Goal: Task Accomplishment & Management: Use online tool/utility

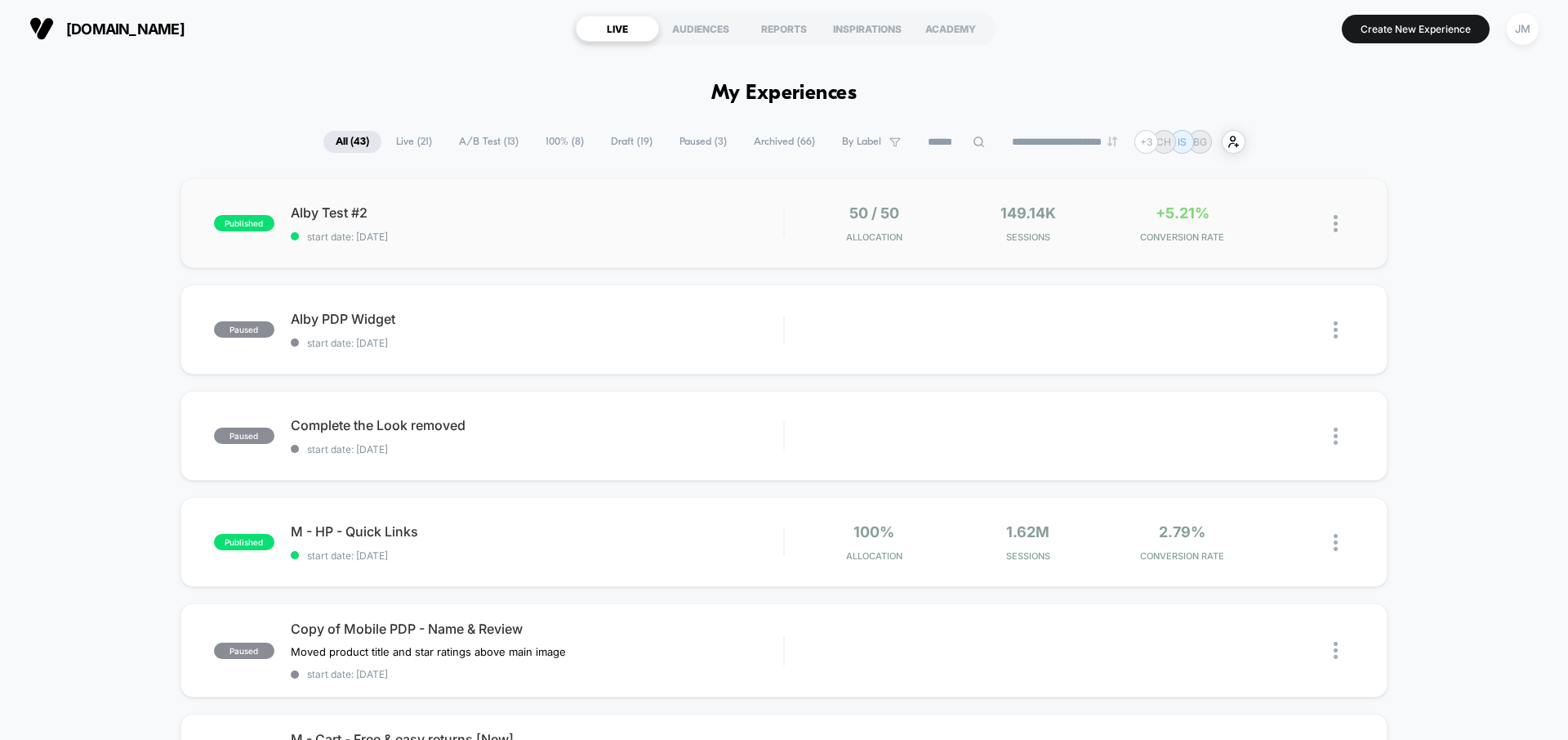
click at [666, 203] on div "published Alby Test #2 start date: 9/18/2025 50 / 50 Allocation 149.14k Session…" at bounding box center [784, 222] width 1207 height 90
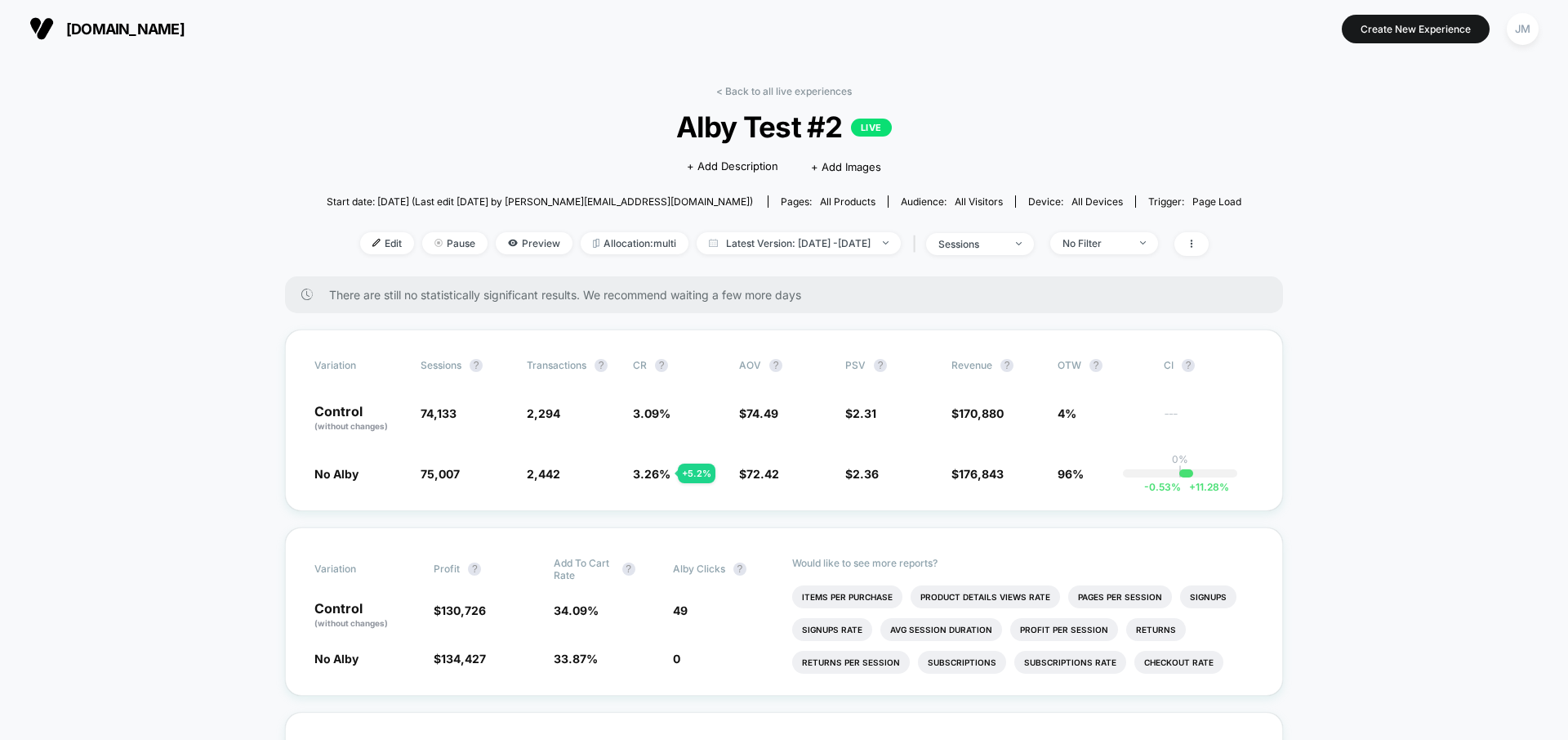
click at [754, 97] on div "< Back to all live experiences Alby Test #2 LIVE Click to edit experience detai…" at bounding box center [784, 181] width 915 height 192
click at [778, 88] on link "< Back to all live experiences" at bounding box center [783, 92] width 135 height 13
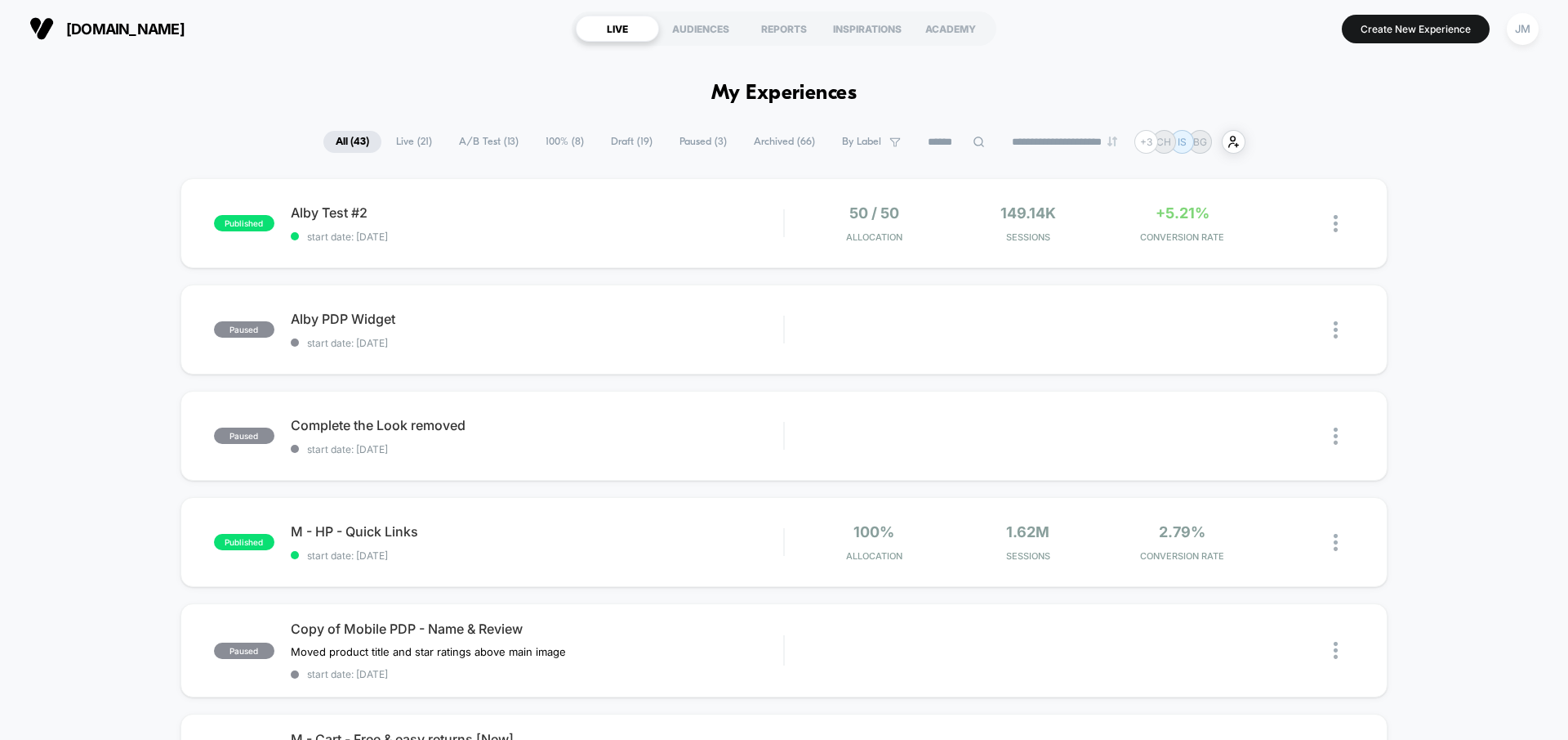
click at [399, 134] on span "Live ( 21 )" at bounding box center [414, 142] width 61 height 22
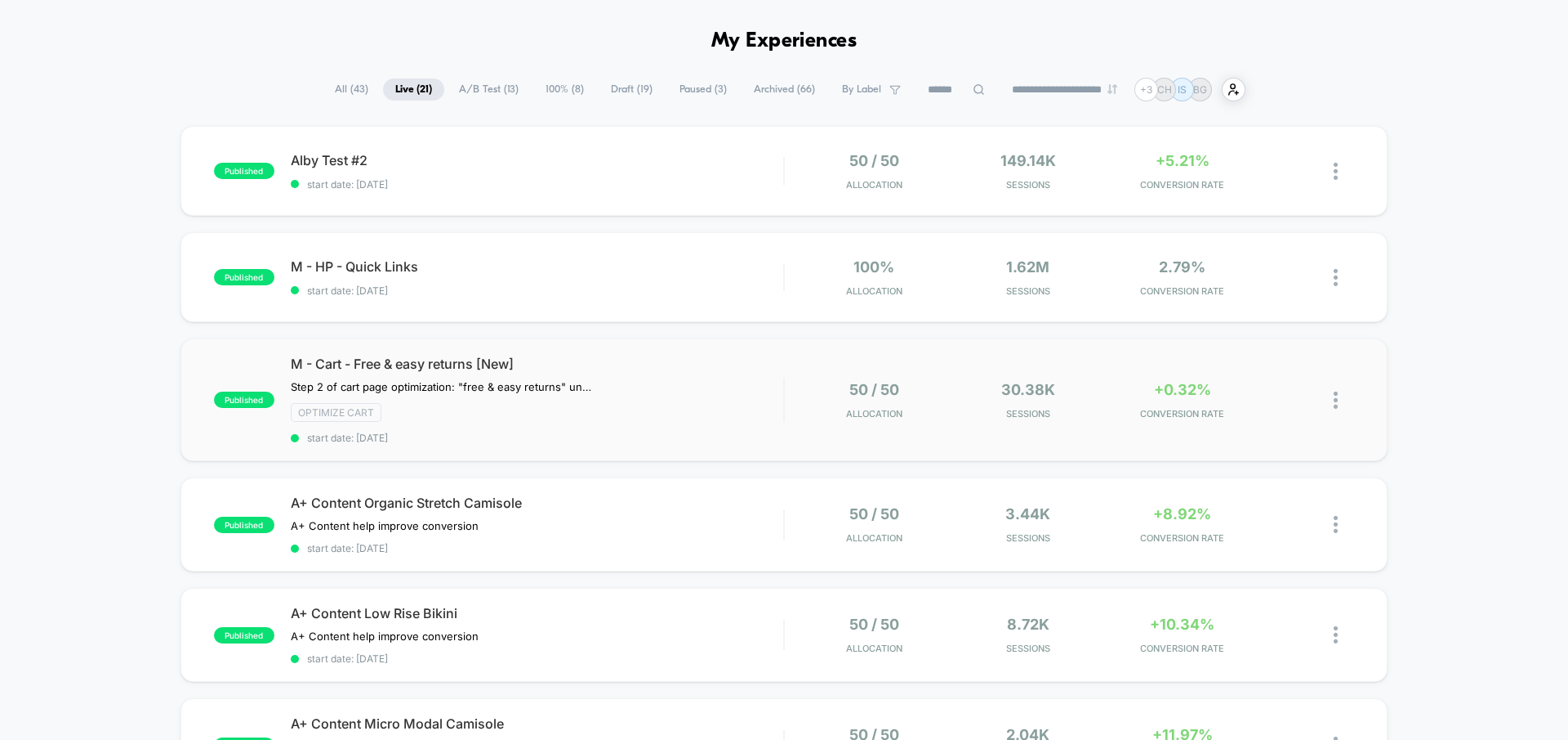
scroll to position [64, 0]
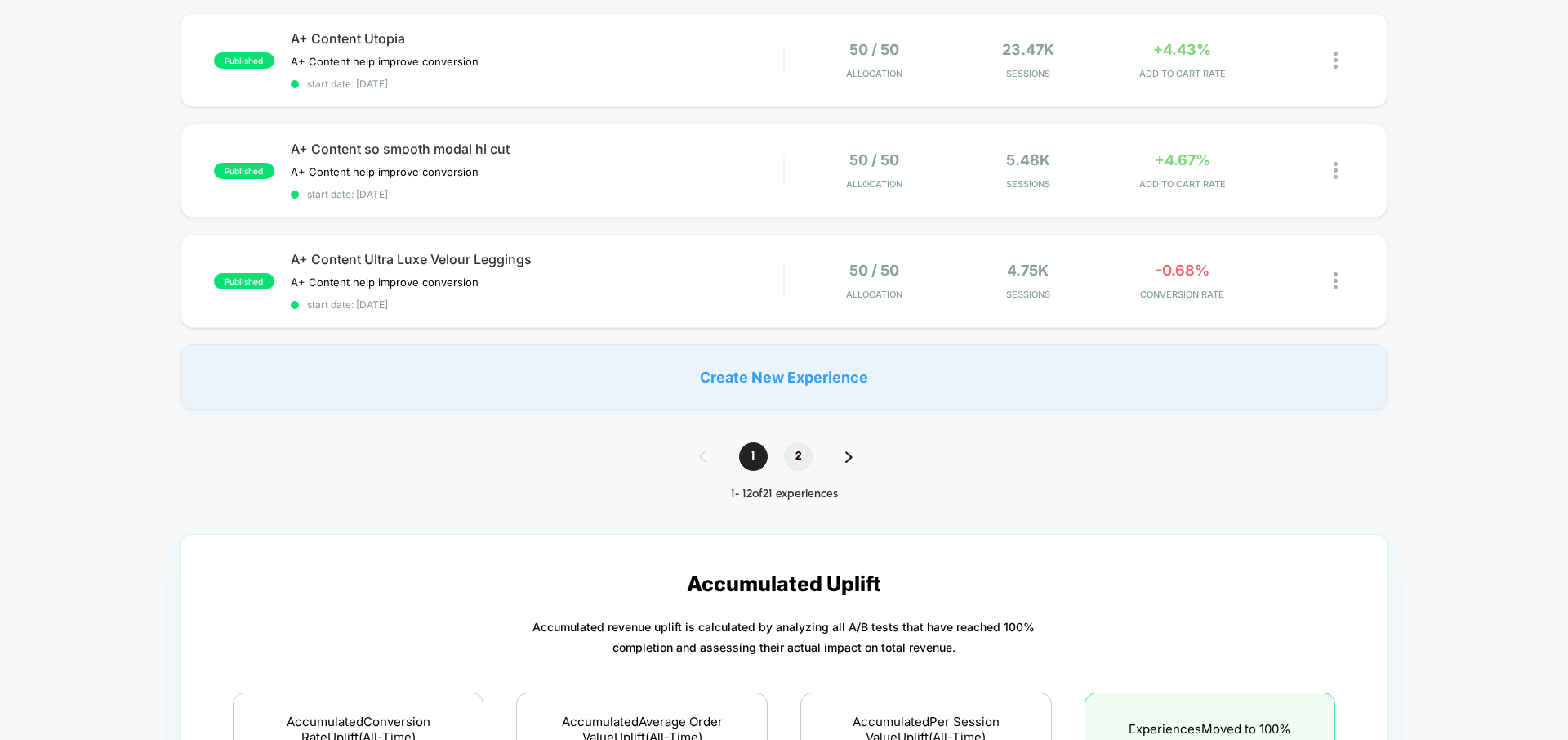
click at [797, 452] on span "2" at bounding box center [799, 457] width 29 height 29
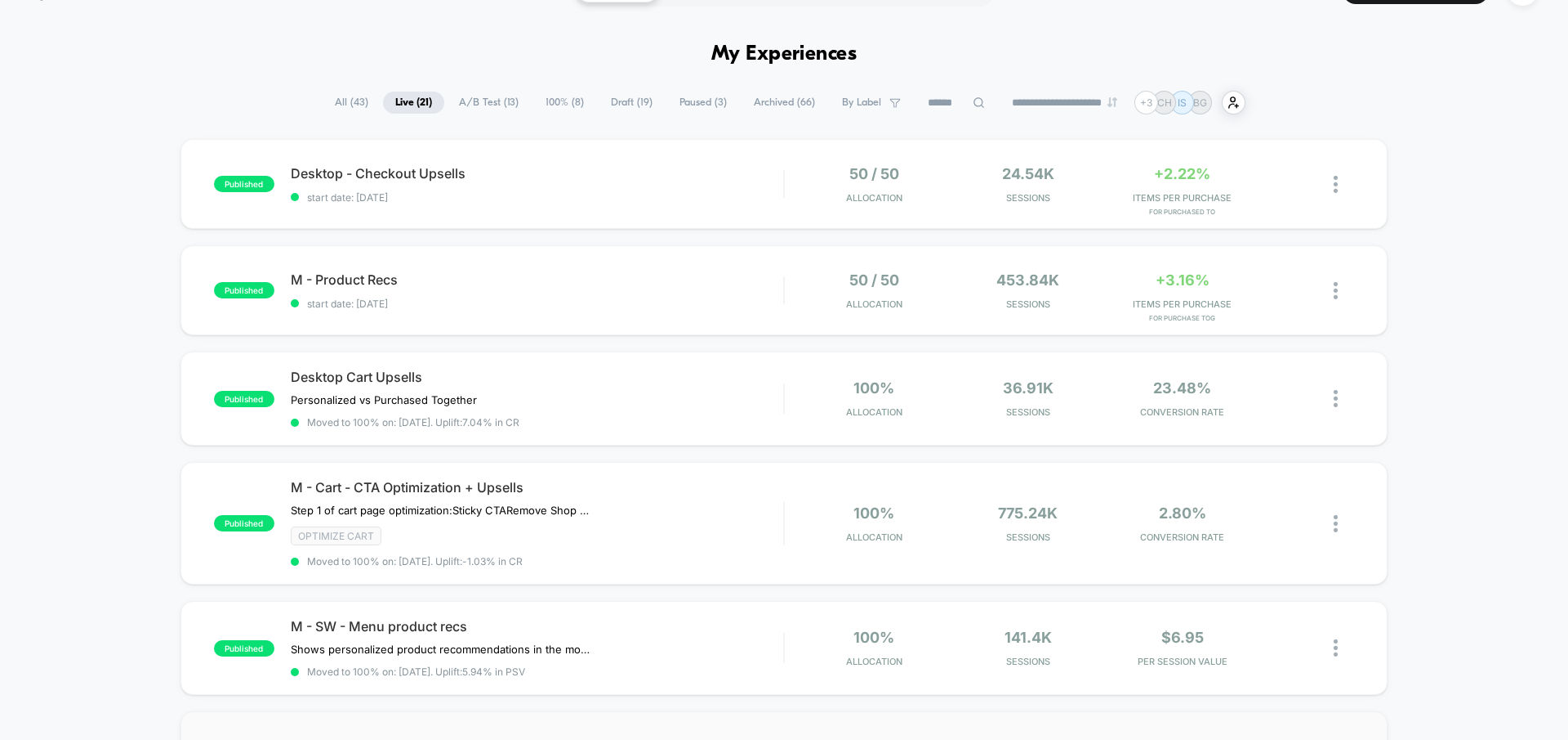
scroll to position [29, 0]
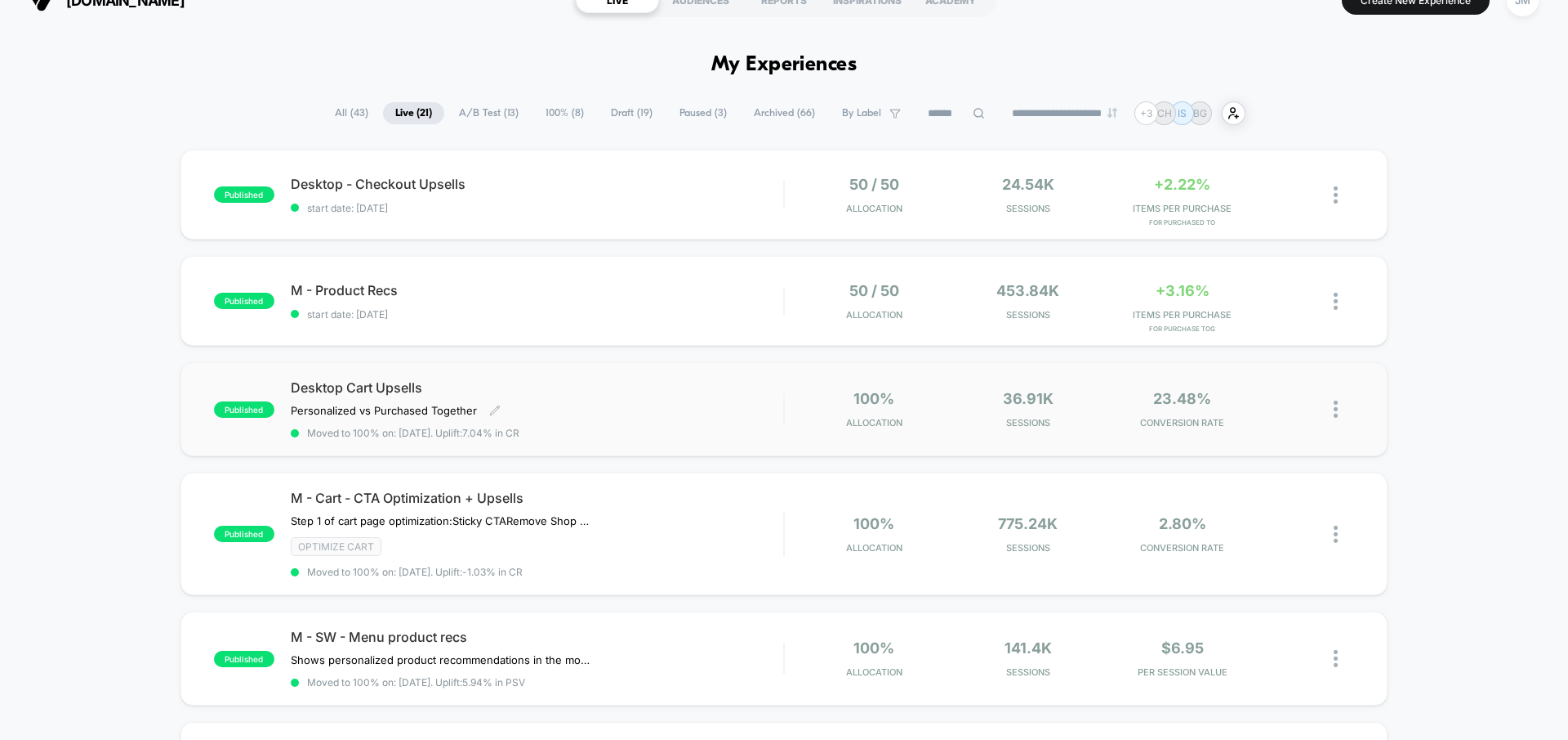
click at [378, 387] on span "Desktop Cart Upsells" at bounding box center [536, 388] width 493 height 16
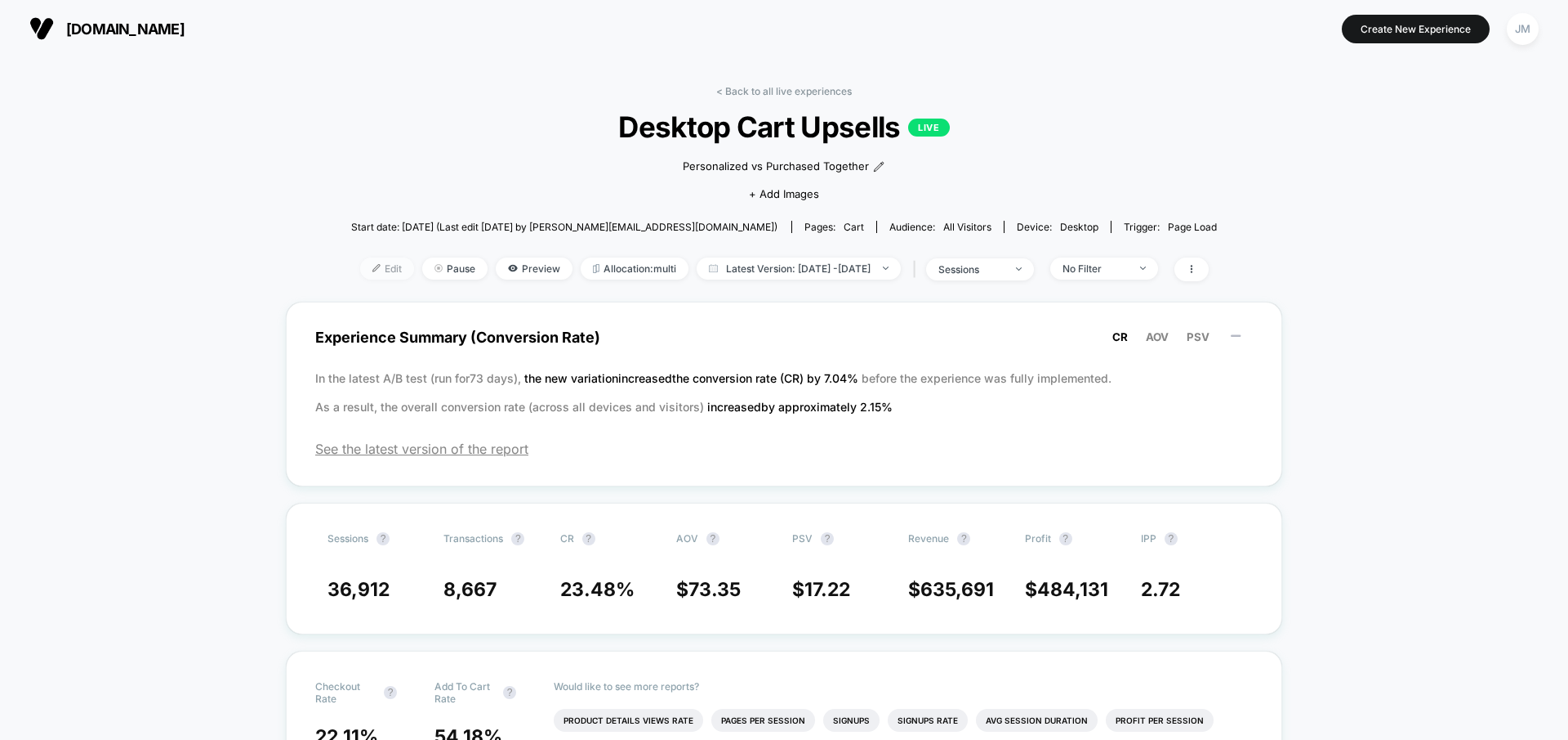
click at [367, 275] on span "Edit" at bounding box center [387, 269] width 54 height 22
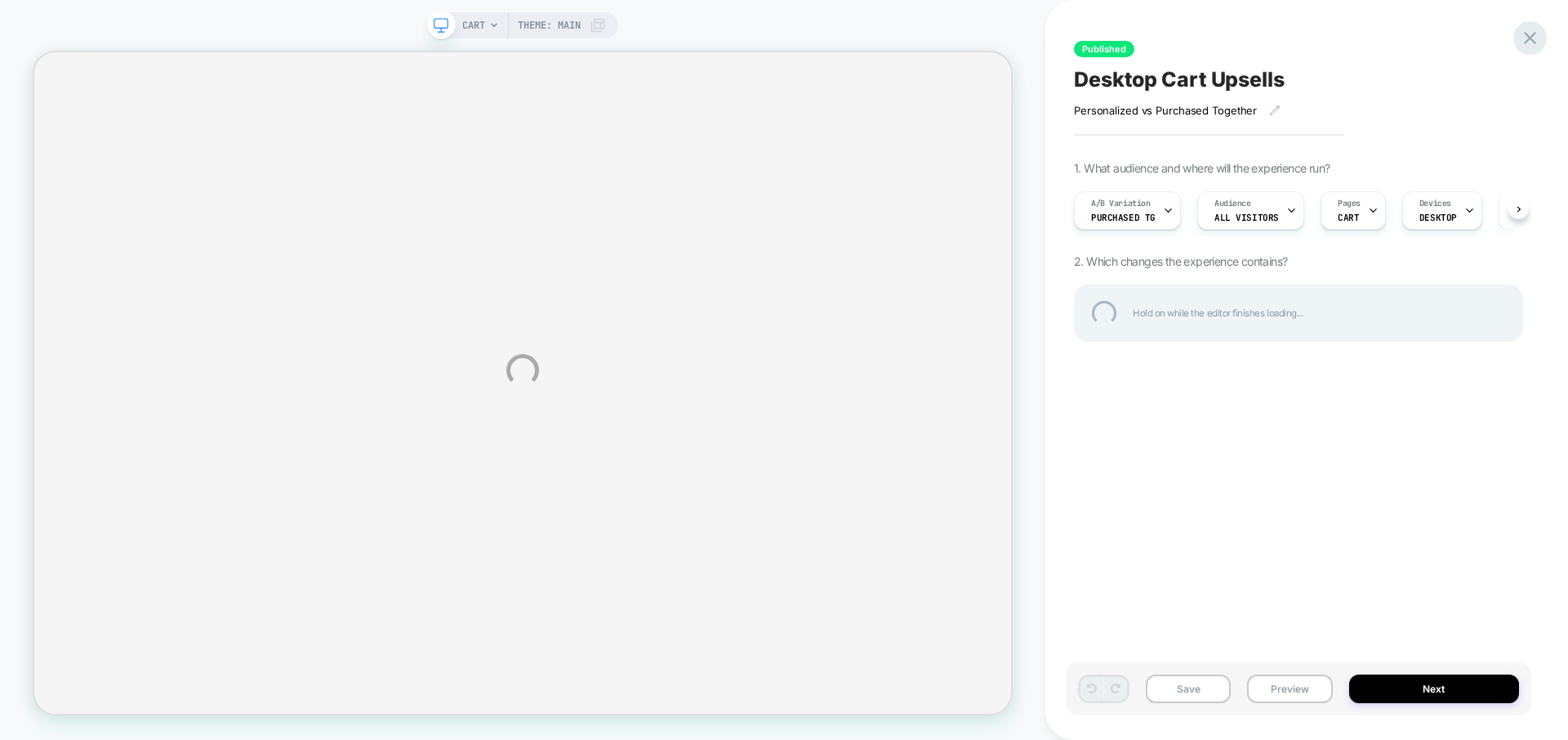
click at [1532, 35] on div at bounding box center [1530, 37] width 34 height 34
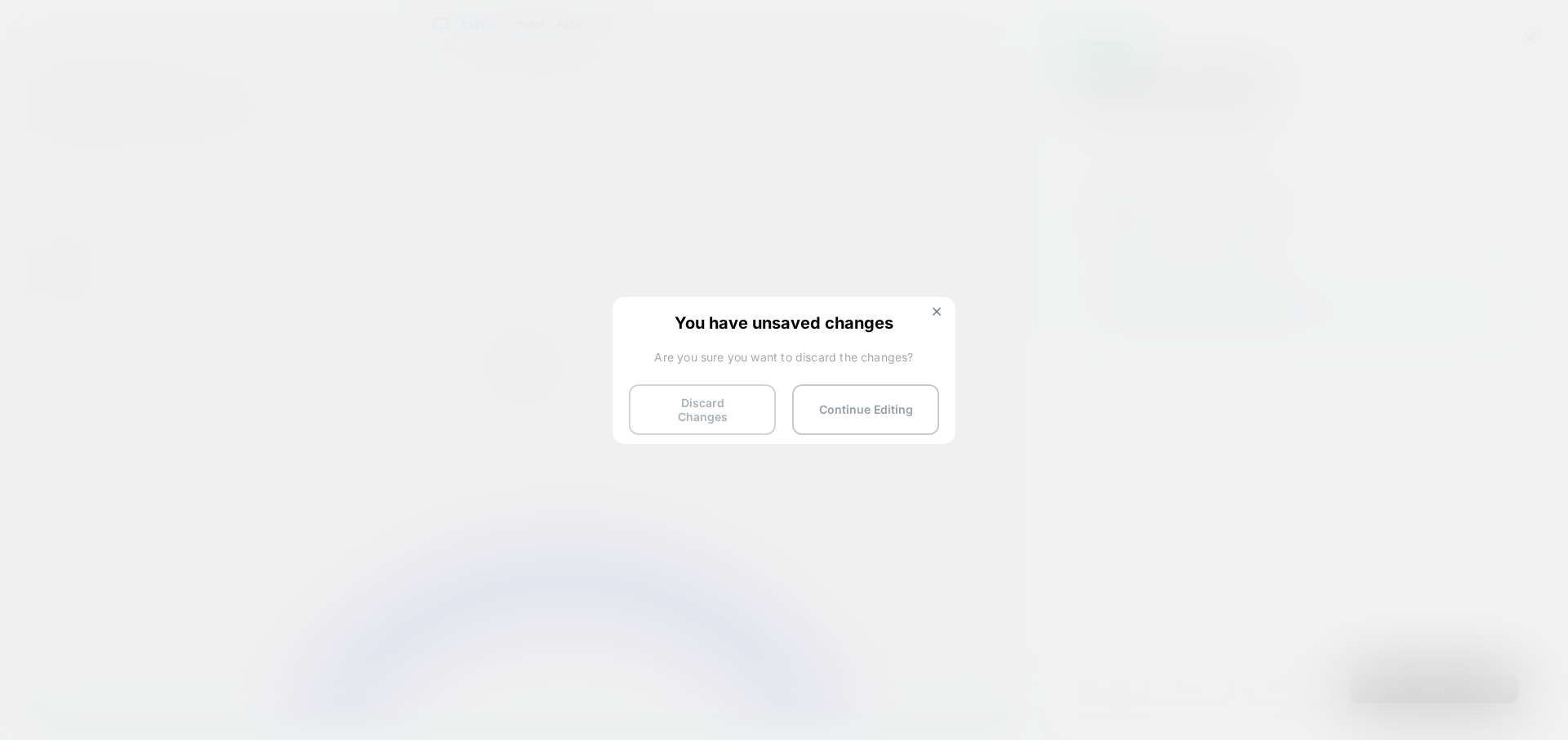
click at [690, 411] on button "Discard Changes" at bounding box center [702, 409] width 147 height 51
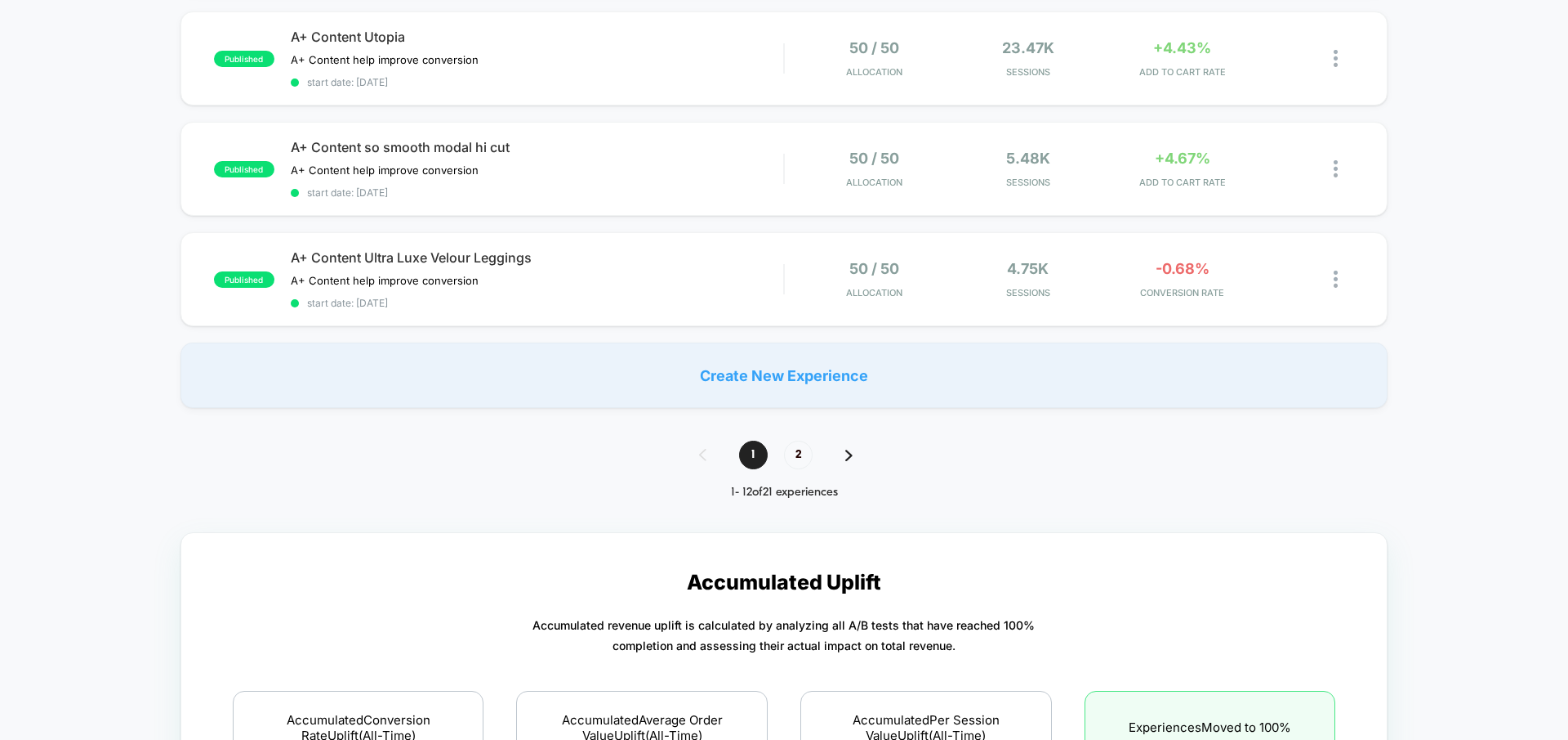
scroll to position [1009, 0]
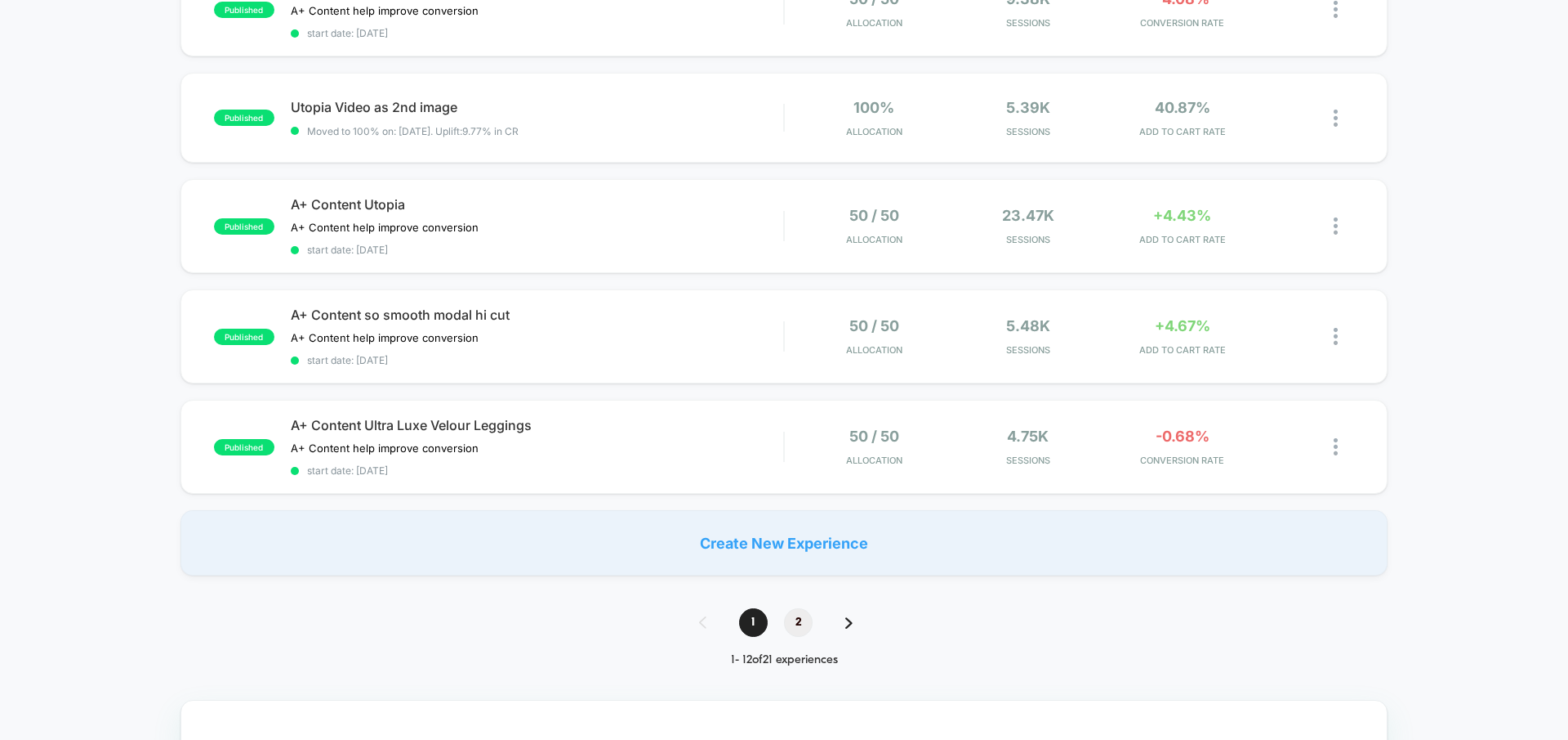
click at [802, 626] on span "2" at bounding box center [799, 623] width 29 height 29
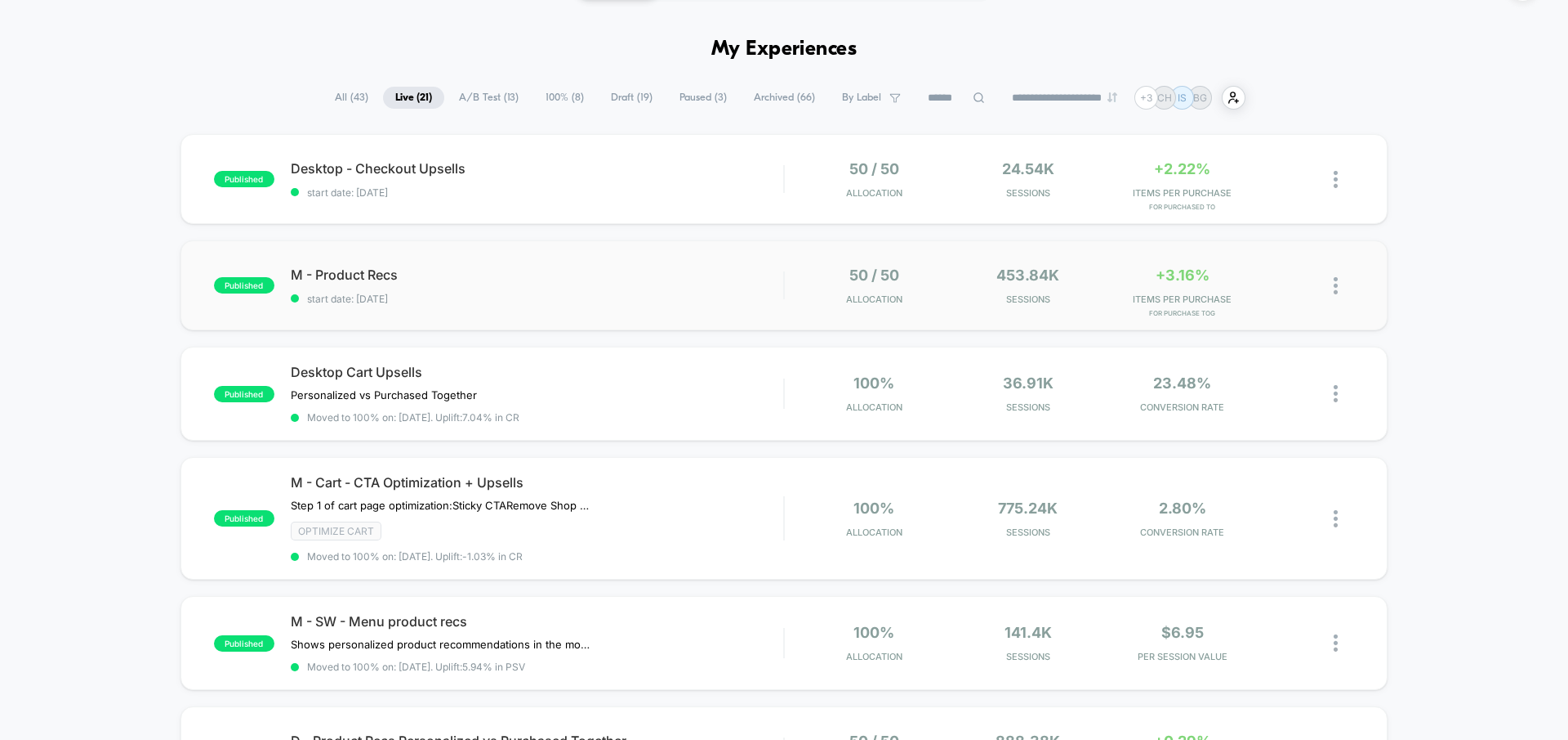
scroll to position [45, 0]
click at [539, 285] on div "M - Product Recs Click to edit experience details Click to edit experience deta…" at bounding box center [536, 284] width 493 height 38
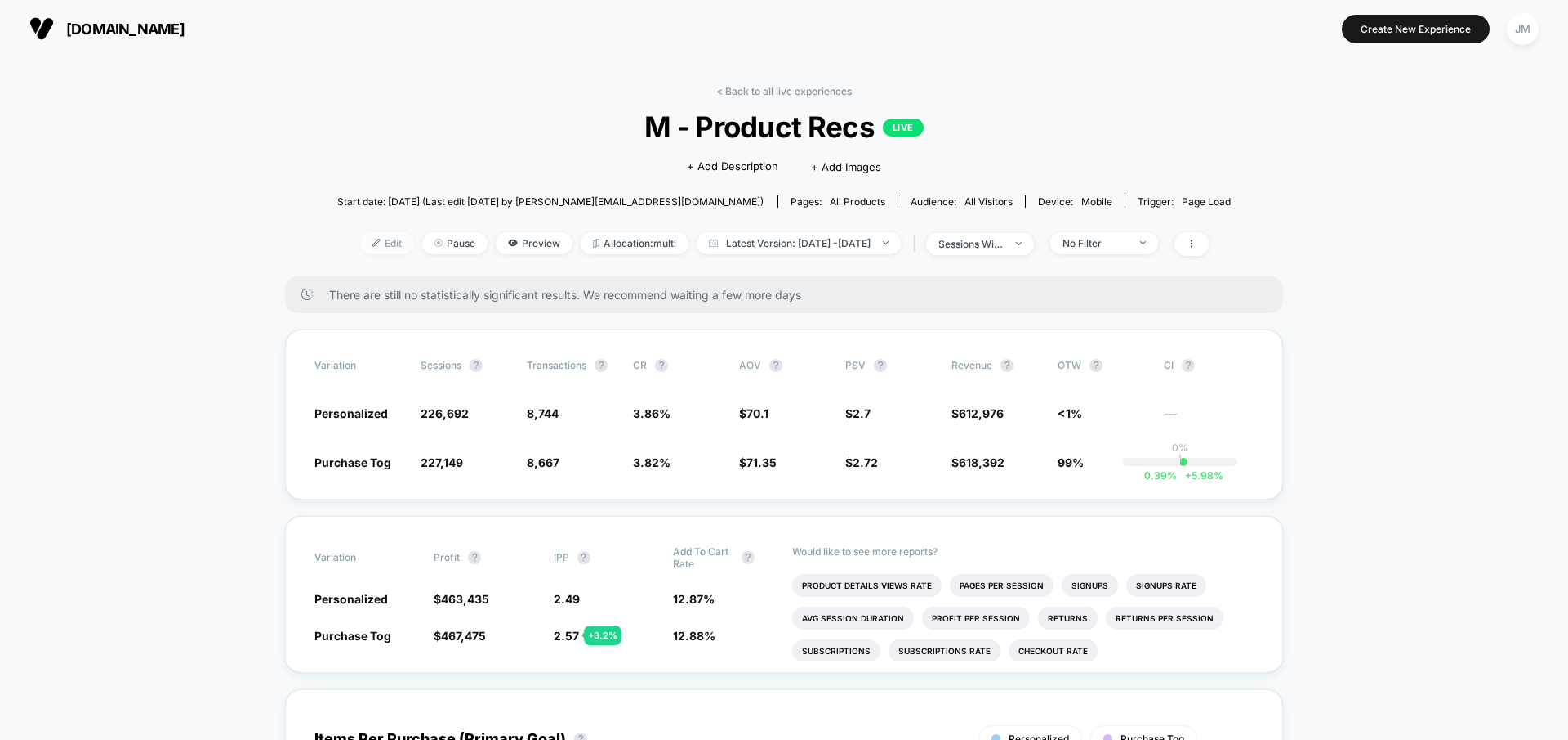
click at [374, 249] on span "Edit" at bounding box center [387, 243] width 54 height 22
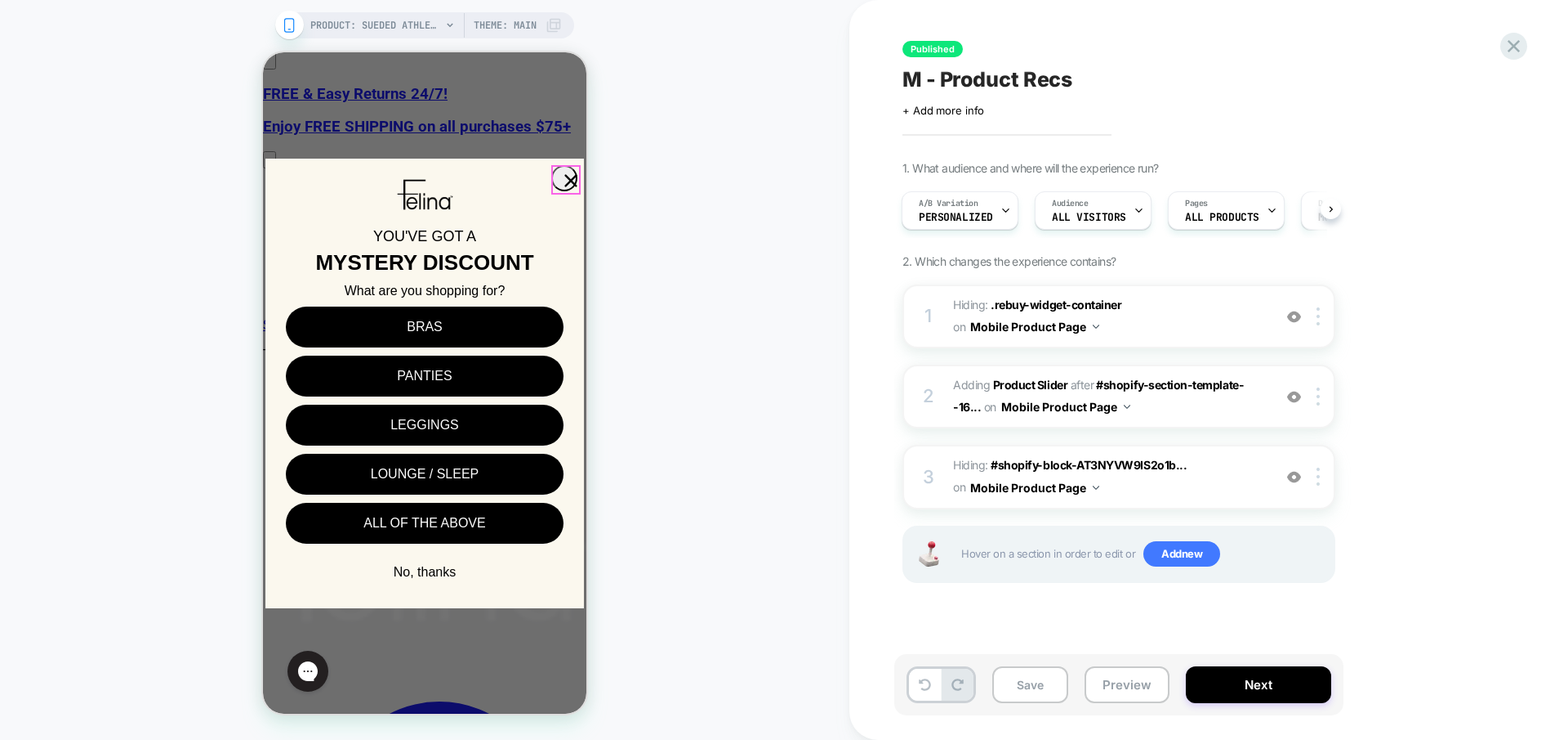
click at [559, 180] on circle "Close dialog" at bounding box center [571, 180] width 24 height 25
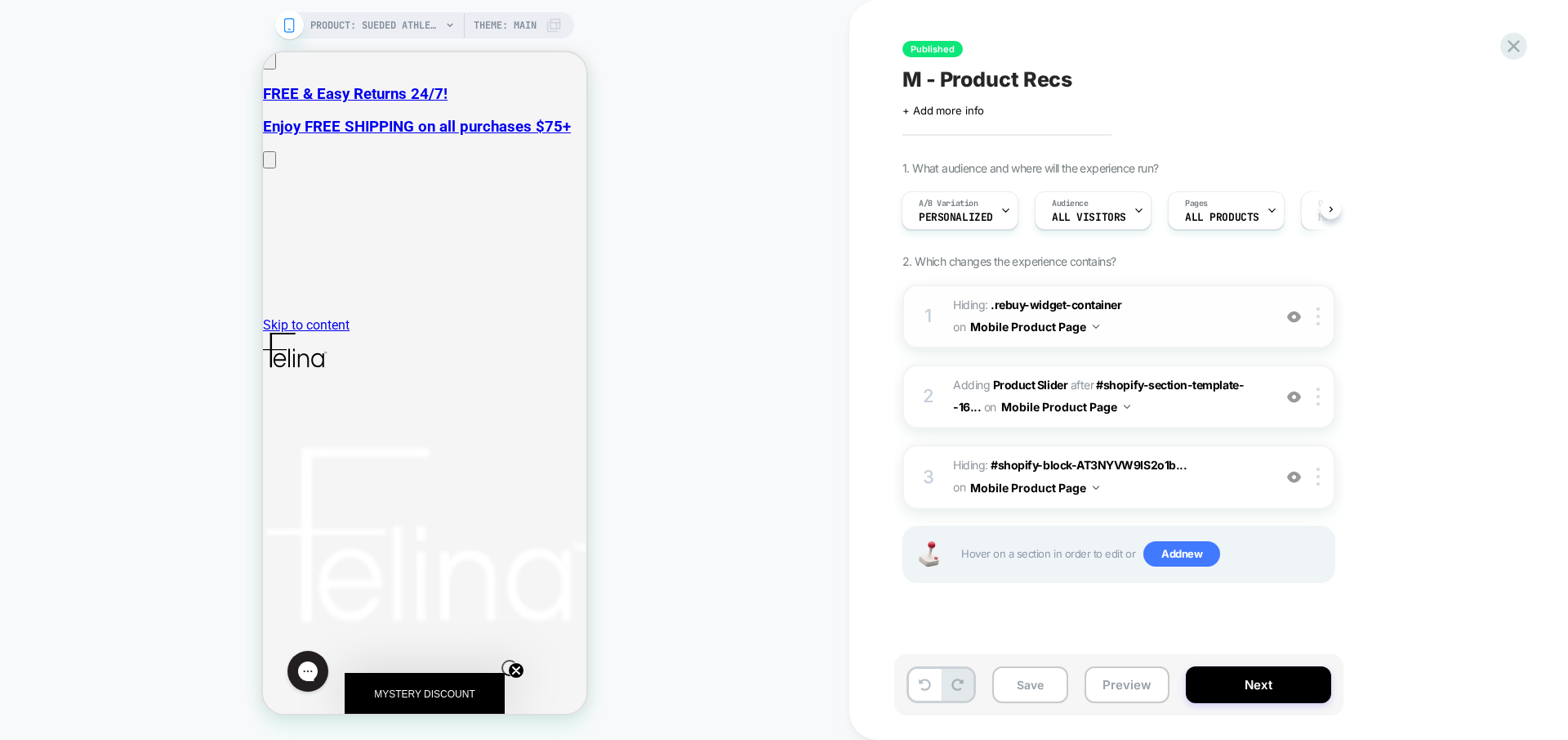
click at [1204, 321] on span "Hiding : .rebuy-widget-container .rebuy-widget-container on Mobile Product Page" at bounding box center [1108, 316] width 311 height 44
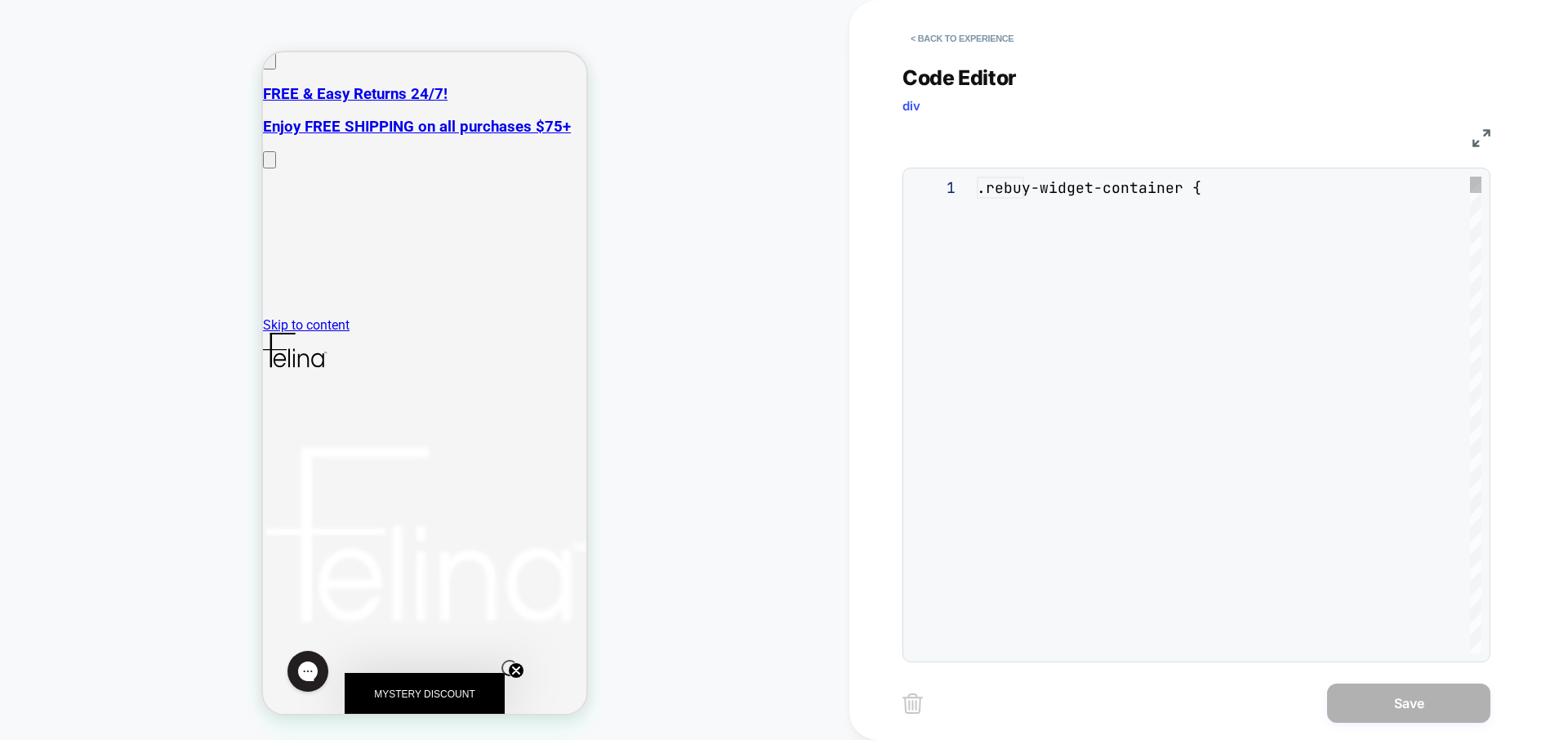
scroll to position [66, 0]
click at [928, 40] on button "< Back to experience" at bounding box center [962, 38] width 119 height 26
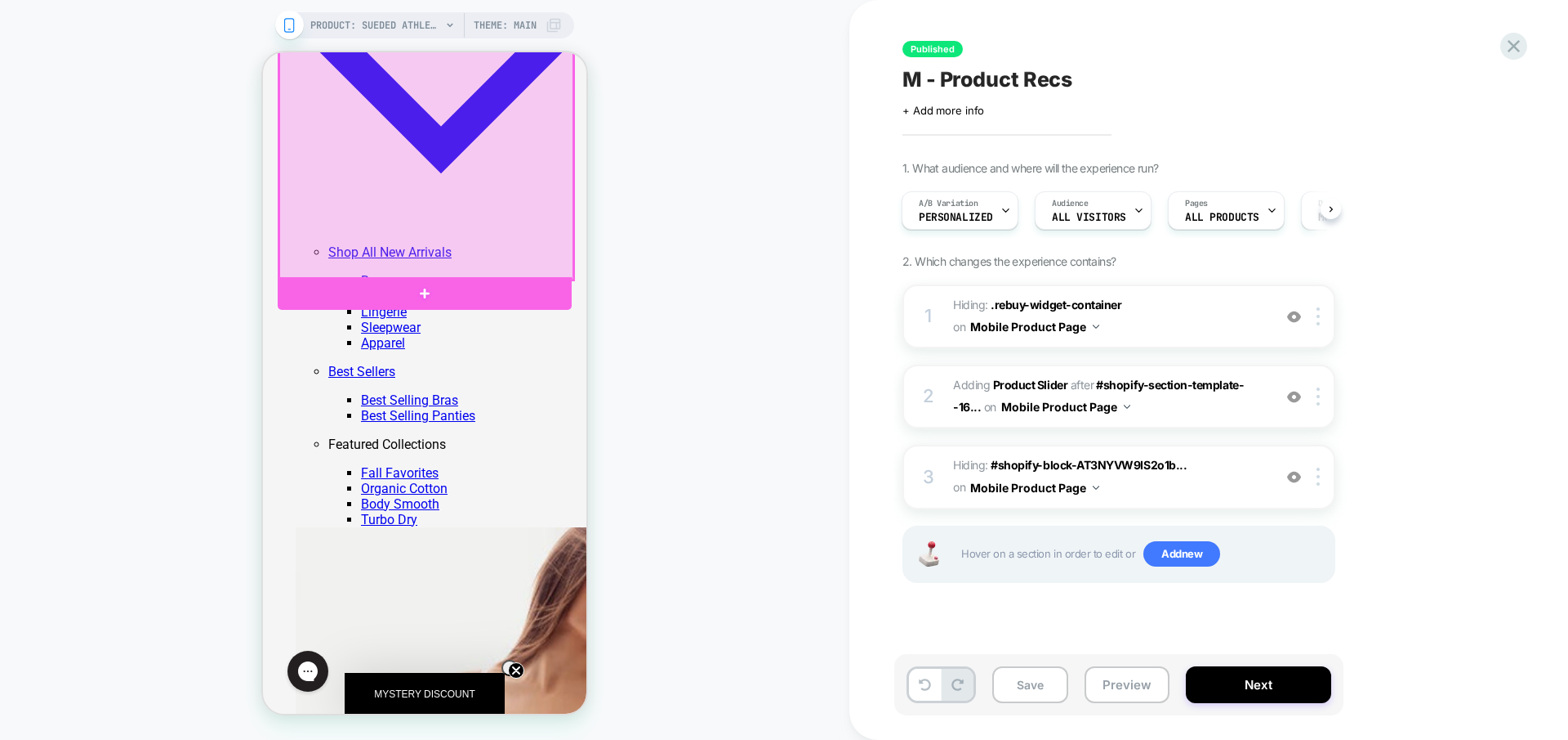
scroll to position [1465, 0]
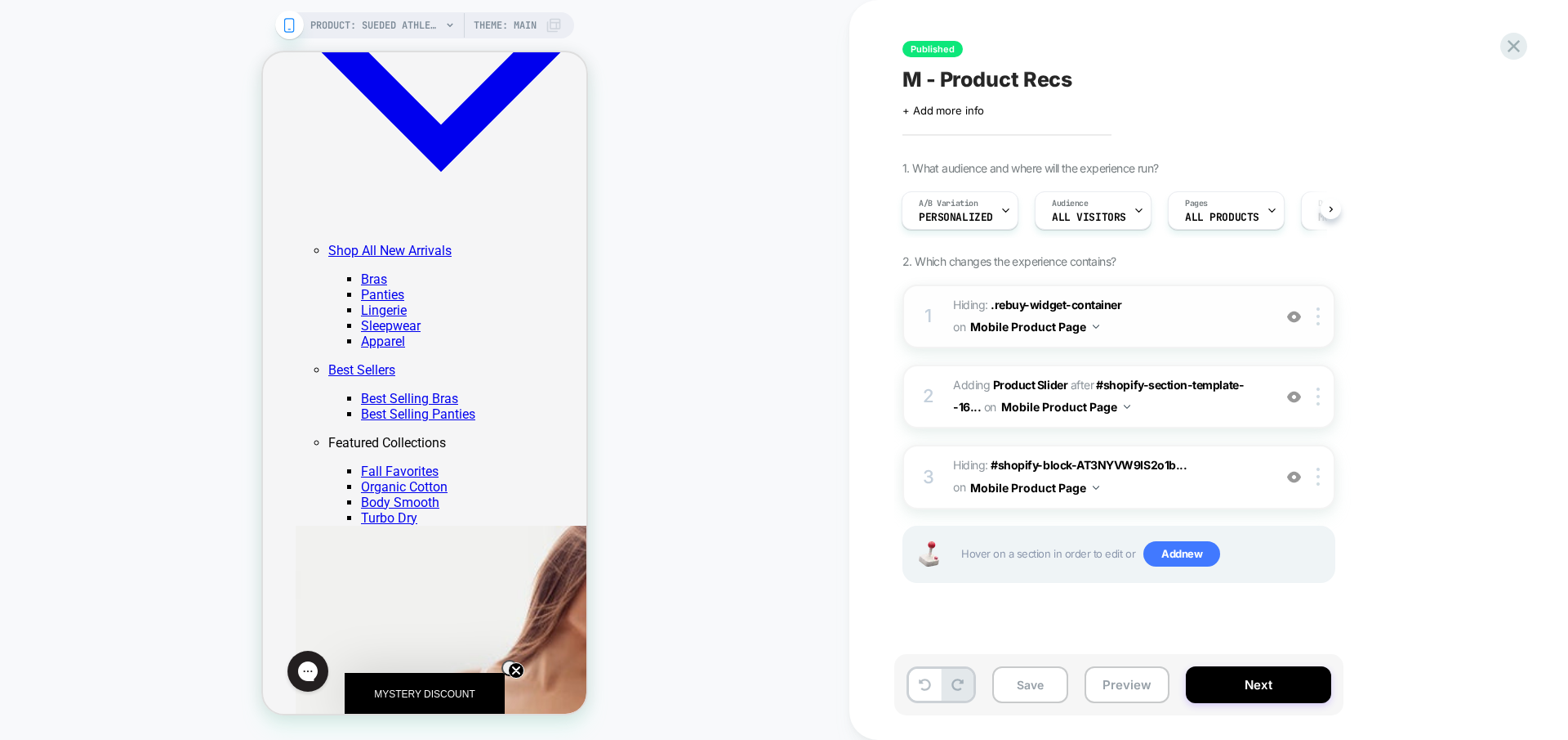
click at [1127, 324] on span "Hiding : .rebuy-widget-container .rebuy-widget-container on Mobile Product Page" at bounding box center [1108, 316] width 311 height 44
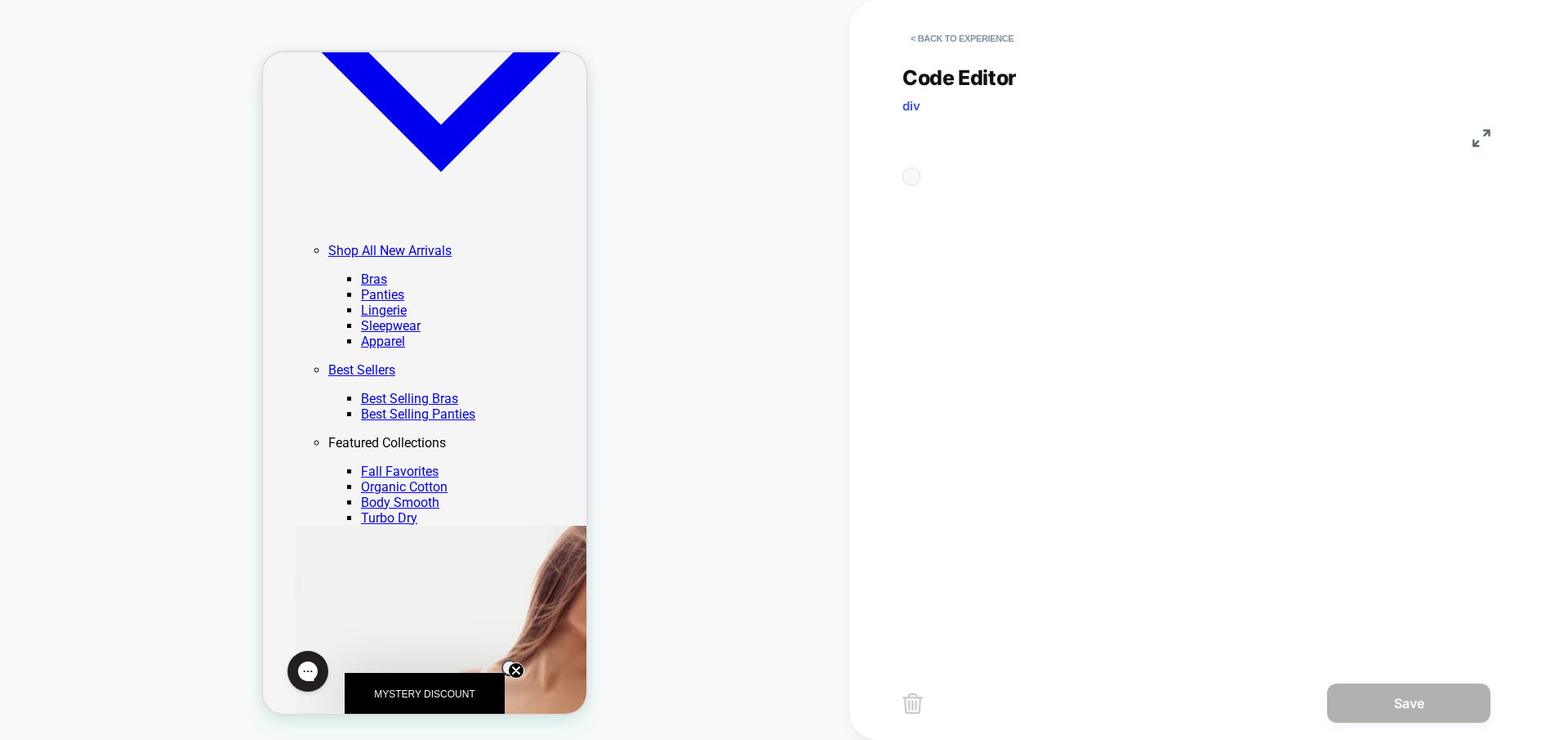
scroll to position [66, 0]
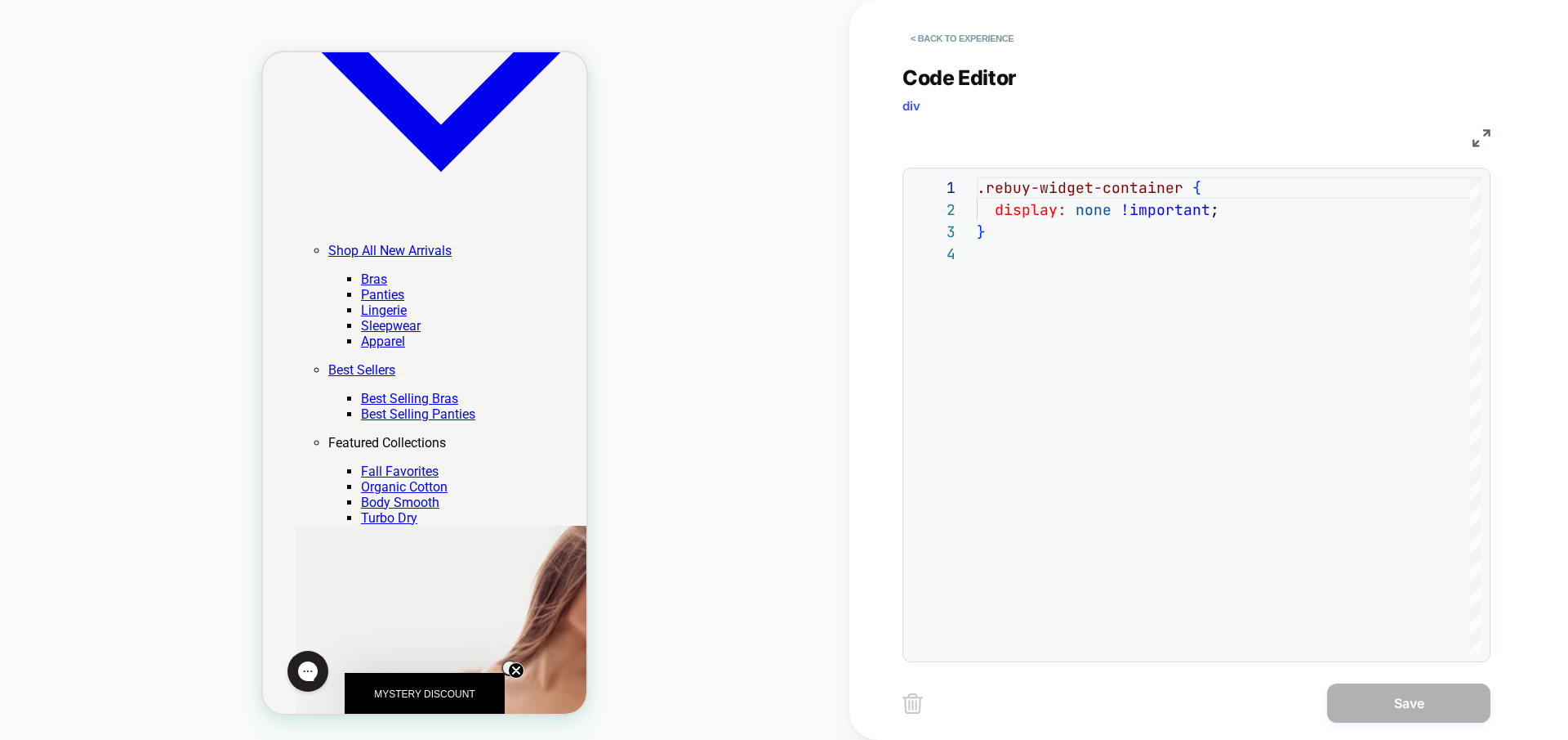
click at [809, 210] on div "PRODUCT: Sueded Athletic Leggings 2-Pack [legging] PRODUCT: Sueded Athletic Leg…" at bounding box center [425, 370] width 849 height 707
click at [943, 33] on button "< Back to experience" at bounding box center [962, 38] width 119 height 26
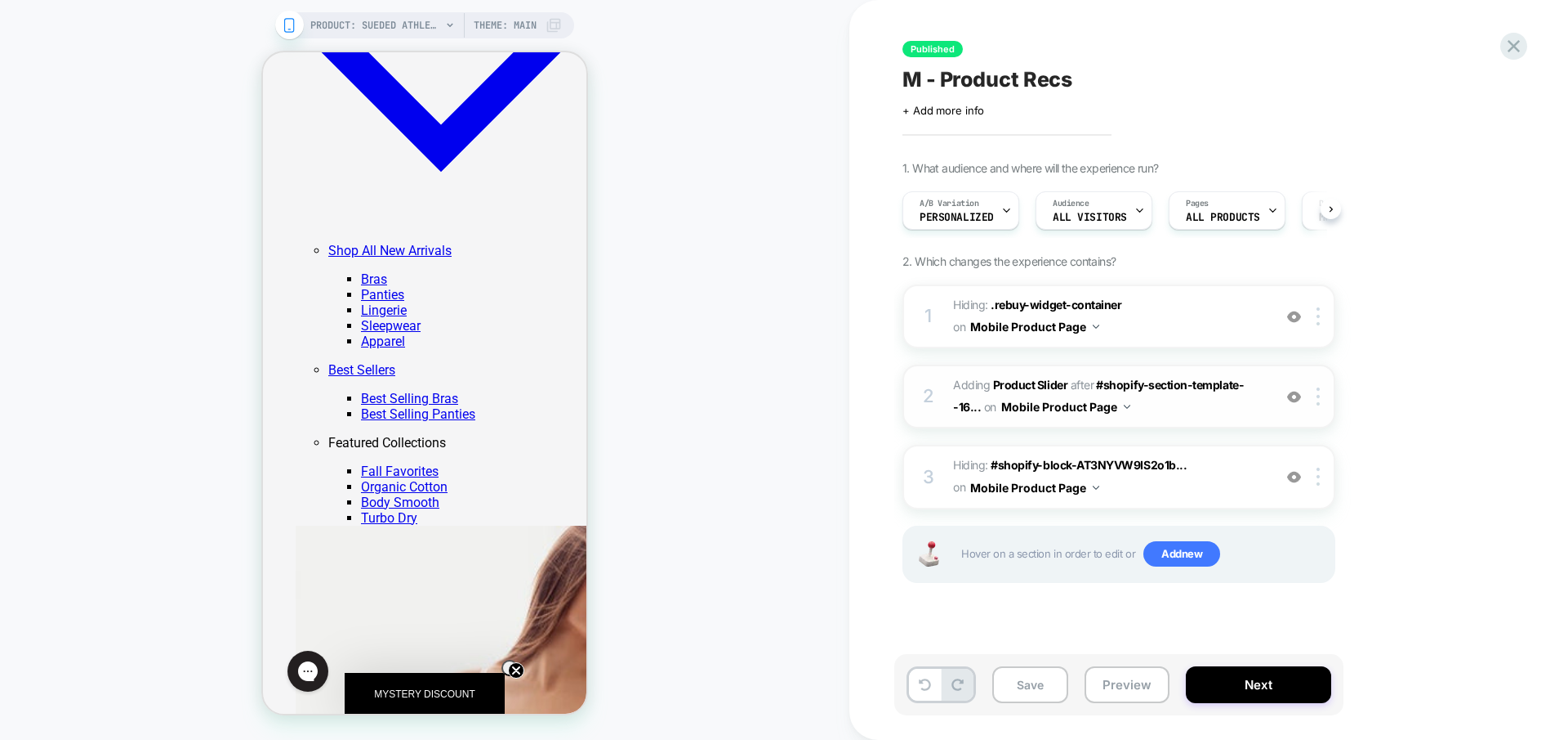
scroll to position [0, 1]
click at [1192, 424] on div "2 #_loomi_addon_1734641956719 Adding Product Slider AFTER #shopify-section-temp…" at bounding box center [1119, 396] width 433 height 64
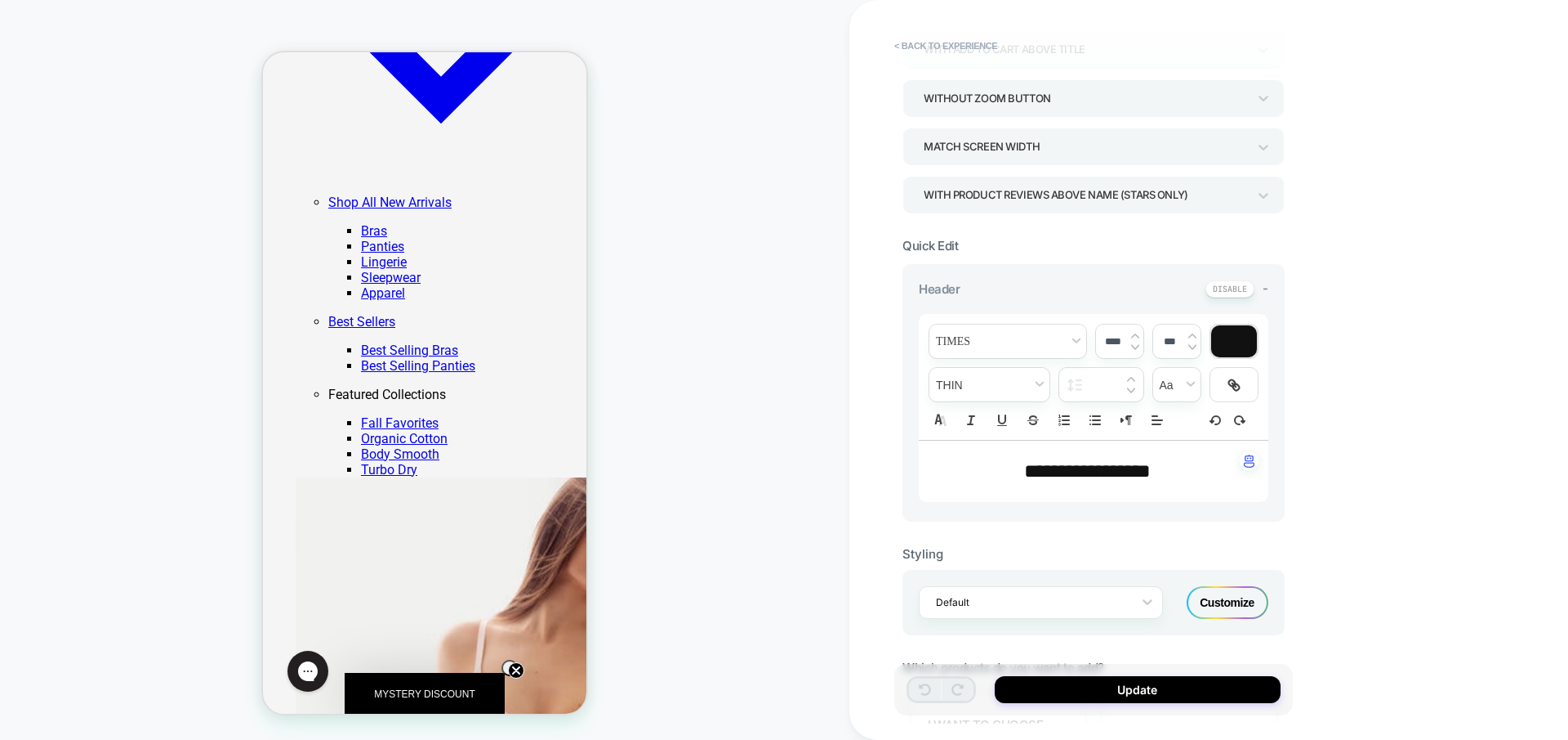
scroll to position [0, 0]
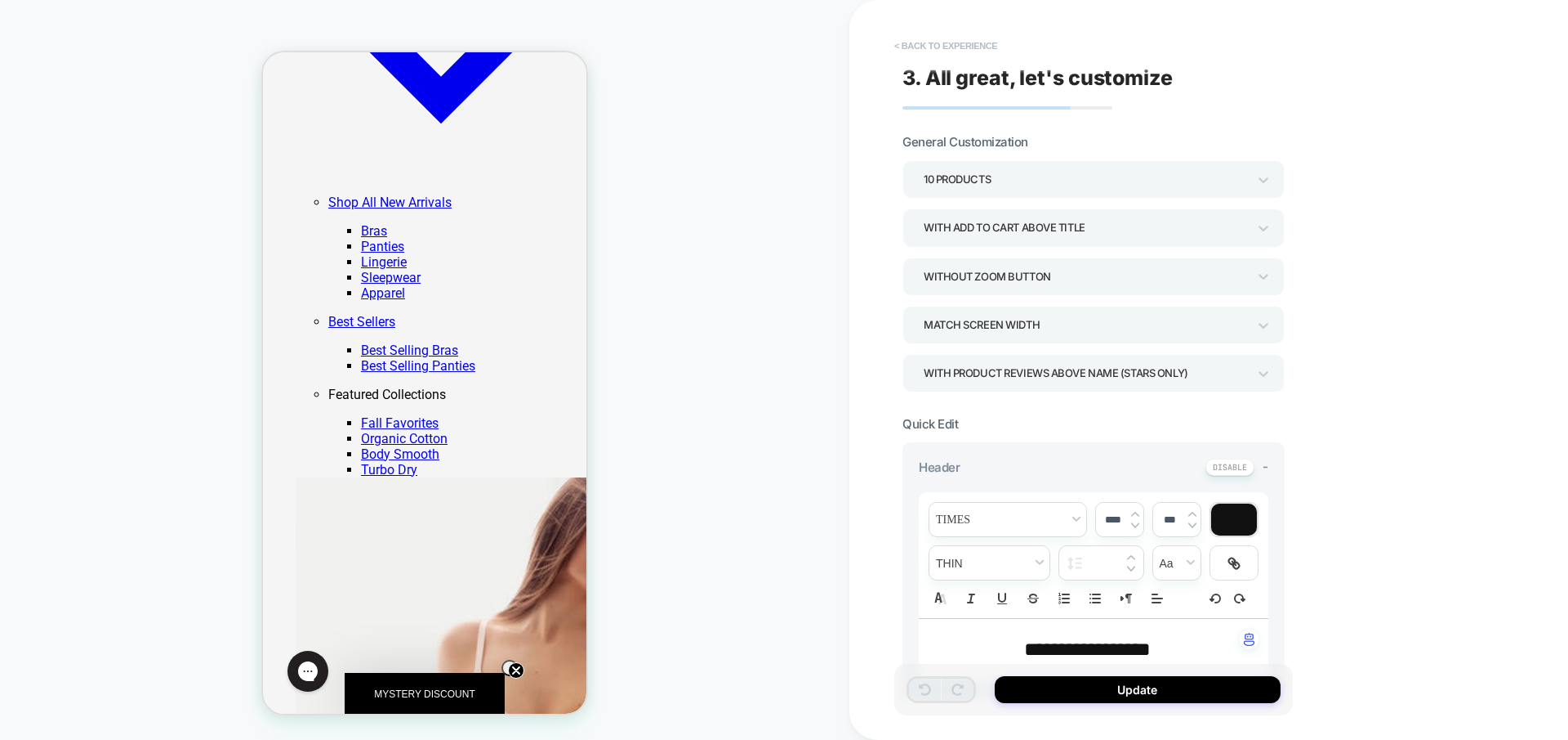
click at [905, 45] on button "< Back to experience" at bounding box center [946, 45] width 119 height 26
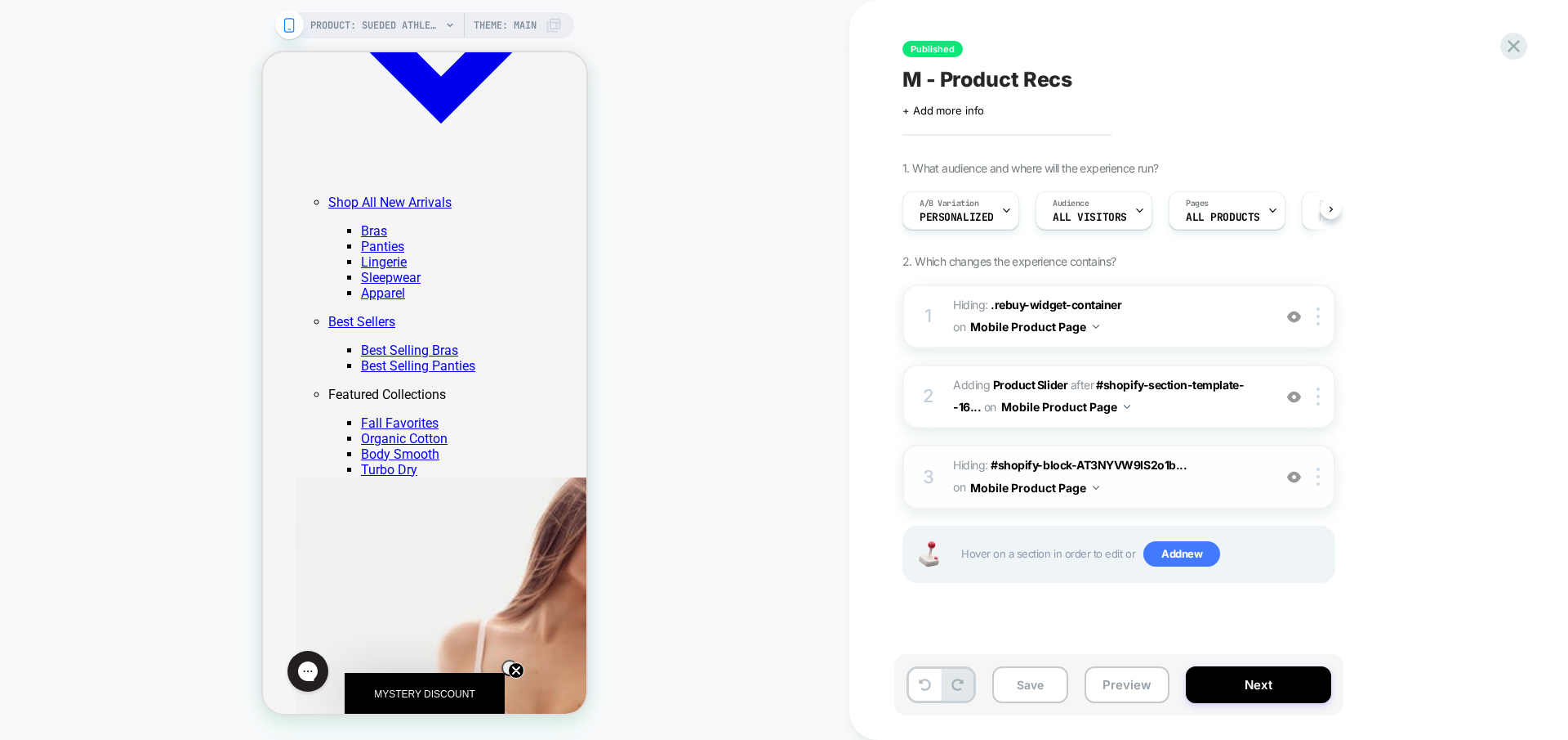
scroll to position [0, 1]
click at [1139, 493] on span "Hiding : #shopify-block-AT3NYVW9IS2o1b... #shopify-block-AT3NYVW9IS2o1bm5BZ__re…" at bounding box center [1108, 476] width 311 height 44
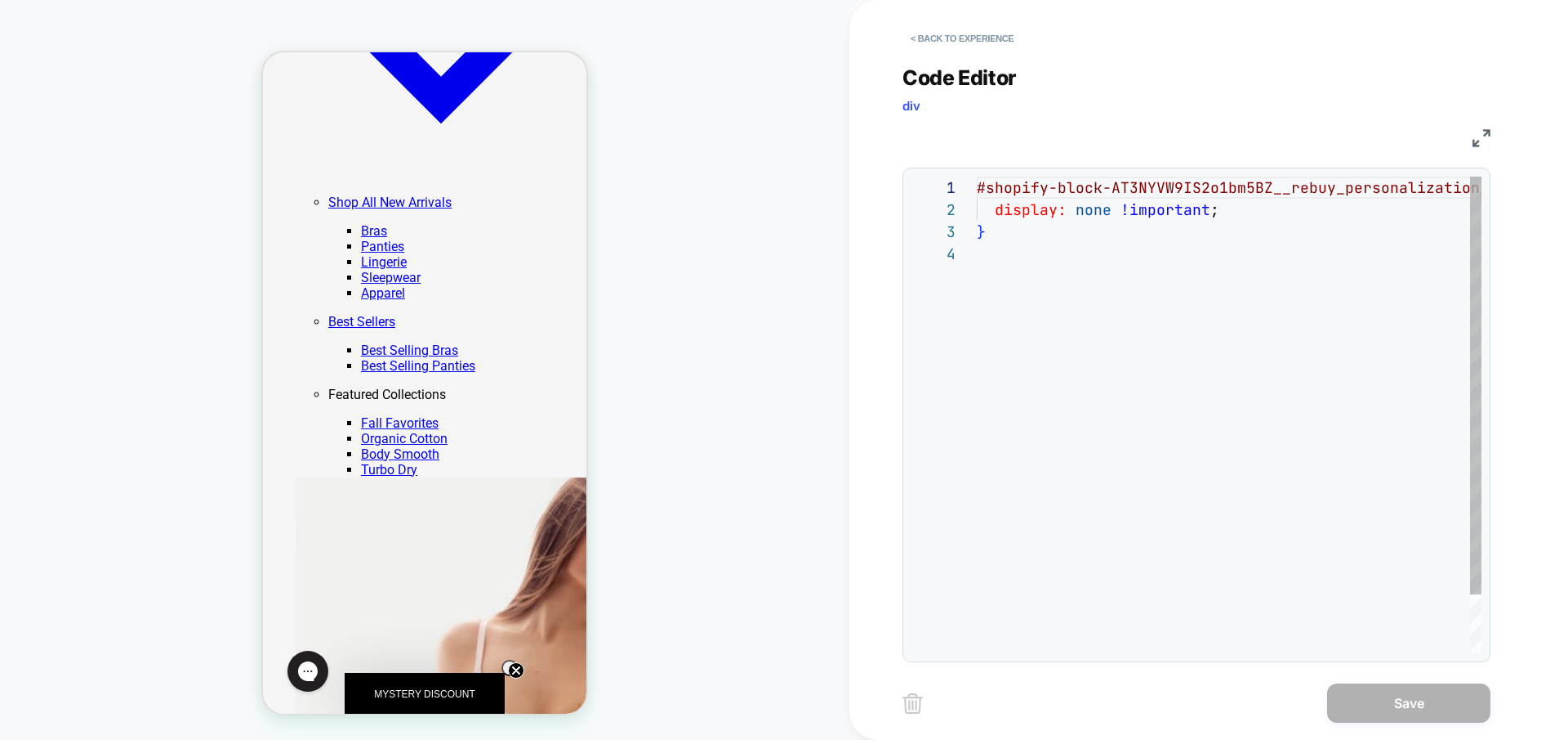
scroll to position [66, 0]
click at [928, 38] on button "< Back to experience" at bounding box center [962, 38] width 119 height 26
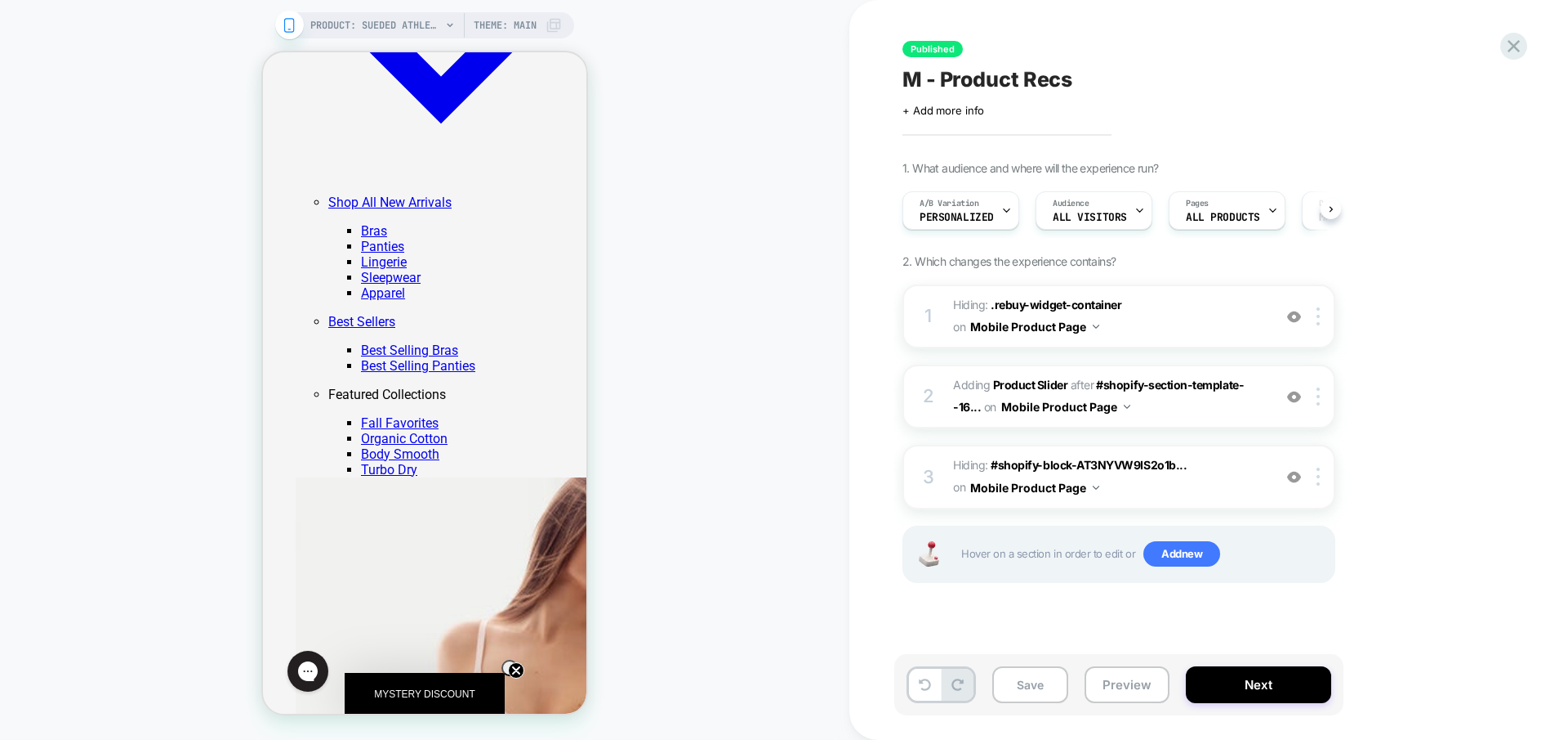
scroll to position [0, 1]
click at [977, 220] on span "Personalized" at bounding box center [956, 217] width 74 height 12
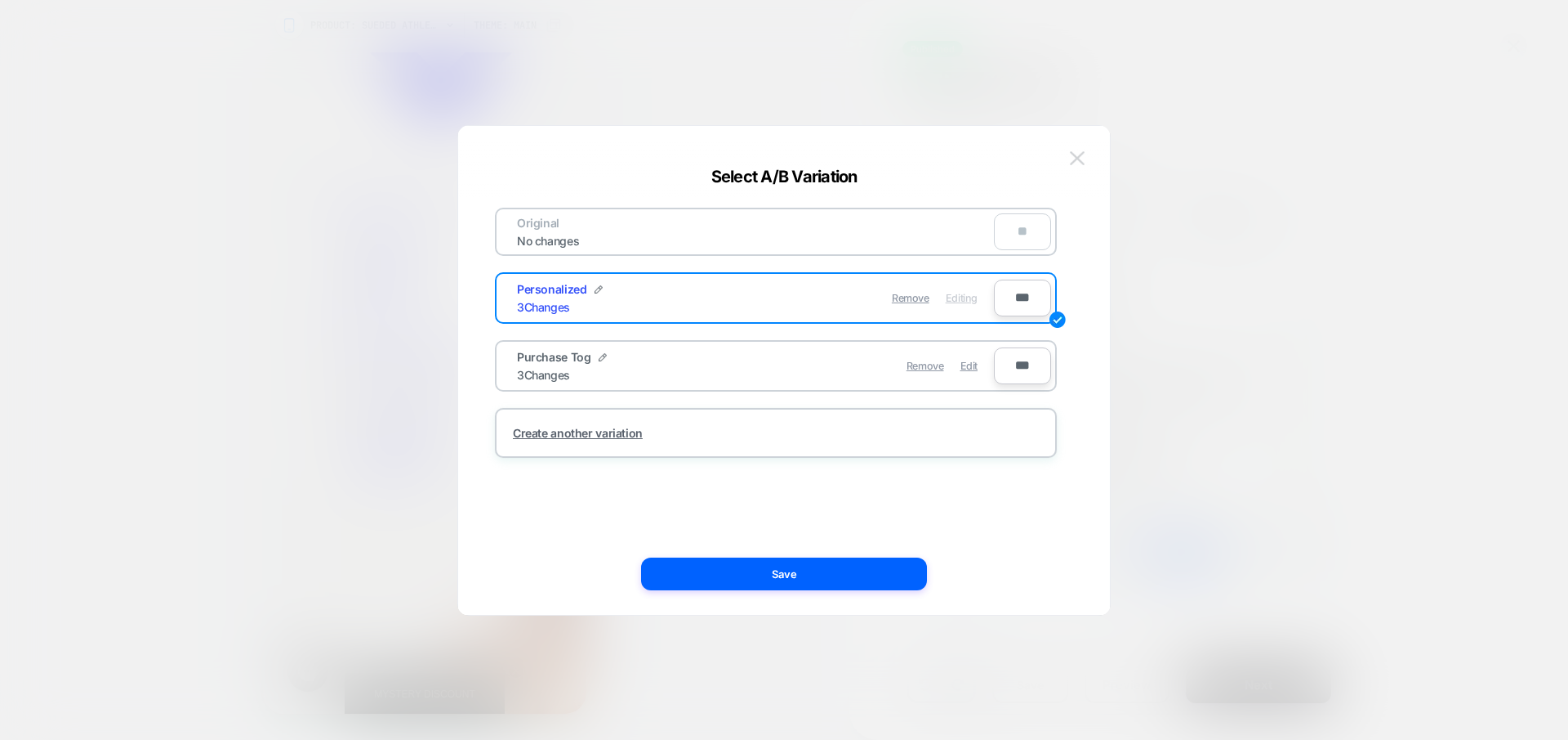
click at [1075, 164] on img at bounding box center [1077, 158] width 15 height 14
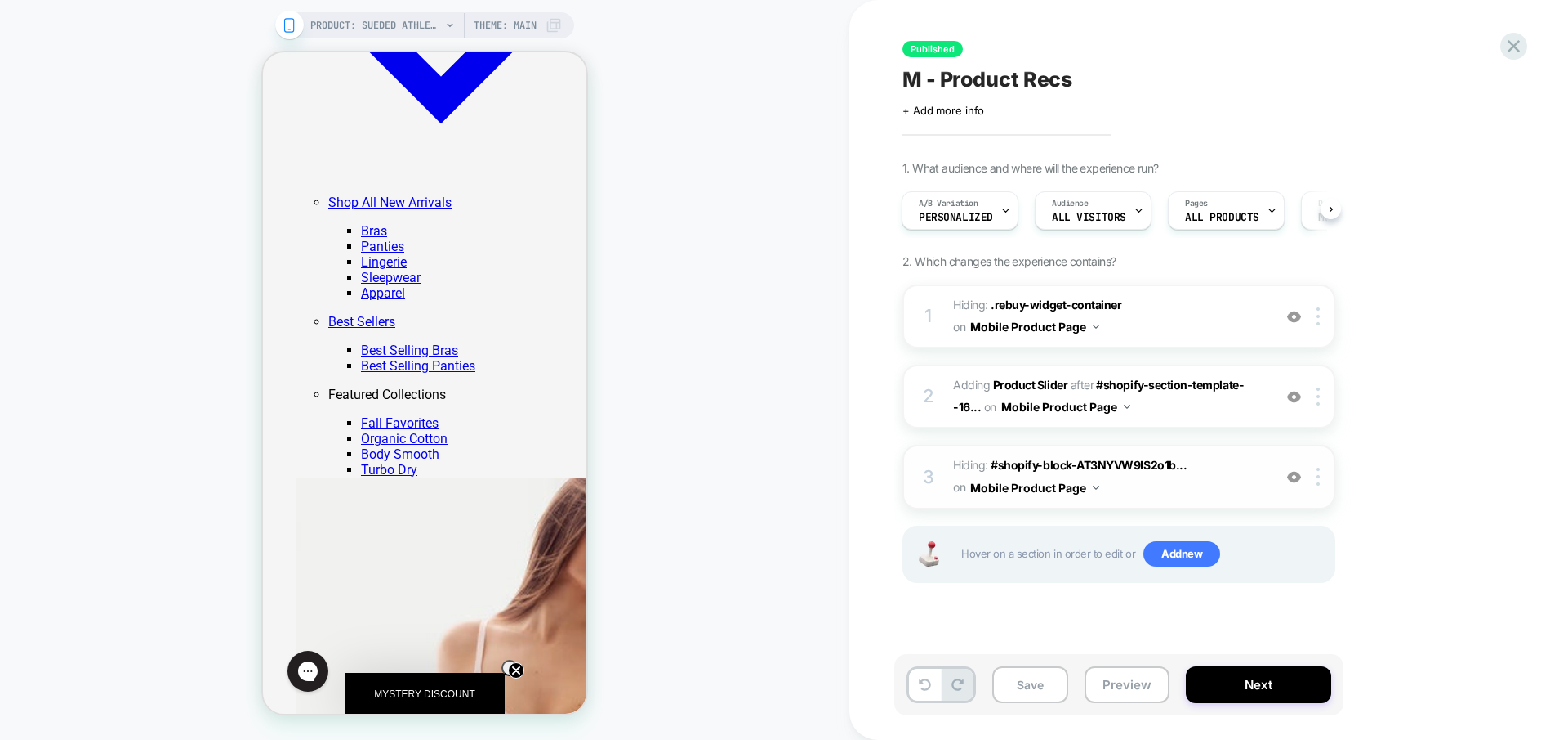
click at [1297, 479] on img at bounding box center [1294, 477] width 14 height 14
click at [1297, 403] on img at bounding box center [1294, 396] width 14 height 14
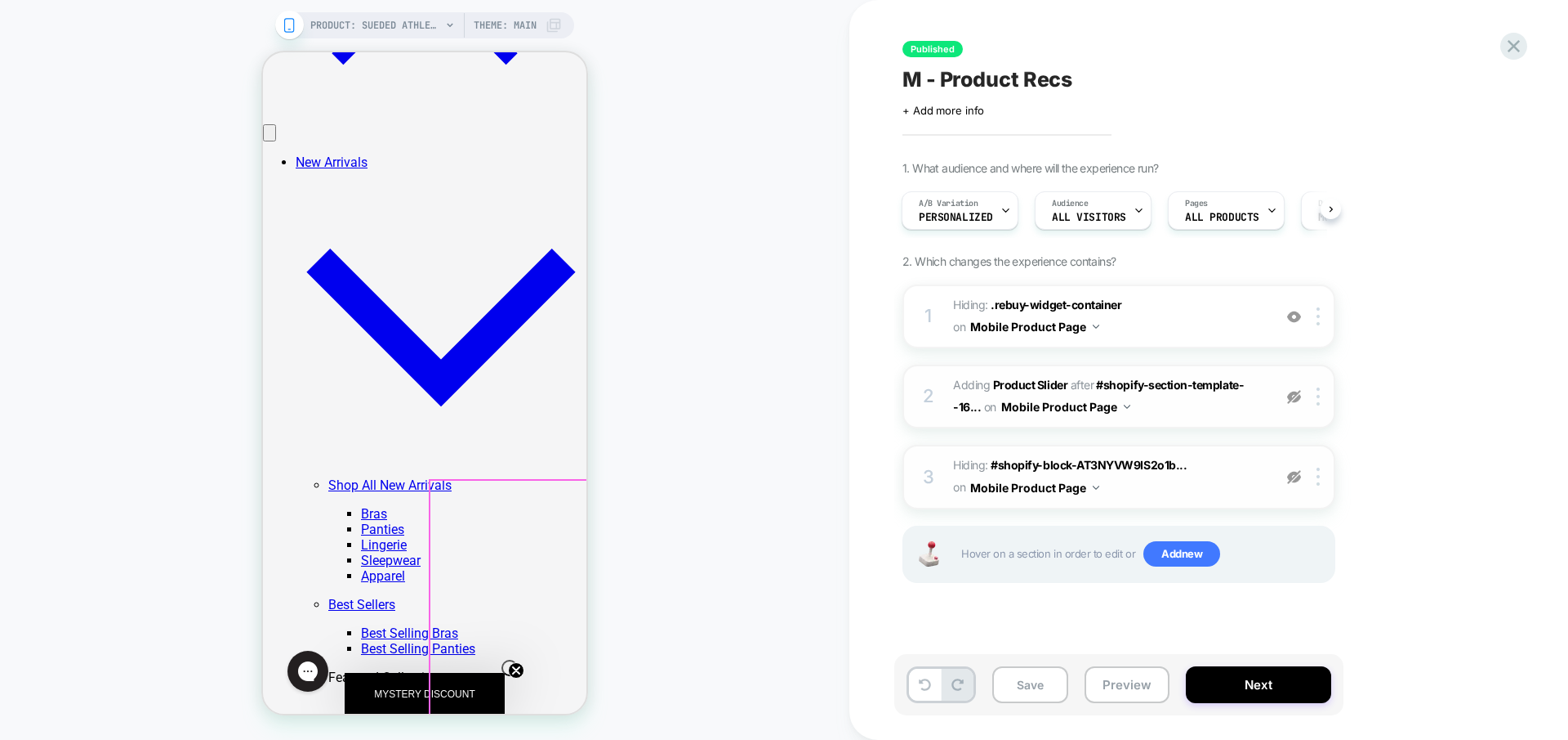
scroll to position [1224, 0]
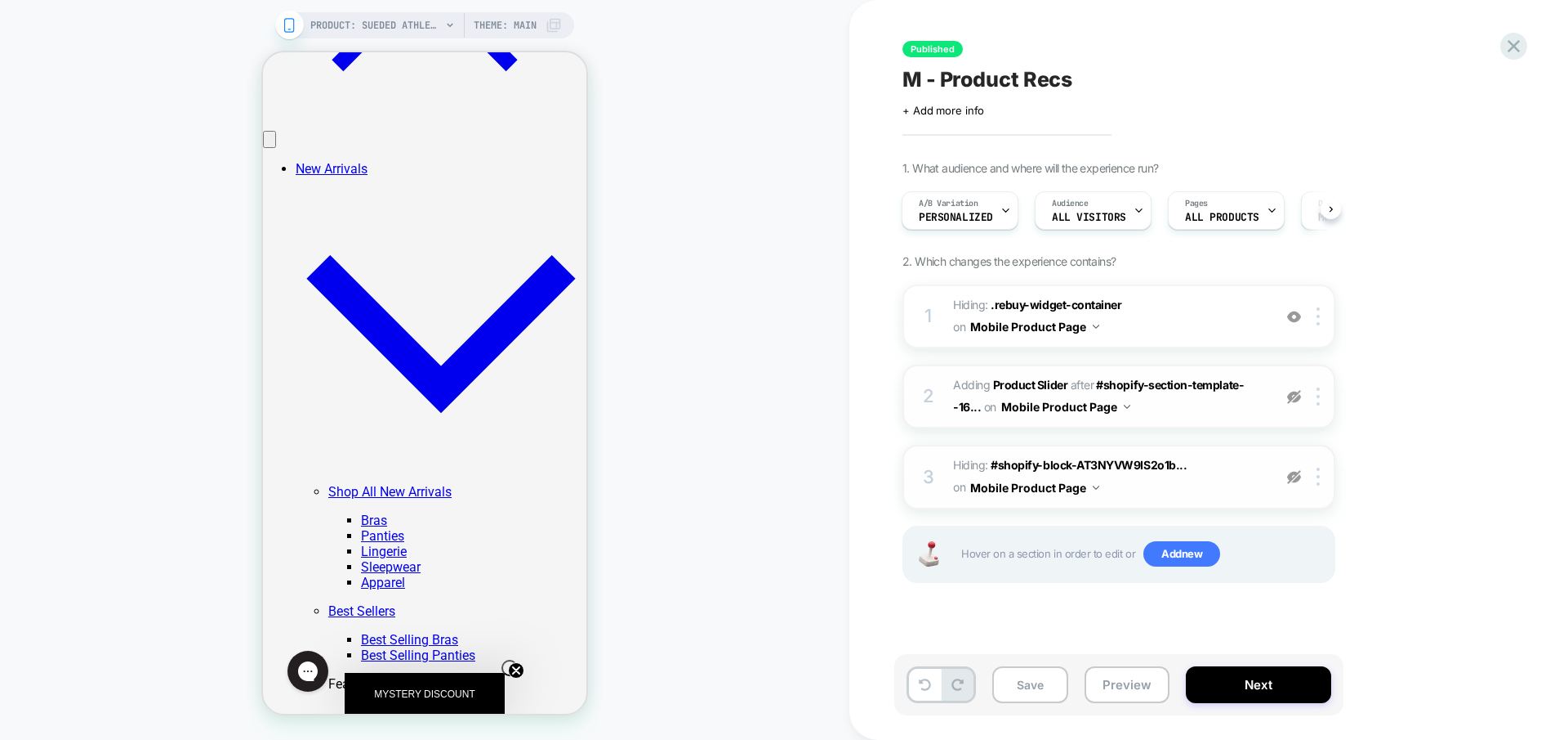
click at [1300, 395] on img at bounding box center [1294, 396] width 14 height 14
click at [1293, 484] on div at bounding box center [1294, 477] width 27 height 18
click at [294, 23] on icon at bounding box center [289, 25] width 15 height 15
click at [287, 28] on icon at bounding box center [289, 25] width 15 height 15
click at [1516, 44] on icon at bounding box center [1514, 46] width 13 height 13
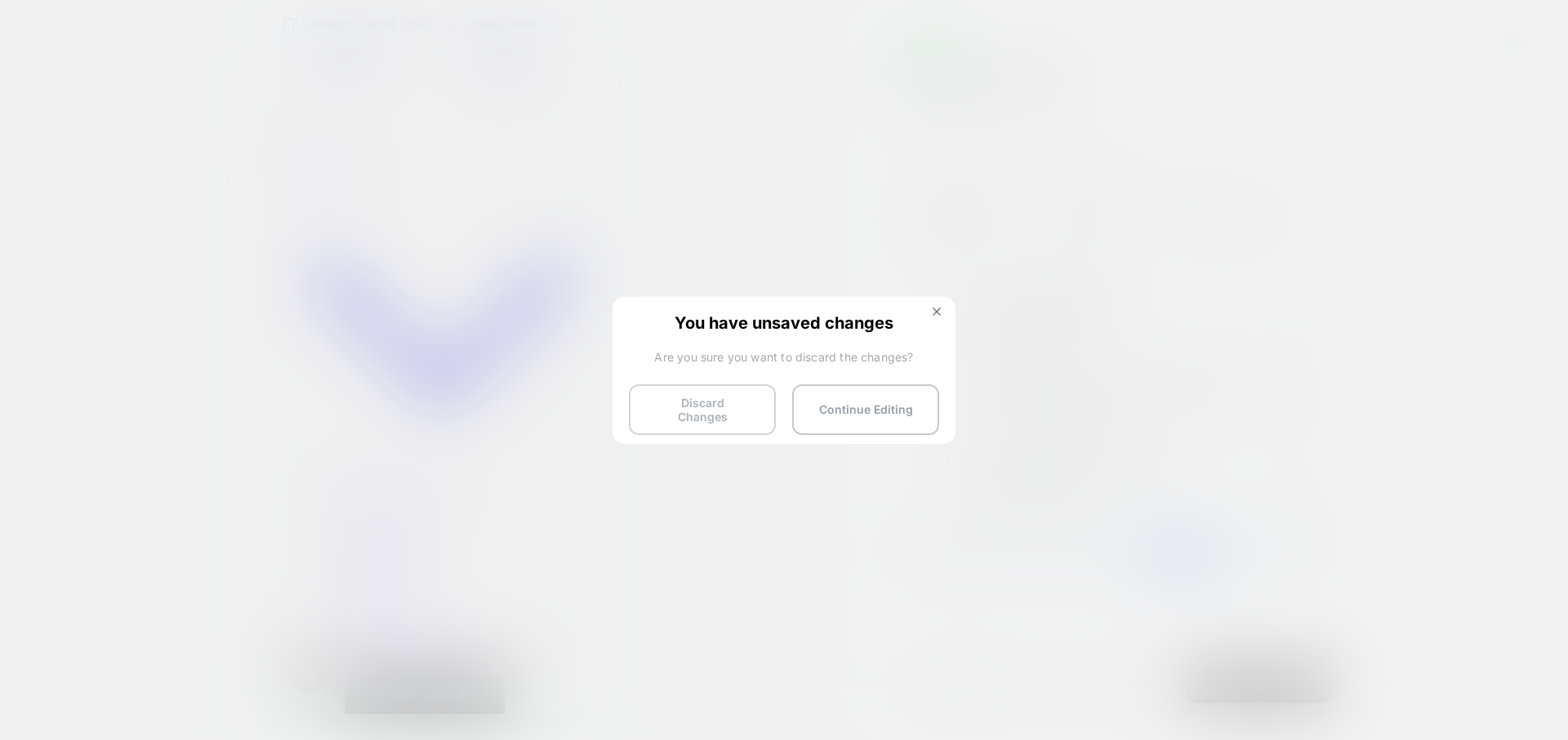
click at [719, 409] on button "Discard Changes" at bounding box center [702, 409] width 147 height 51
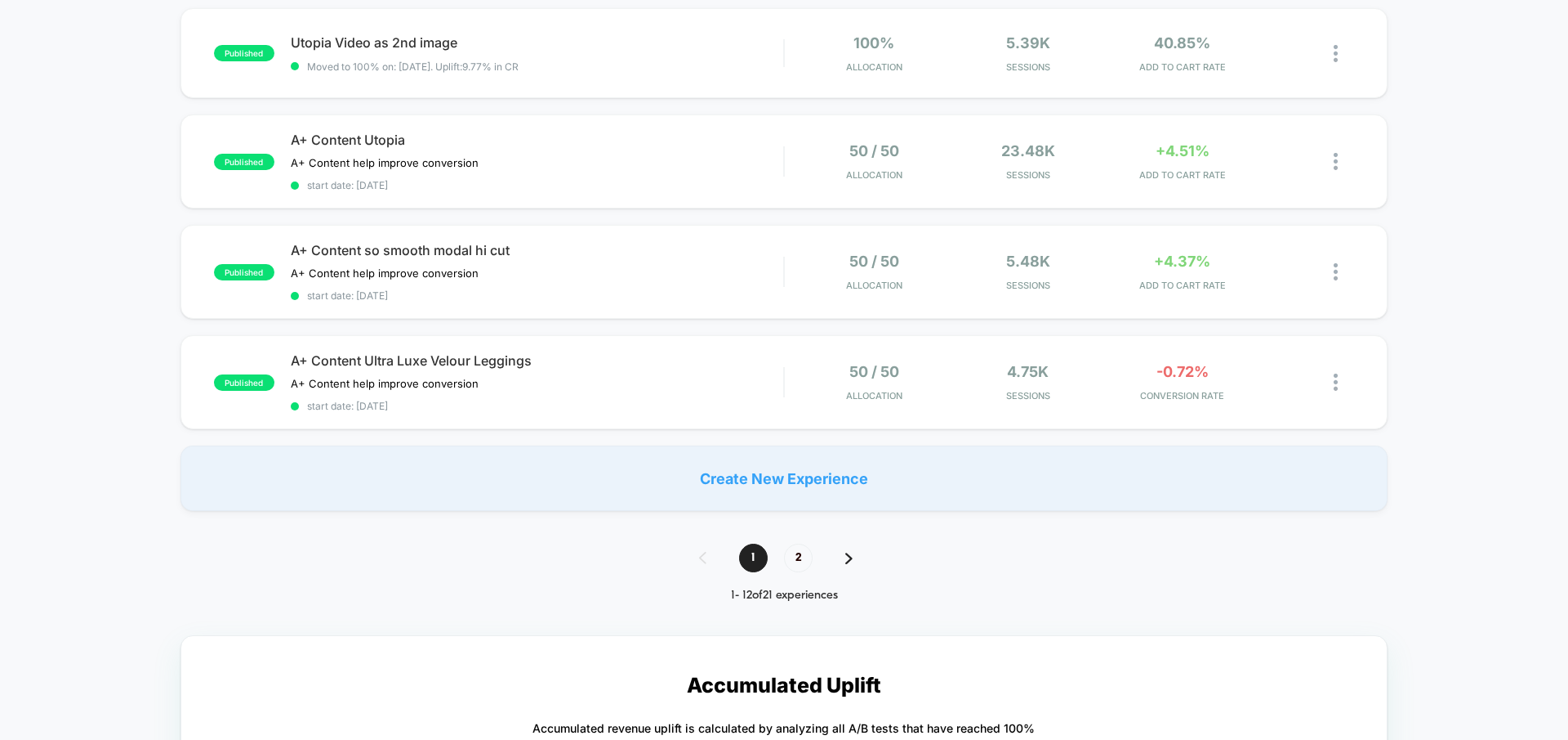
scroll to position [1268, 0]
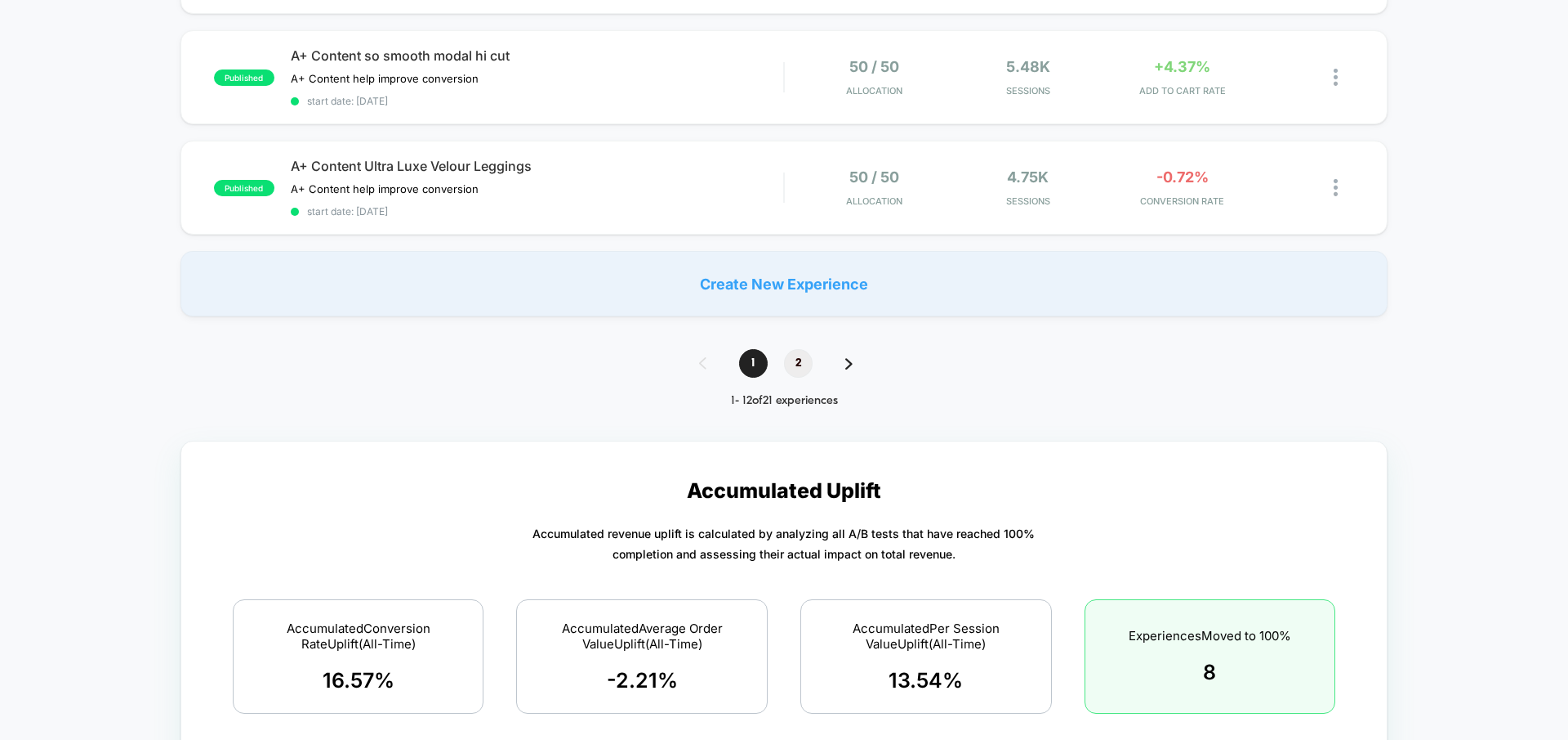
click at [803, 362] on span "2" at bounding box center [799, 363] width 29 height 29
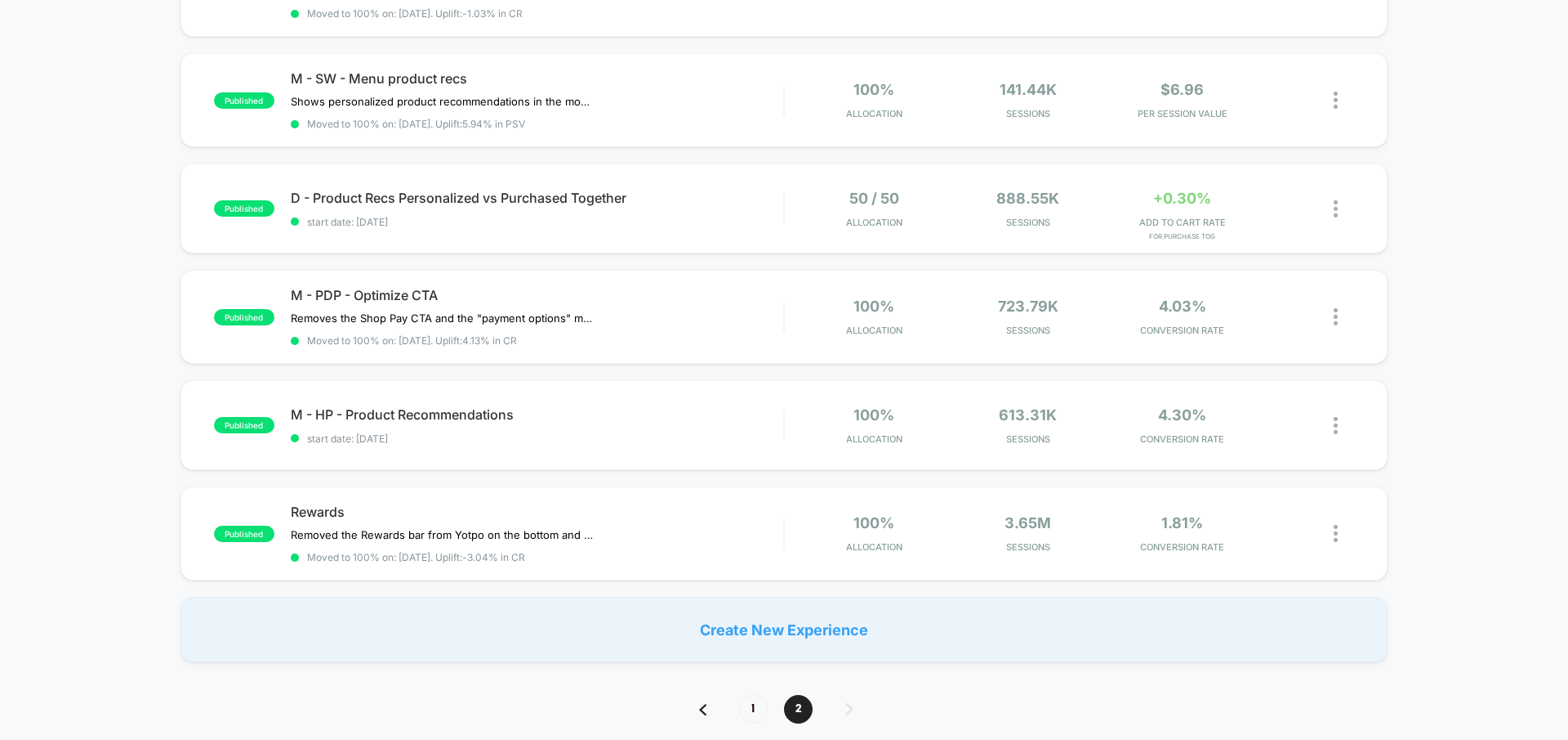
scroll to position [578, 0]
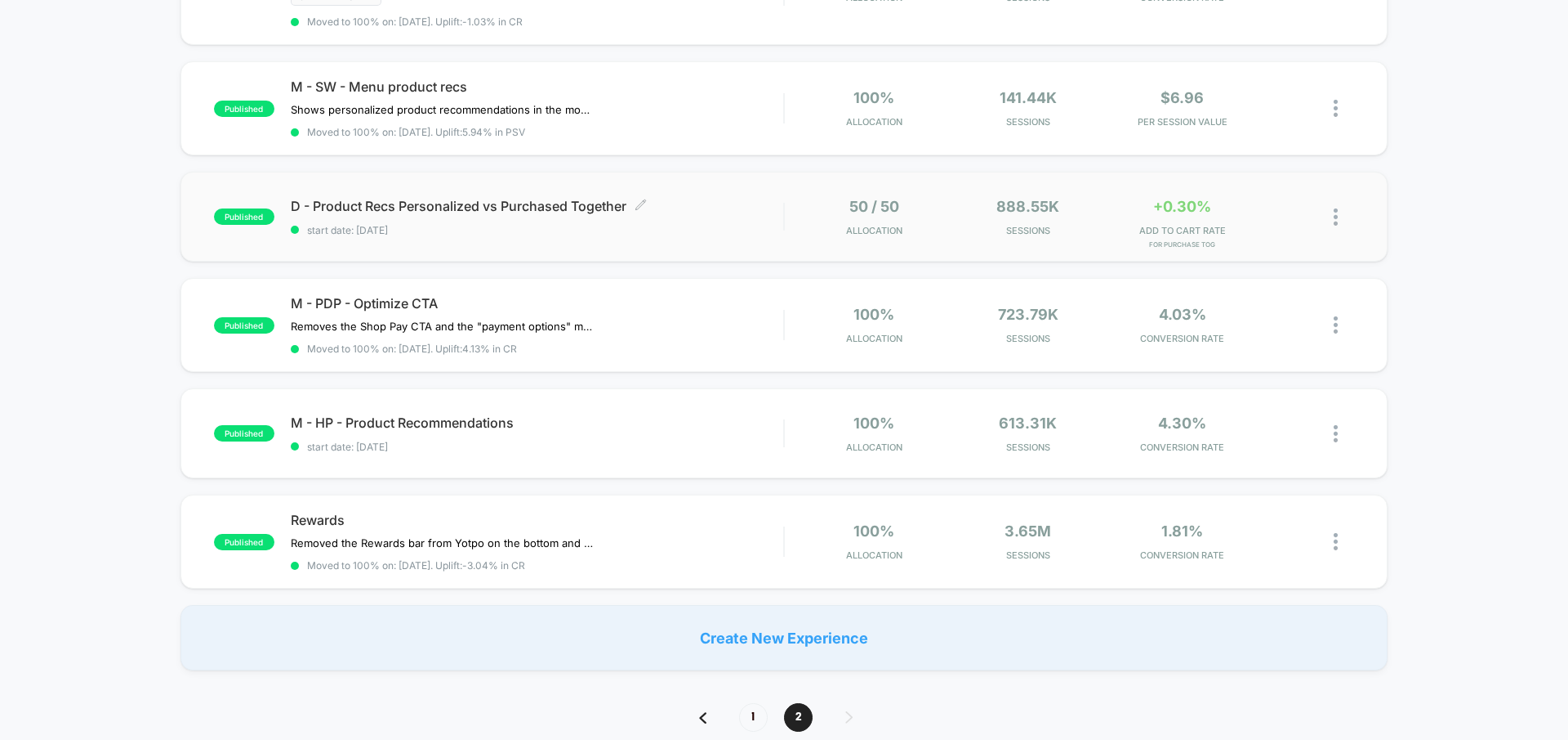
click at [527, 227] on span "start date: [DATE]" at bounding box center [536, 231] width 493 height 13
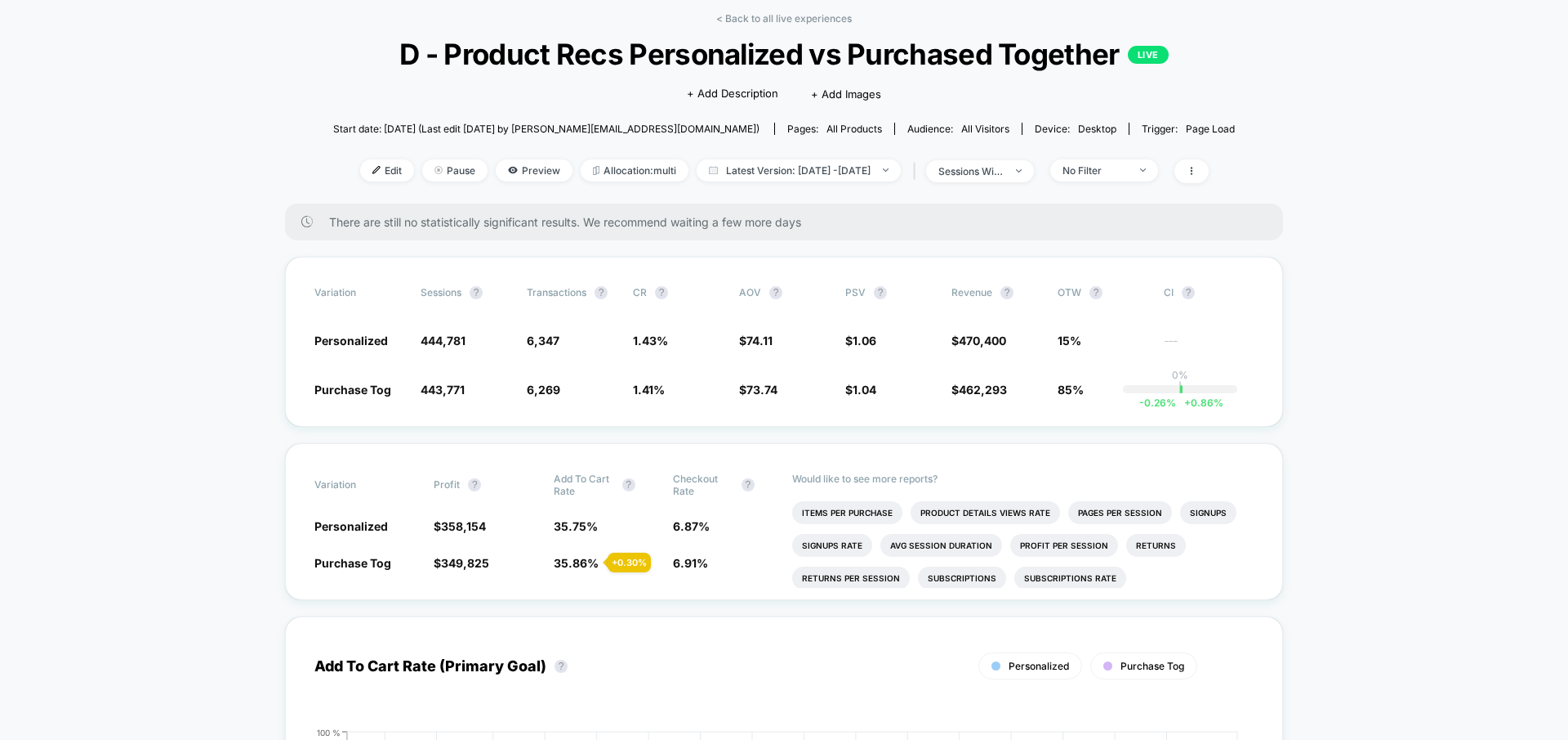
scroll to position [76, 0]
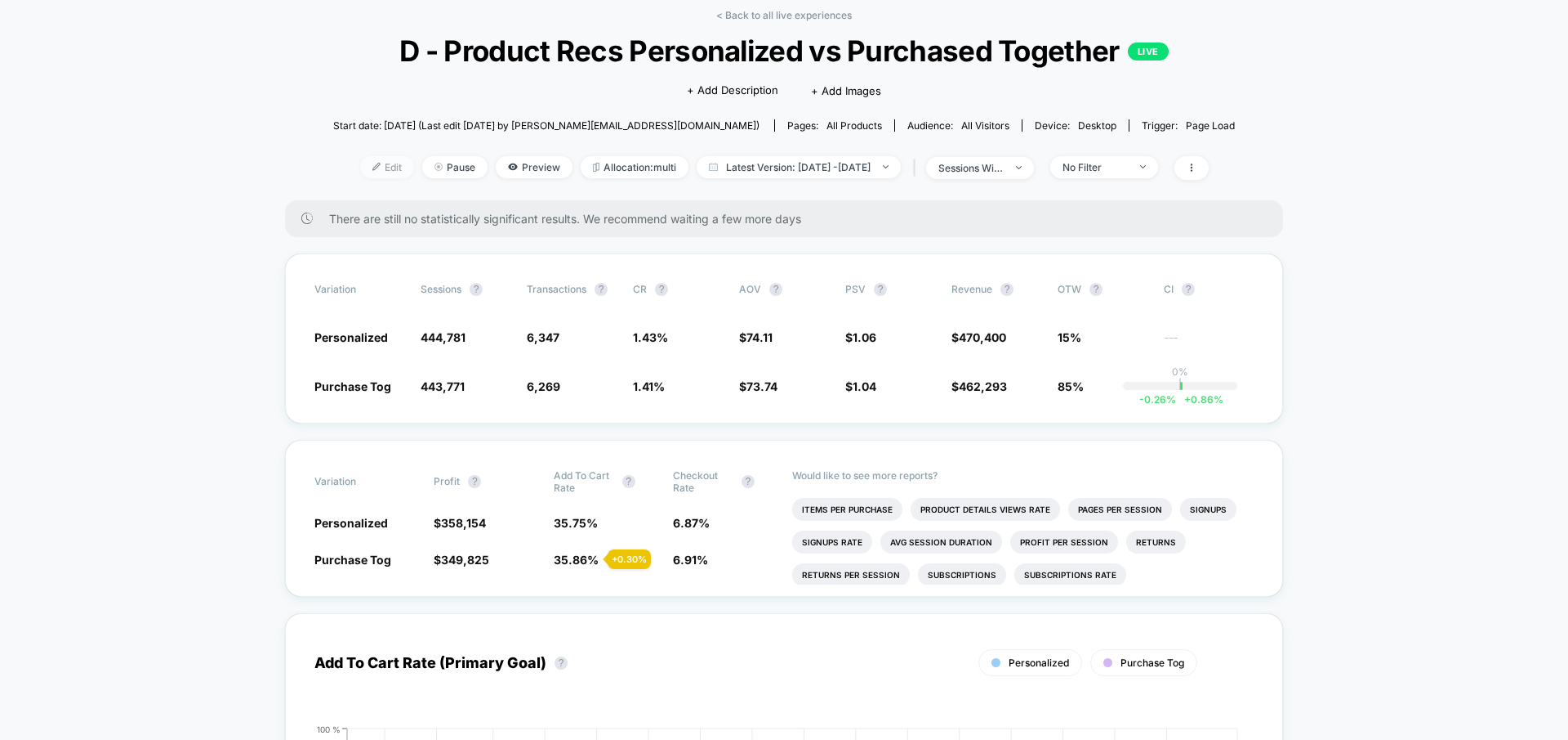
click at [366, 169] on span "Edit" at bounding box center [387, 167] width 54 height 22
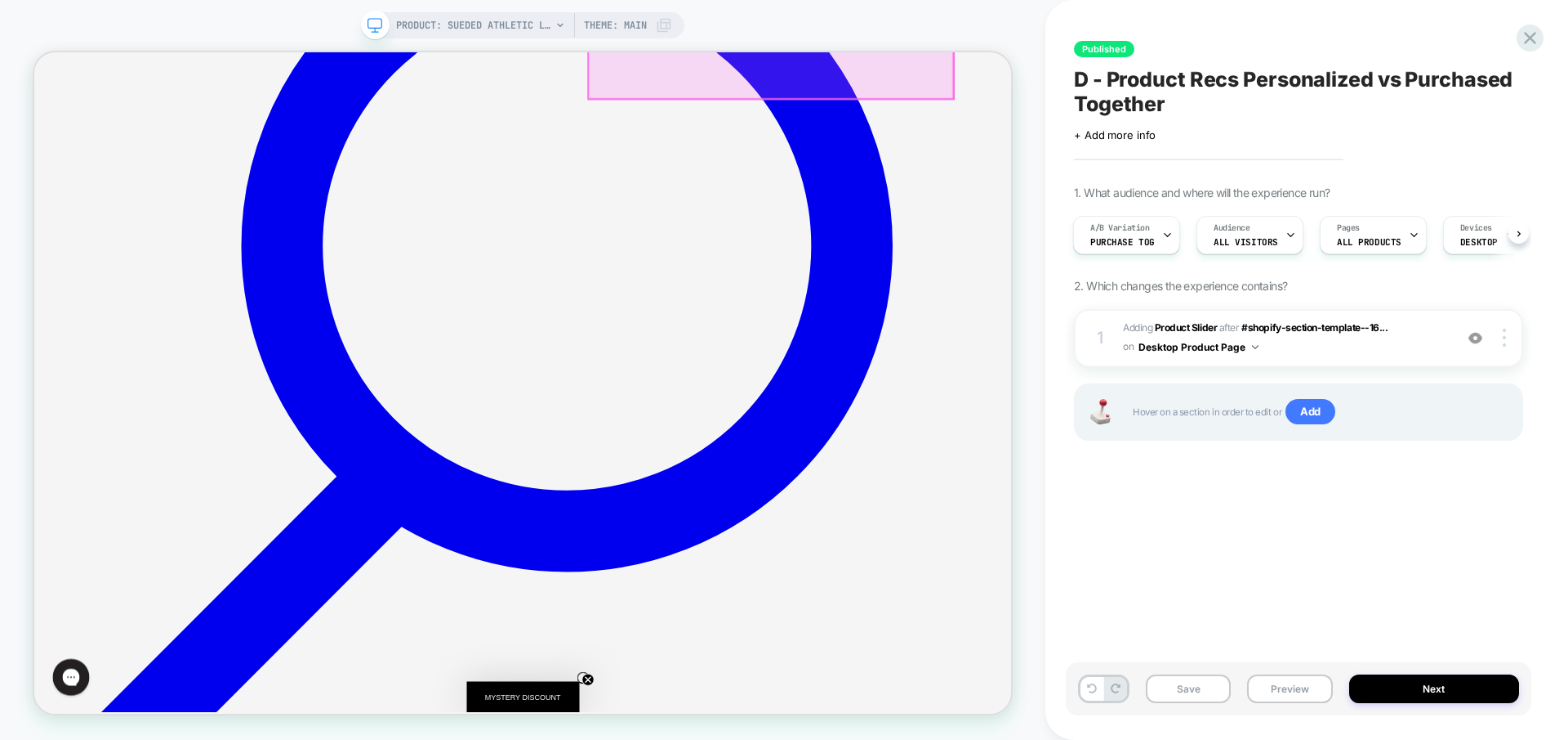
scroll to position [830, 0]
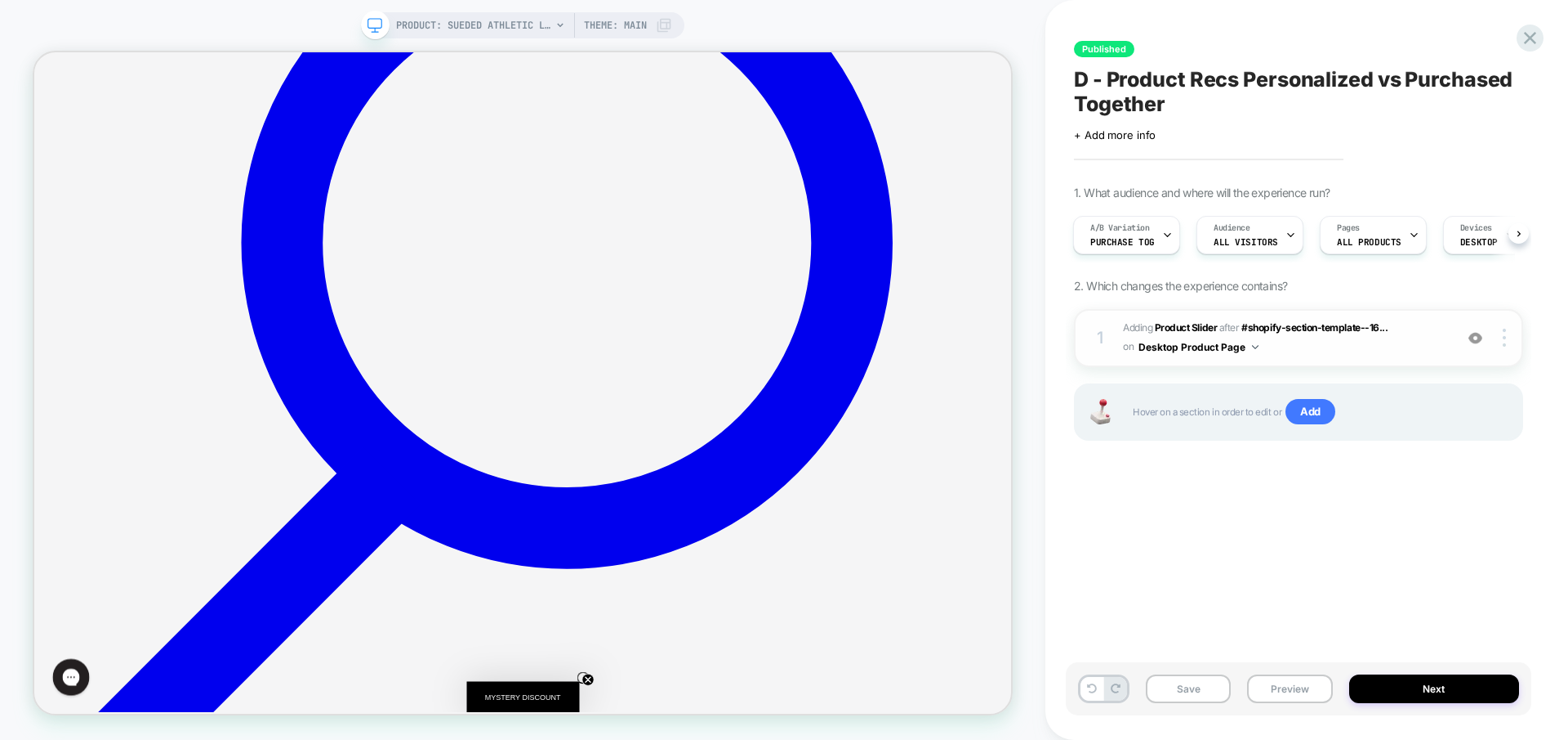
click at [1476, 340] on img at bounding box center [1475, 338] width 14 height 14
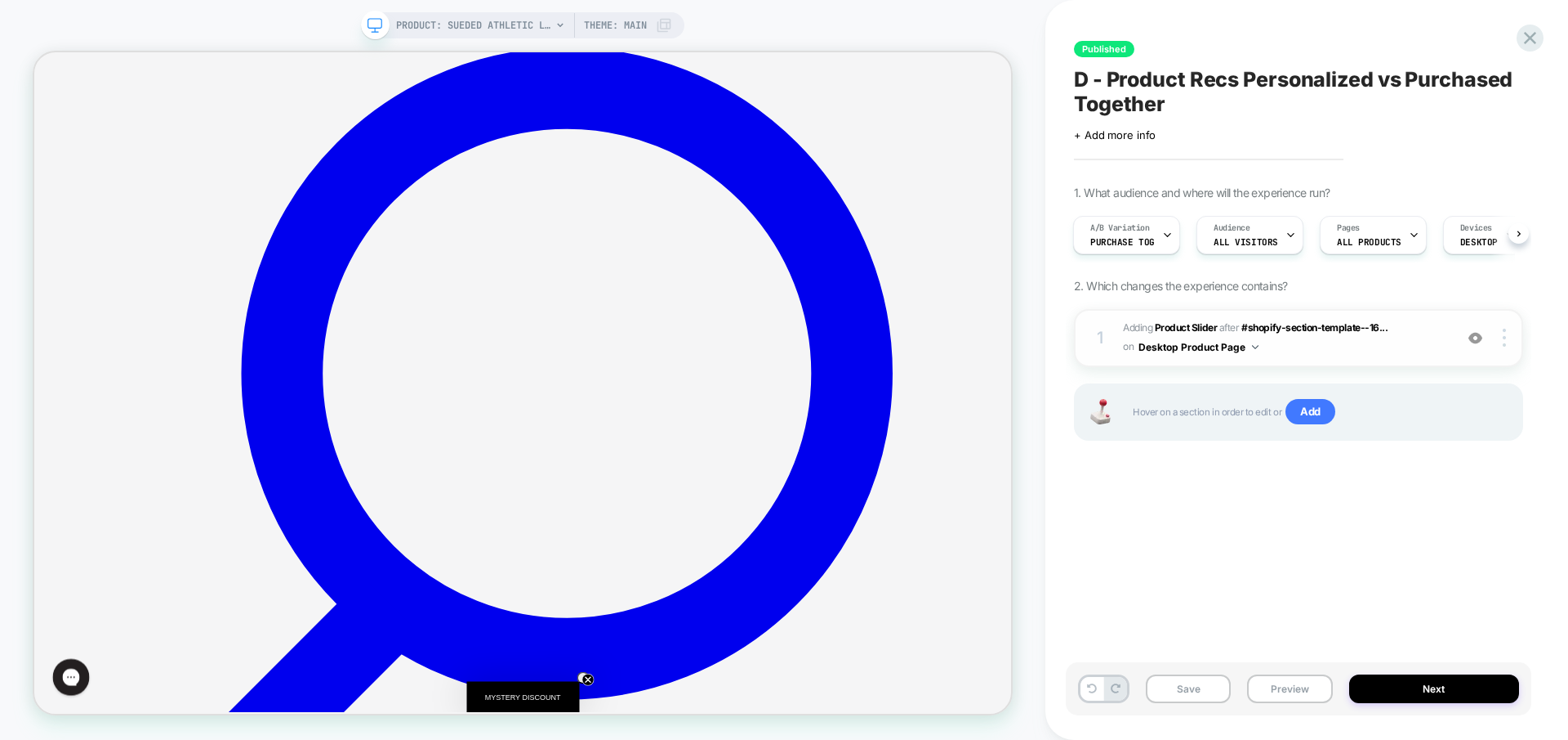
scroll to position [654, 0]
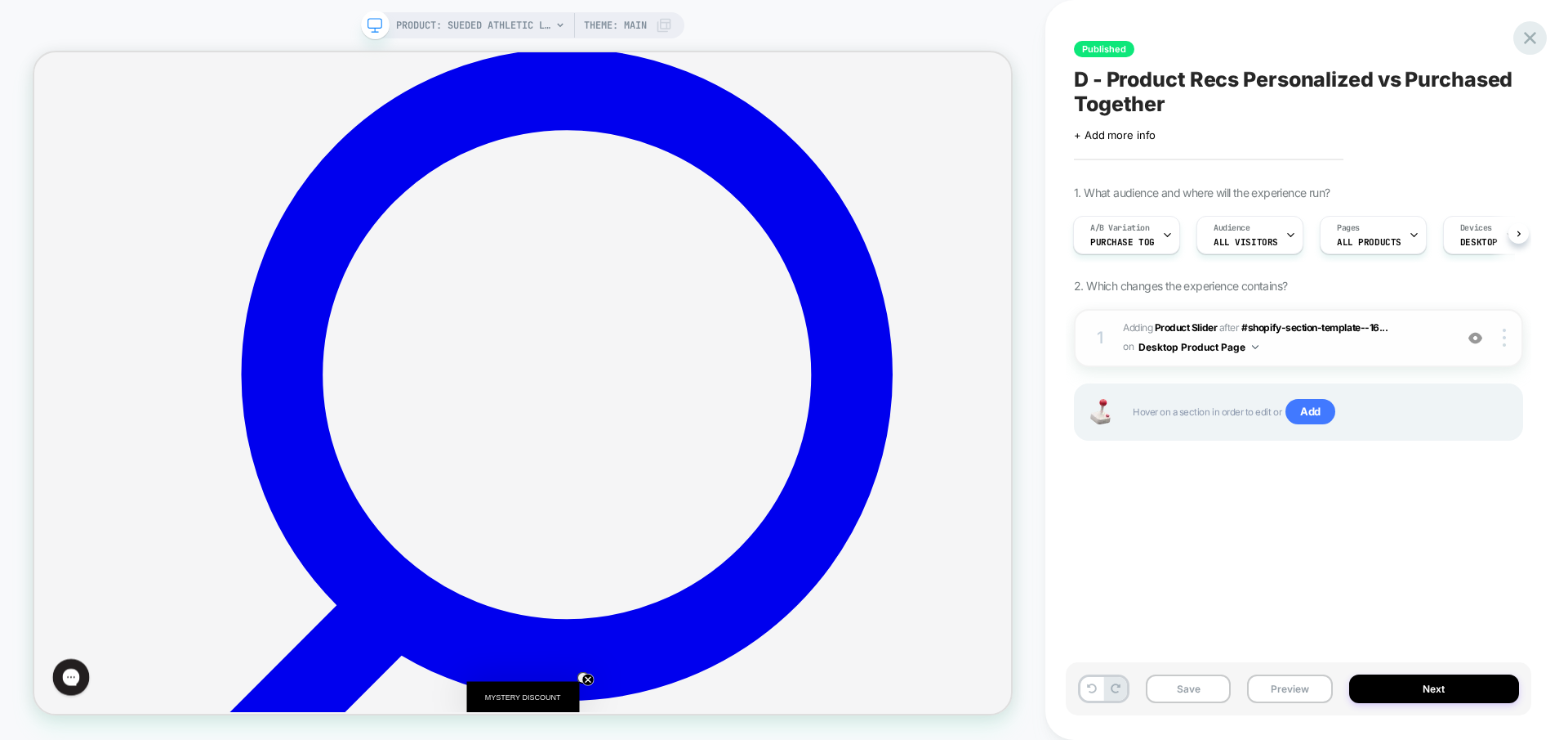
click at [1531, 38] on icon at bounding box center [1531, 38] width 13 height 13
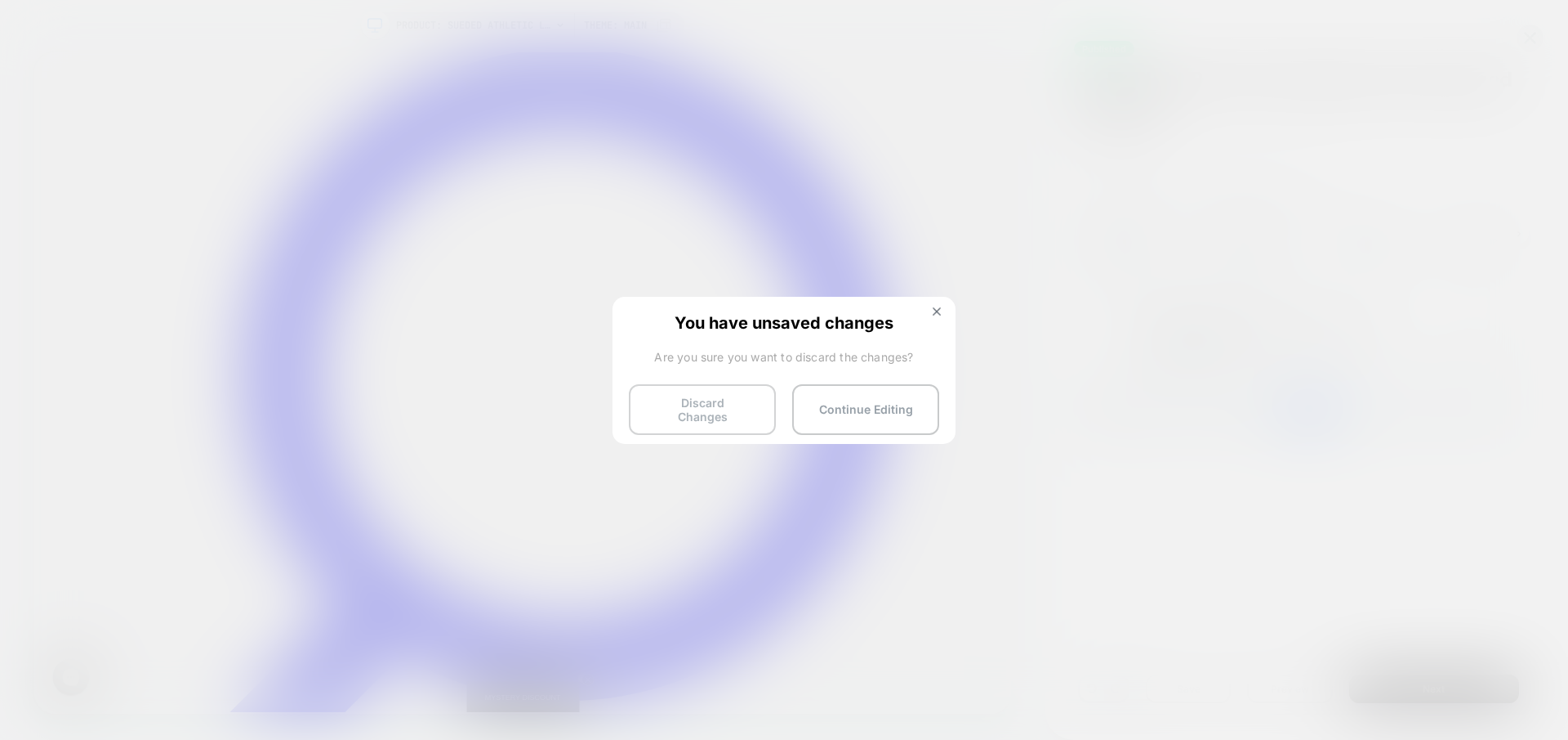
click at [685, 399] on button "Discard Changes" at bounding box center [702, 409] width 147 height 51
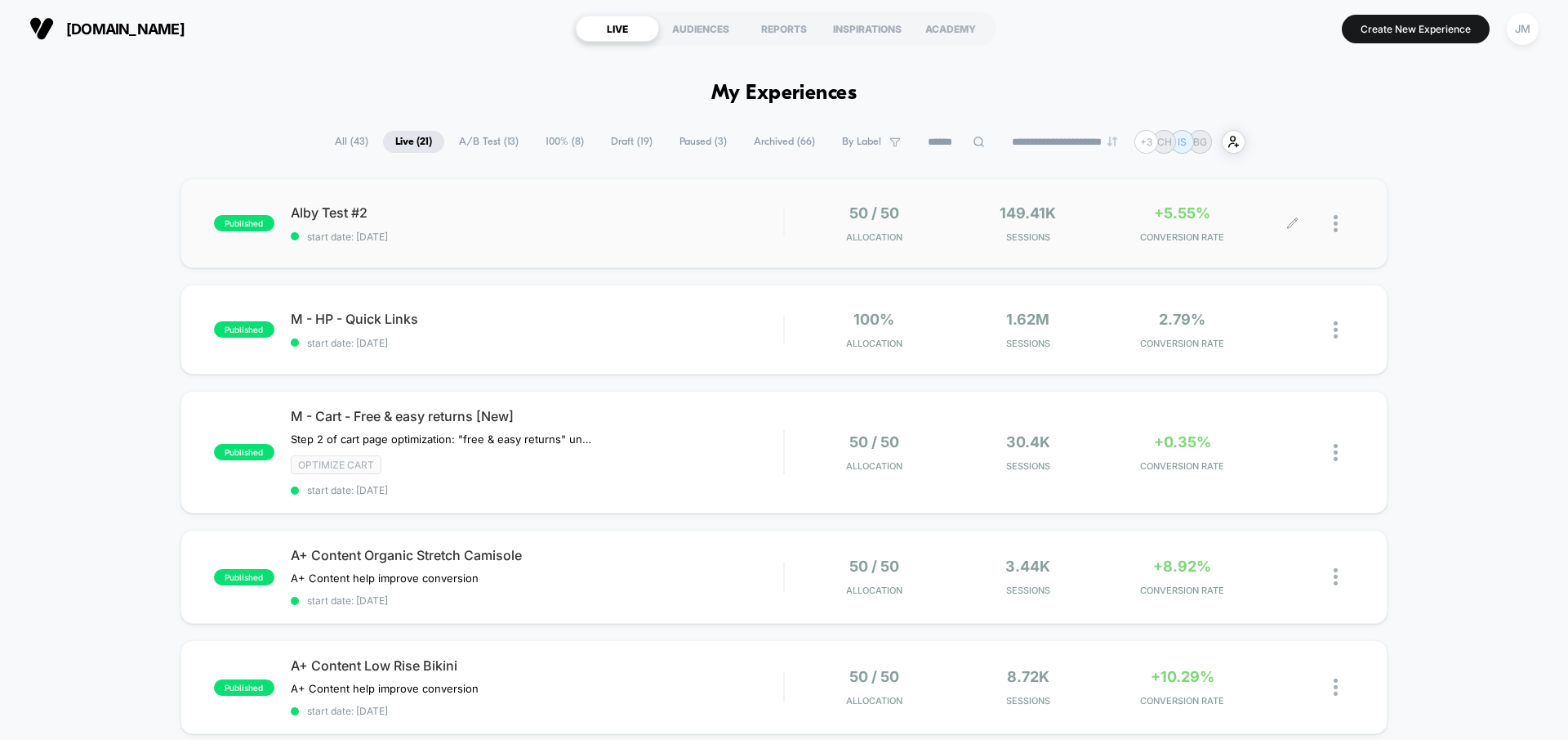
click at [1339, 224] on div at bounding box center [1344, 223] width 21 height 38
click at [1230, 209] on div "Pause" at bounding box center [1252, 205] width 147 height 37
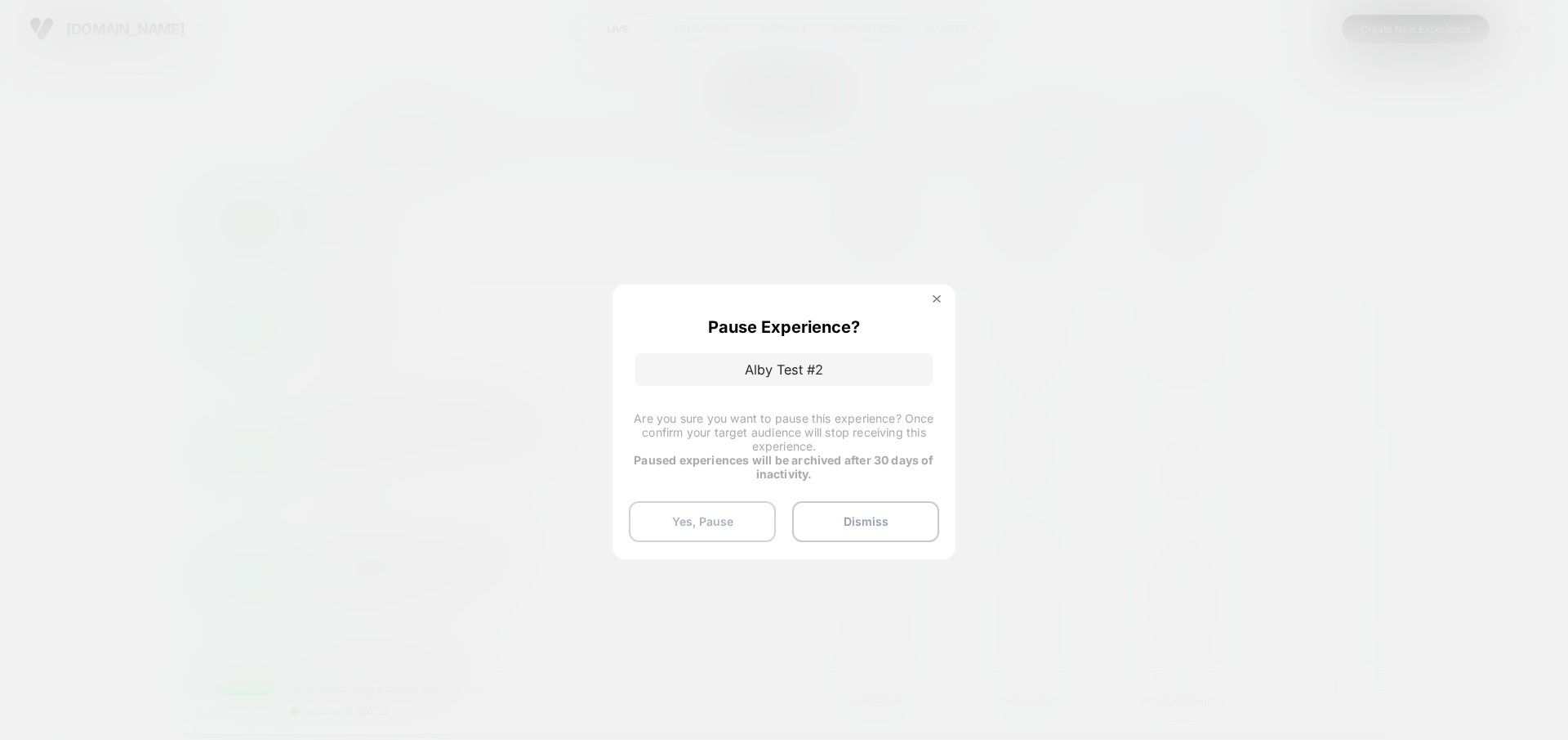
click at [708, 520] on button "Yes, Pause" at bounding box center [702, 521] width 147 height 41
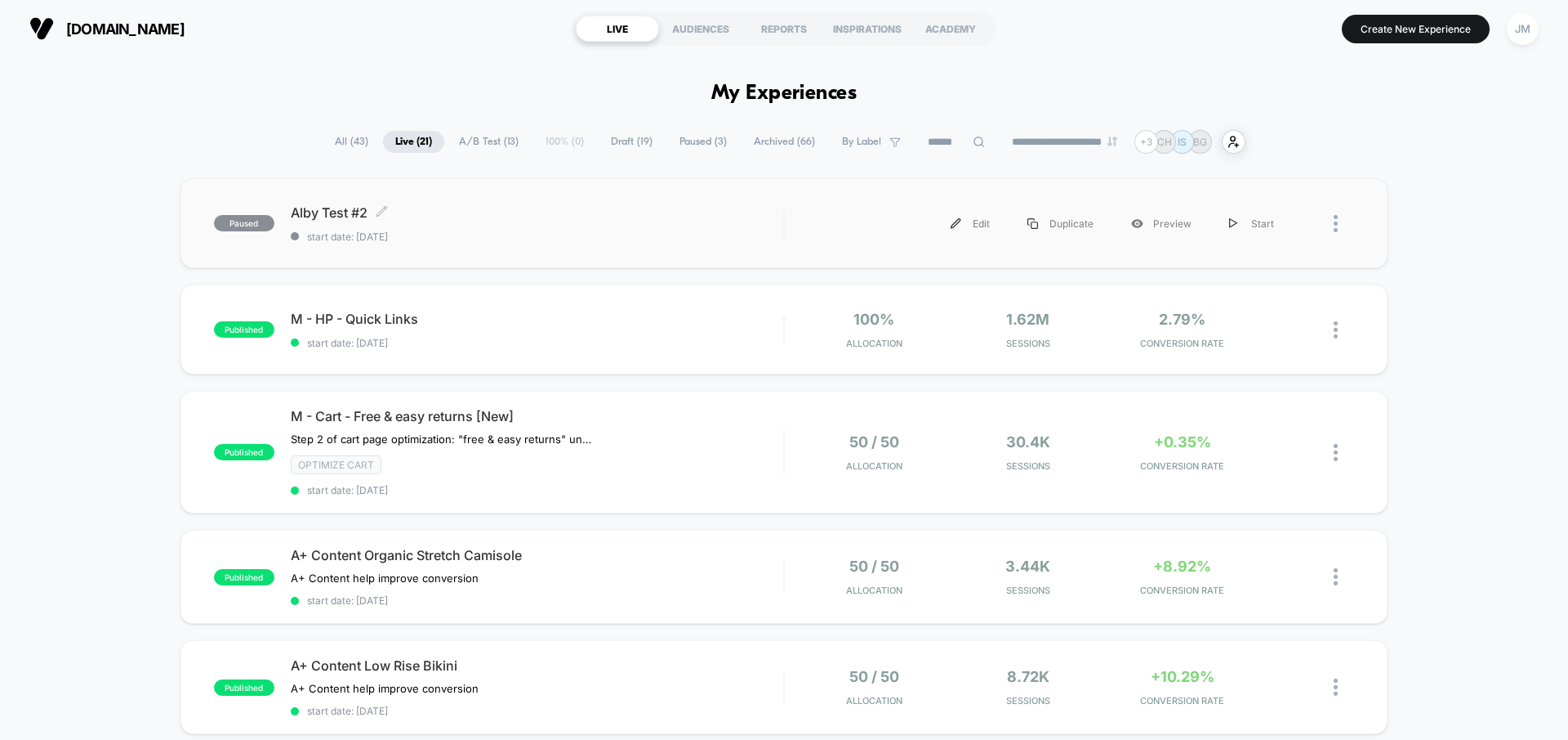
click at [535, 212] on span "Alby Test #2 Click to edit experience details" at bounding box center [536, 212] width 493 height 16
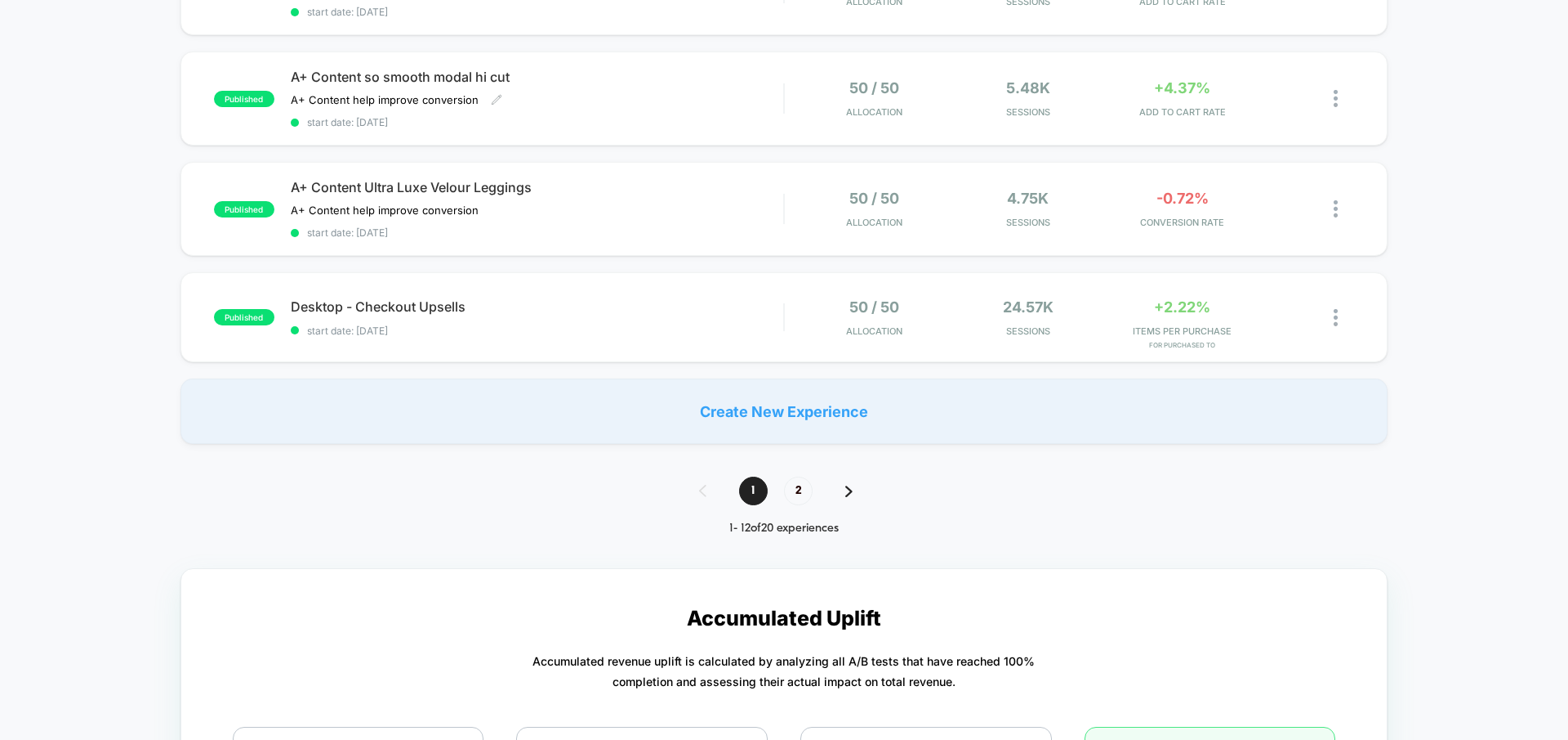
scroll to position [1158, 0]
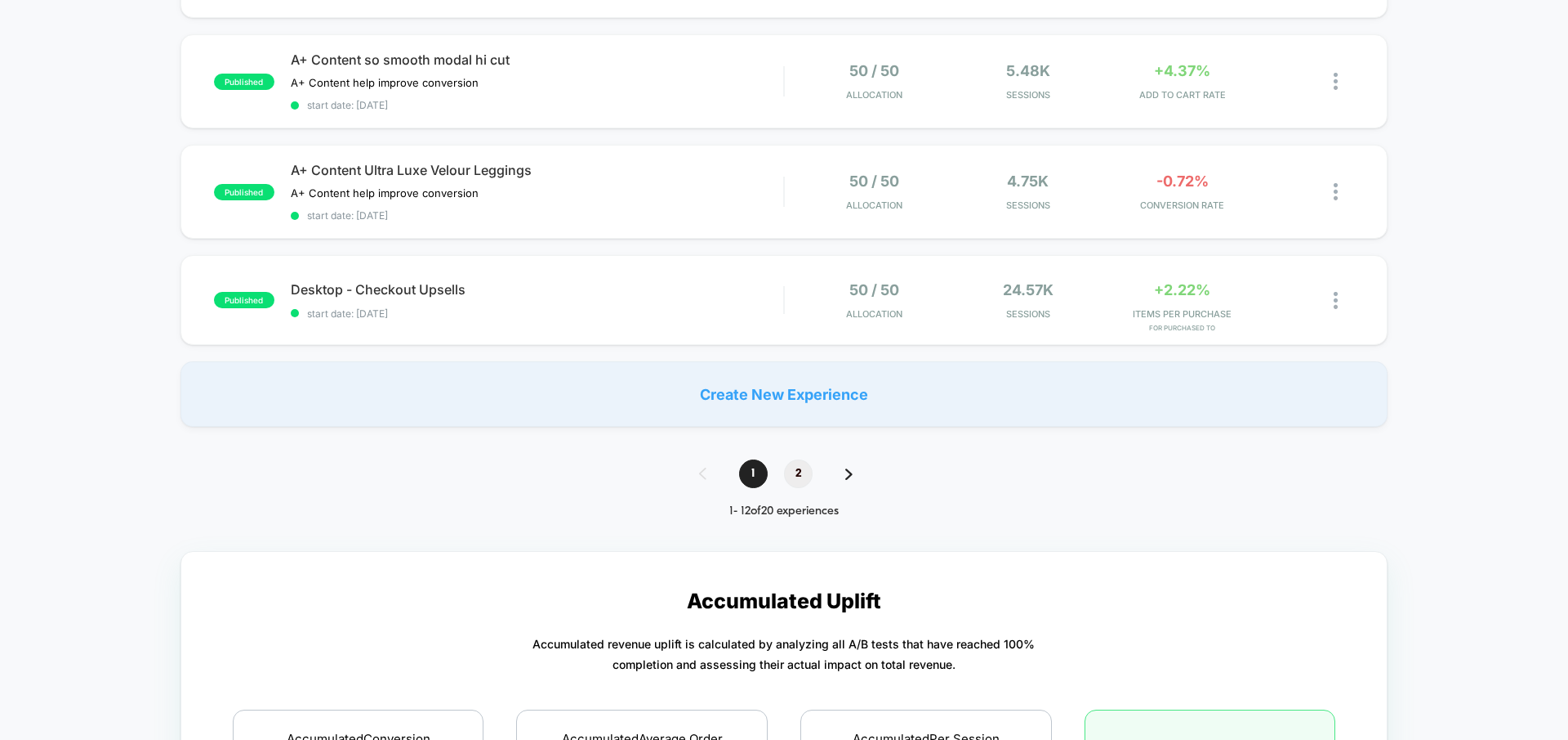
click at [798, 468] on span "2" at bounding box center [799, 474] width 29 height 29
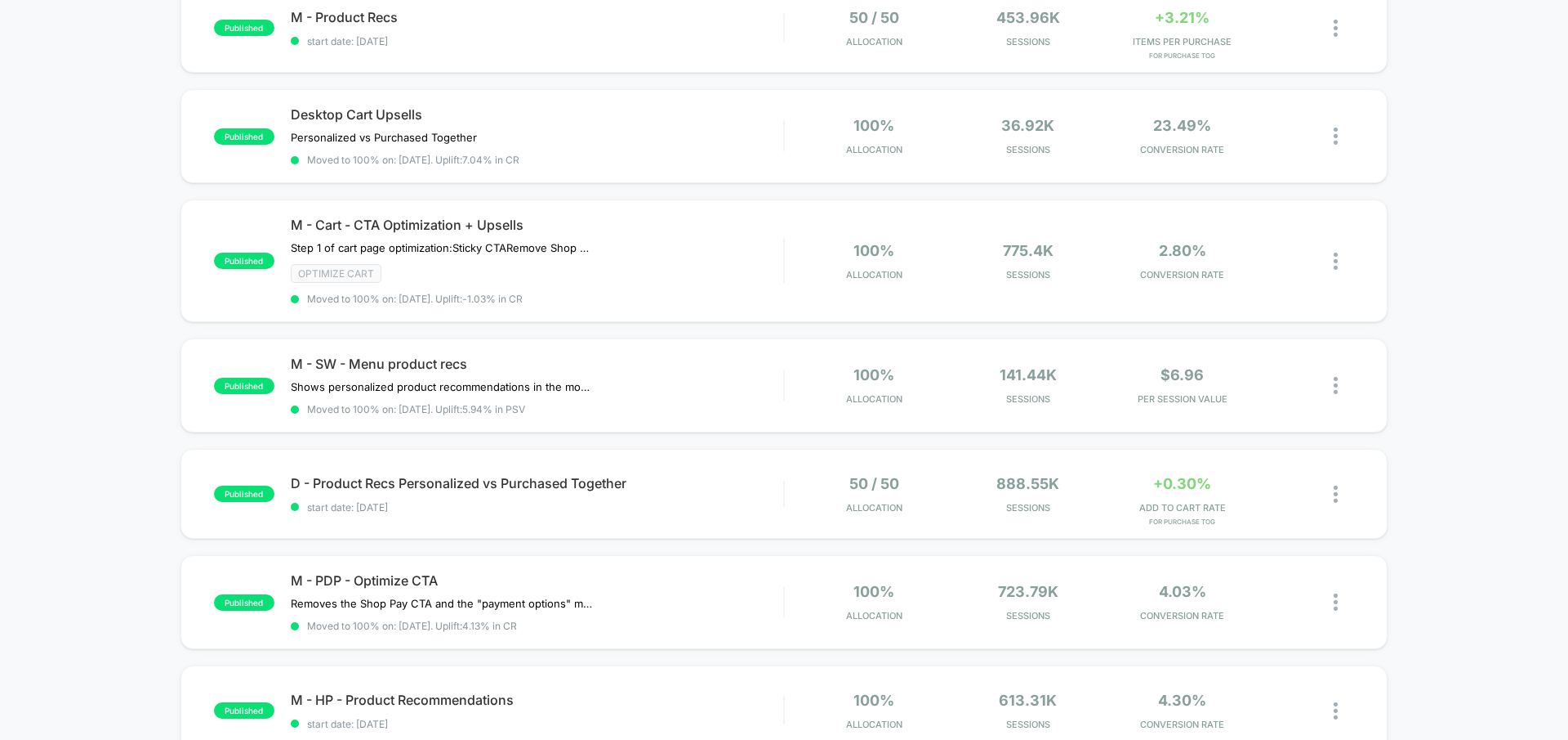
scroll to position [151, 0]
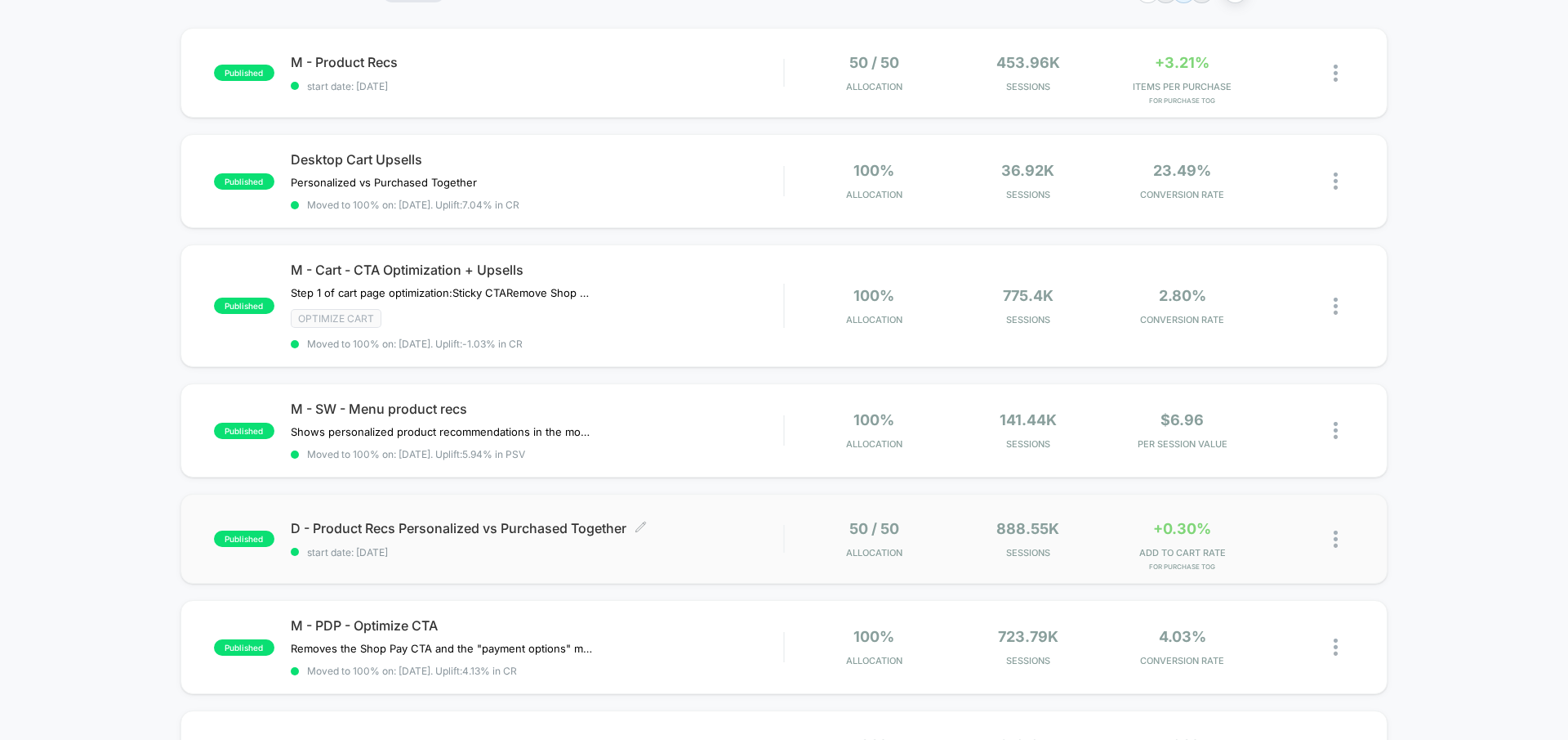
click at [440, 528] on span "D - Product Recs Personalized vs Purchased Together Click to edit experience de…" at bounding box center [536, 528] width 493 height 16
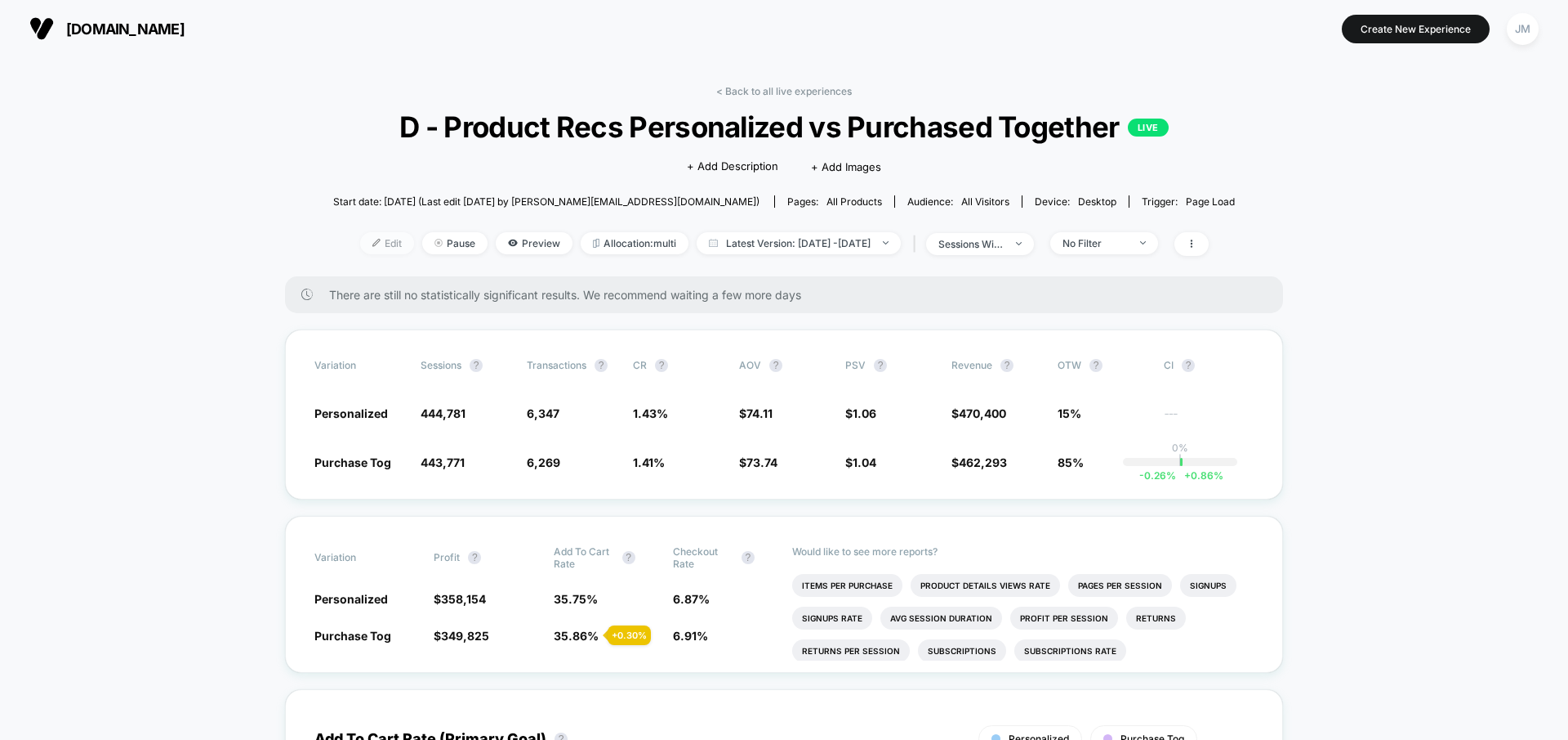
click at [372, 239] on img at bounding box center [376, 242] width 8 height 8
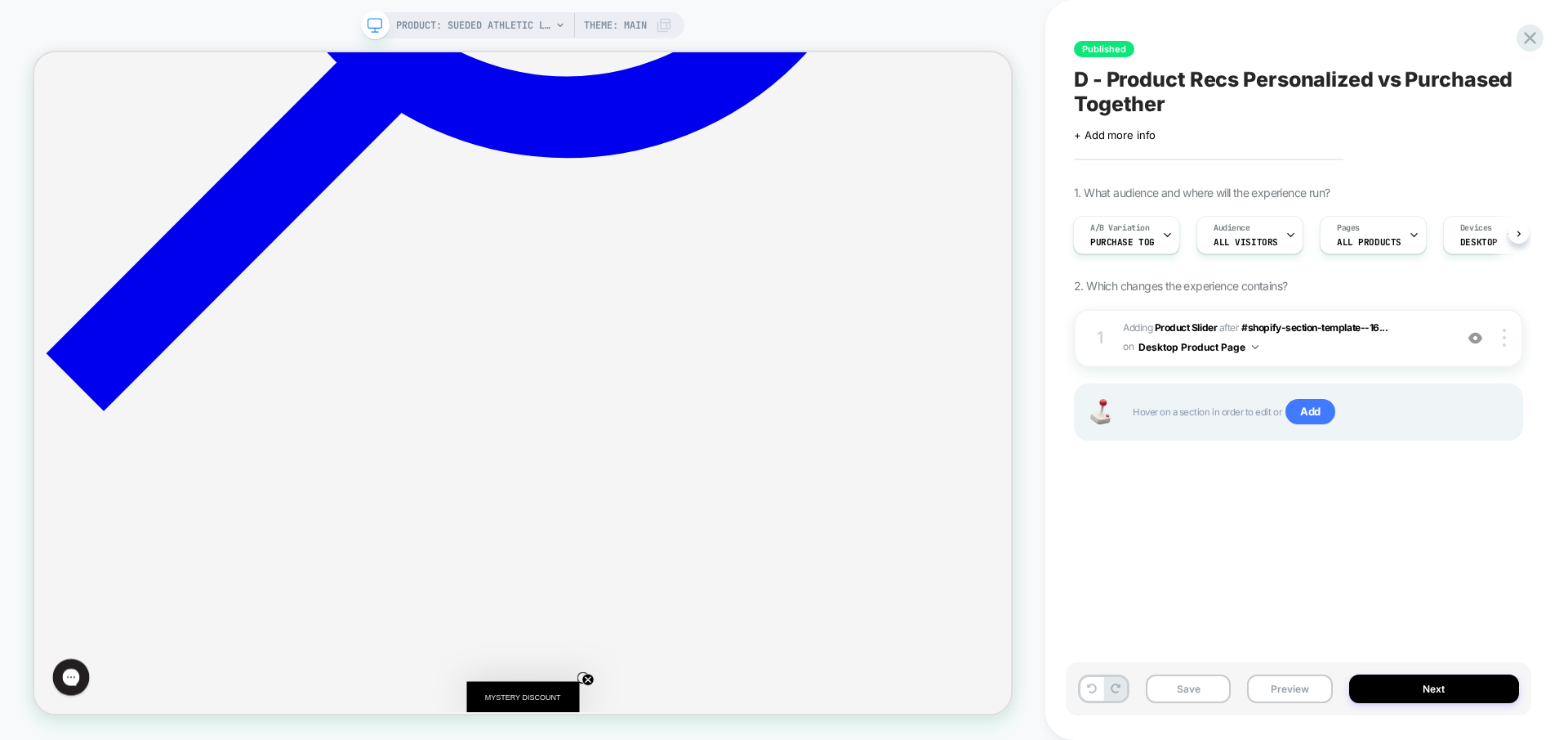
scroll to position [1380, 0]
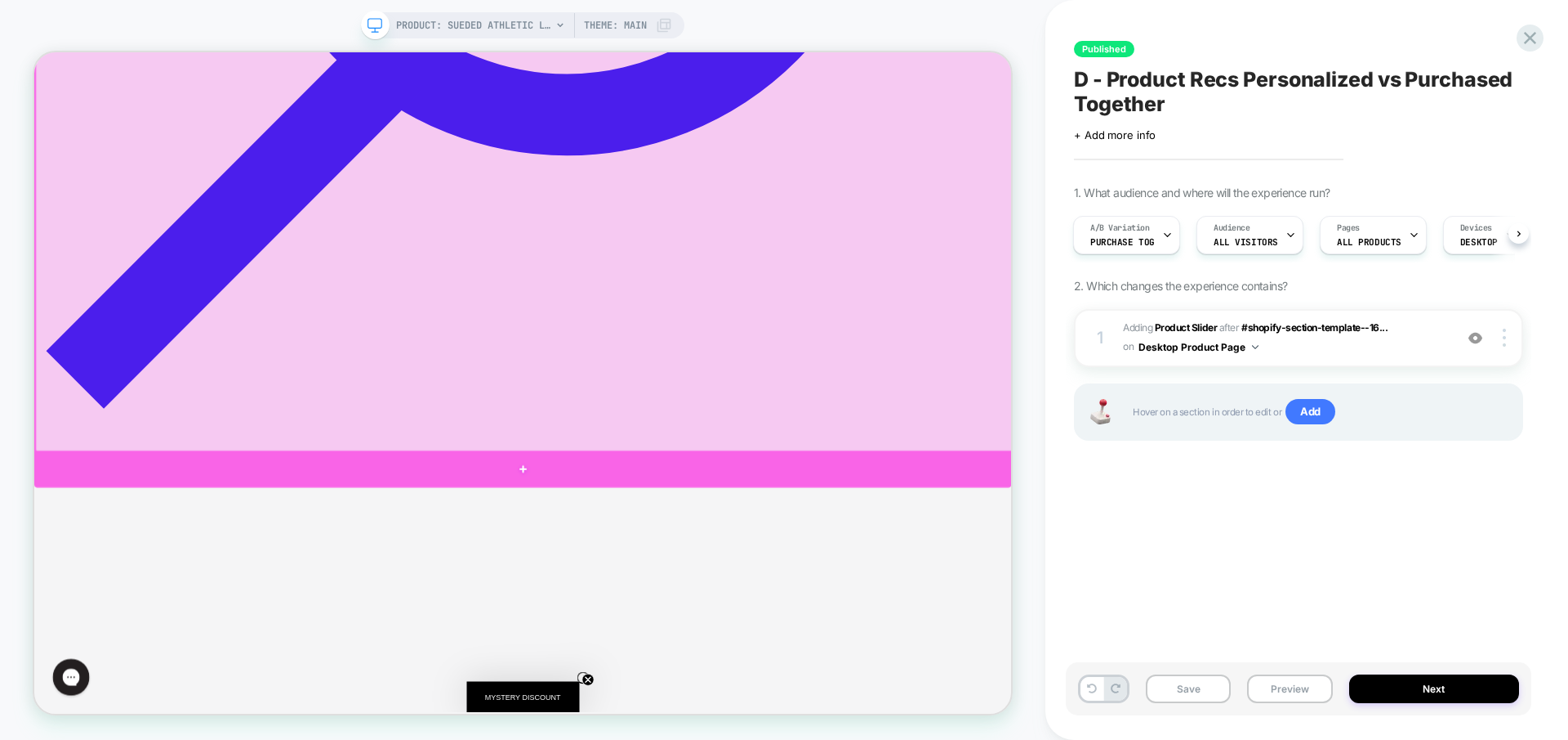
click at [691, 603] on div at bounding box center [686, 608] width 1303 height 49
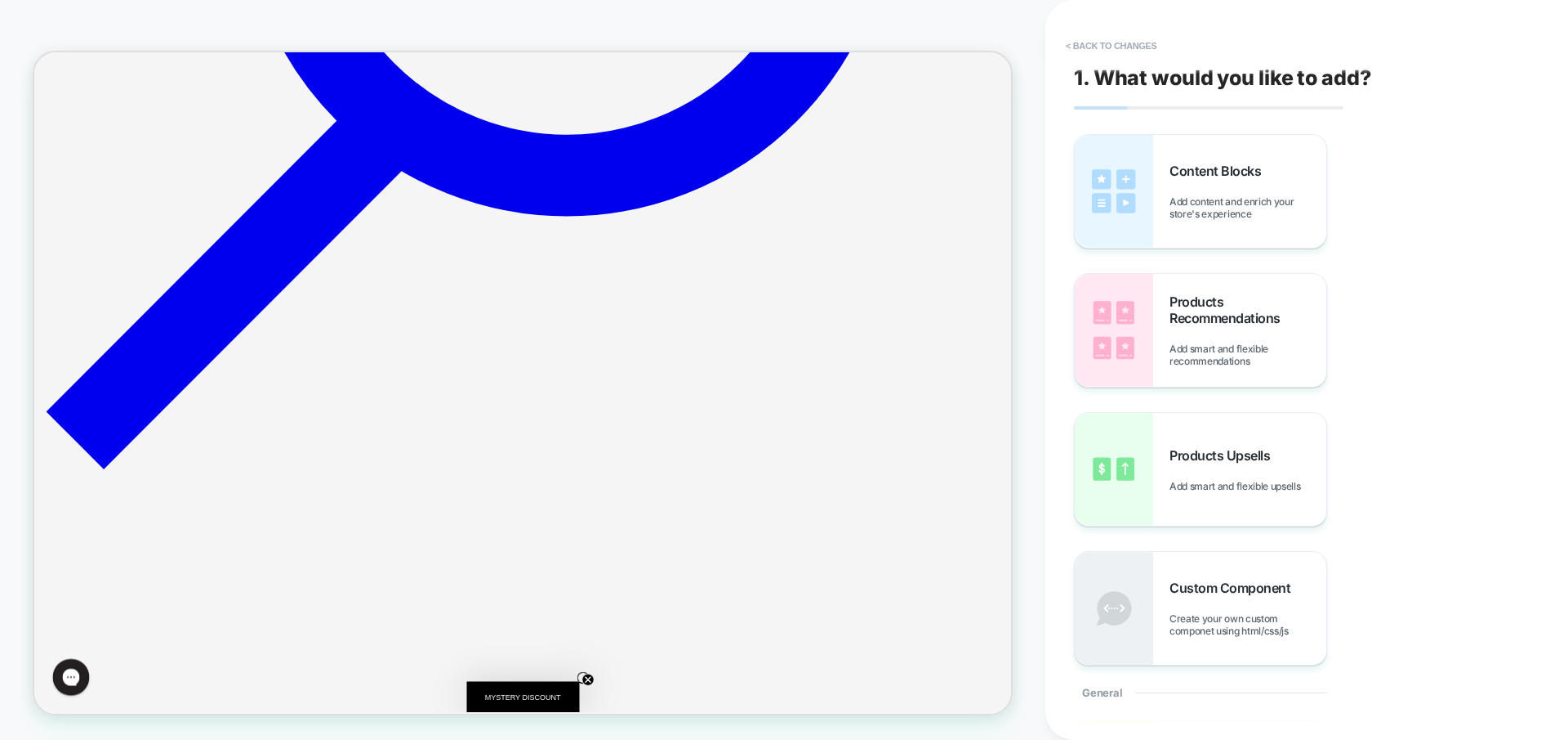
scroll to position [1368, 0]
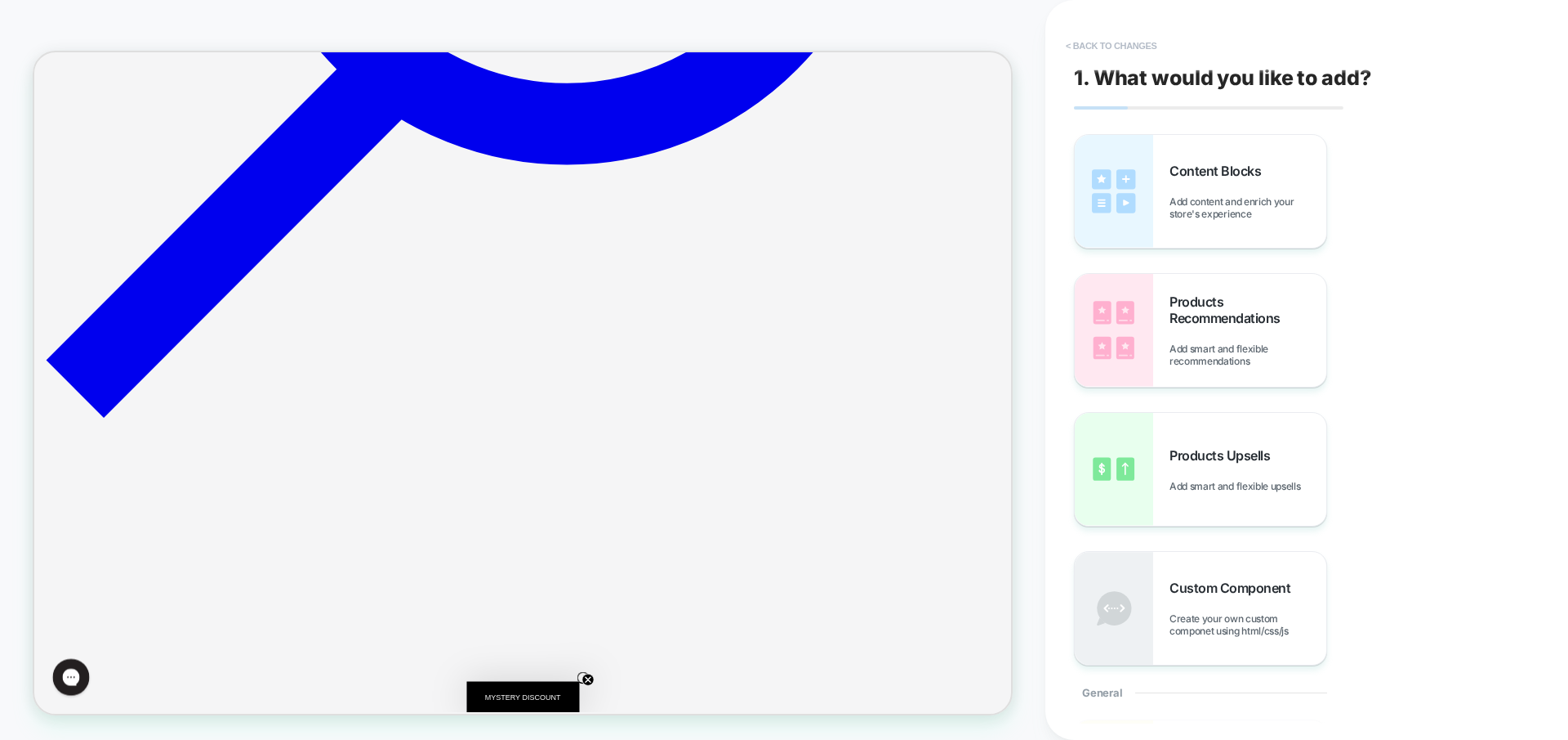
click at [1123, 44] on button "< Back to changes" at bounding box center [1112, 45] width 108 height 26
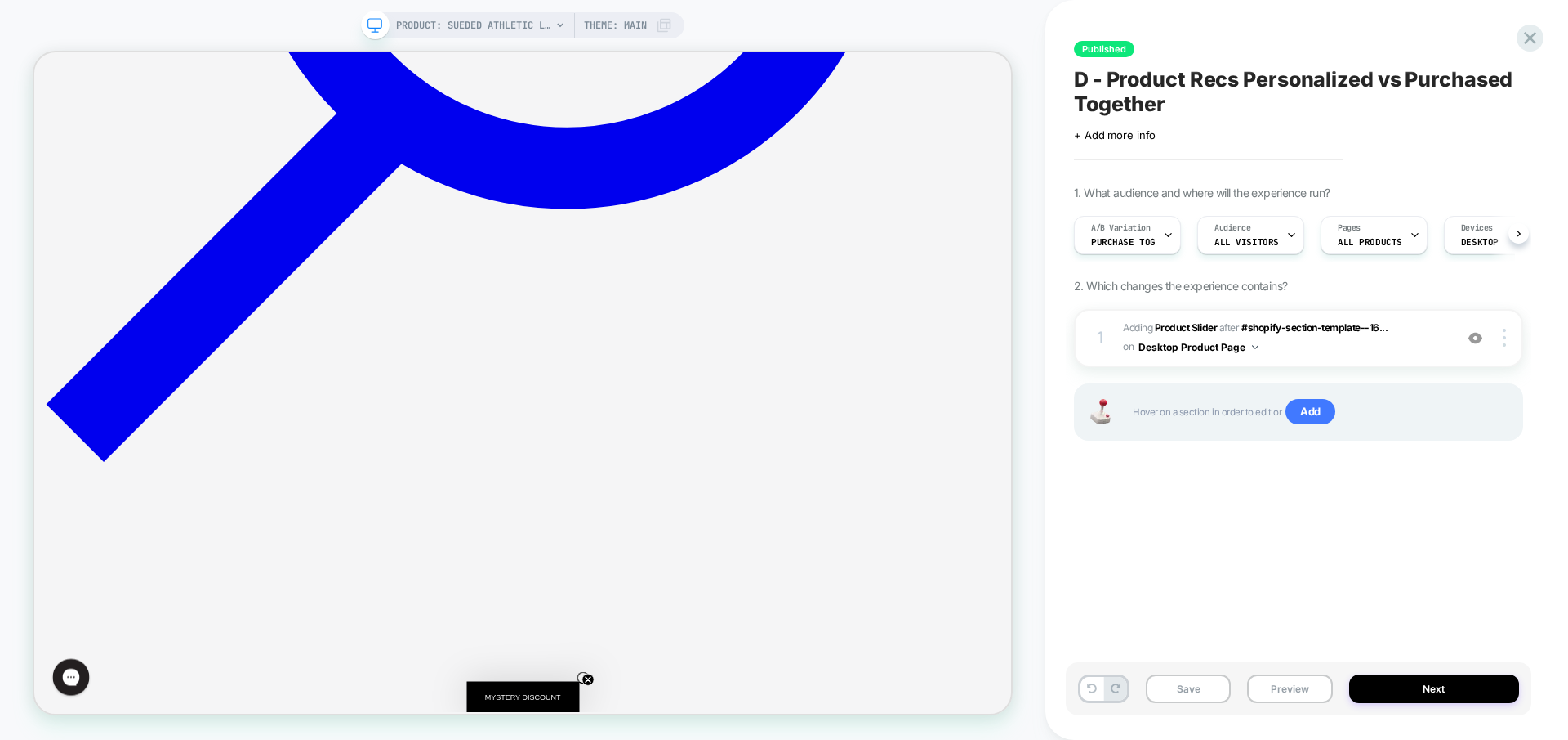
scroll to position [0, 1]
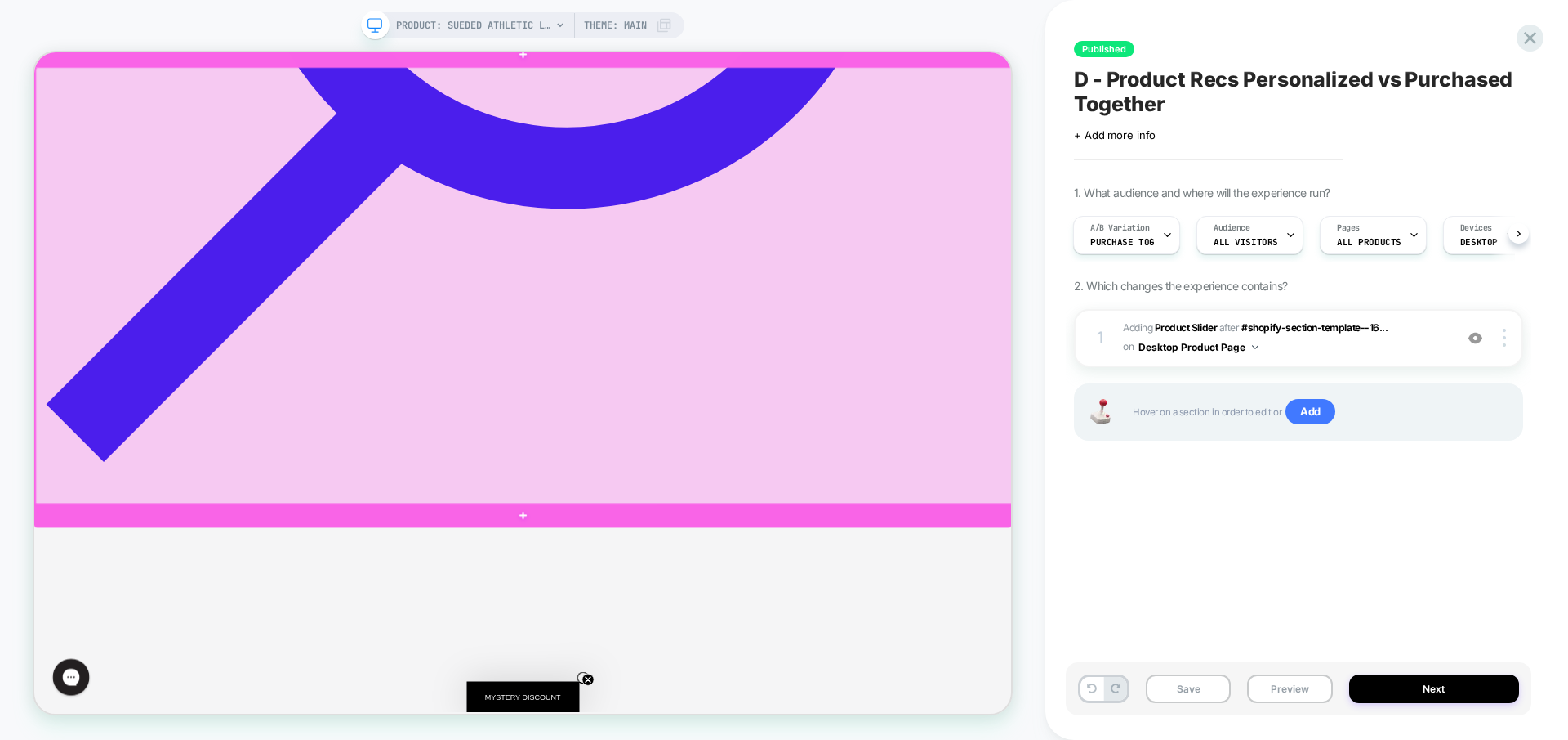
click at [729, 457] on div at bounding box center [688, 364] width 1303 height 584
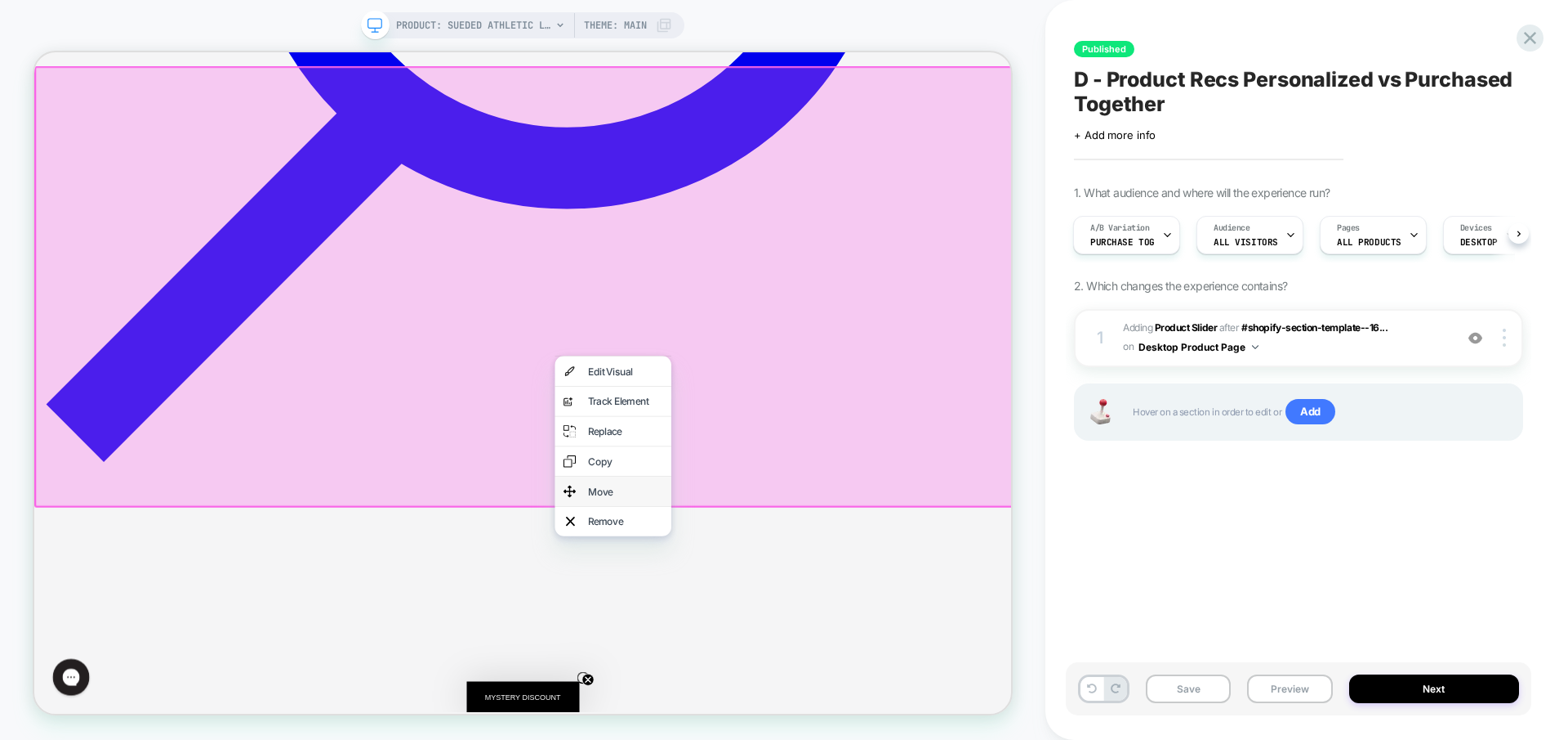
click at [792, 642] on div "Move" at bounding box center [806, 636] width 155 height 39
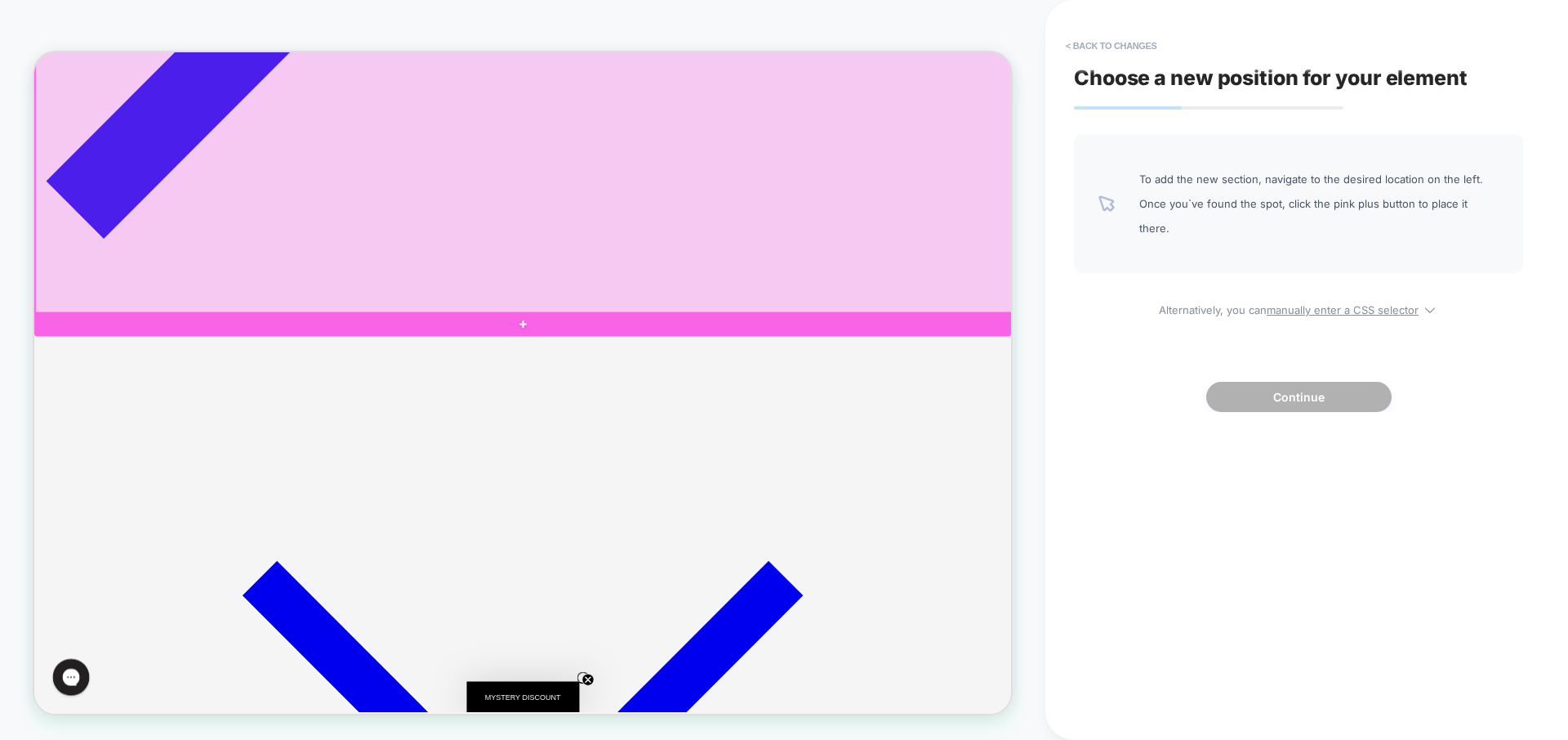
scroll to position [1613, 0]
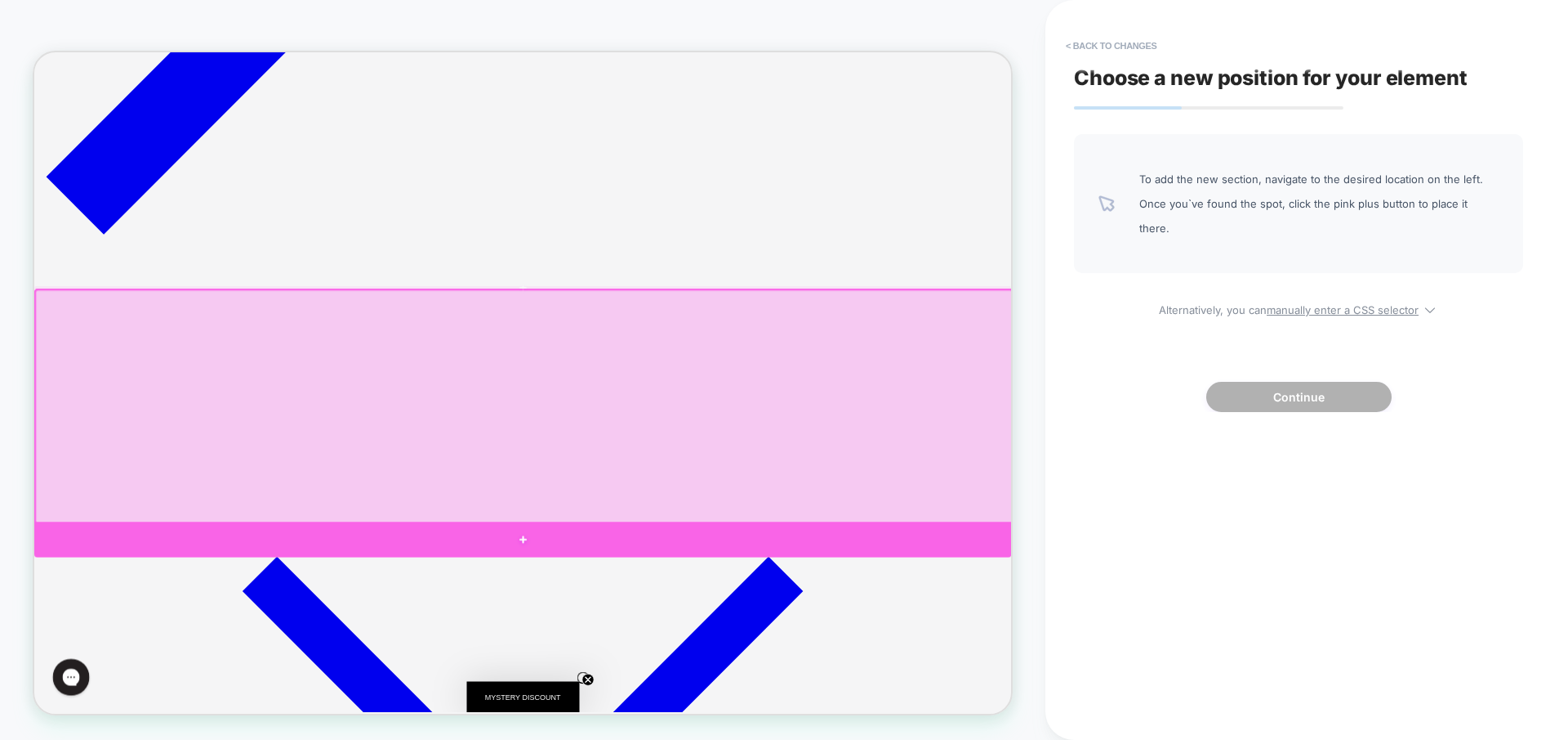
click at [684, 686] on div at bounding box center [686, 702] width 1303 height 47
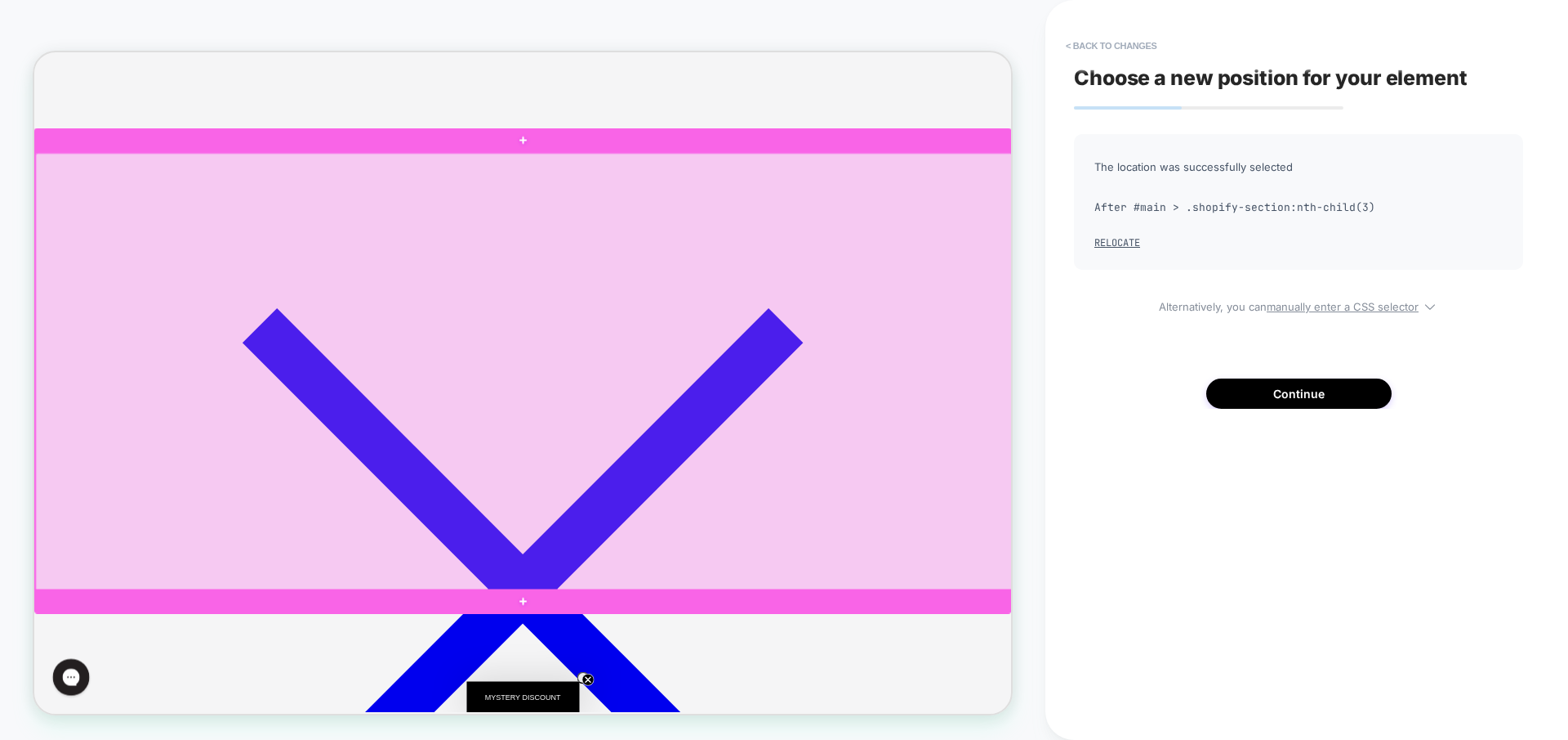
scroll to position [1944, 0]
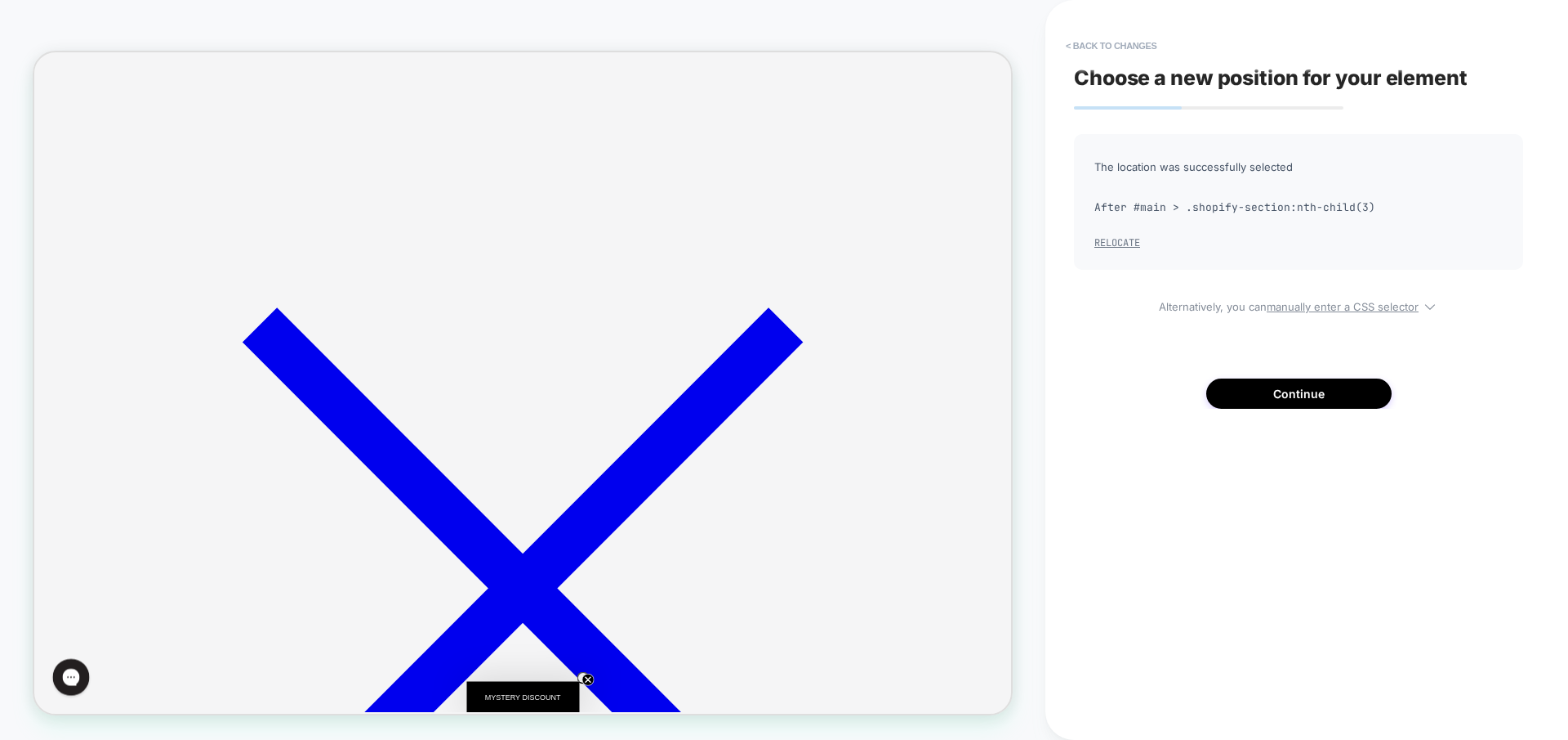
click at [1112, 242] on button "Relocate" at bounding box center [1117, 242] width 45 height 13
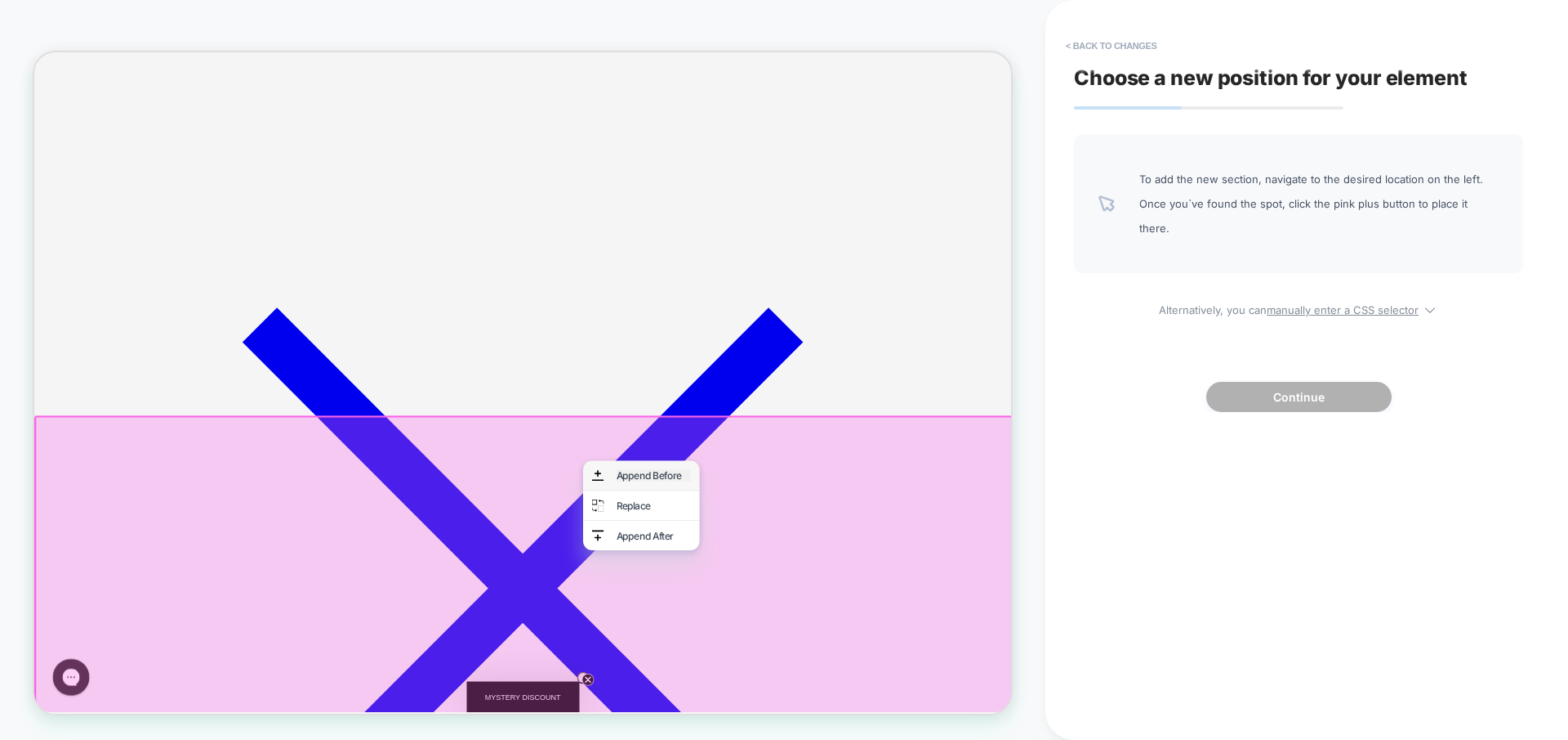
click at [847, 621] on div "Append Before" at bounding box center [860, 617] width 100 height 16
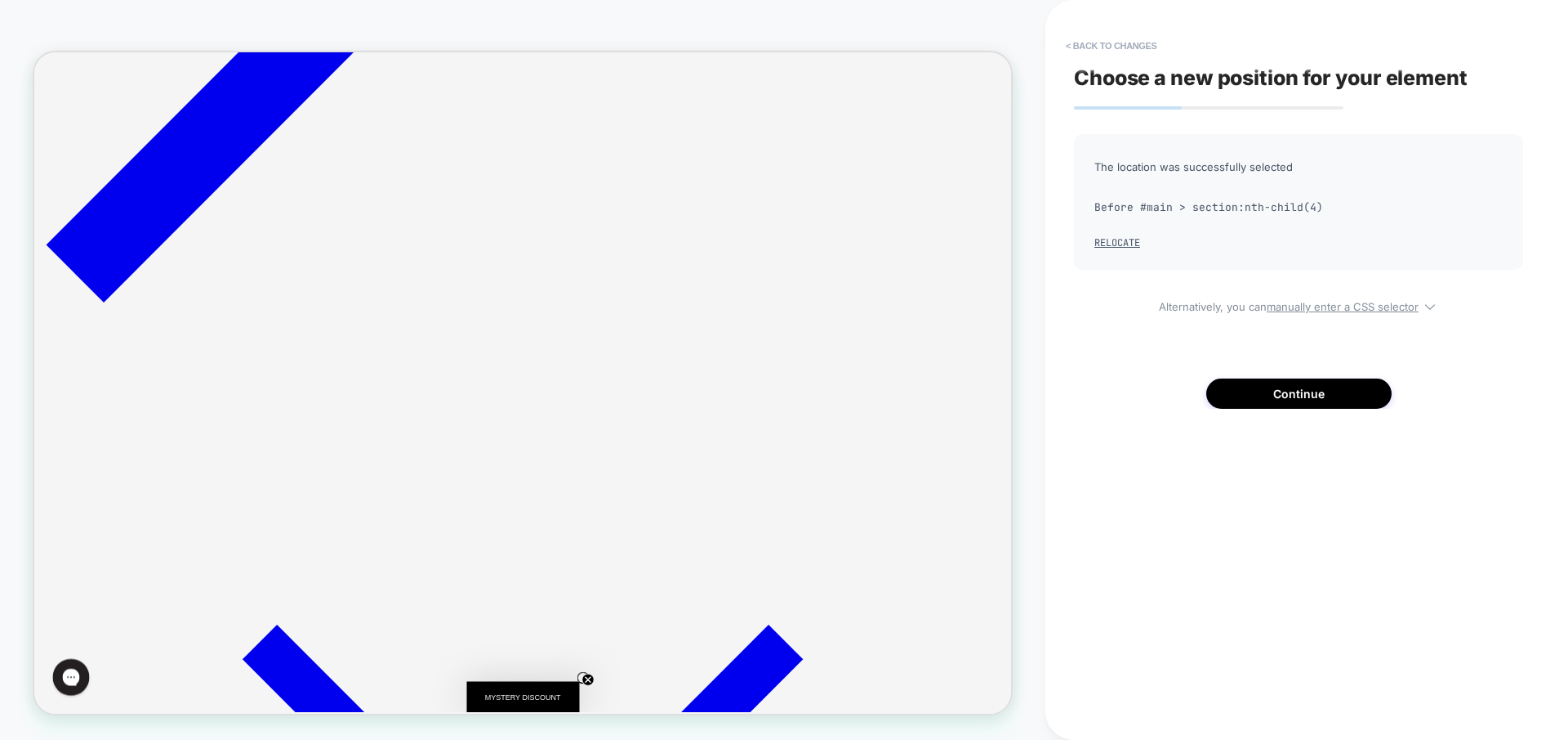
scroll to position [1485, 0]
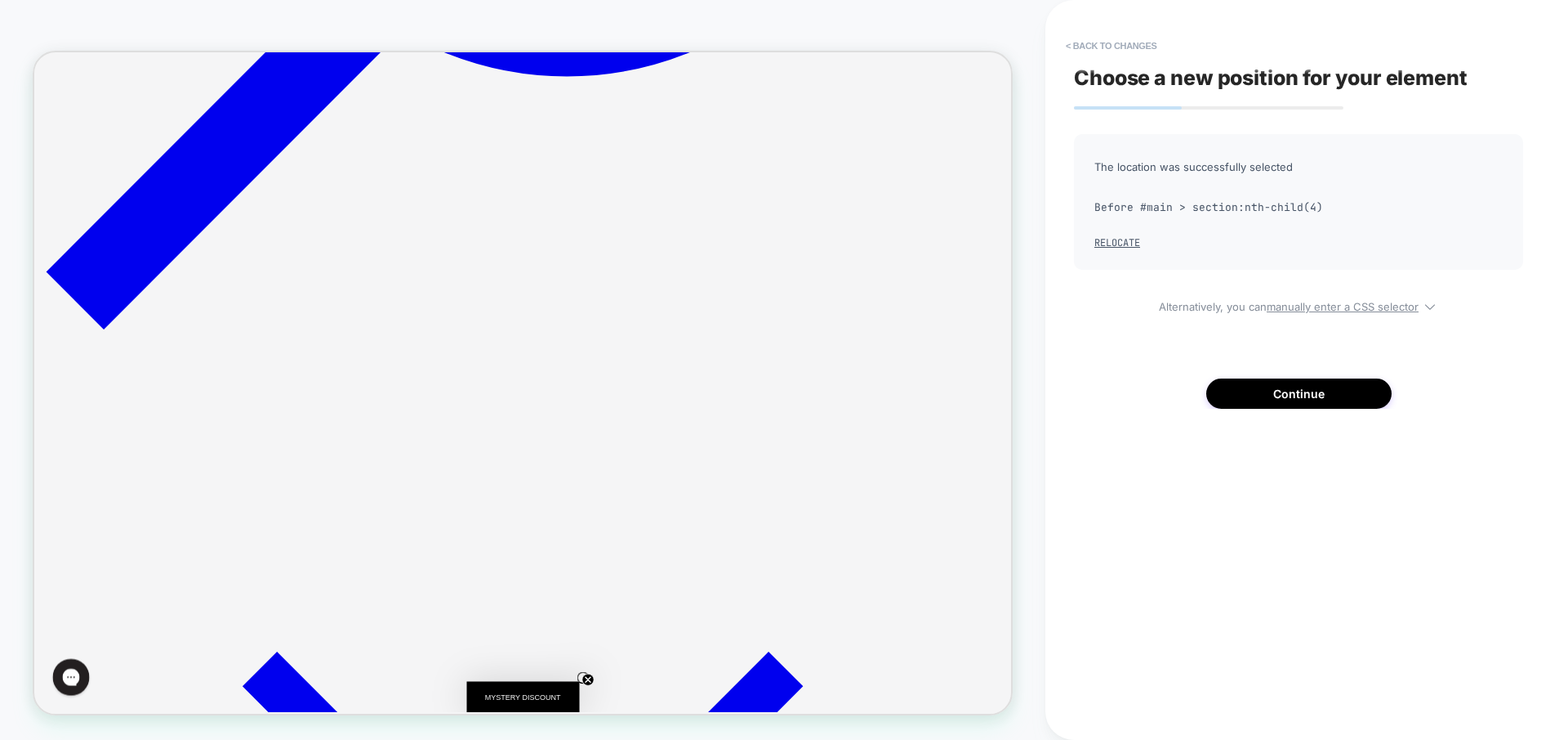
click at [1119, 40] on button "< Back to changes" at bounding box center [1112, 45] width 108 height 26
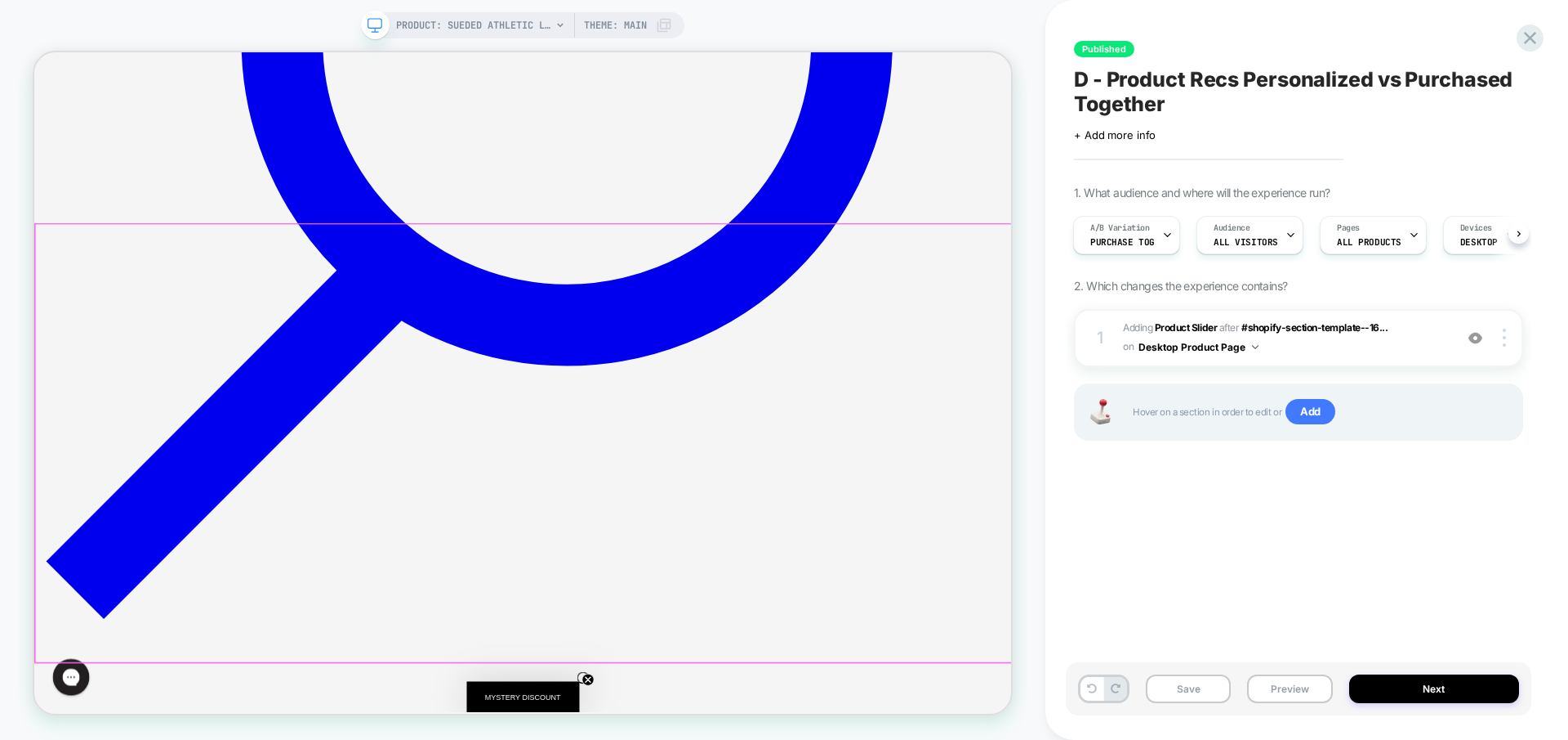
scroll to position [1099, 0]
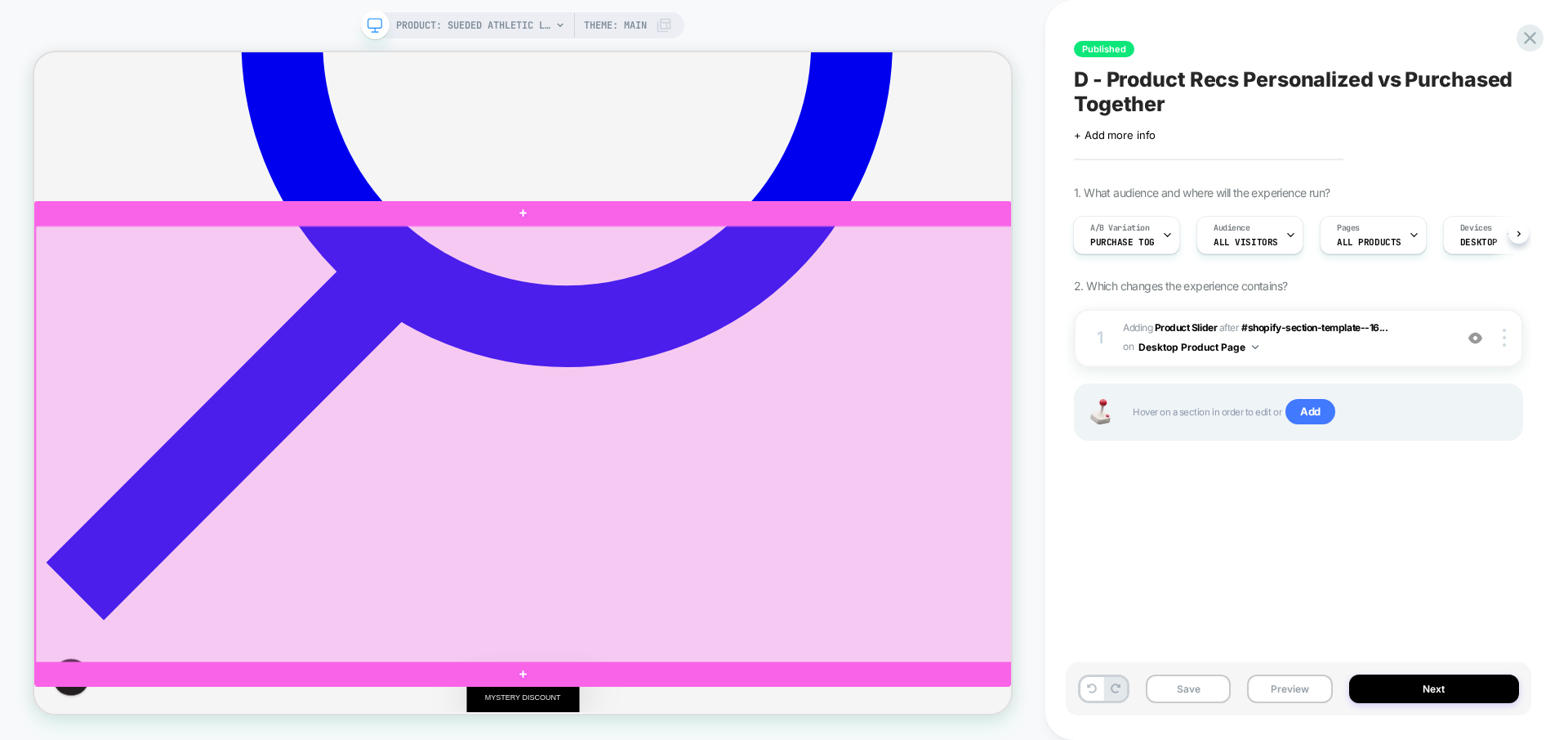
click at [706, 725] on div at bounding box center [688, 575] width 1303 height 584
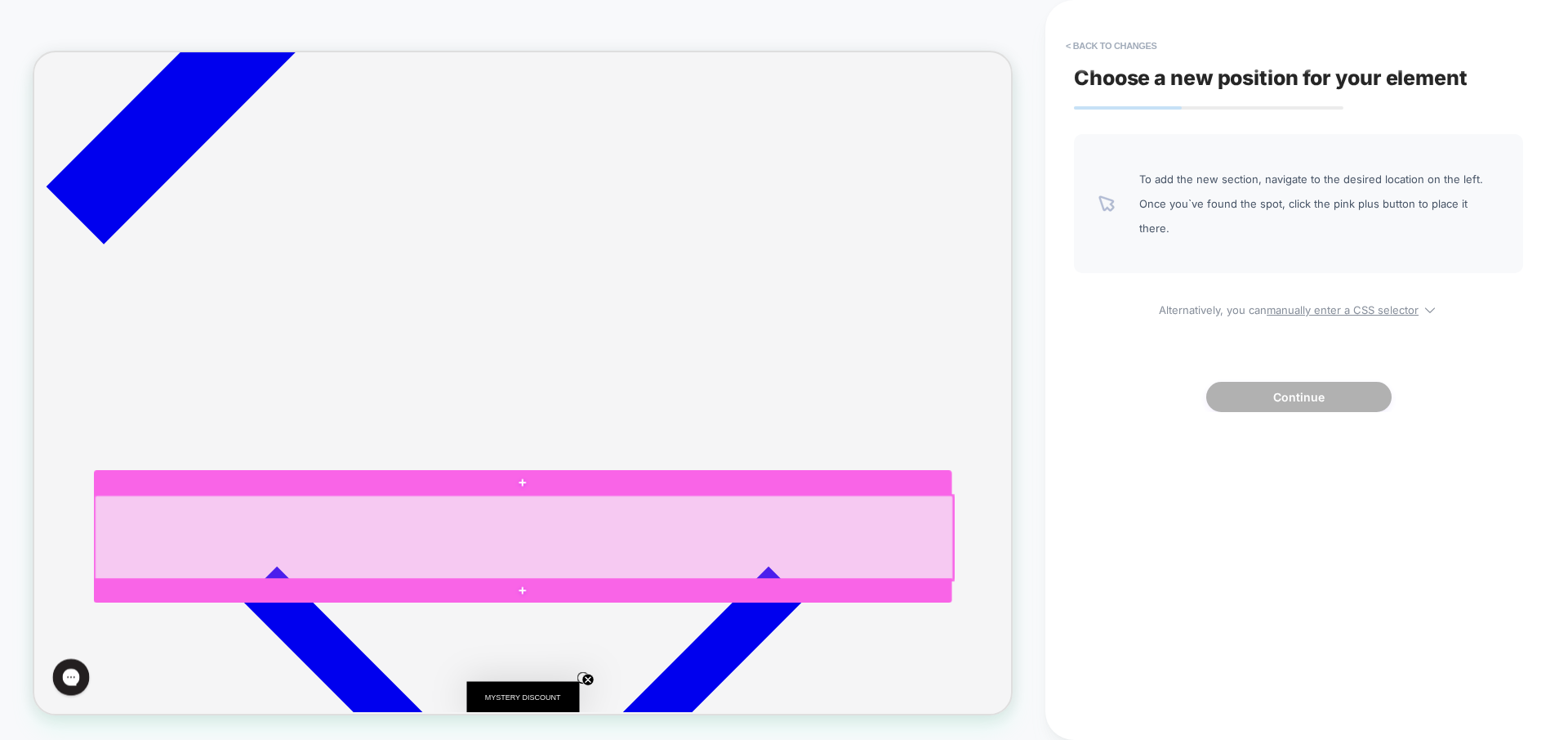
scroll to position [1608, 0]
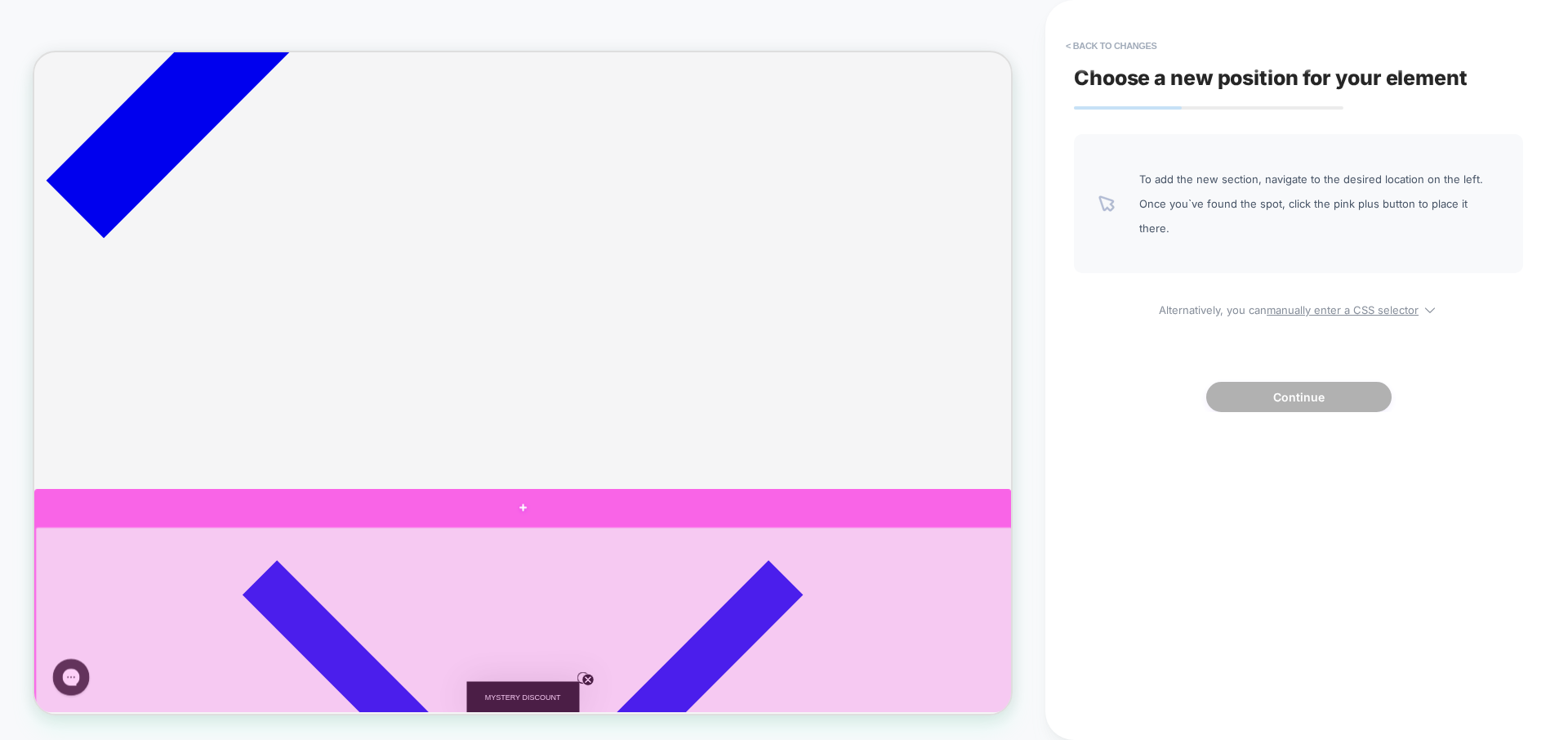
click at [699, 675] on div at bounding box center [686, 658] width 1303 height 49
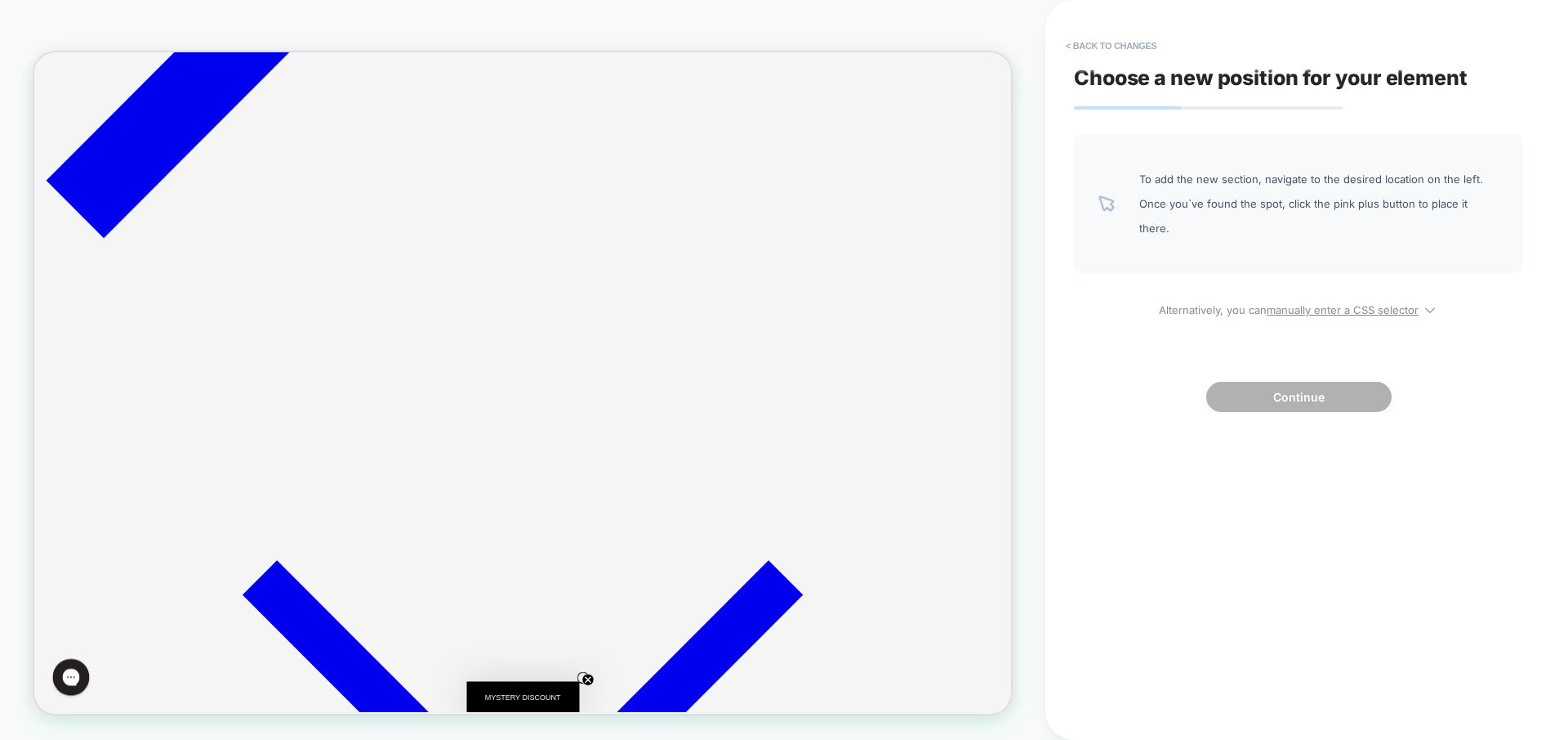
scroll to position [1008, 0]
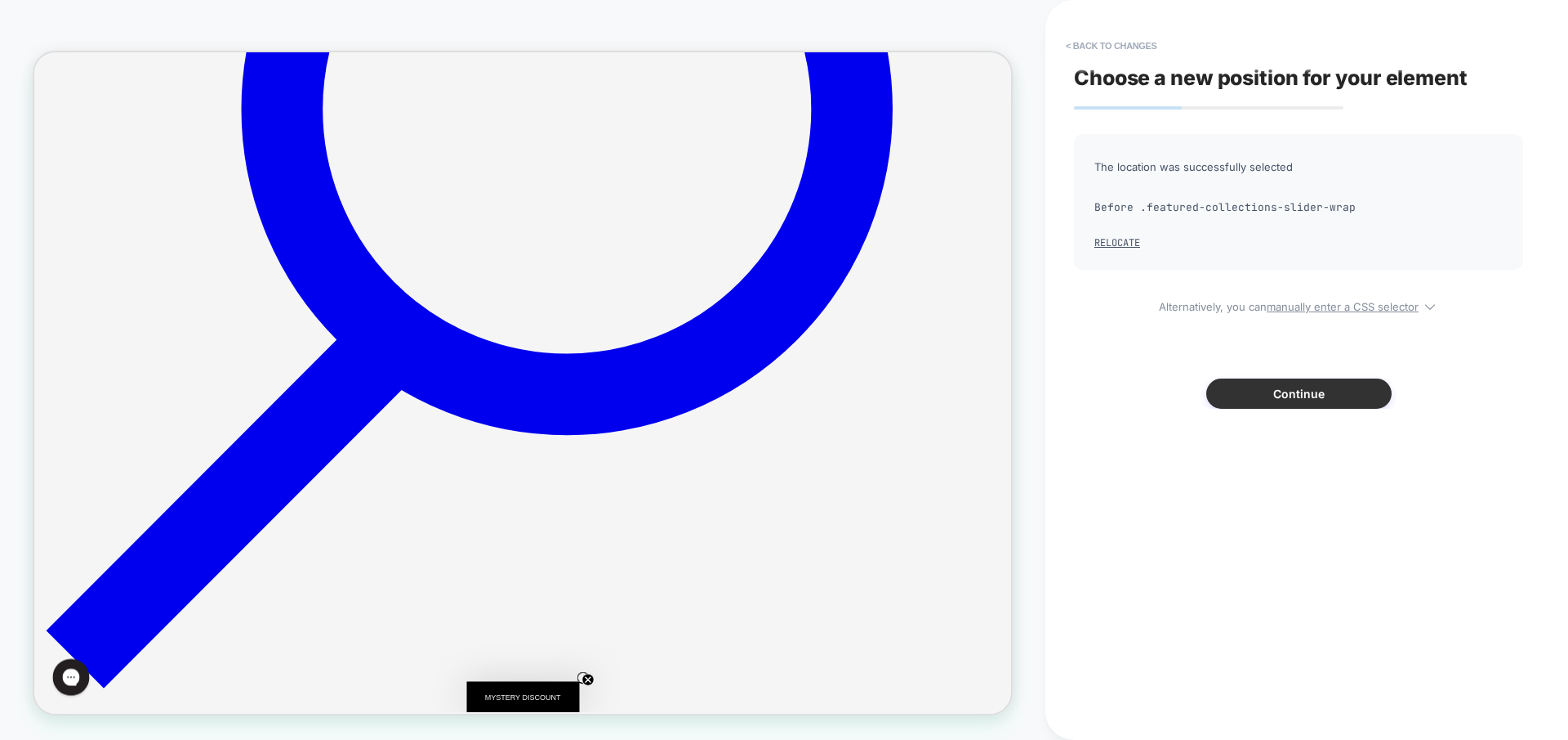
click at [1312, 406] on button "Continue" at bounding box center [1298, 393] width 185 height 30
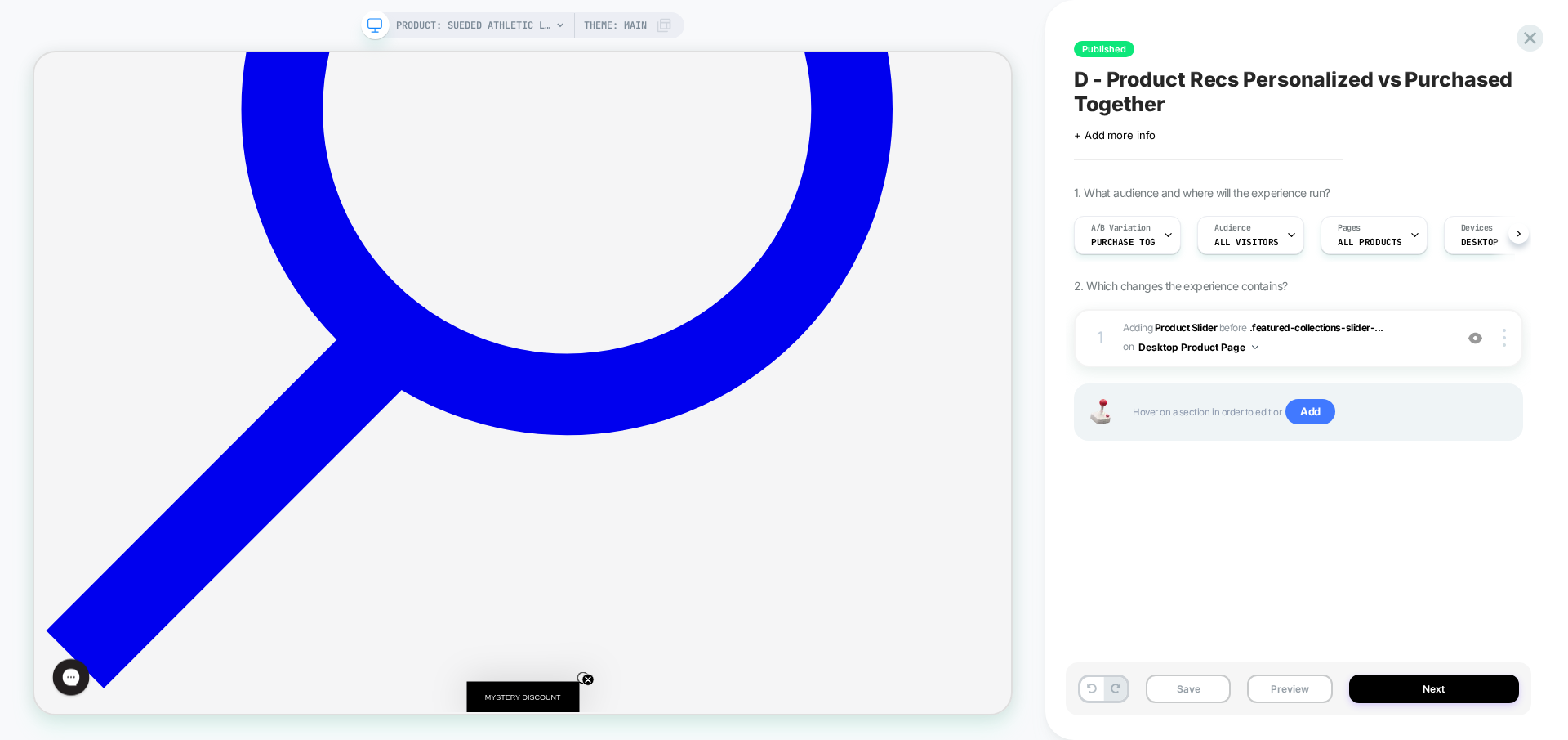
scroll to position [0, 1]
click at [1434, 687] on button "Next" at bounding box center [1435, 689] width 171 height 29
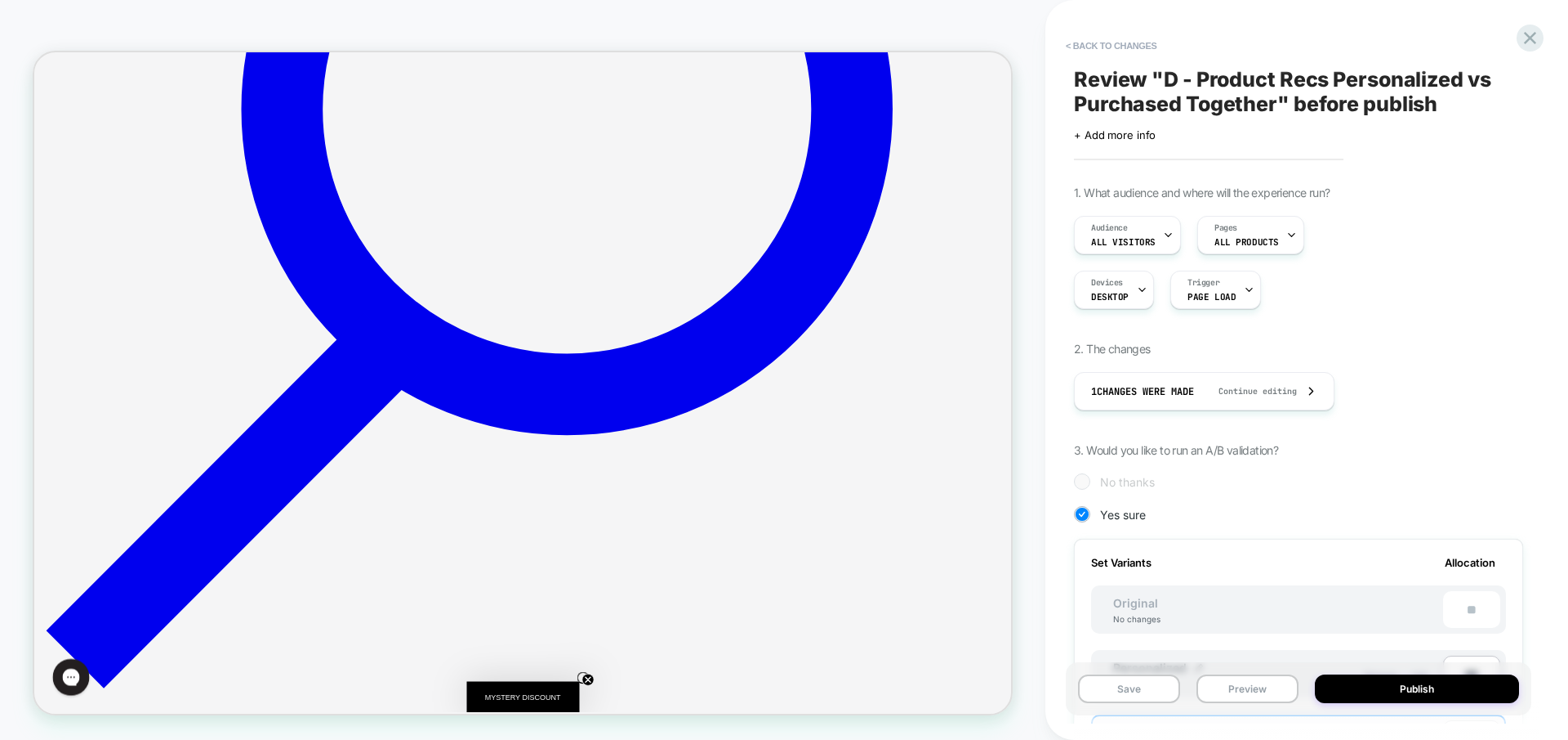
scroll to position [0, 2]
click at [1455, 692] on button "Publish" at bounding box center [1416, 689] width 204 height 29
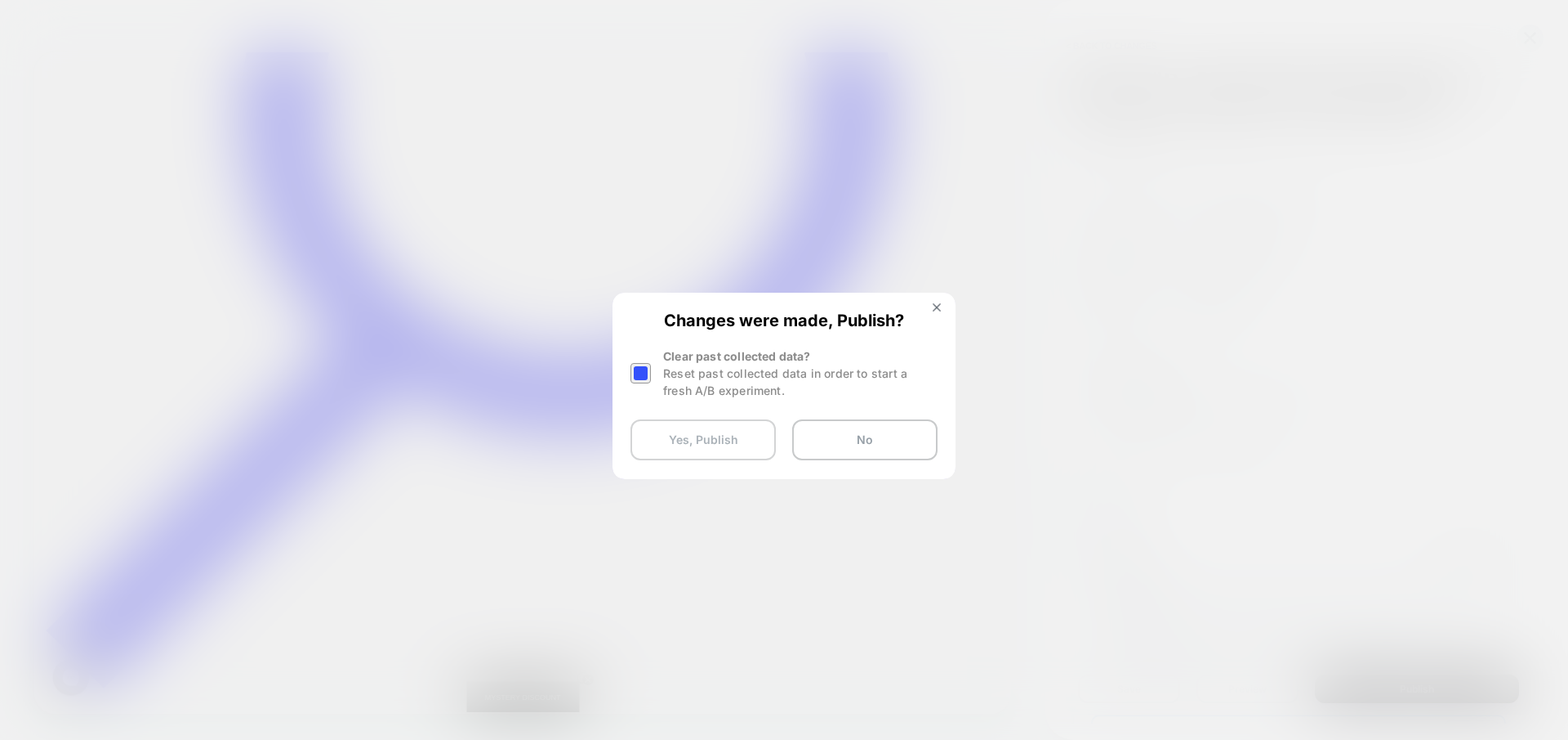
click at [710, 430] on button "Yes, Publish" at bounding box center [703, 439] width 145 height 41
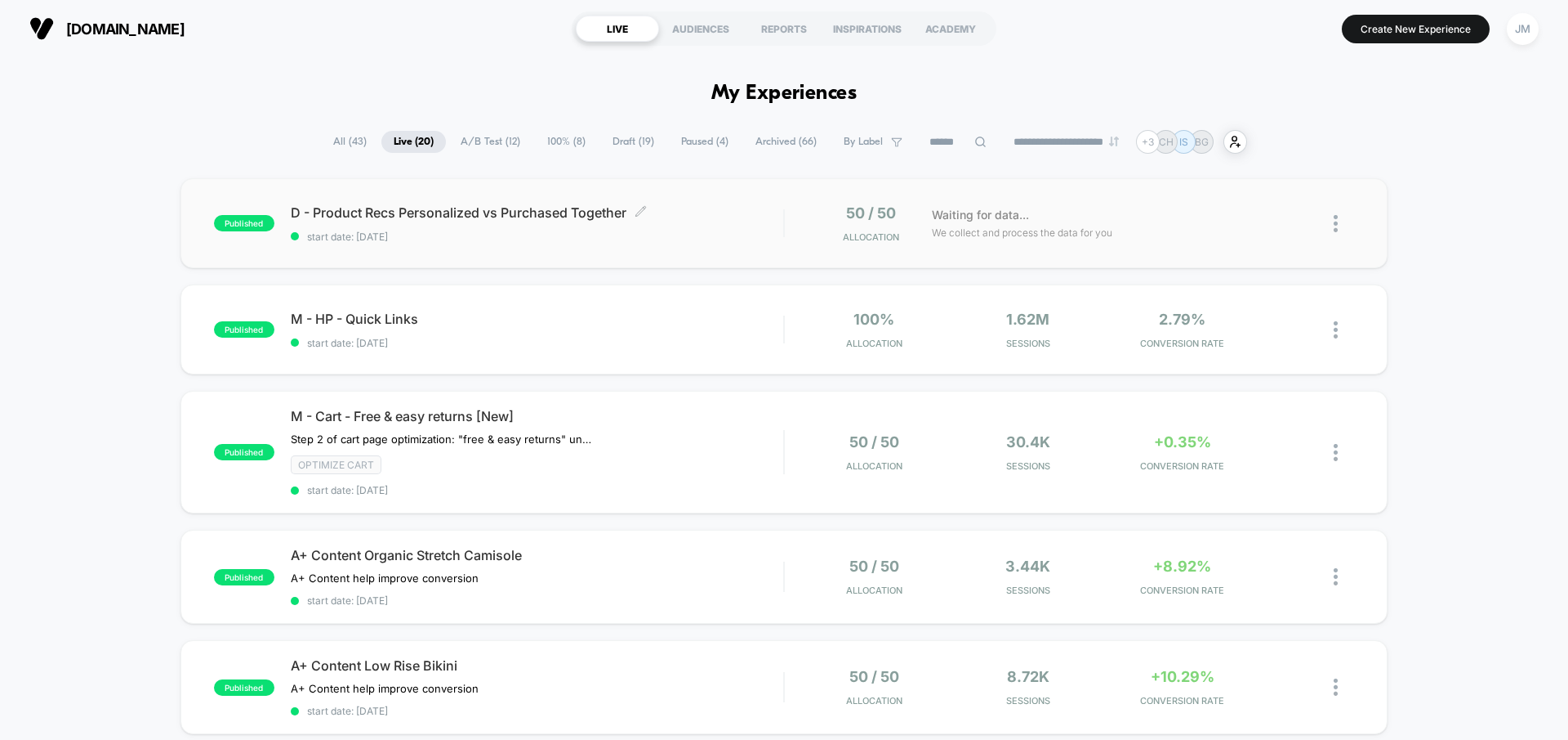
click at [682, 216] on span "D - Product Recs Personalized vs Purchased Together Click to edit experience de…" at bounding box center [536, 212] width 493 height 16
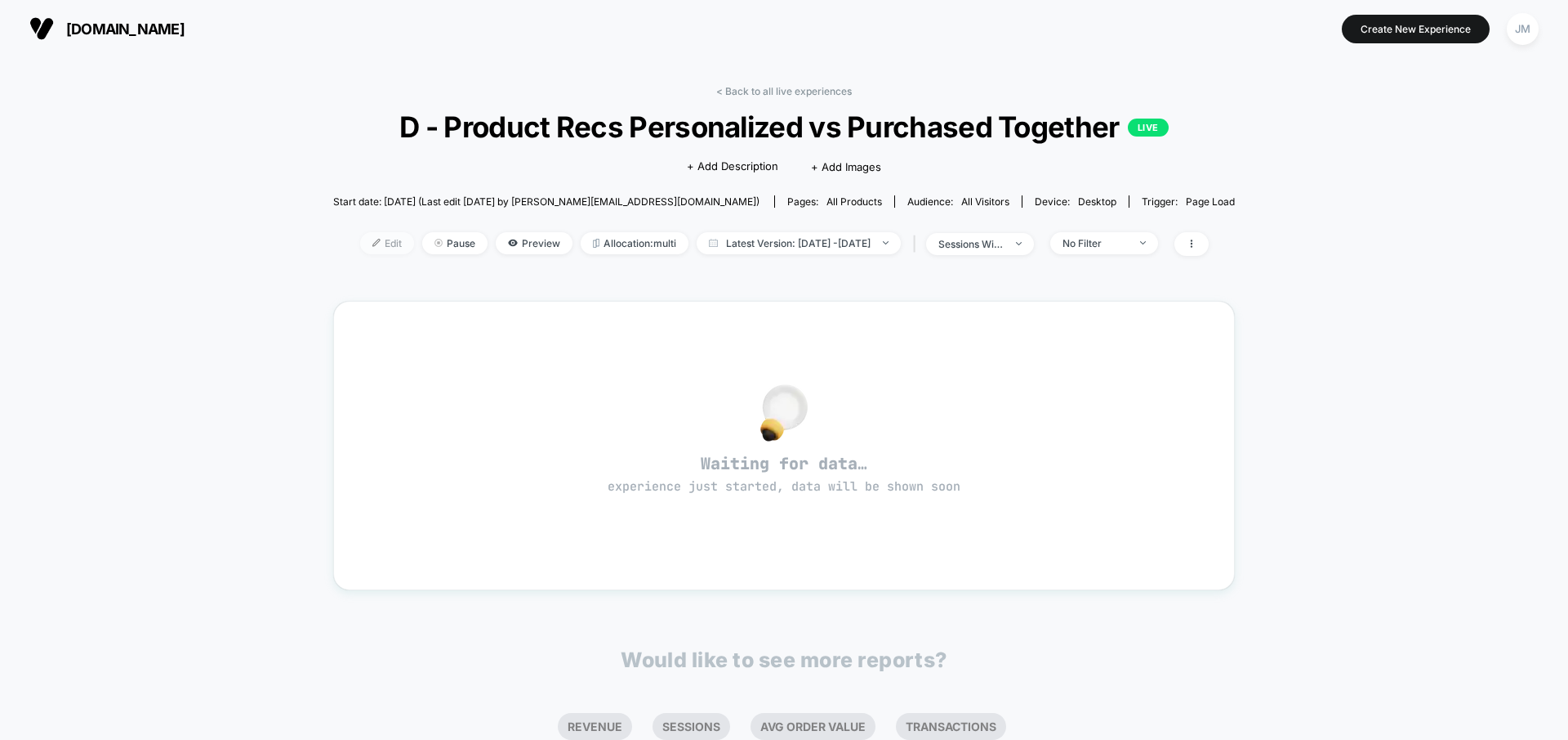
click at [365, 237] on span "Edit" at bounding box center [387, 243] width 54 height 22
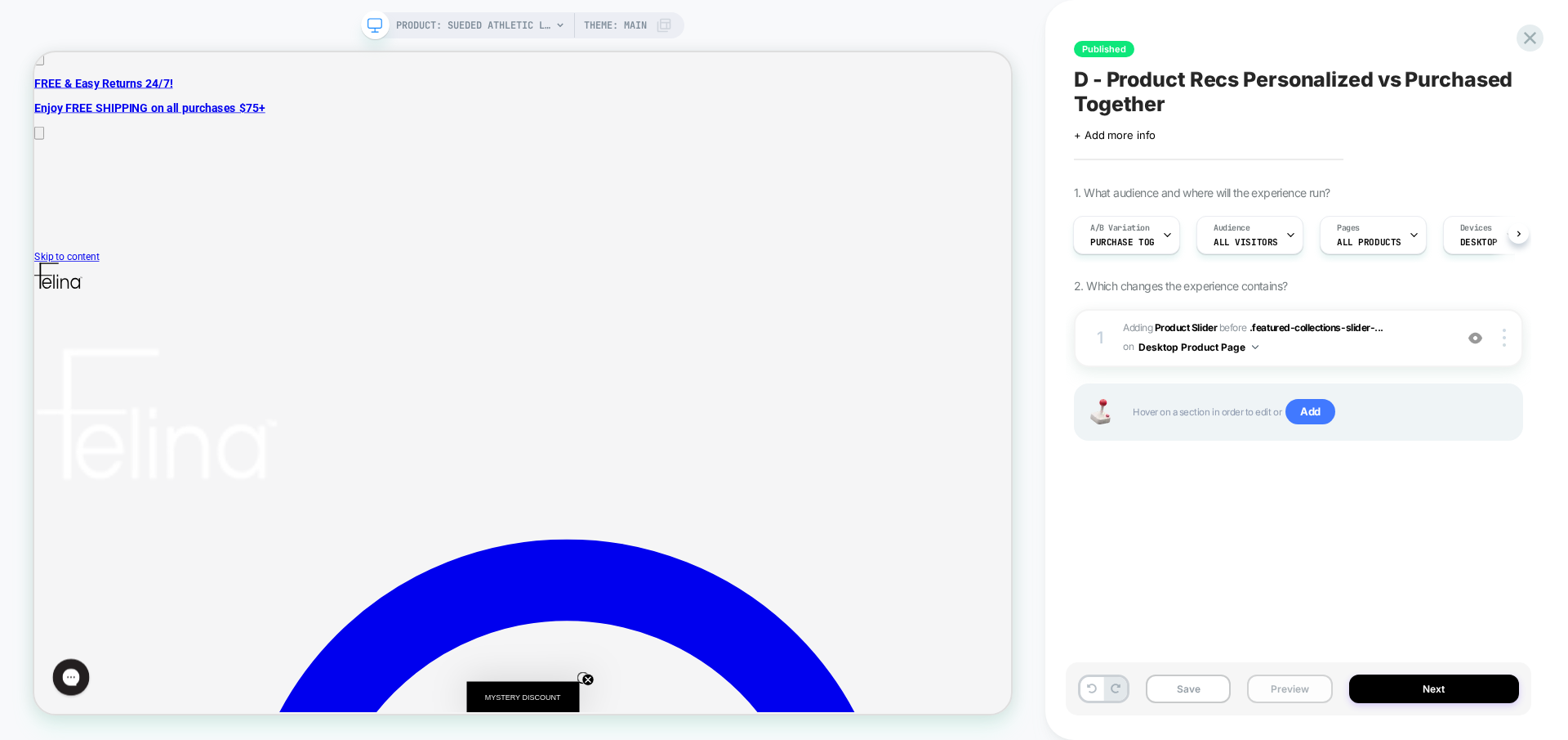
click at [1313, 692] on button "Preview" at bounding box center [1289, 689] width 85 height 29
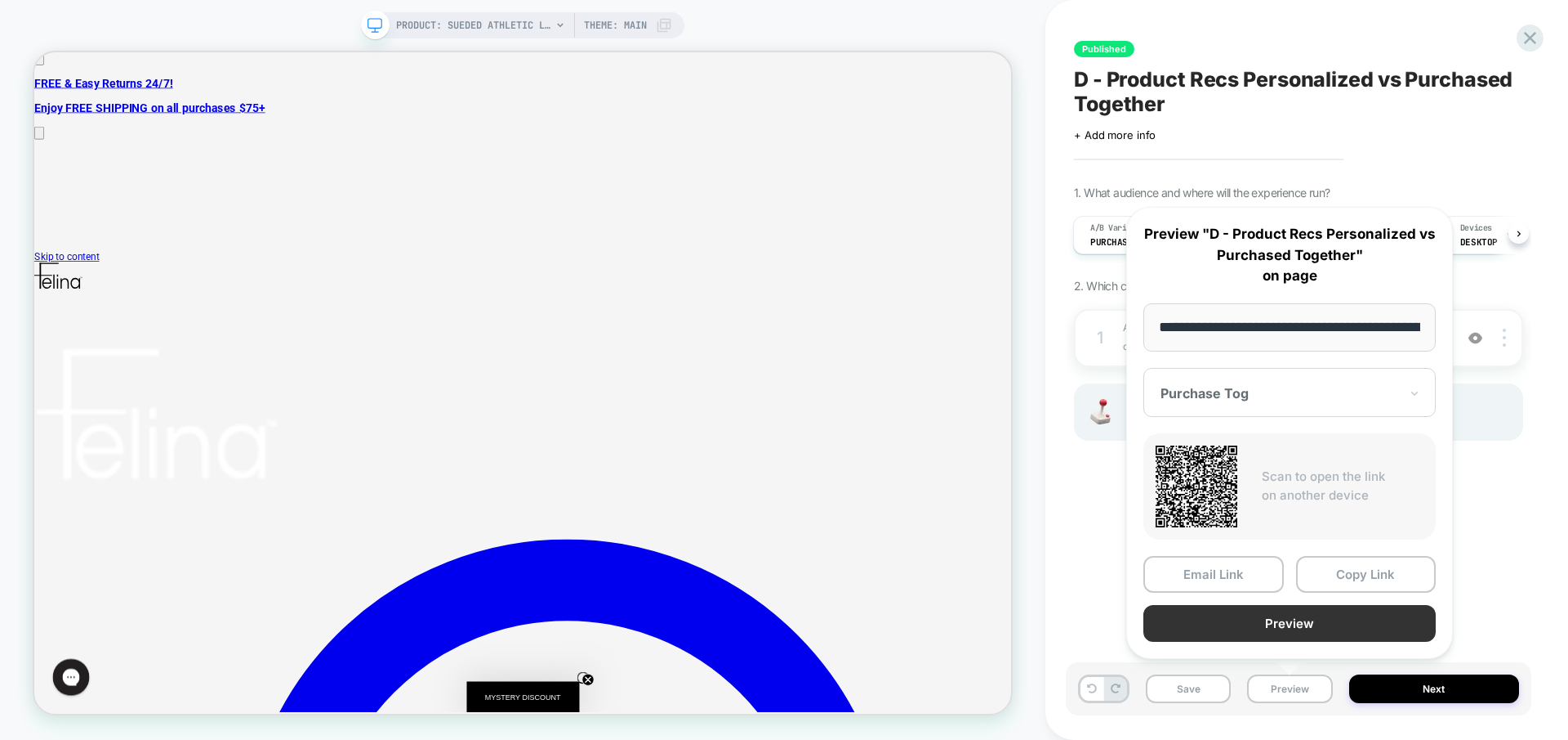
click at [1287, 632] on button "Preview" at bounding box center [1289, 623] width 292 height 37
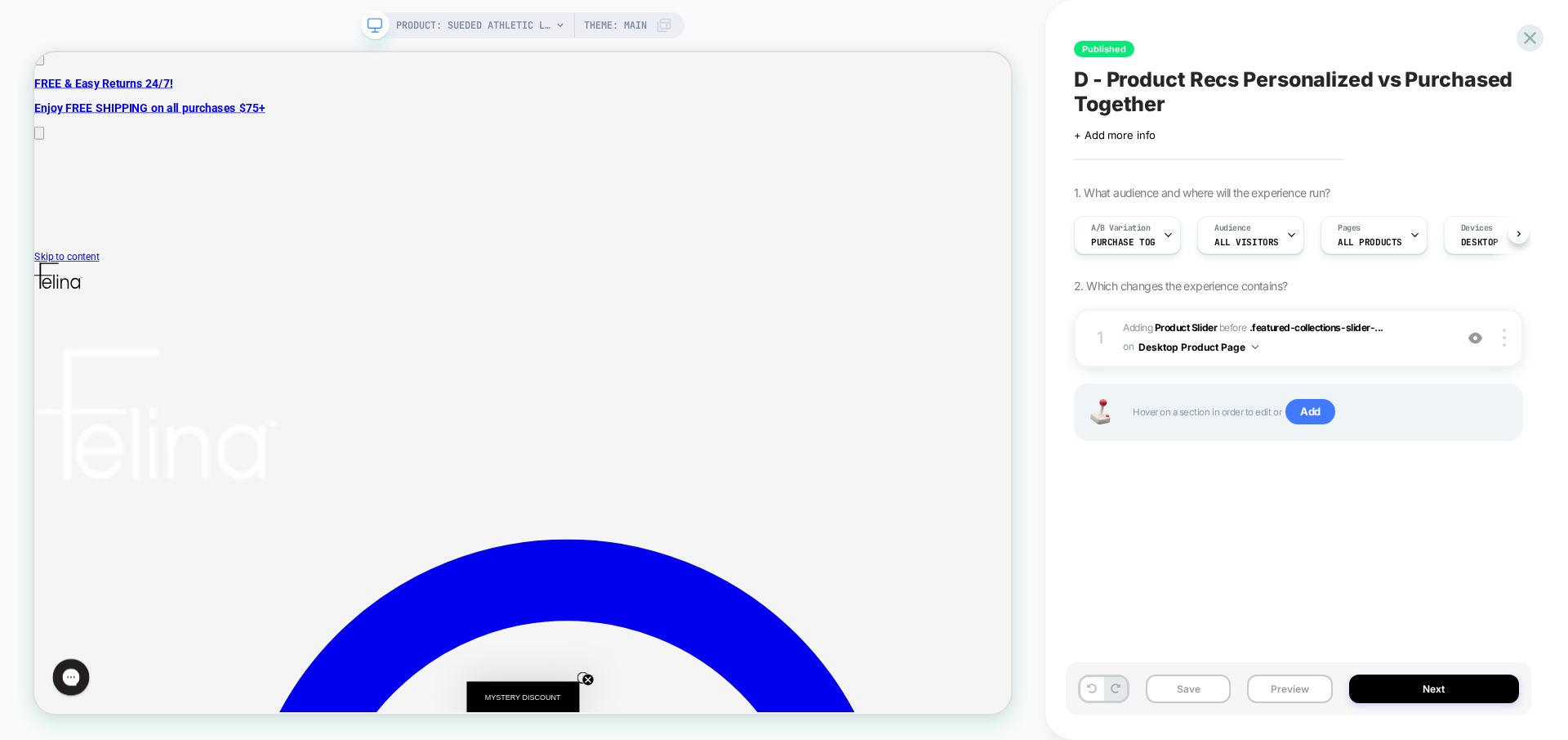
scroll to position [0, 1]
click at [1378, 679] on button "Next" at bounding box center [1435, 689] width 171 height 29
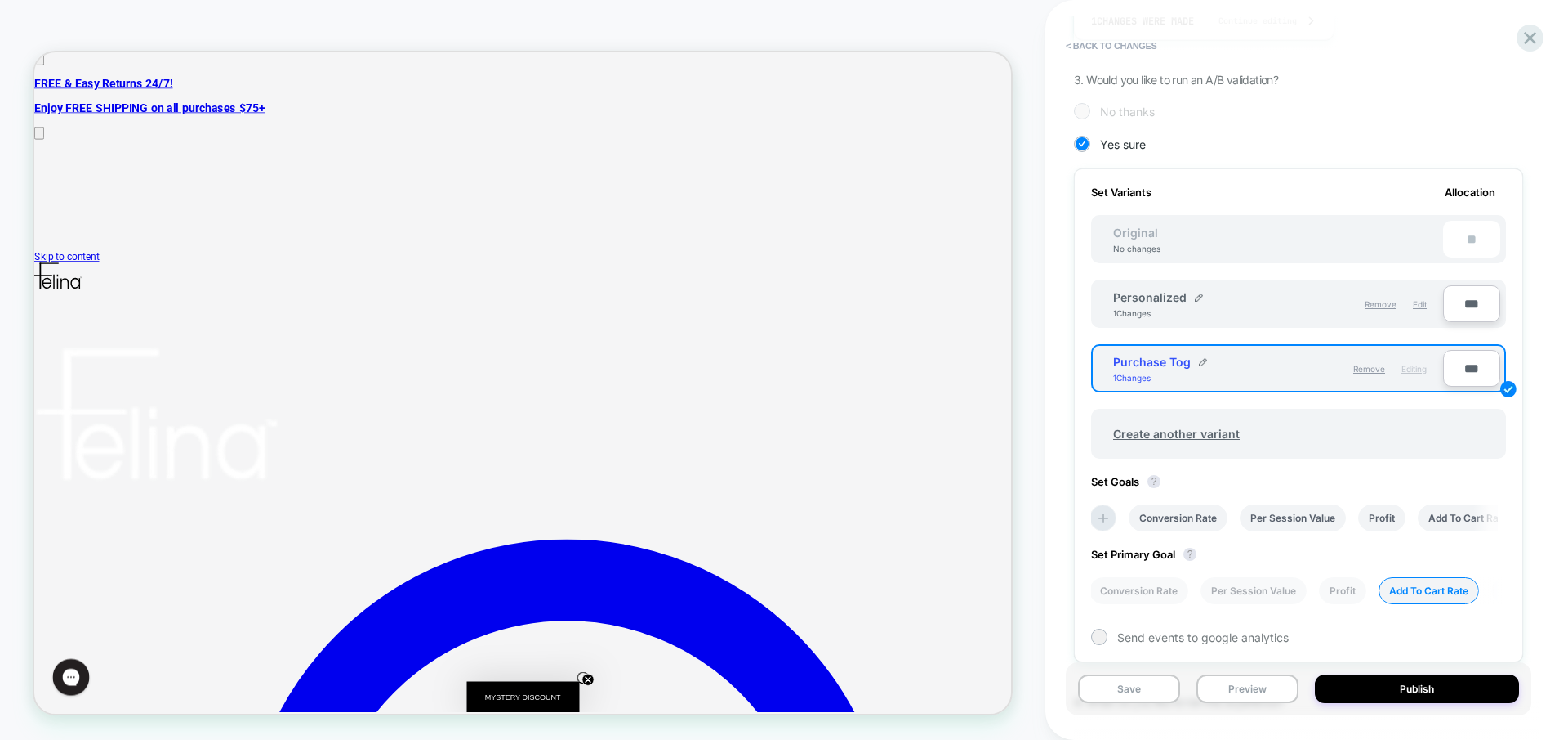
scroll to position [0, 0]
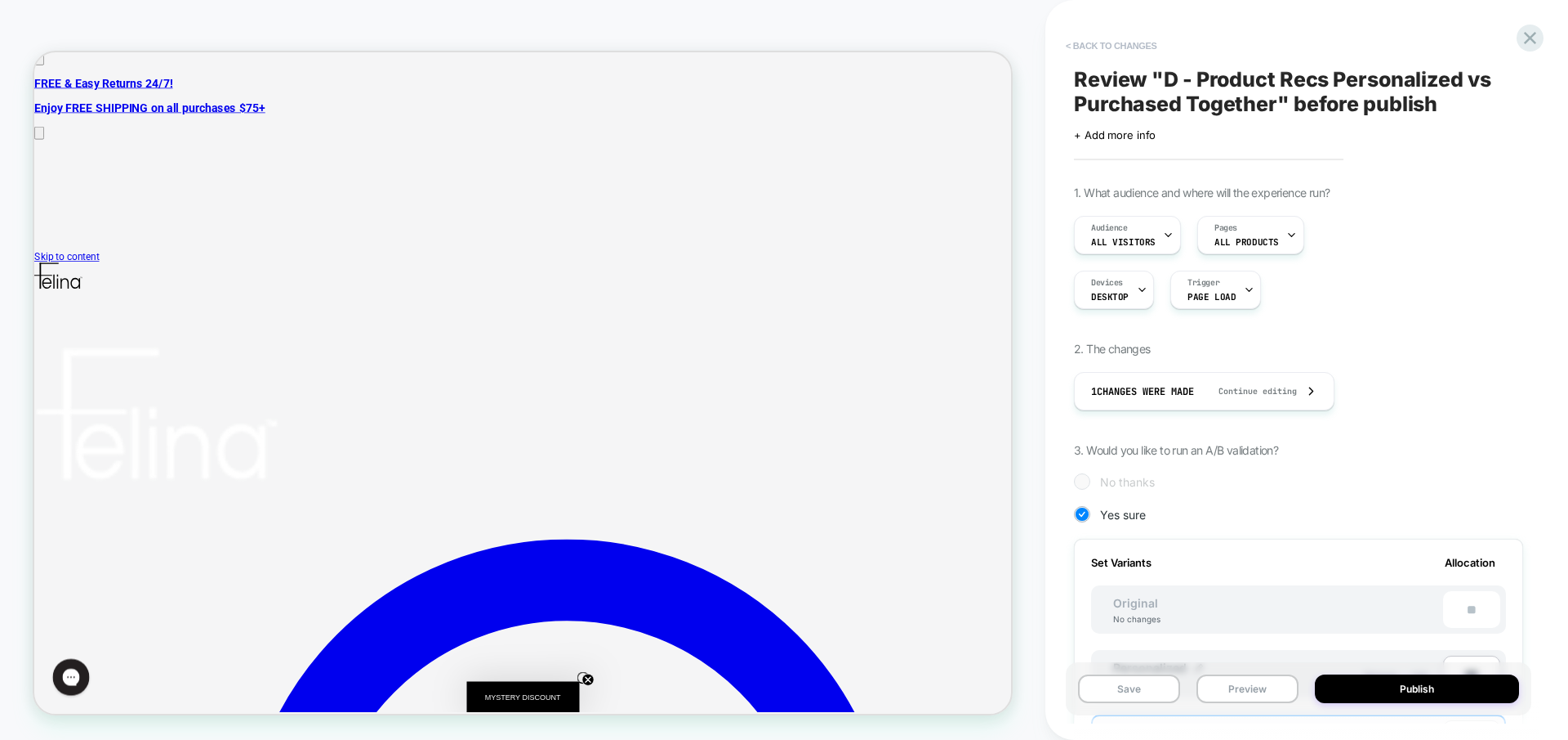
click at [1138, 42] on button "< Back to changes" at bounding box center [1112, 45] width 108 height 26
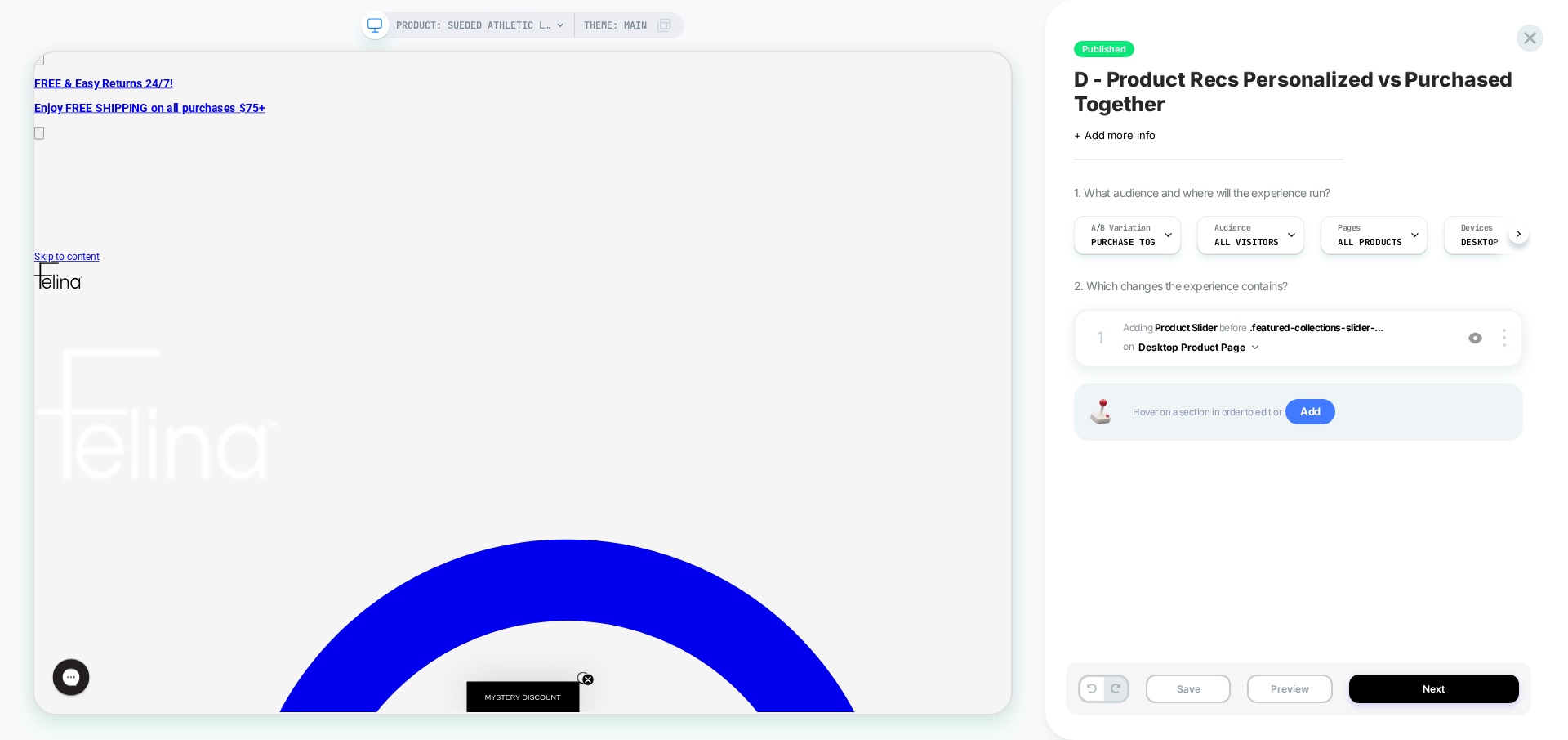
scroll to position [0, 1]
click at [1155, 243] on div "A/B Variation Purchase Tog" at bounding box center [1122, 235] width 97 height 37
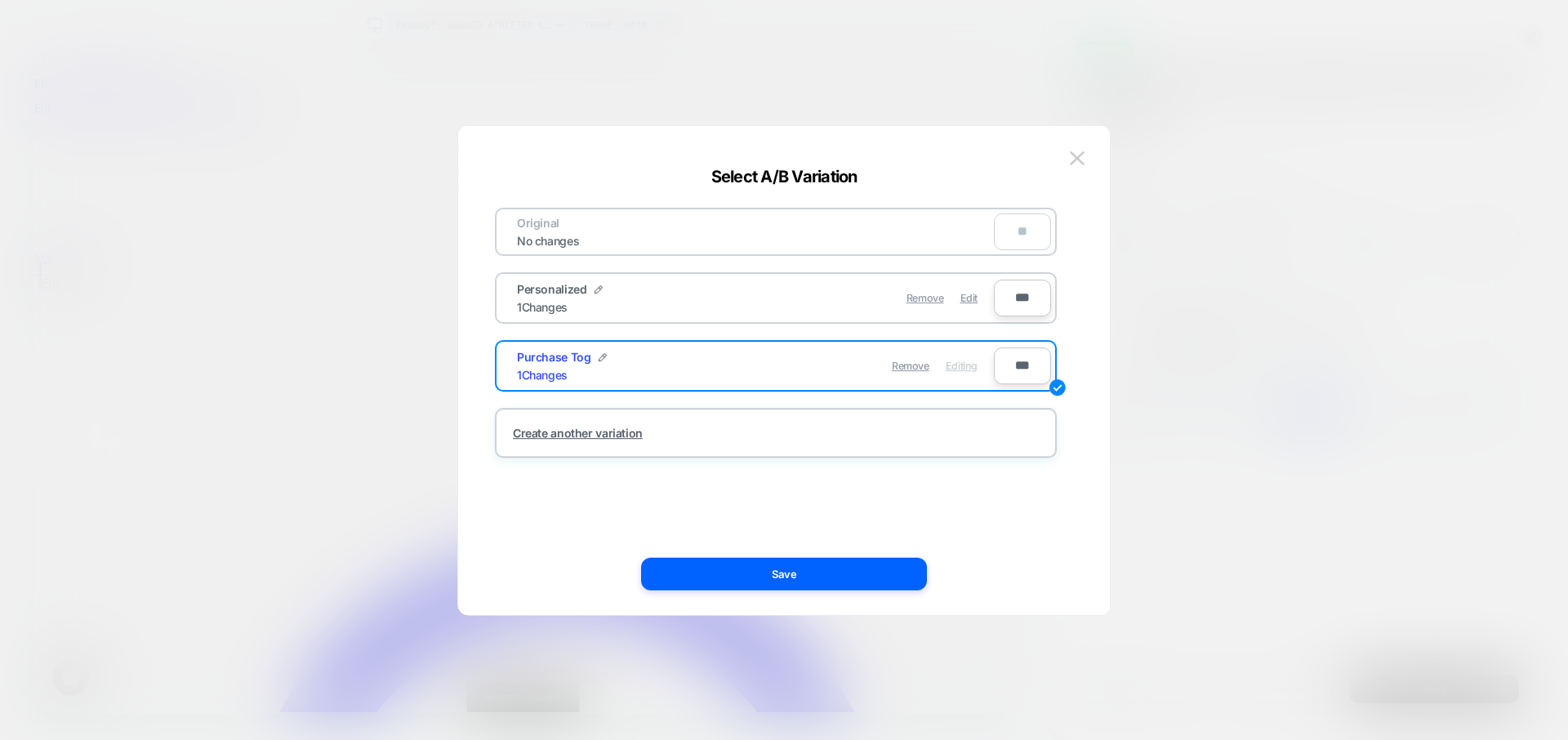
click at [777, 293] on div "Remove Edit" at bounding box center [871, 298] width 230 height 32
click at [971, 301] on span "Edit" at bounding box center [969, 298] width 17 height 13
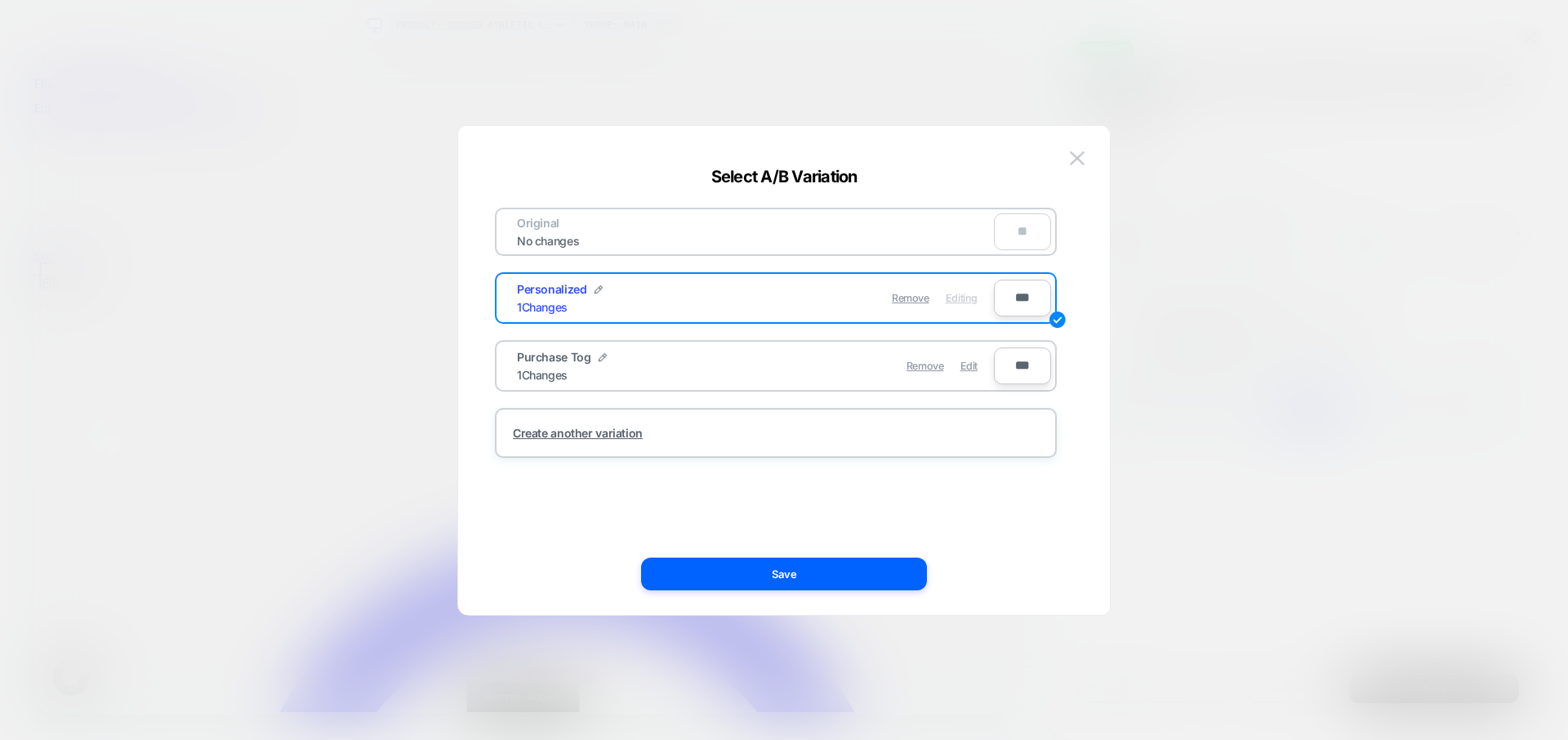
click at [559, 291] on span "Personalized" at bounding box center [552, 289] width 70 height 14
click at [966, 299] on span "Editing" at bounding box center [961, 298] width 32 height 13
click at [818, 291] on div "Remove Editing" at bounding box center [871, 298] width 230 height 32
click at [789, 574] on button "Save" at bounding box center [784, 574] width 286 height 33
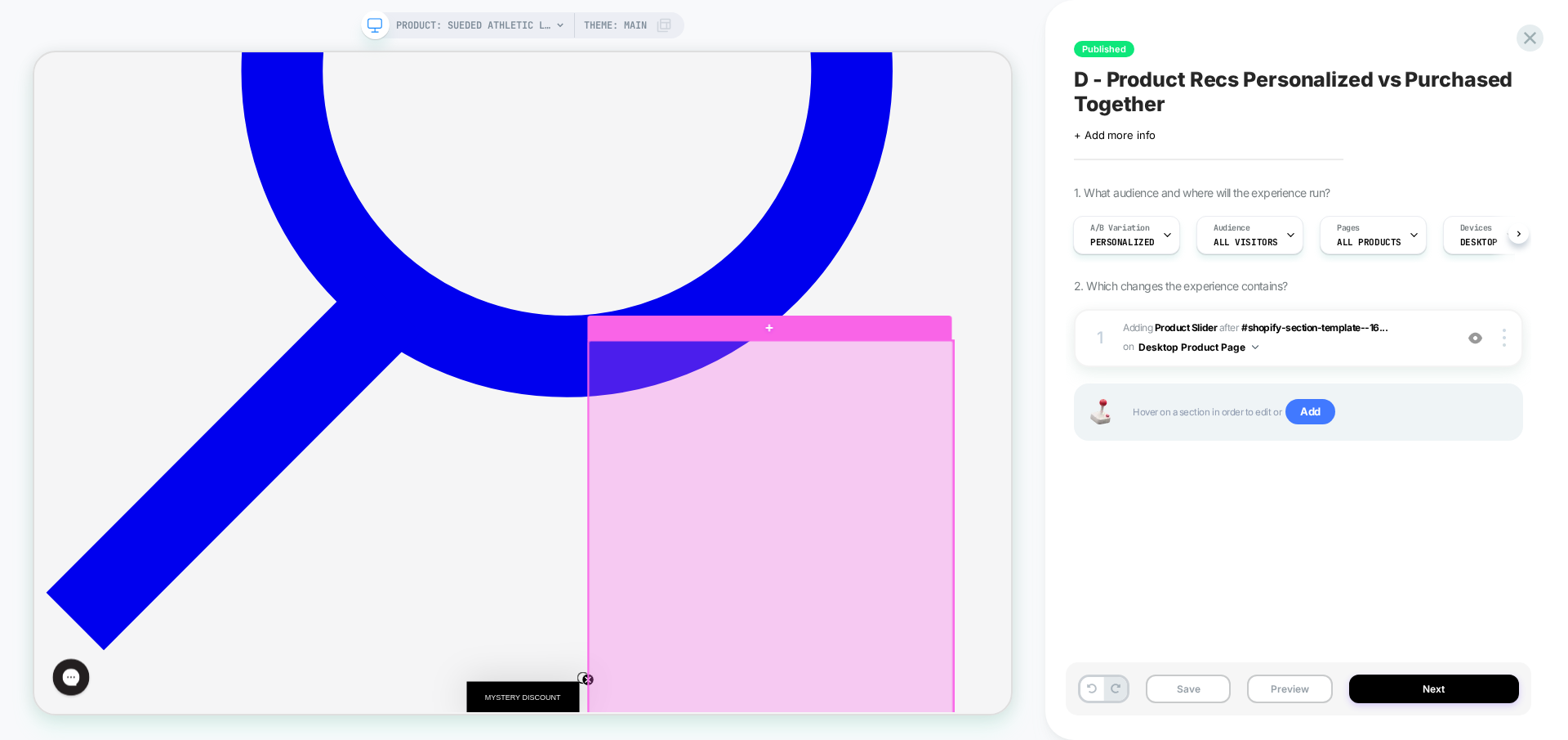
scroll to position [1071, 0]
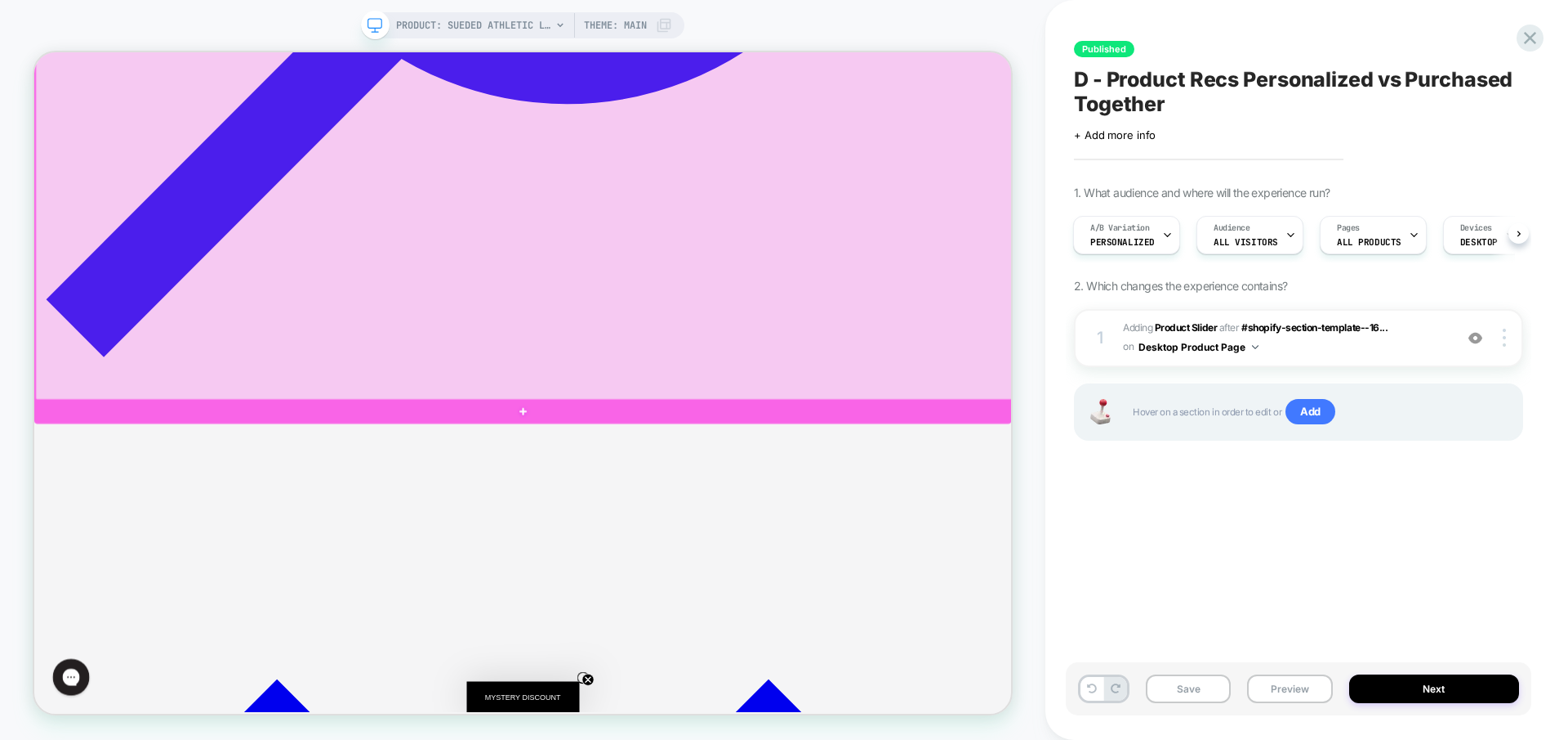
scroll to position [1469, 0]
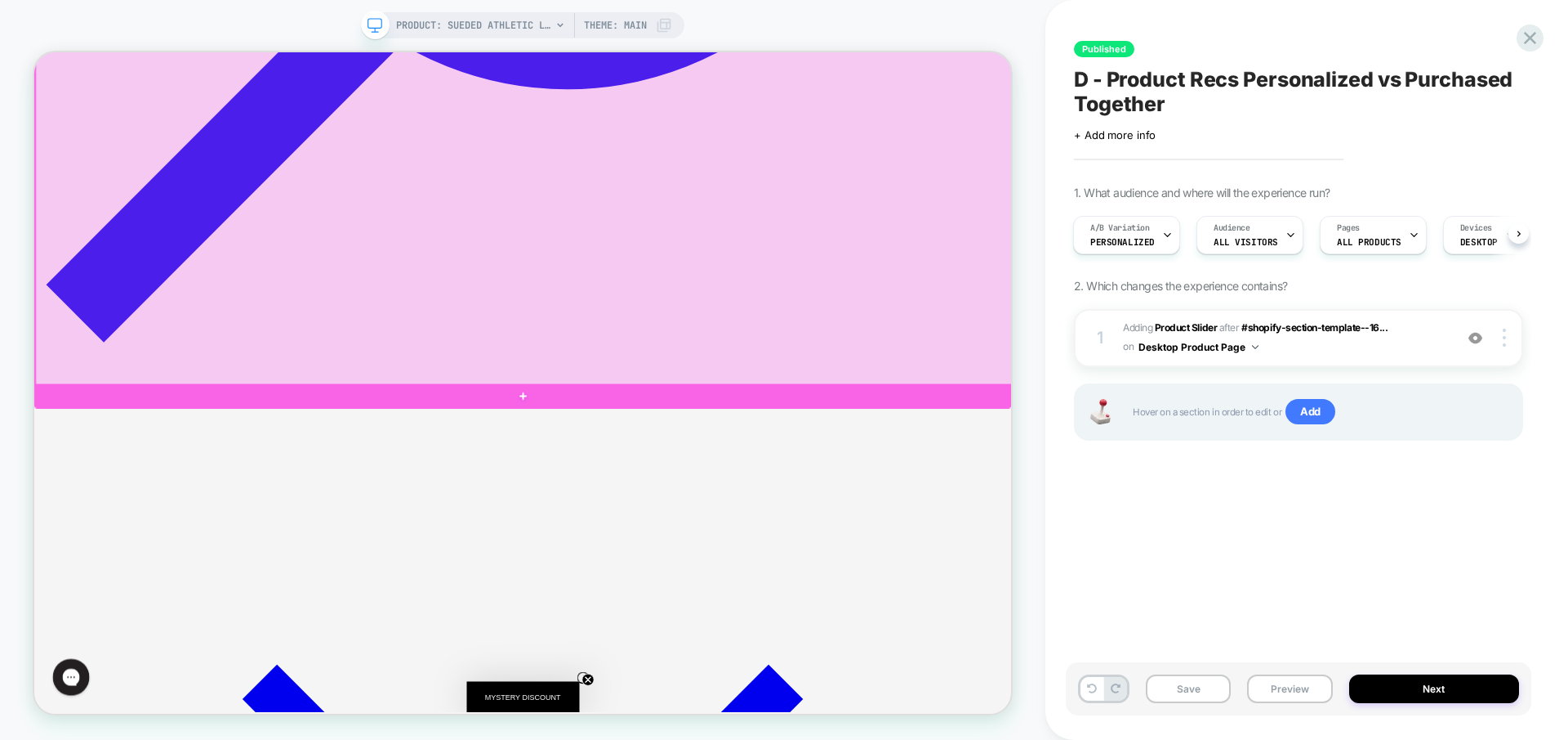
click at [691, 312] on div at bounding box center [688, 205] width 1303 height 584
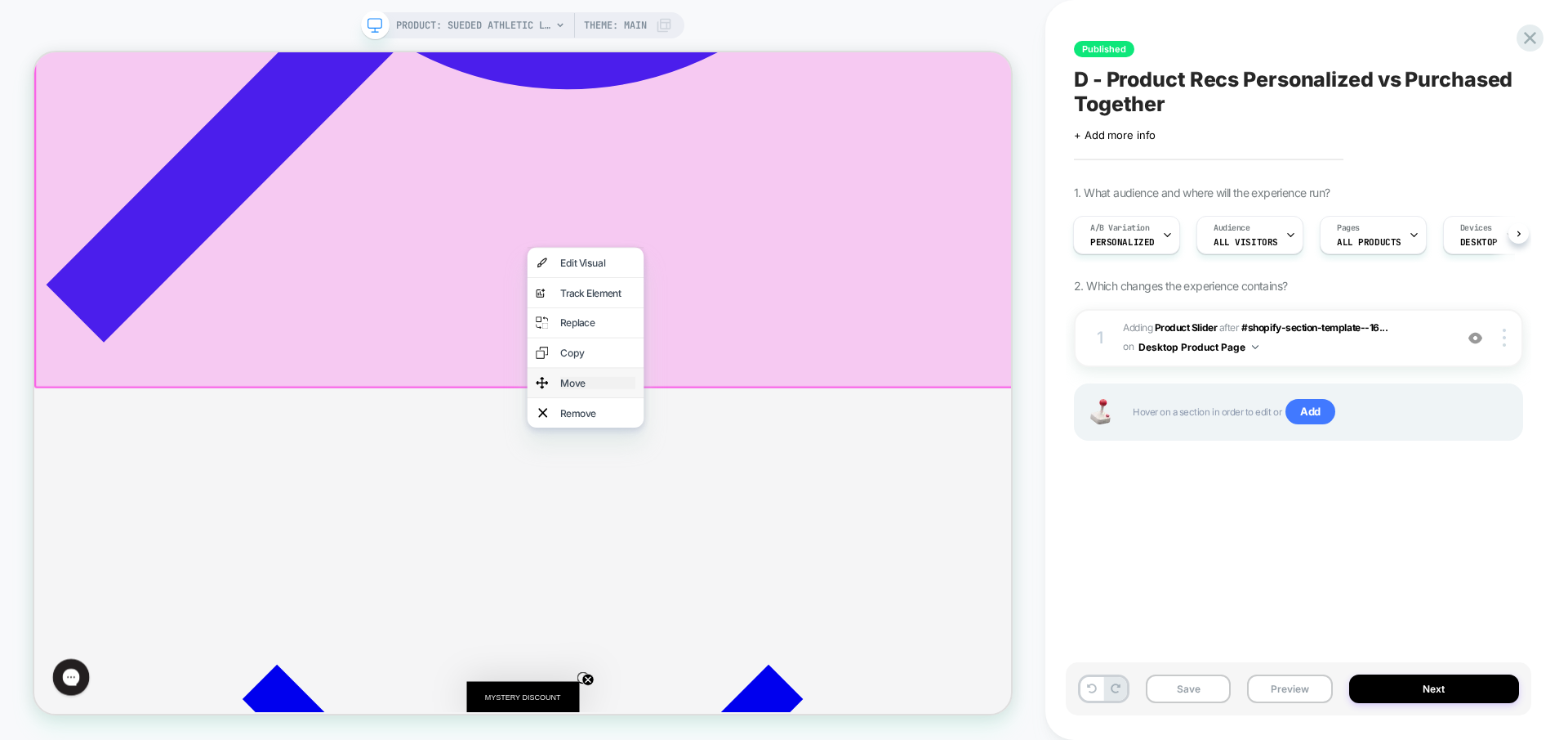
click at [770, 485] on div "Move" at bounding box center [786, 493] width 100 height 16
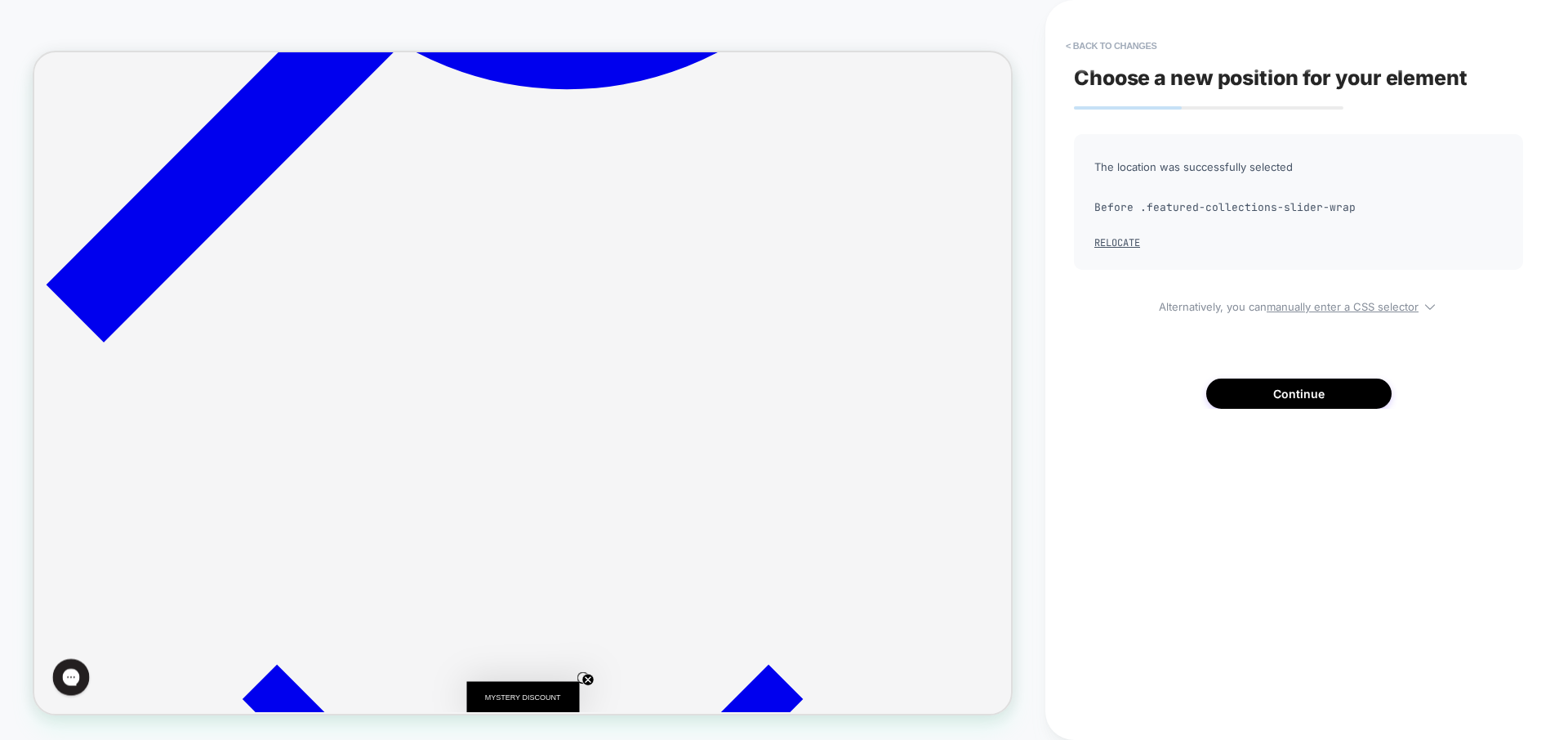
scroll to position [869, 0]
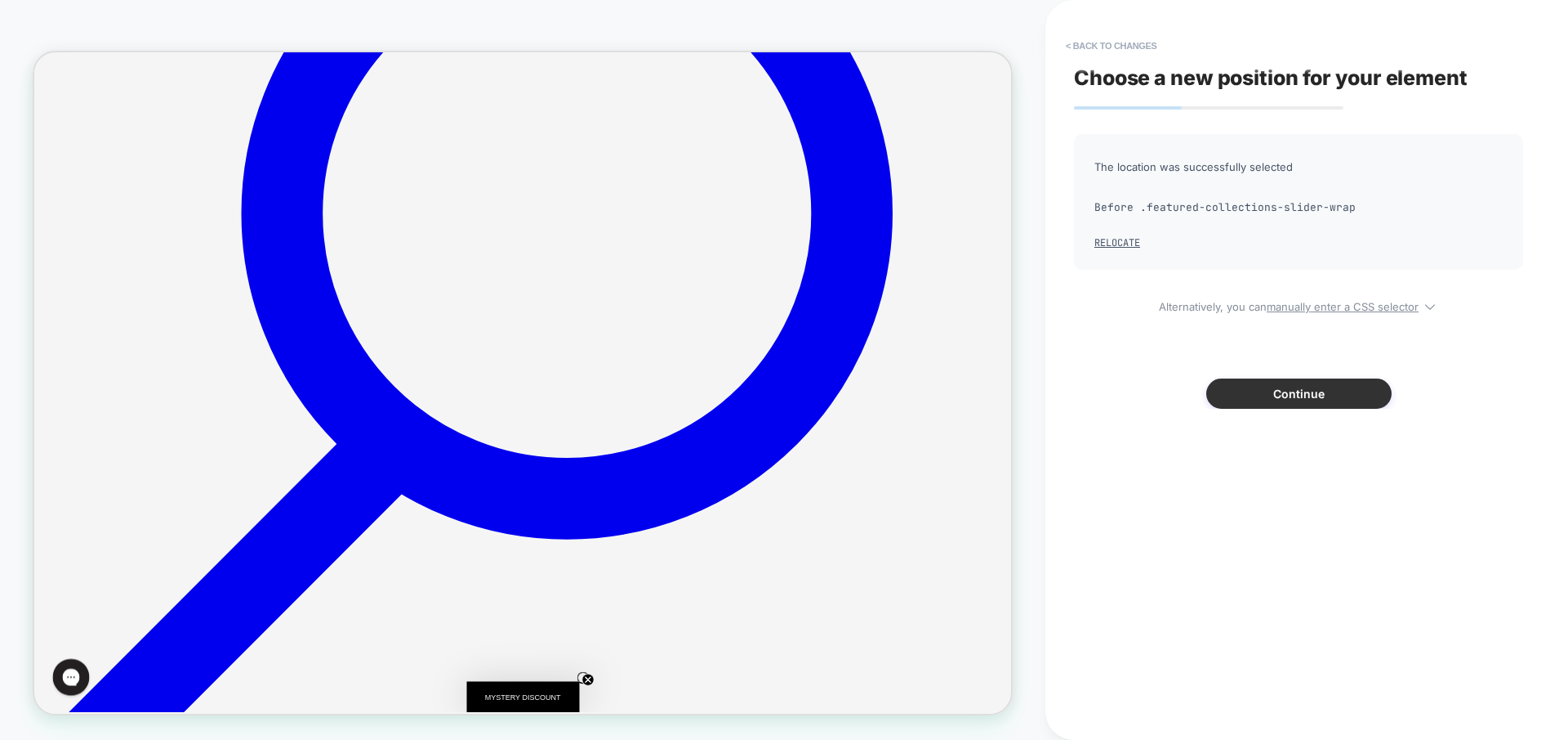
click at [1296, 385] on button "Continue" at bounding box center [1298, 393] width 185 height 30
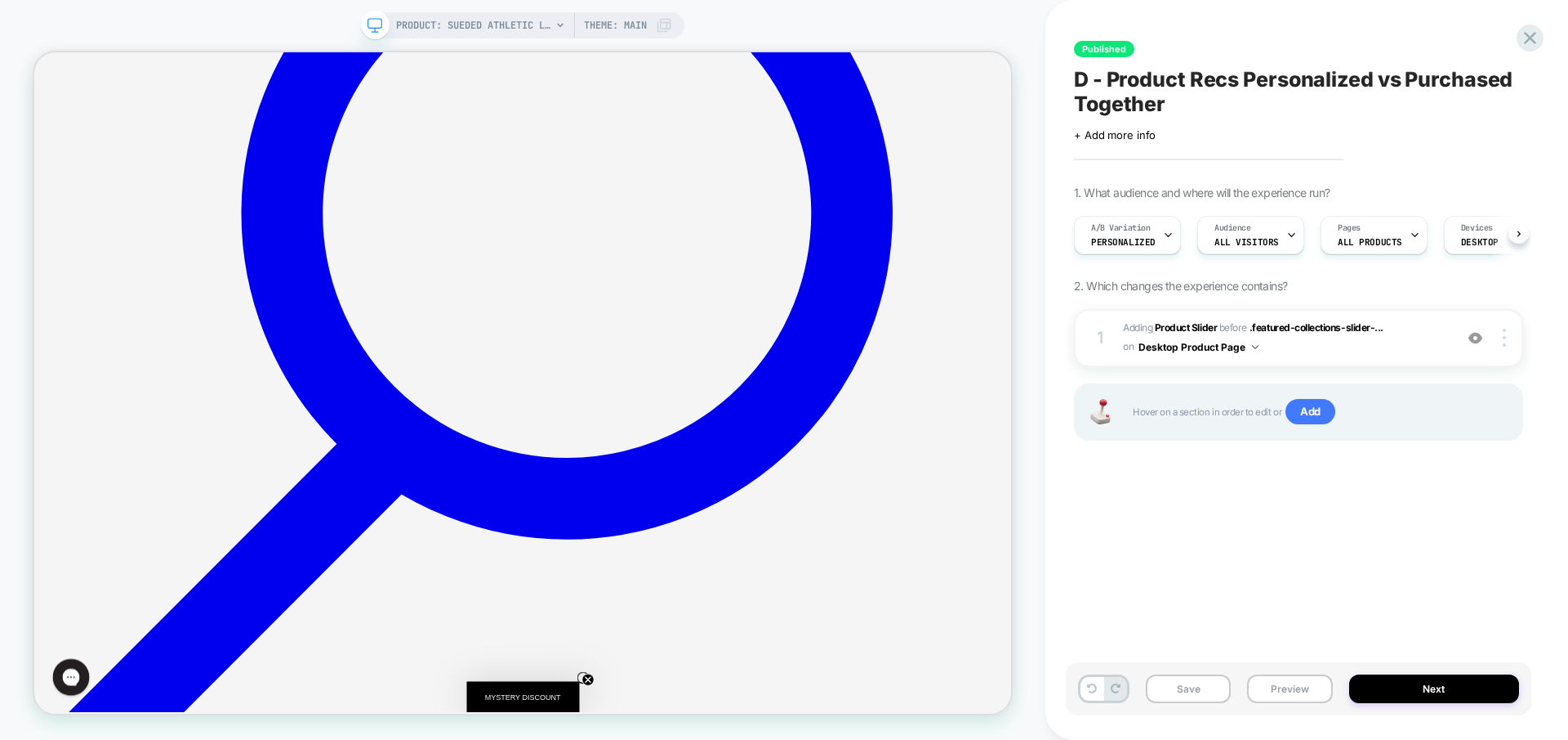
scroll to position [0, 1]
click at [1417, 676] on button "Next" at bounding box center [1435, 689] width 171 height 29
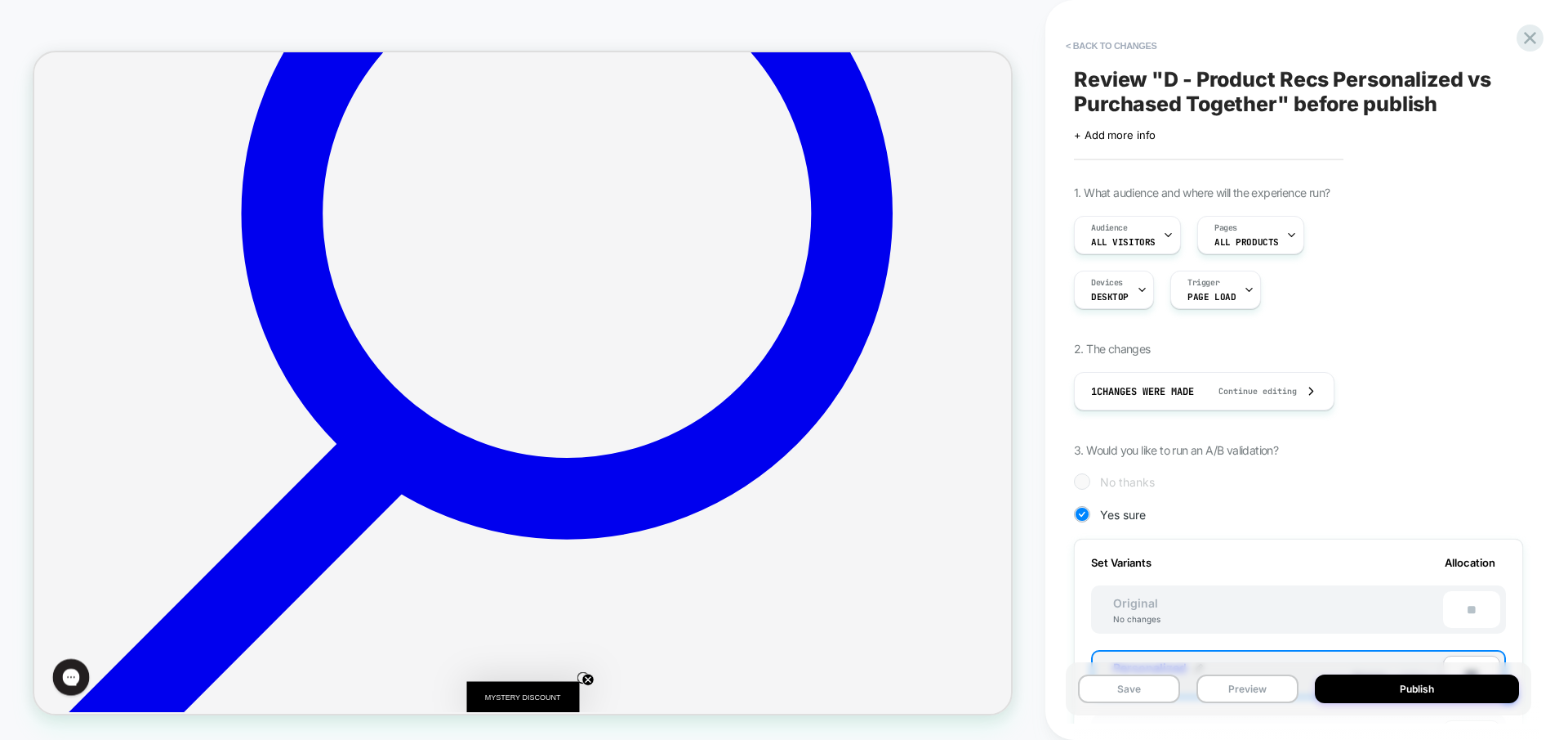
scroll to position [0, 2]
click at [1419, 684] on button "Publish" at bounding box center [1416, 689] width 204 height 29
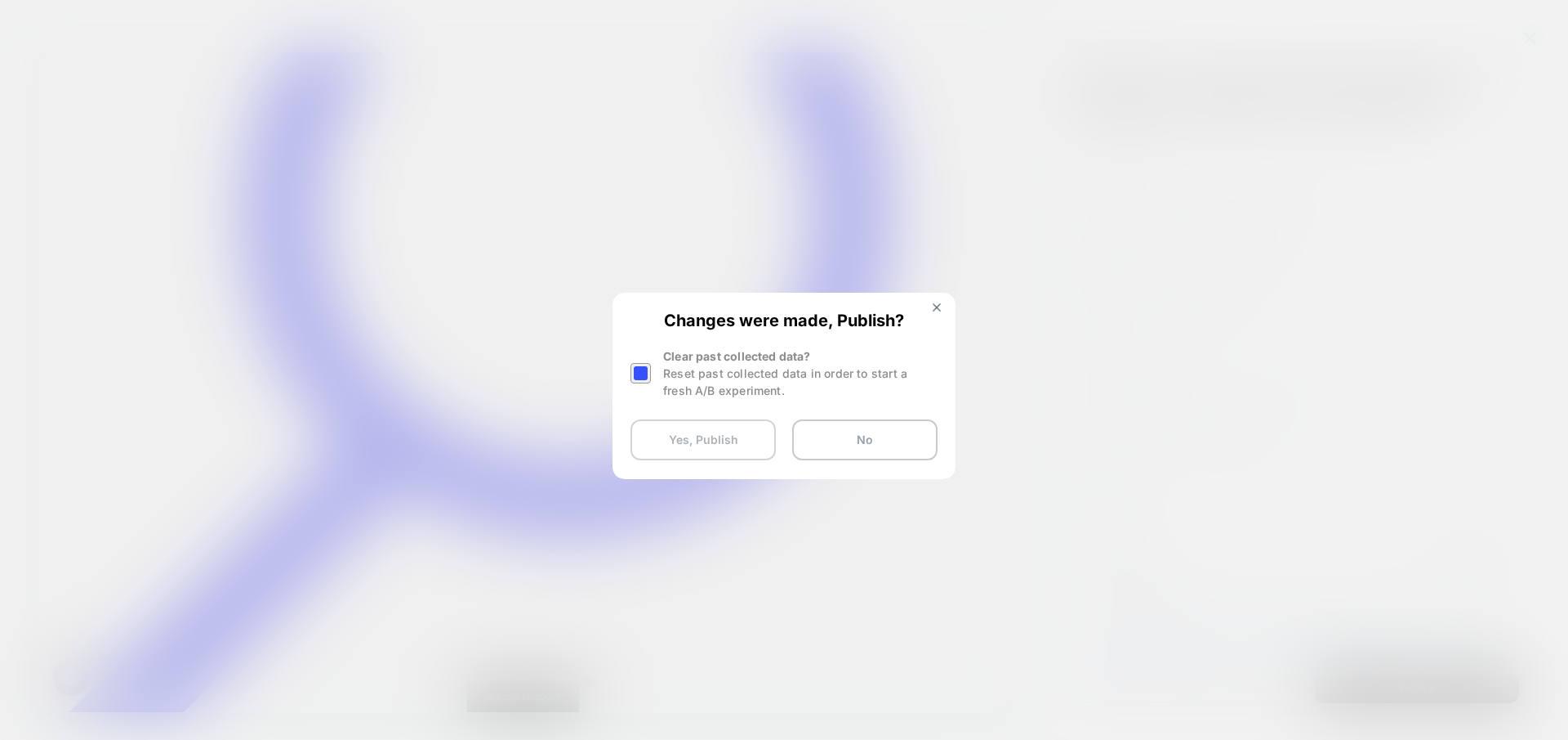
click at [691, 437] on button "Yes, Publish" at bounding box center [703, 439] width 145 height 41
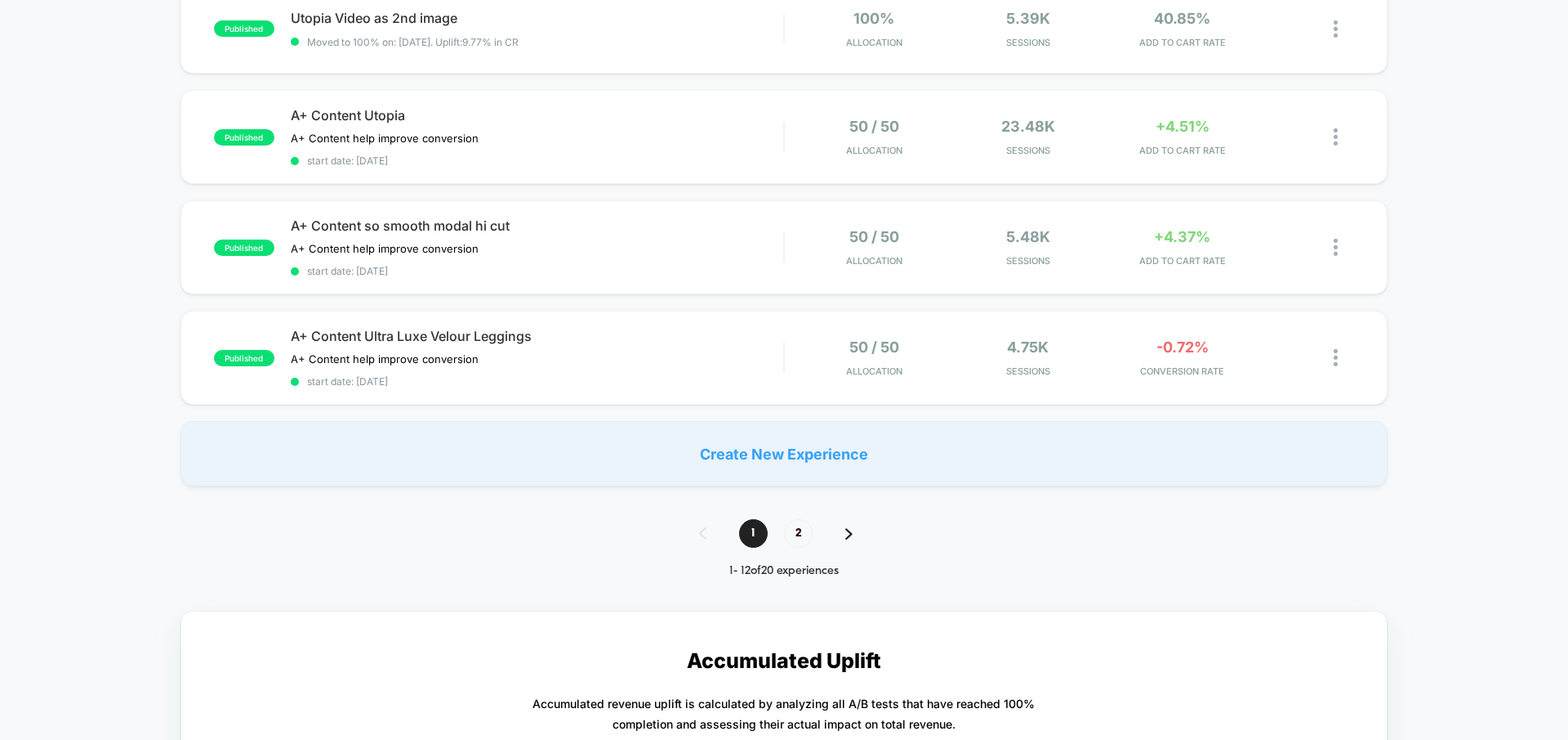
scroll to position [1095, 0]
click at [799, 525] on span "2" at bounding box center [799, 536] width 29 height 29
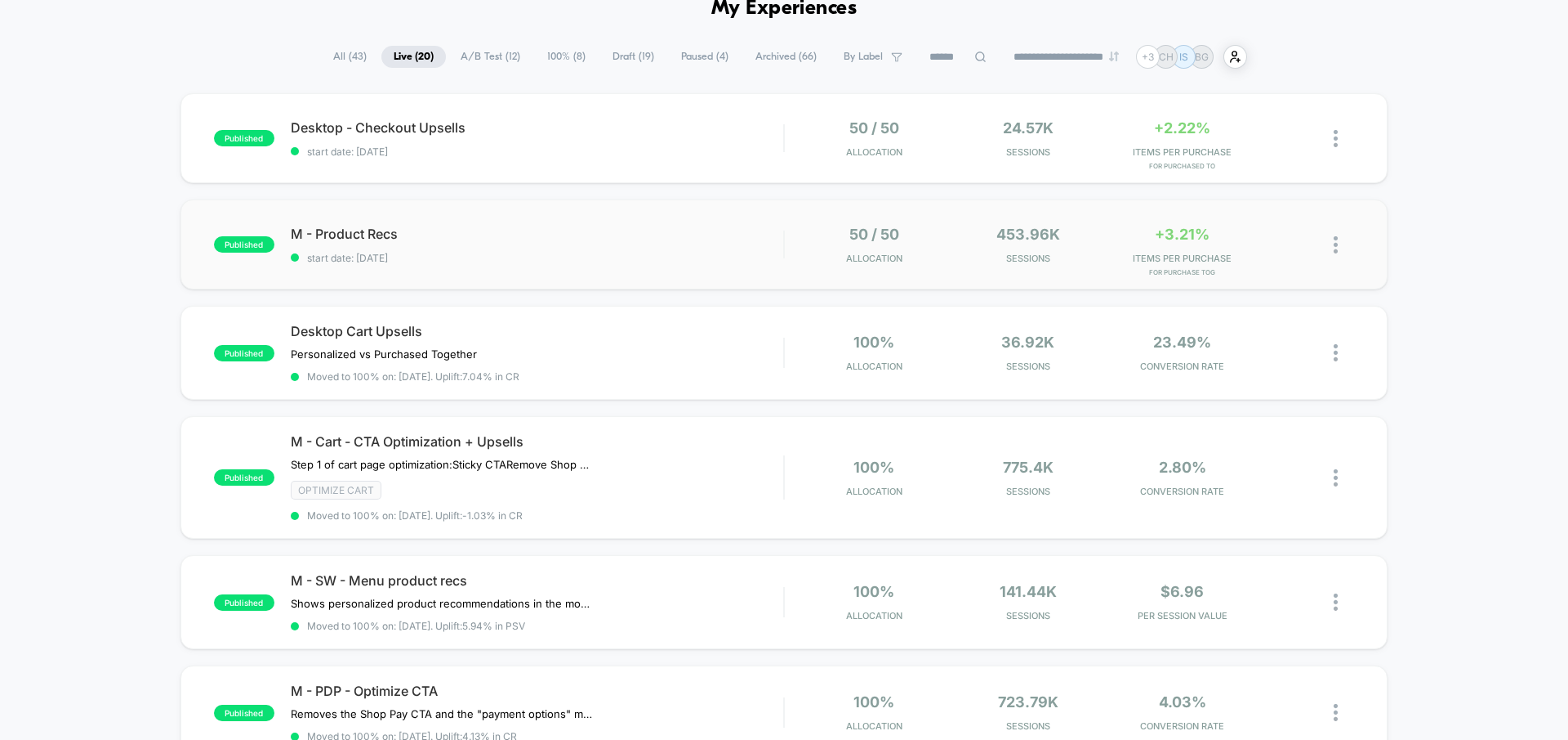
scroll to position [77, 0]
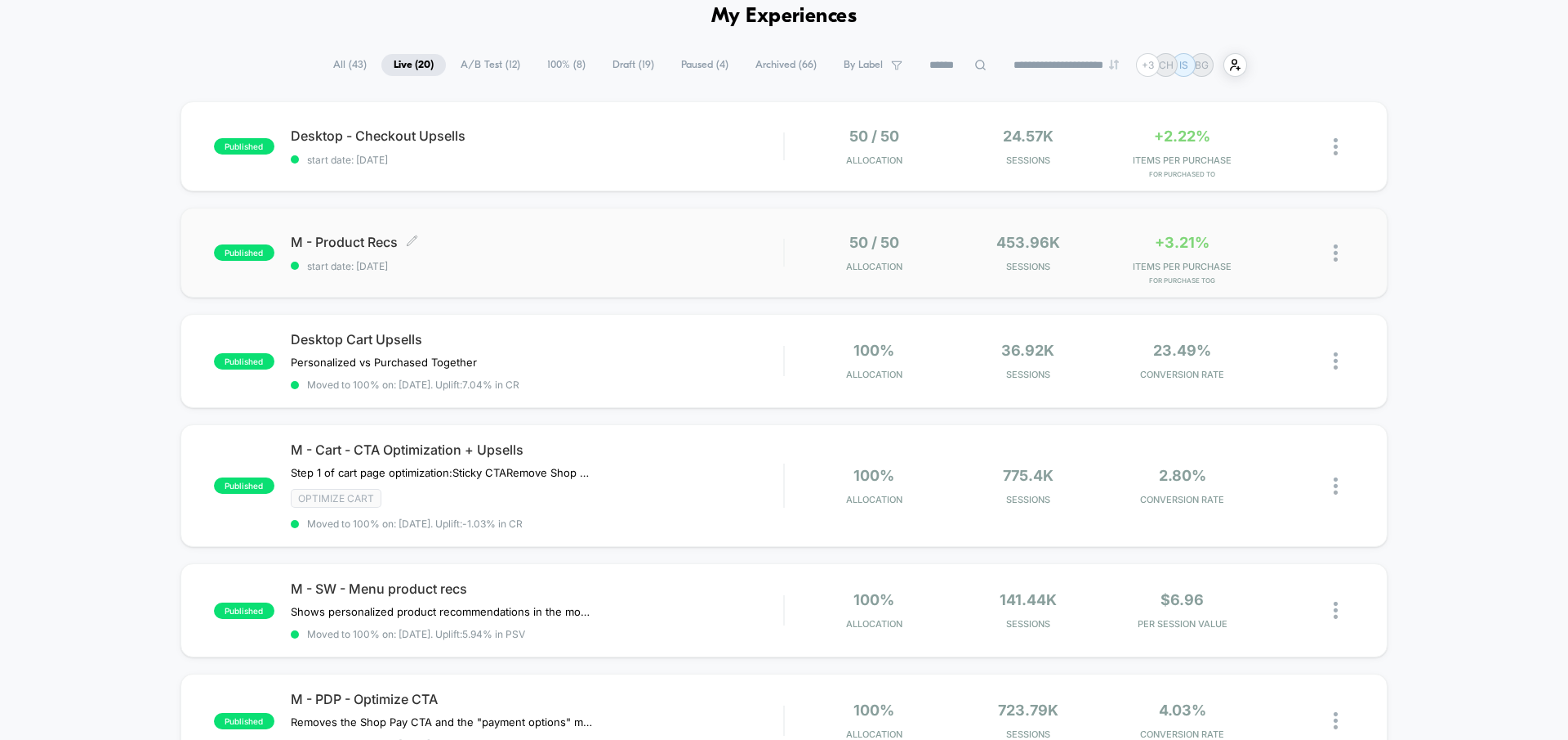
click at [332, 246] on span "M - Product Recs Click to edit experience details" at bounding box center [536, 242] width 493 height 16
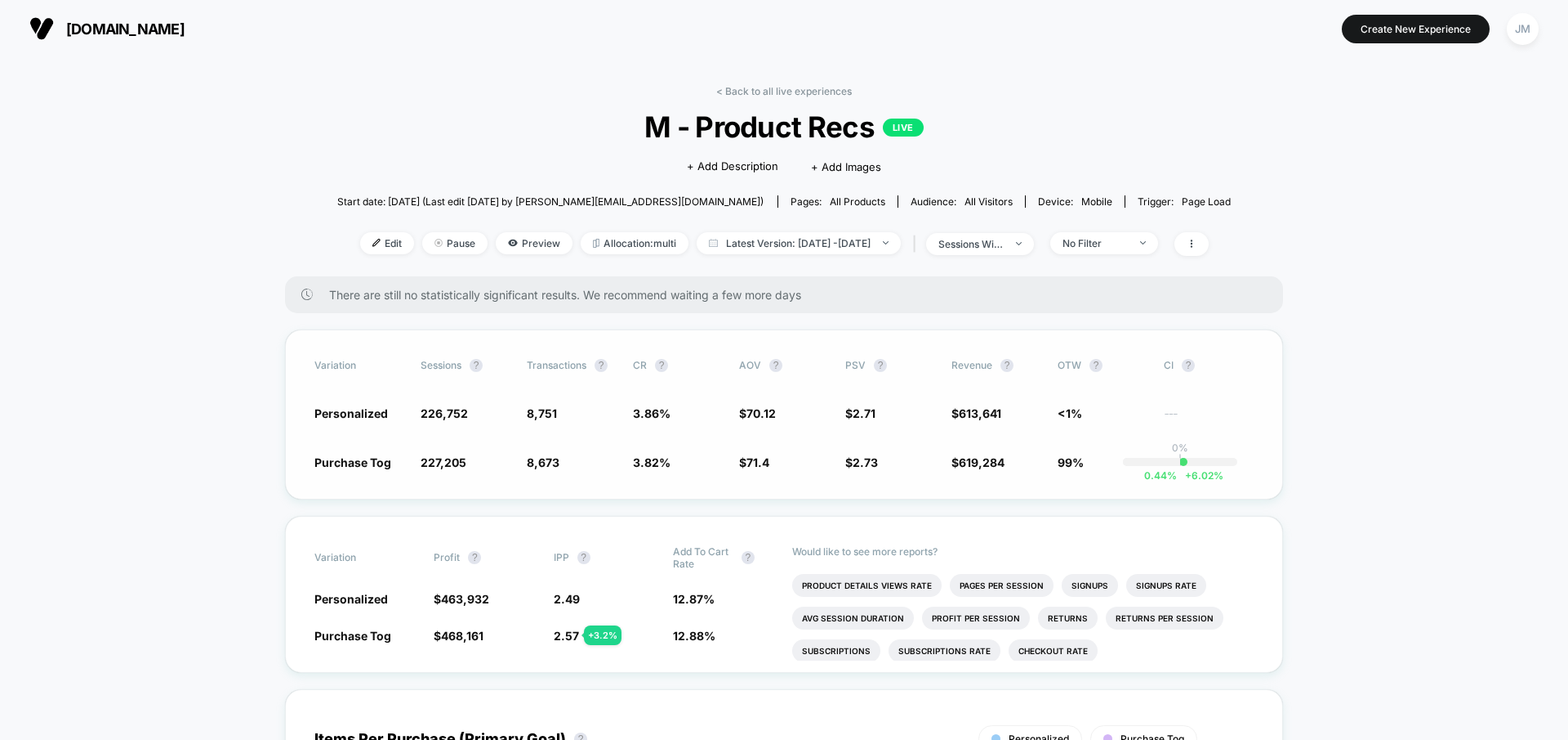
scroll to position [16, 0]
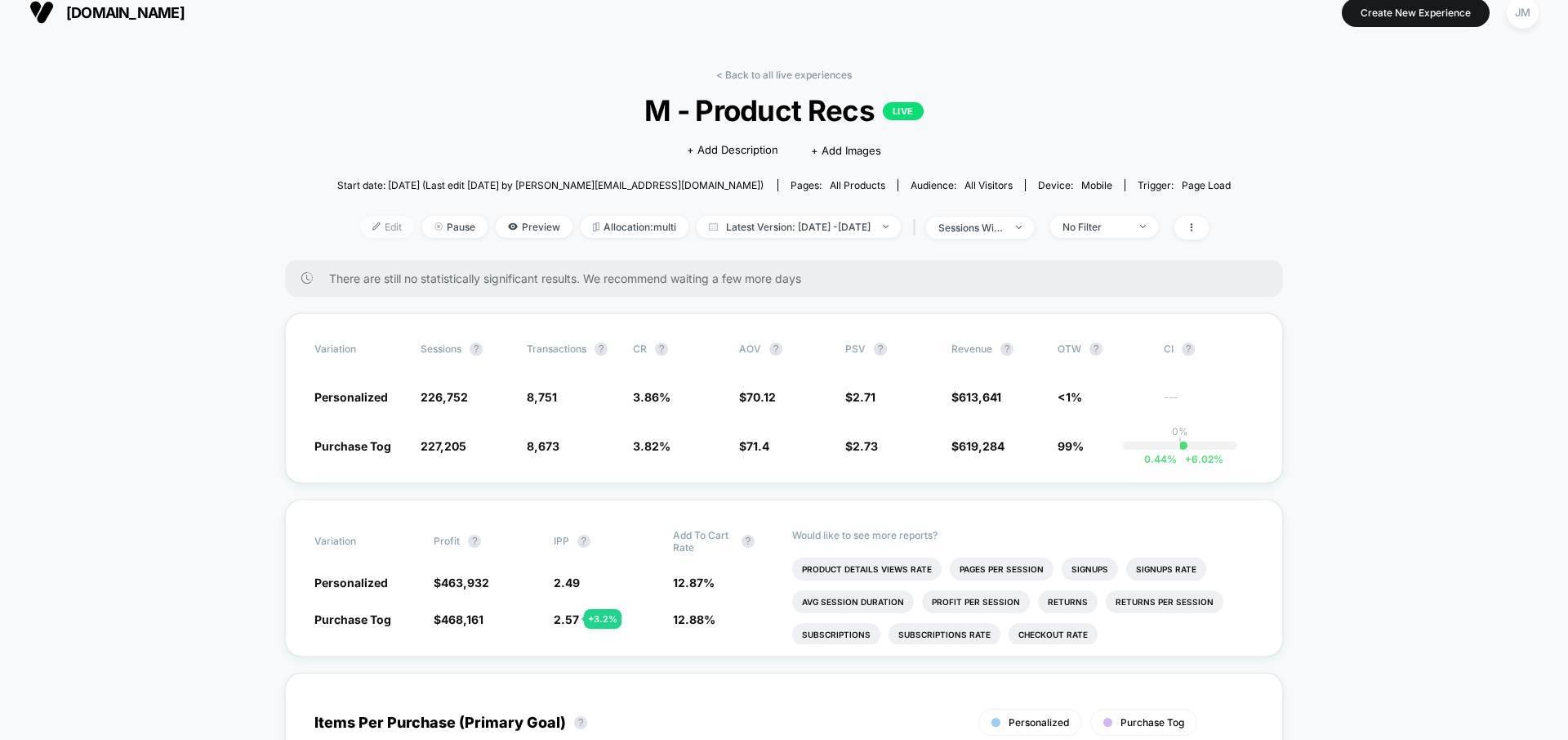
click at [368, 229] on span "Edit" at bounding box center [387, 227] width 54 height 22
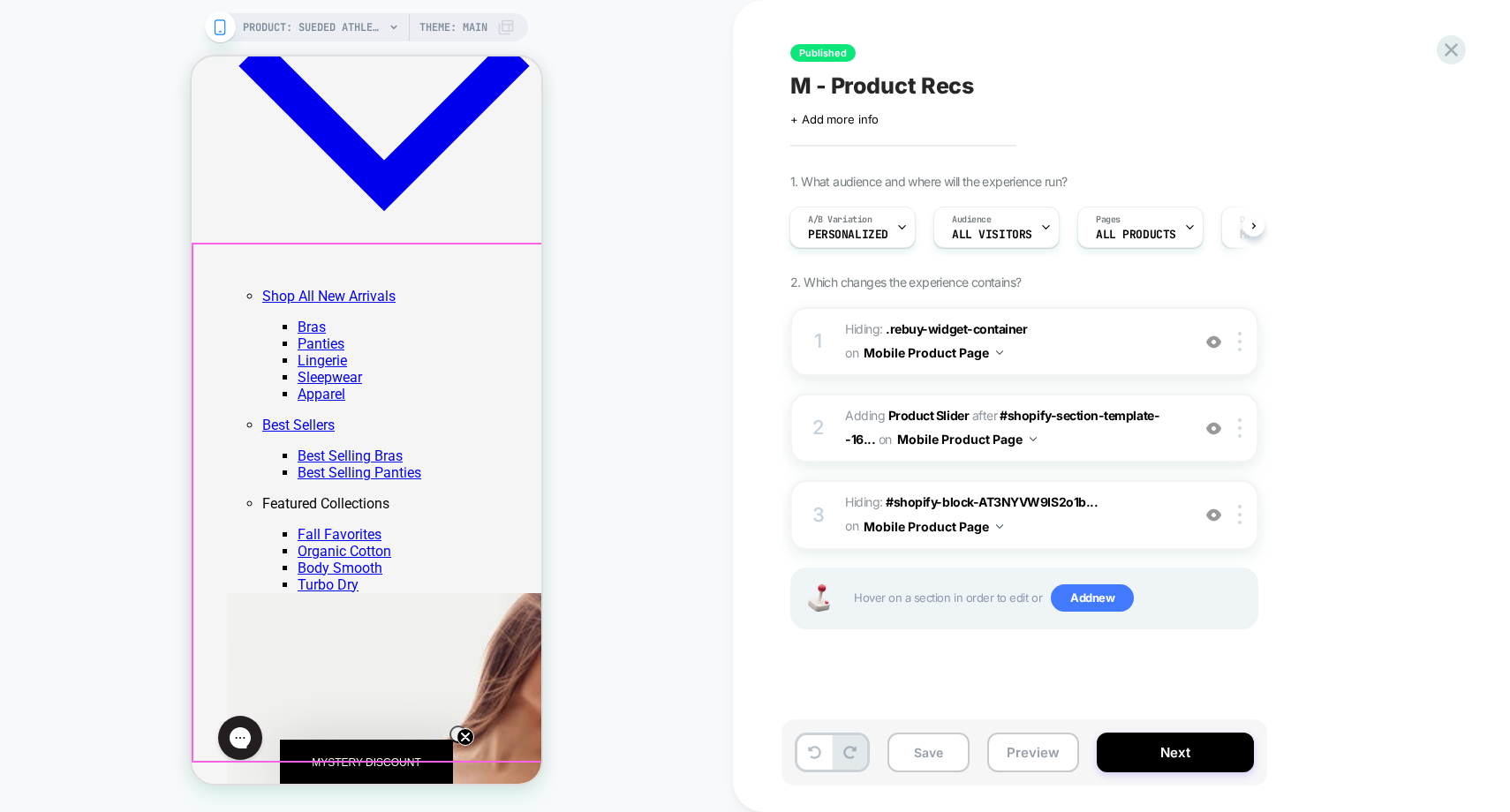
scroll to position [1559, 0]
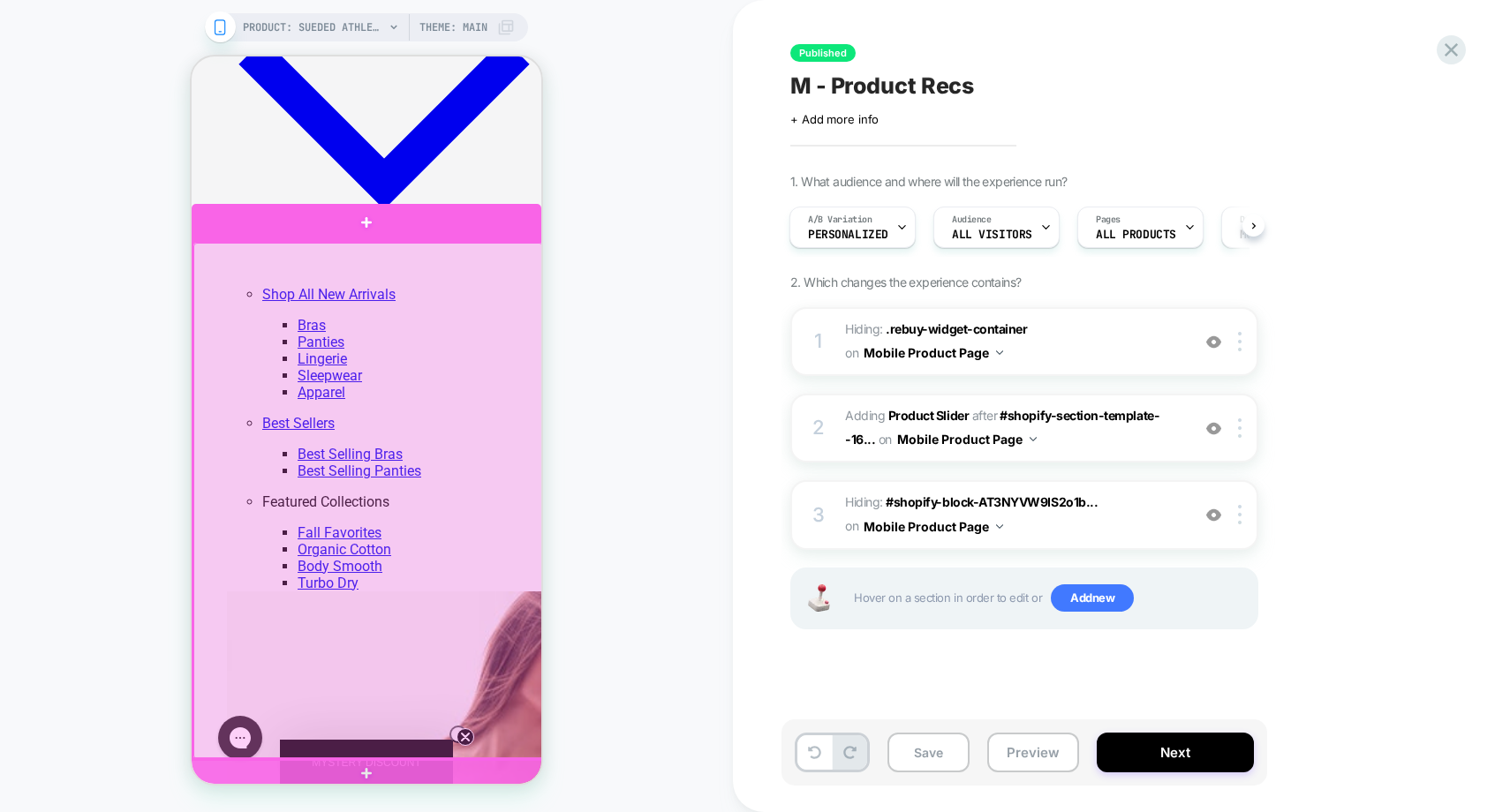
click at [407, 267] on div at bounding box center [368, 501] width 349 height 516
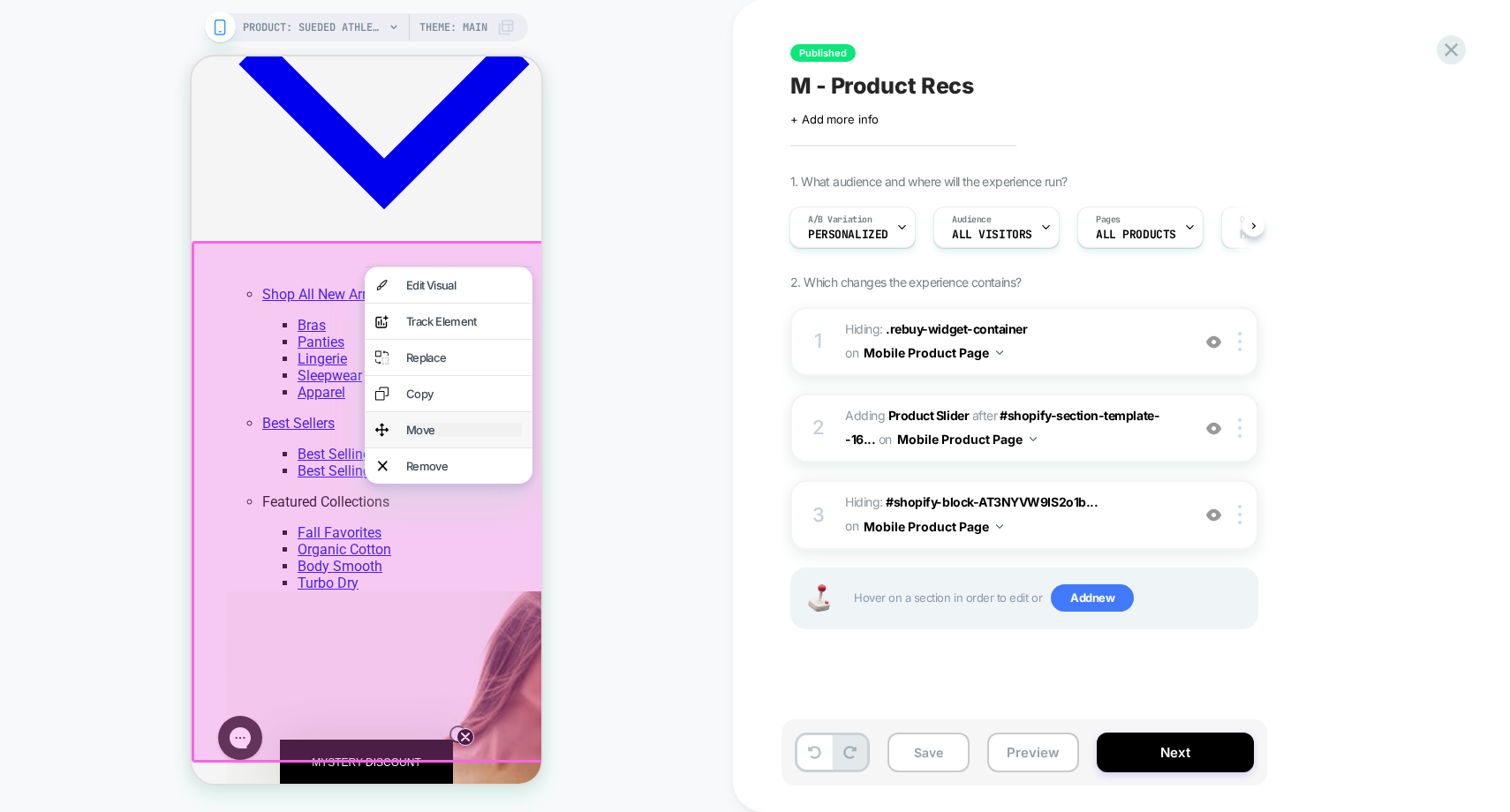
click at [433, 423] on div "Move" at bounding box center [464, 430] width 116 height 14
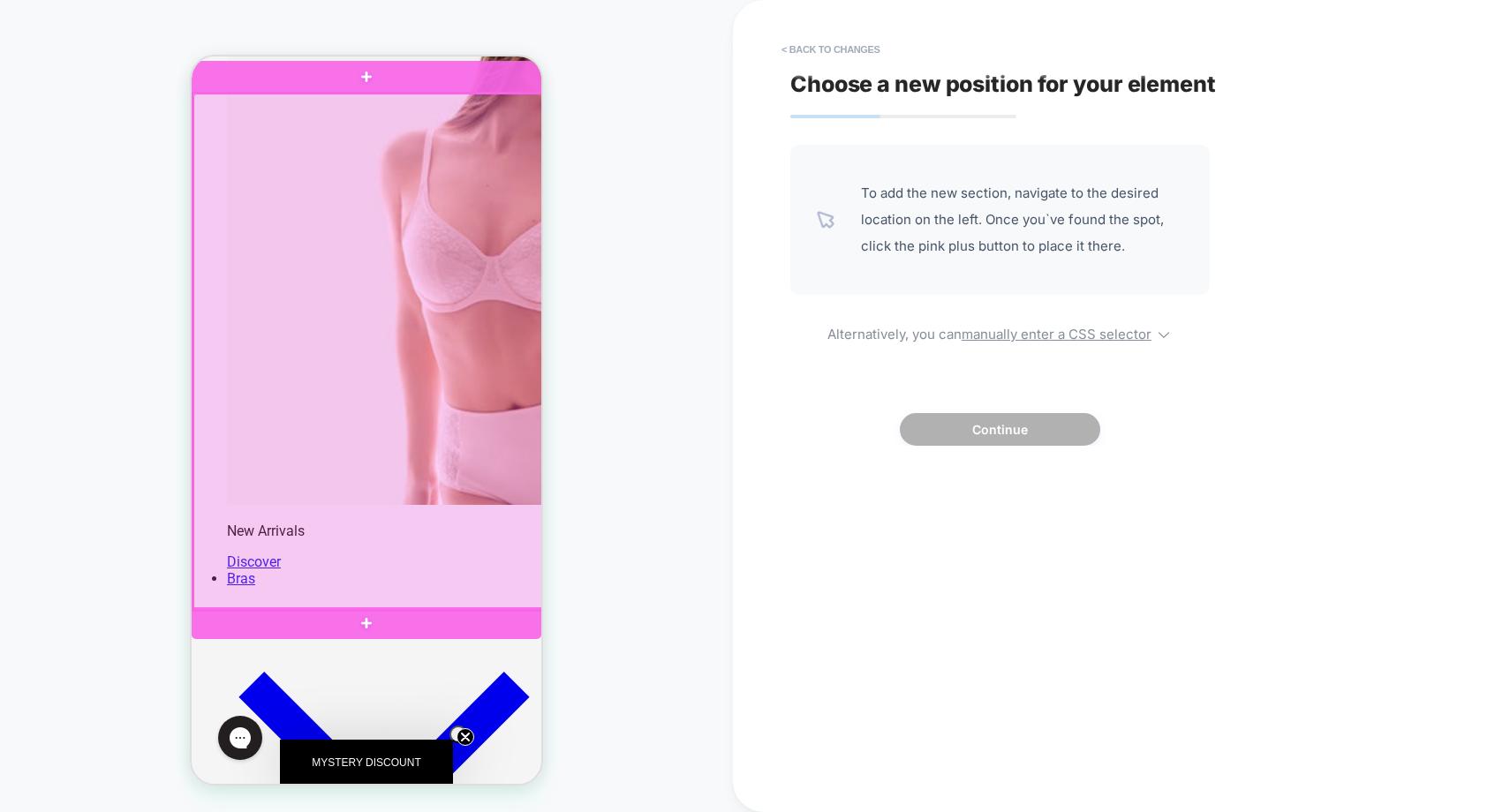
scroll to position [2191, 0]
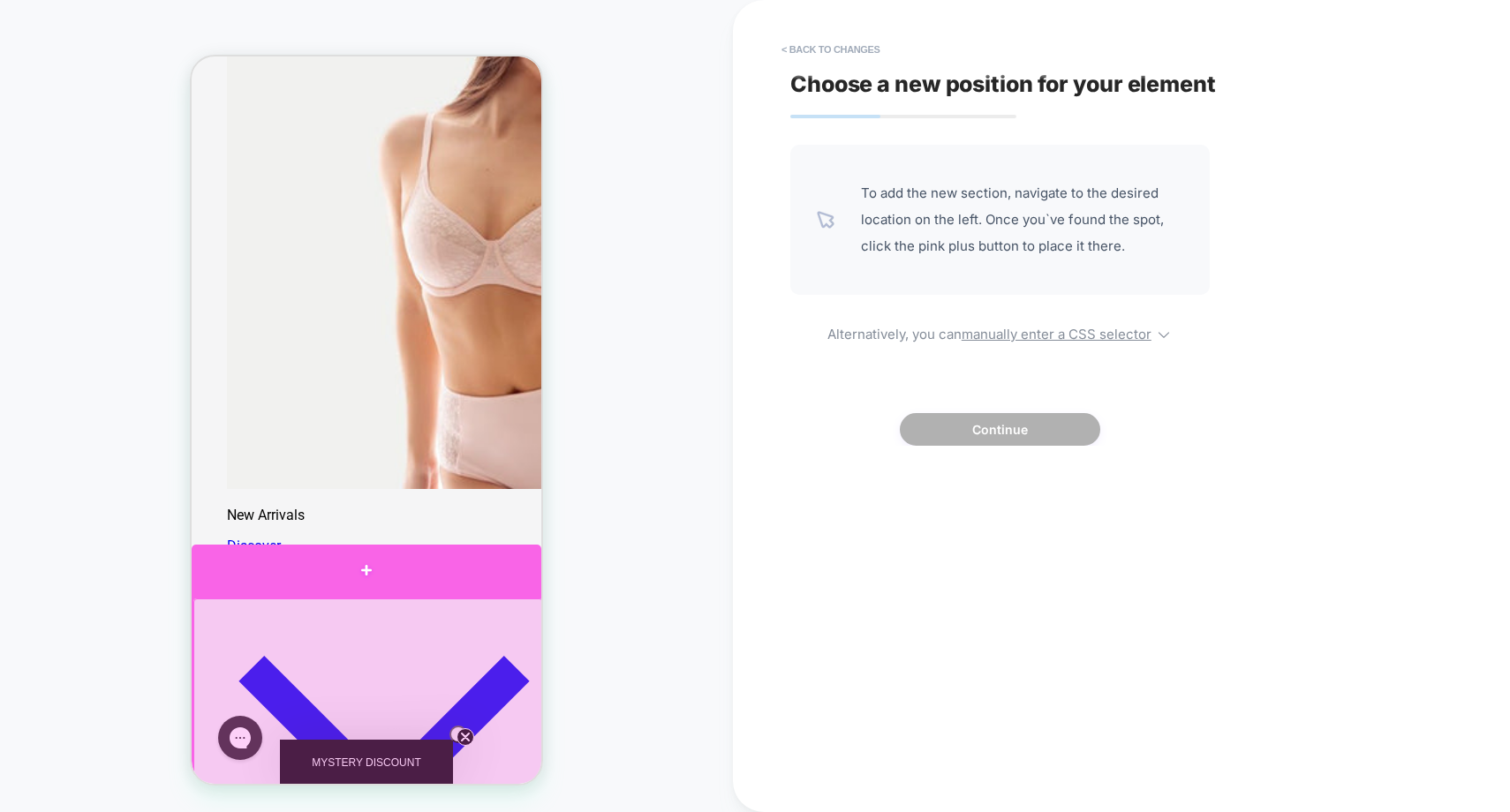
click at [363, 581] on div at bounding box center [366, 570] width 349 height 52
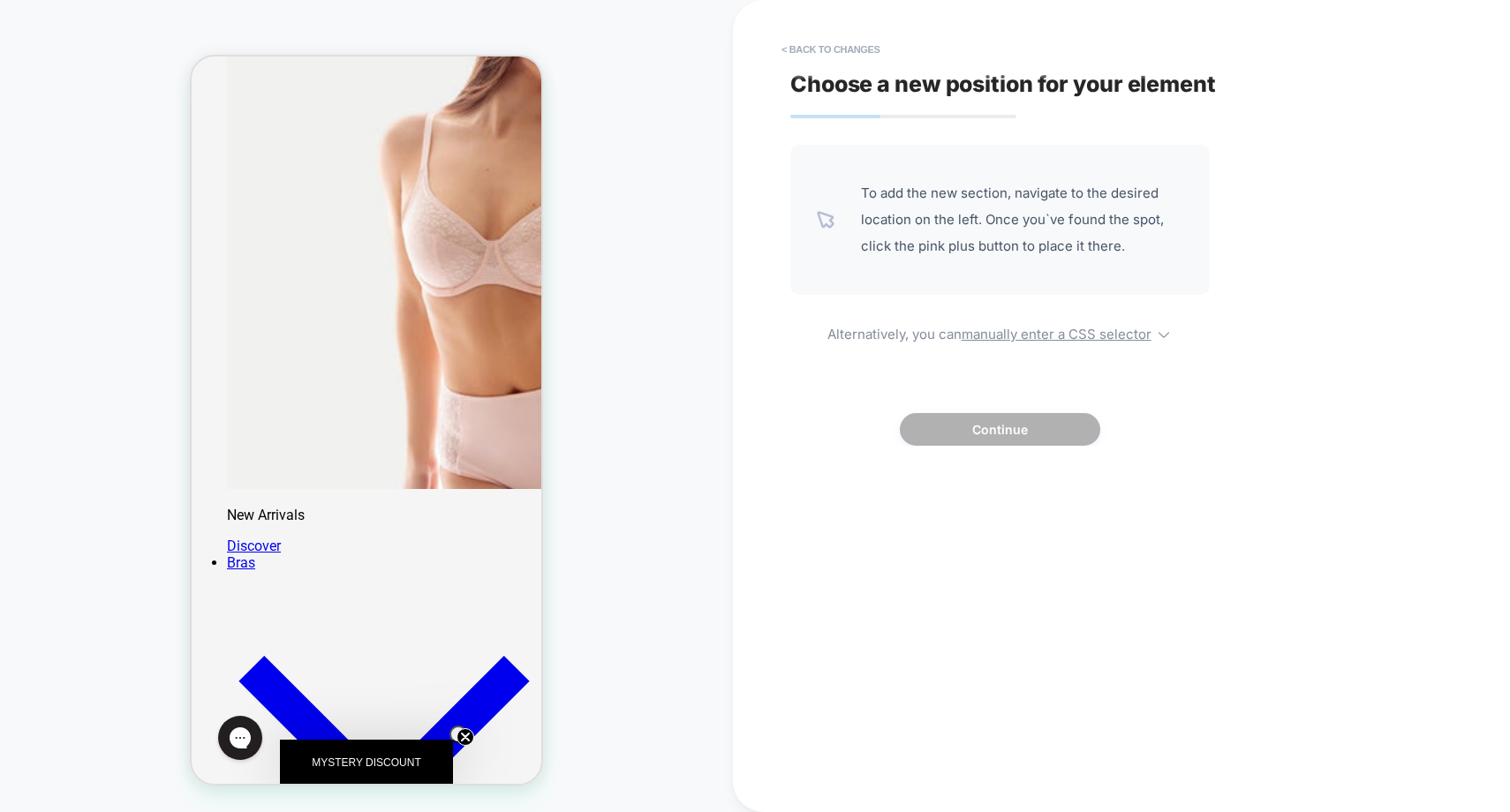
scroll to position [1637, 0]
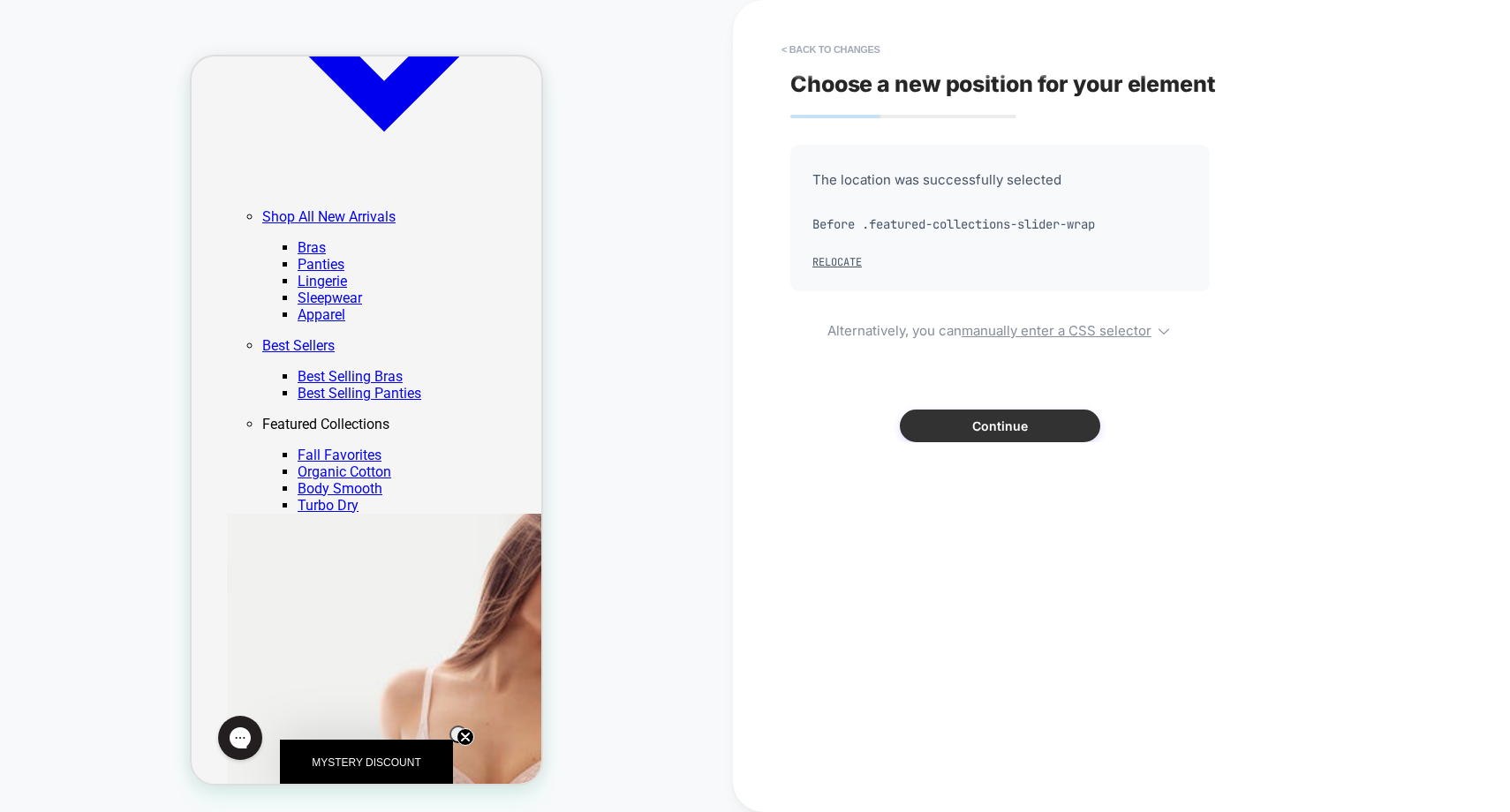
click at [1013, 430] on button "Continue" at bounding box center [1000, 426] width 200 height 32
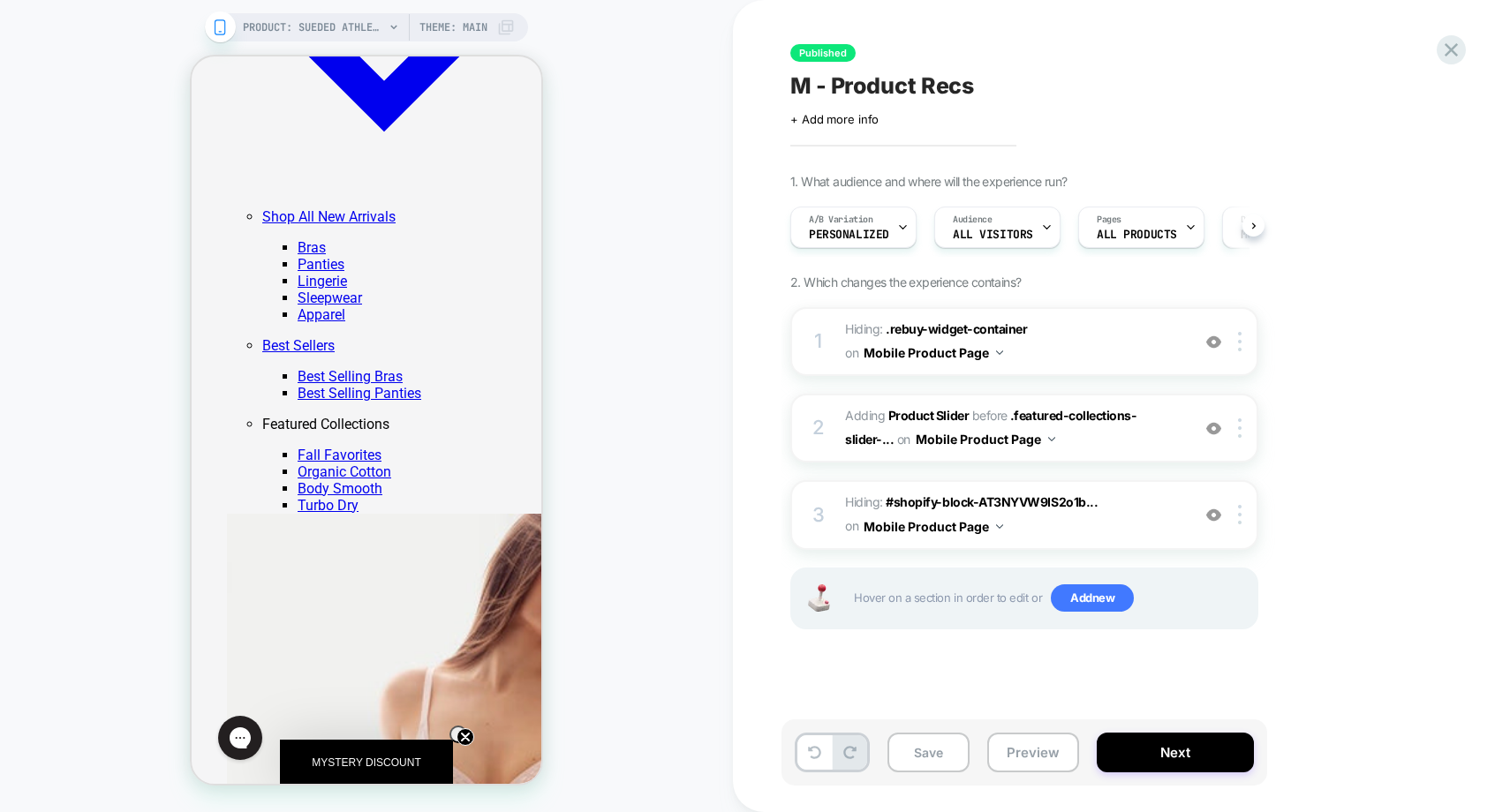
scroll to position [0, 1]
click at [876, 229] on span "Personalized" at bounding box center [849, 234] width 80 height 13
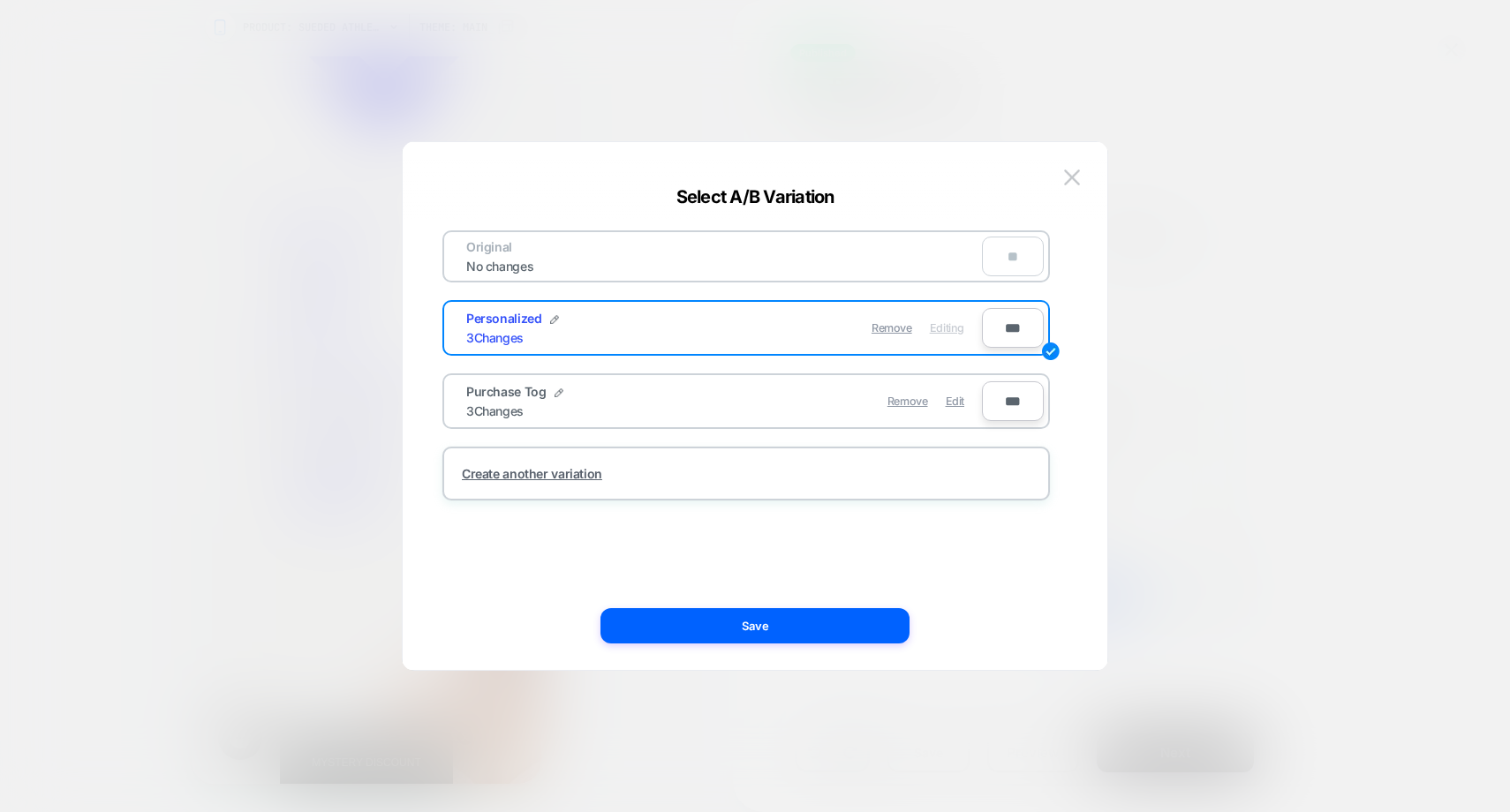
click at [655, 396] on div "Purchase Tog 3 Changes" at bounding box center [595, 401] width 258 height 34
click at [731, 396] on div "Remove Edit" at bounding box center [849, 401] width 249 height 34
click at [504, 386] on span "Purchase Tog" at bounding box center [505, 391] width 79 height 15
click at [951, 403] on span "Edit" at bounding box center [955, 401] width 19 height 14
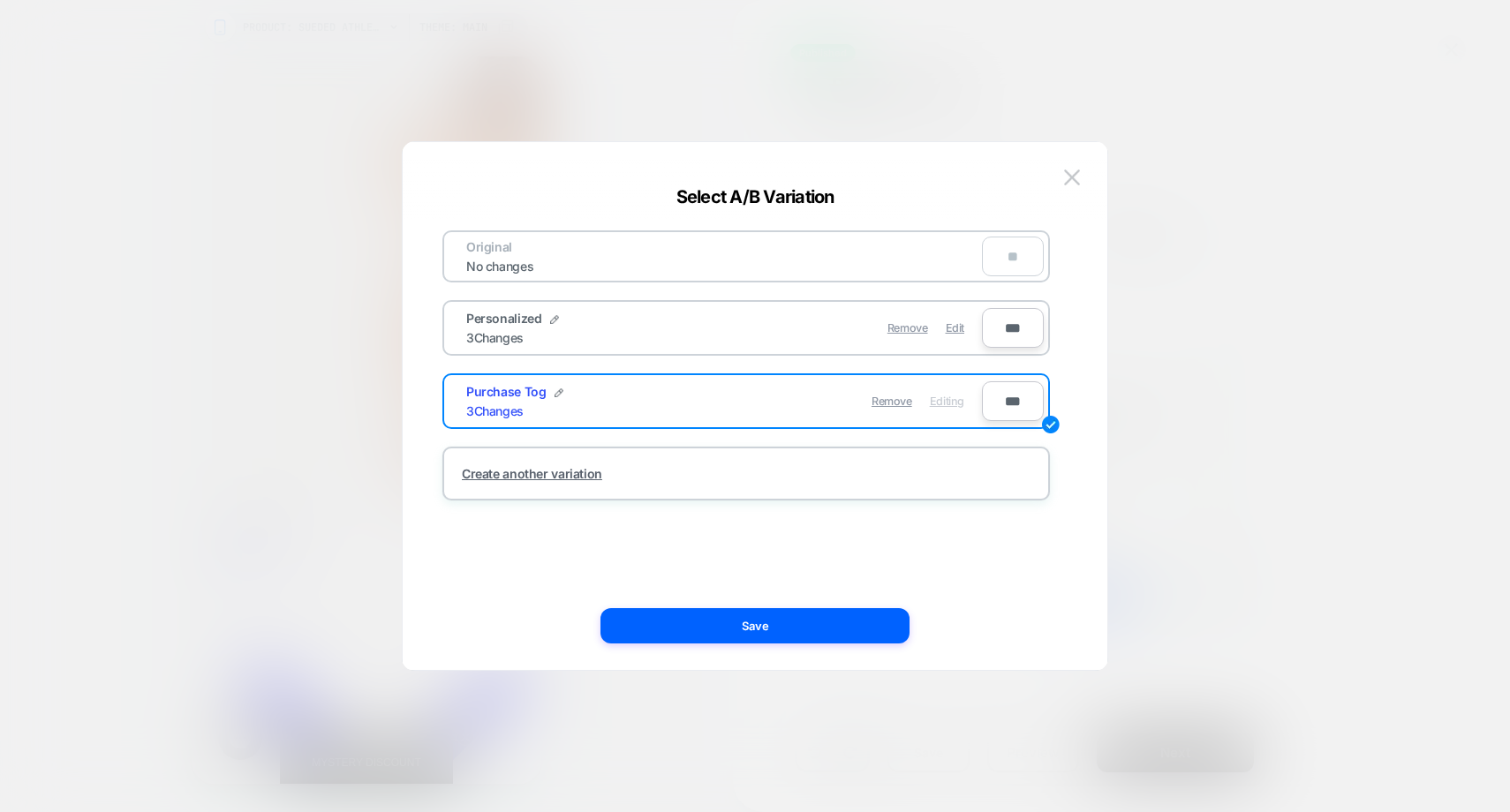
scroll to position [2191, 0]
click at [694, 396] on div "Purchase Tog 3 Changes" at bounding box center [595, 401] width 258 height 34
click at [740, 622] on button "Save" at bounding box center [755, 626] width 309 height 35
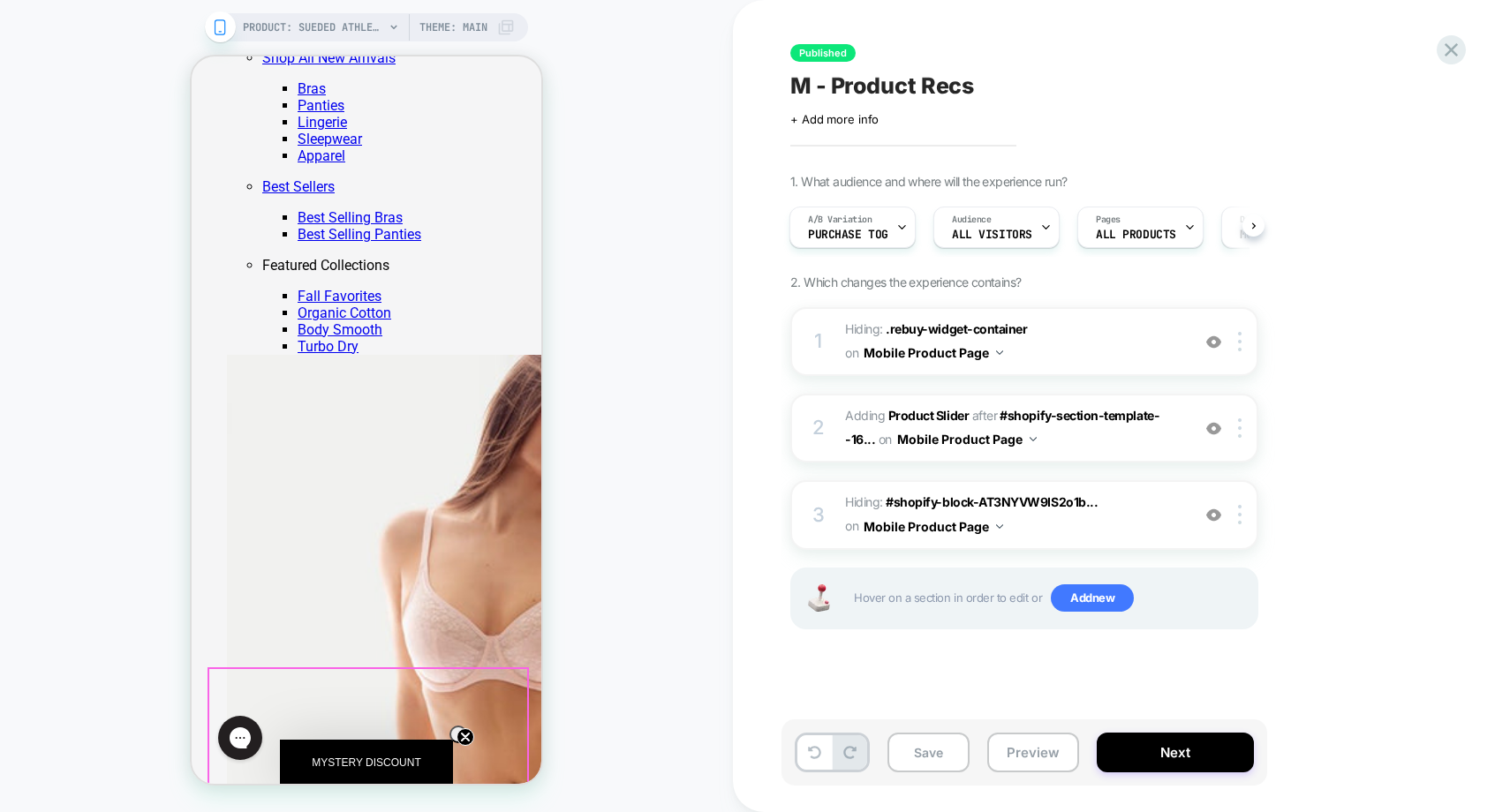
scroll to position [1498, 0]
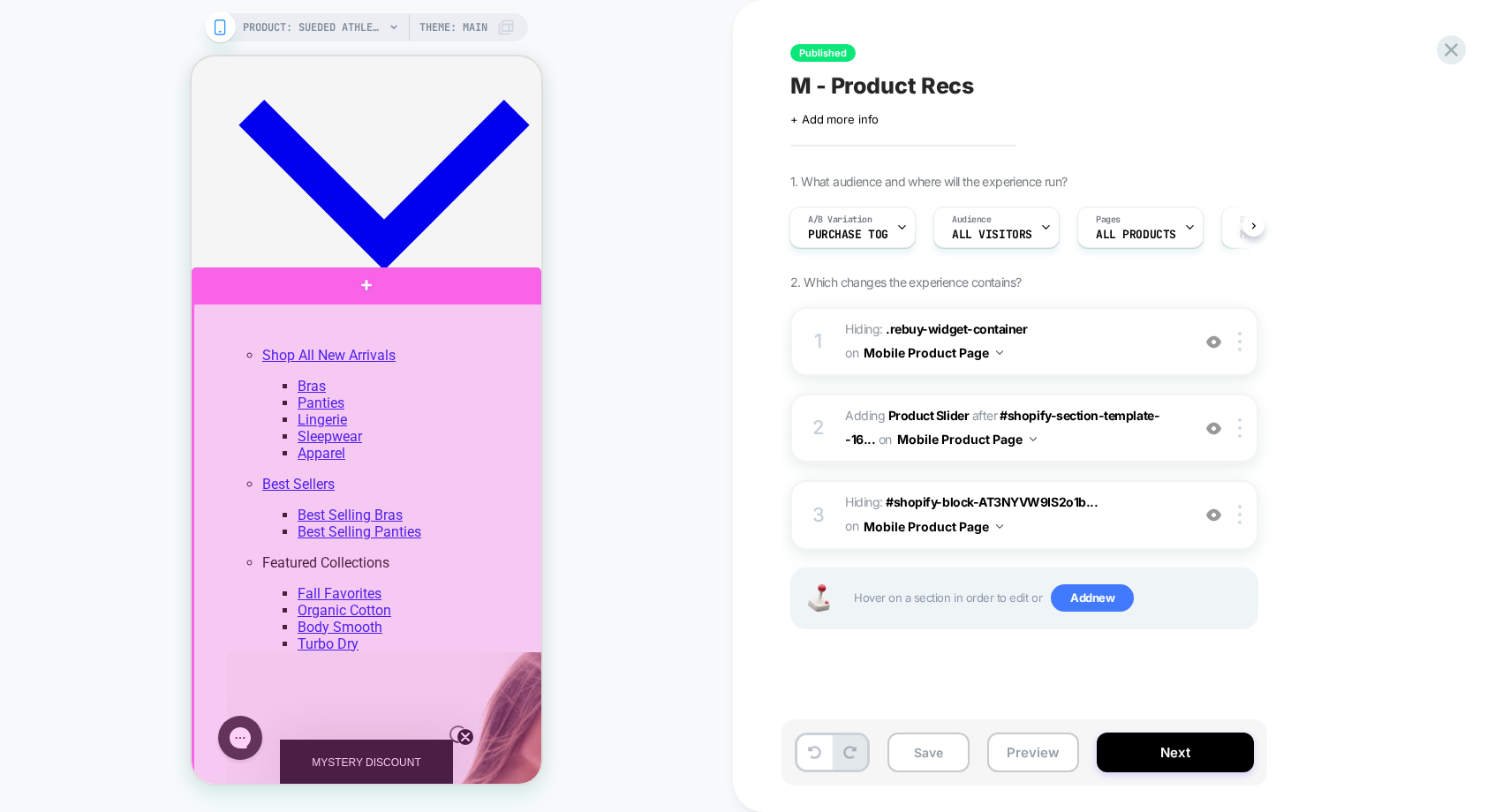
click at [444, 313] on div at bounding box center [368, 563] width 349 height 518
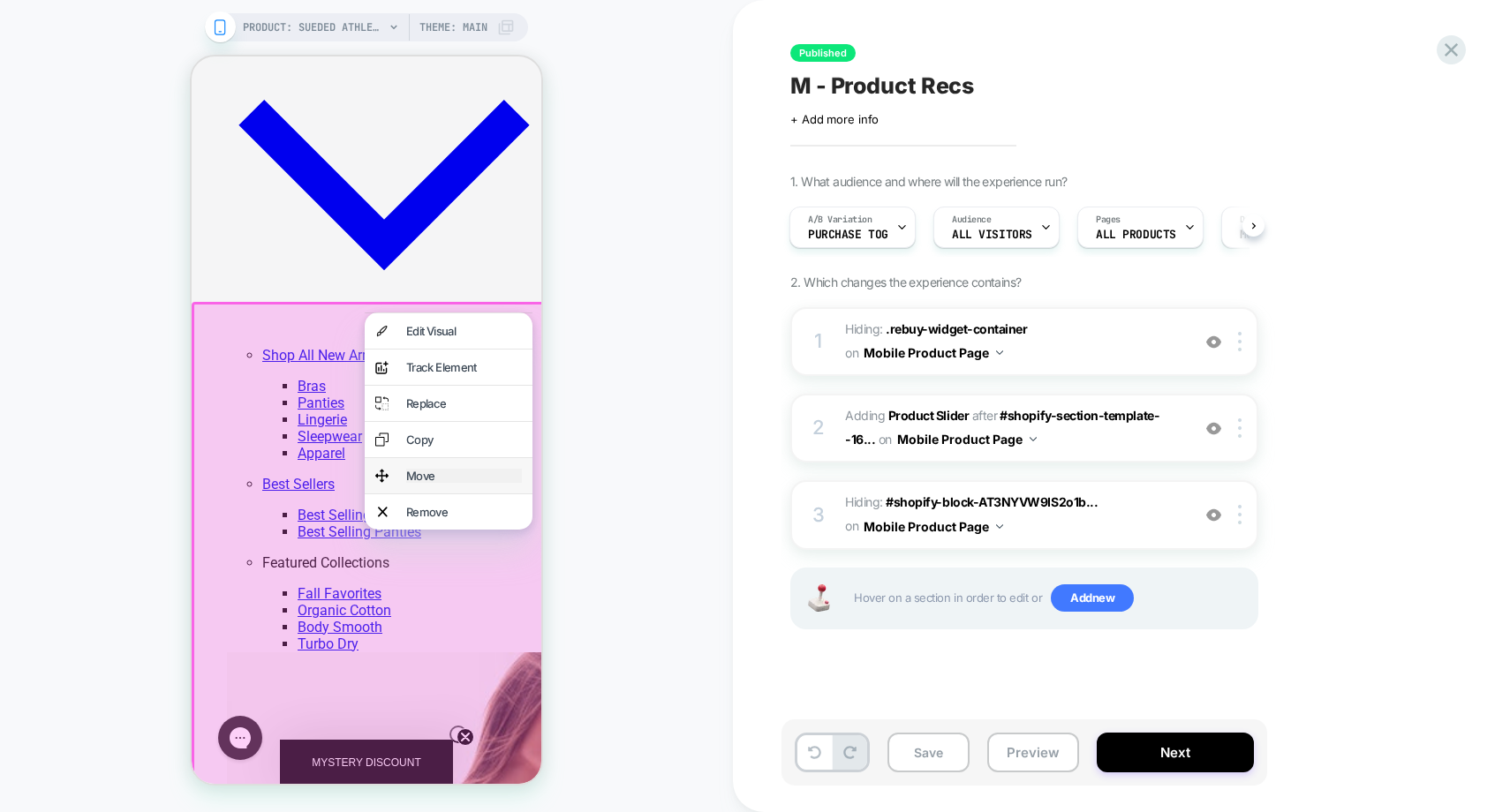
click at [434, 473] on div "Move" at bounding box center [464, 476] width 116 height 14
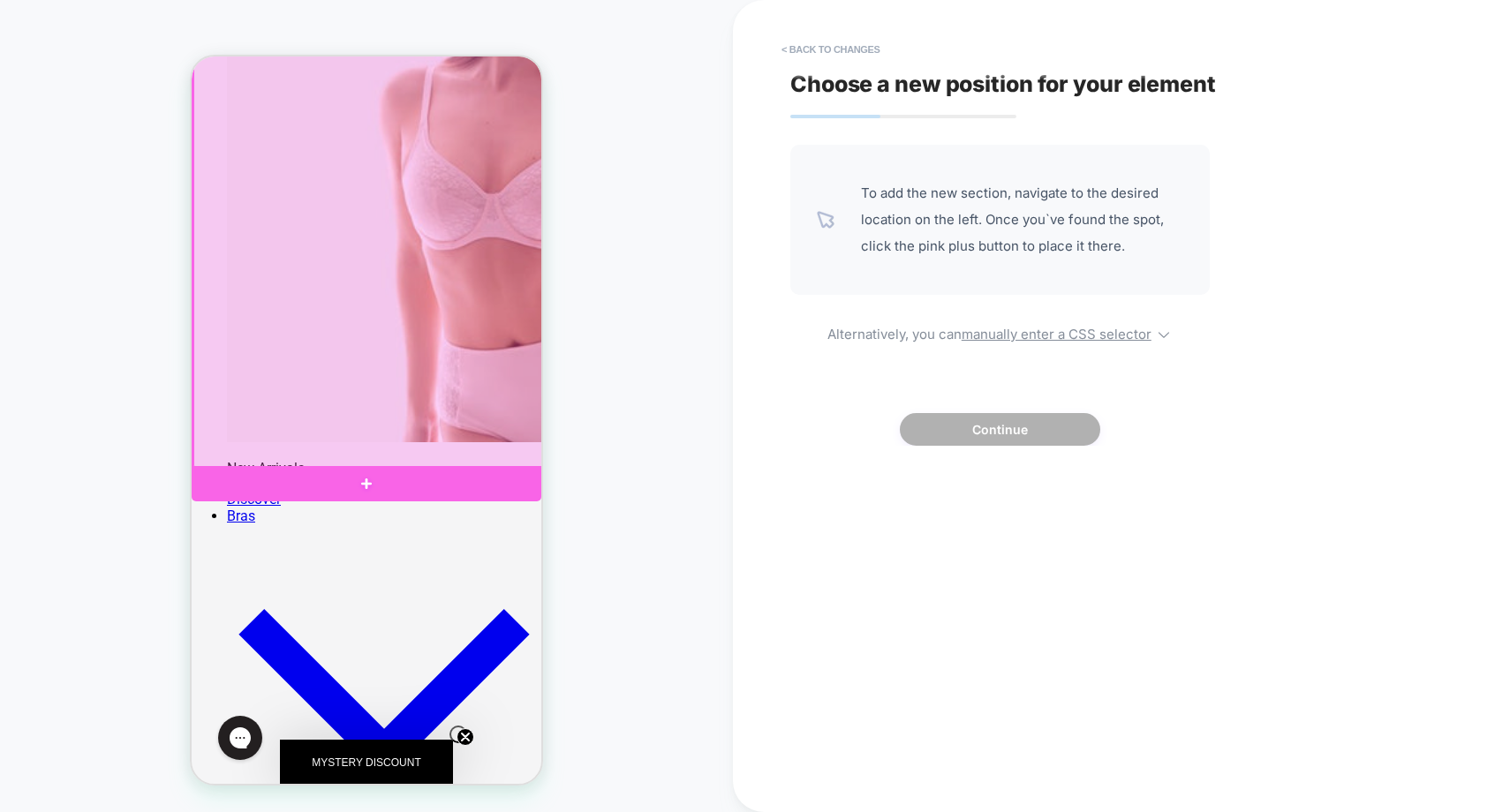
scroll to position [2239, 0]
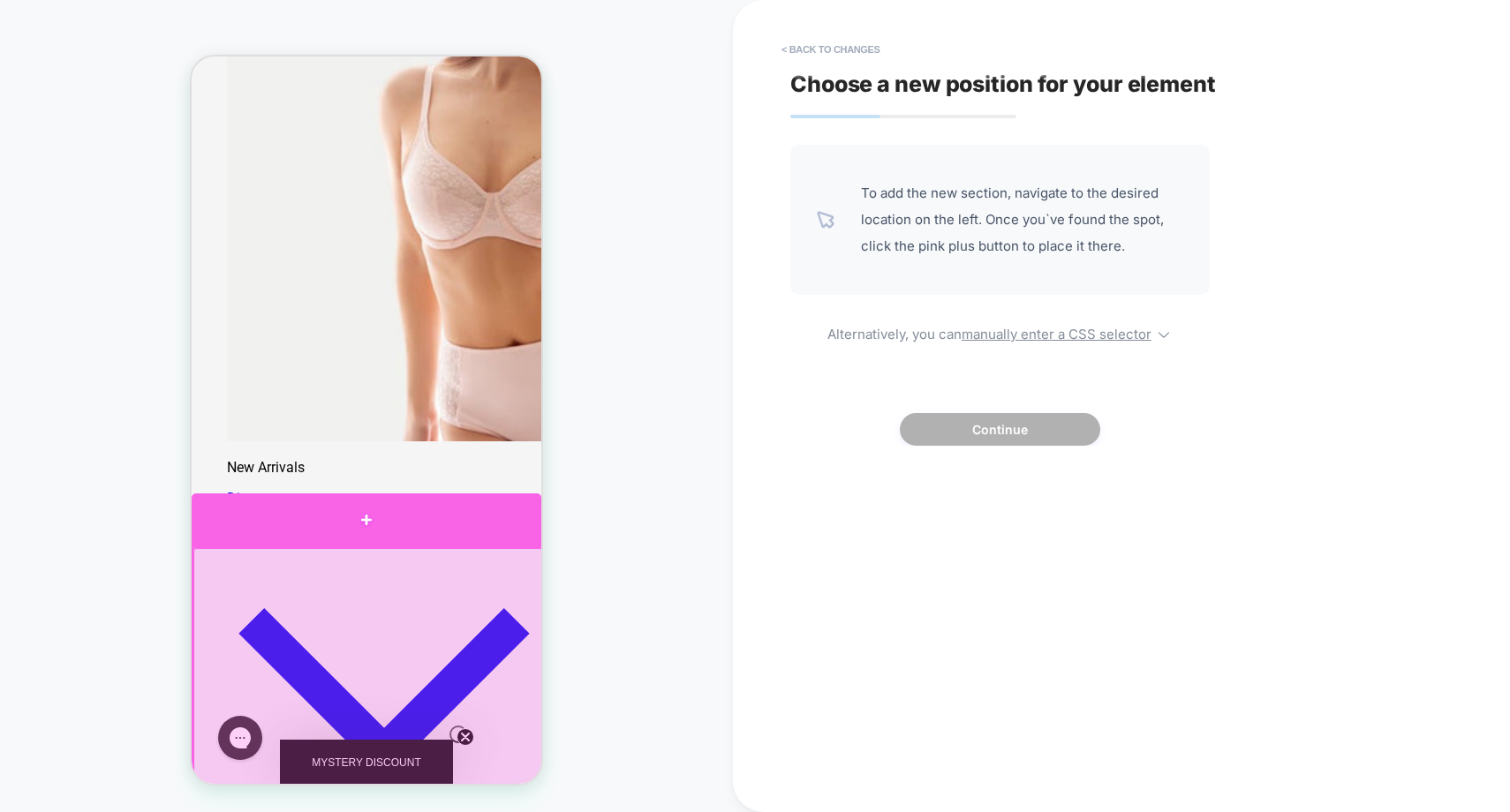
click at [367, 522] on div at bounding box center [366, 520] width 349 height 53
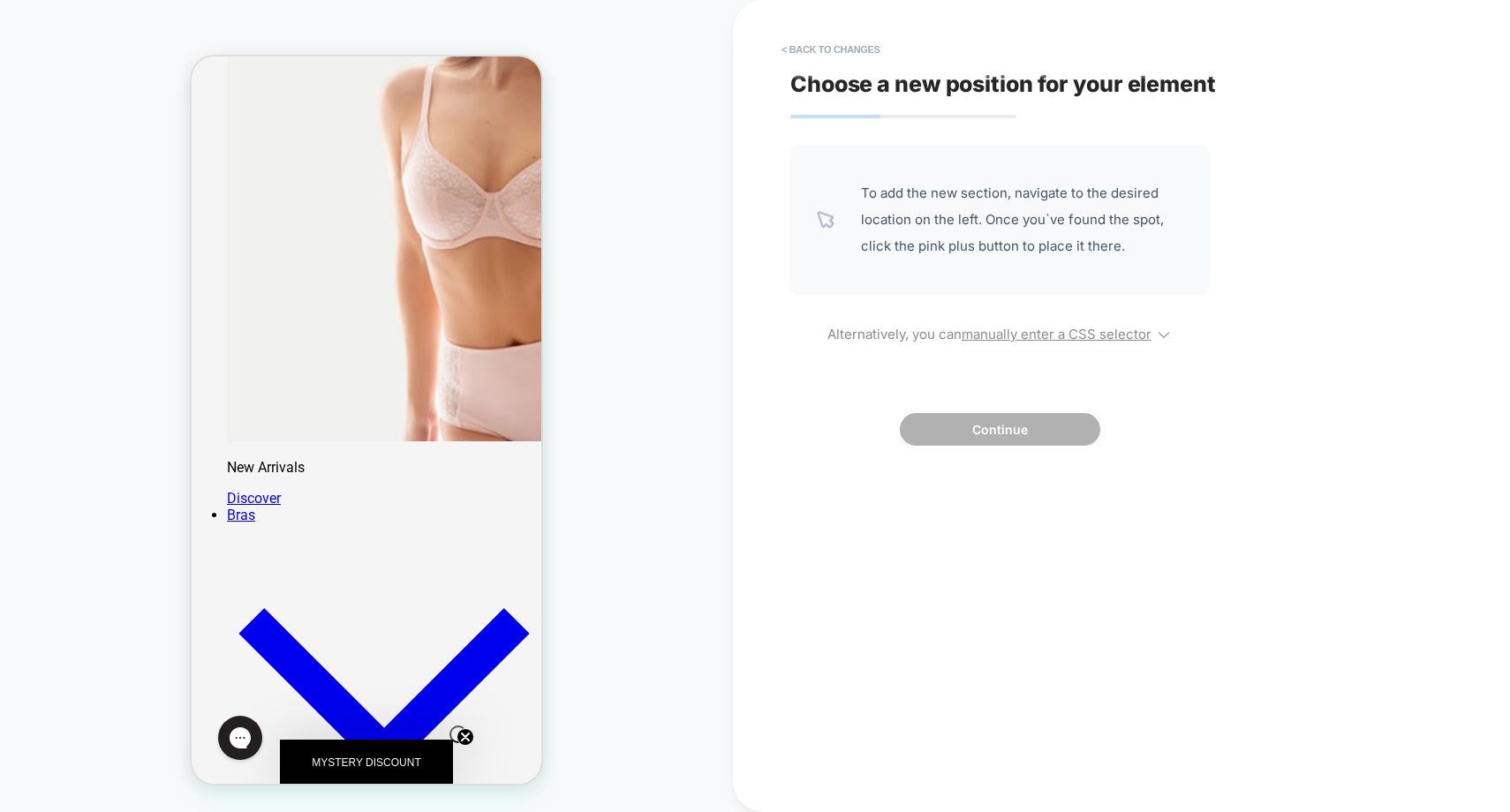
scroll to position [1687, 0]
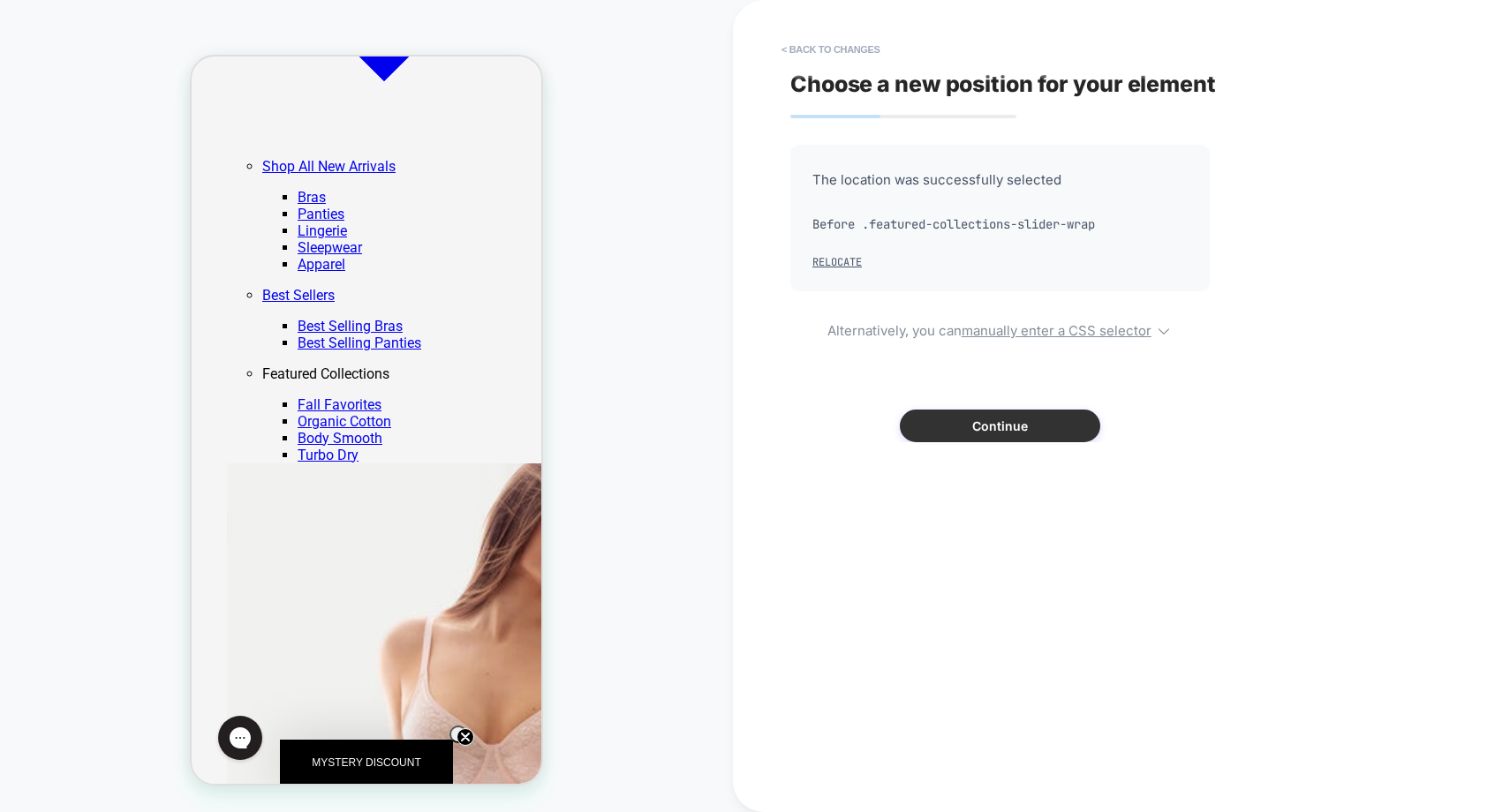
click at [998, 426] on button "Continue" at bounding box center [1000, 426] width 200 height 32
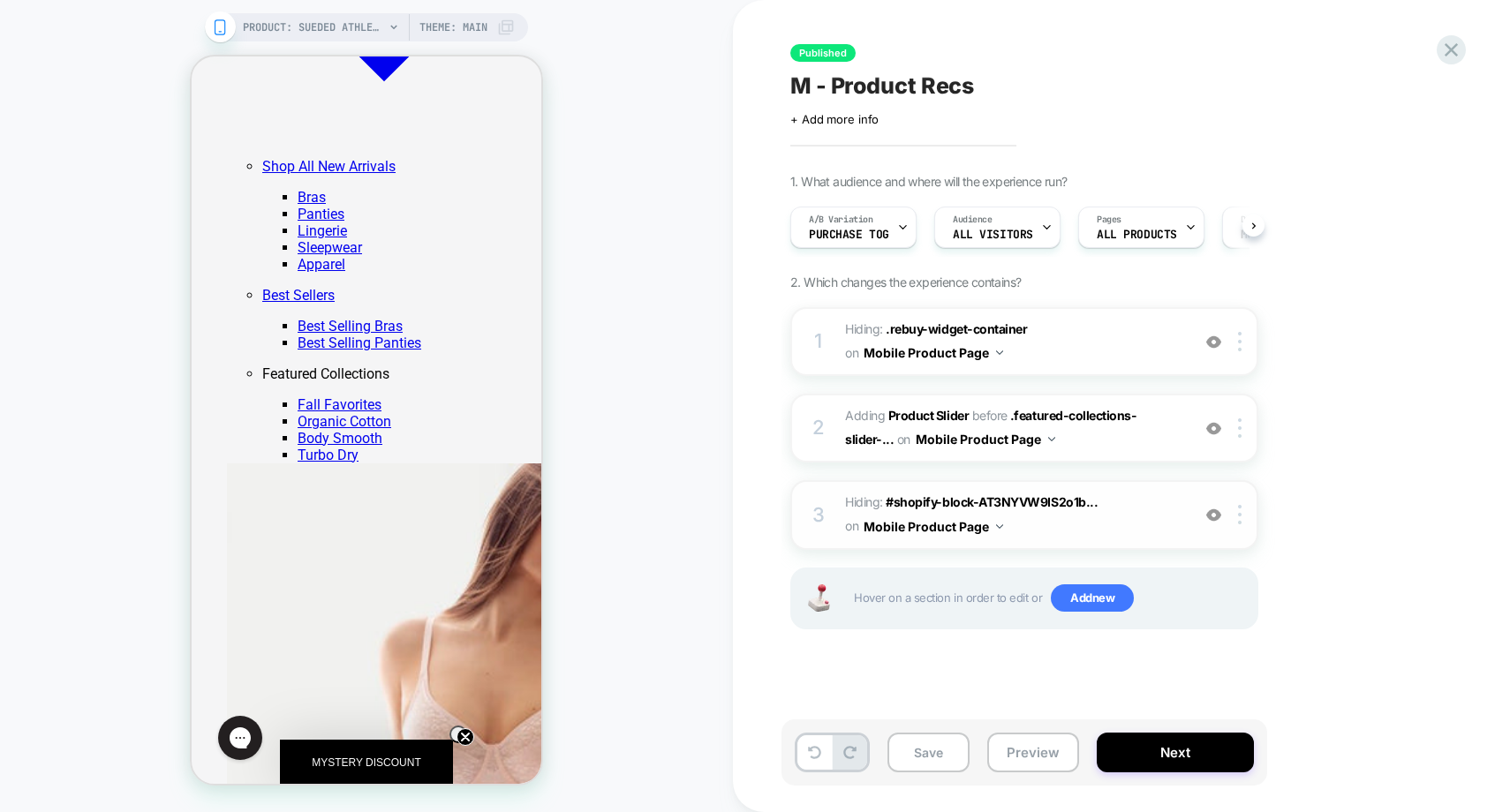
scroll to position [0, 1]
click at [1178, 752] on button "Next" at bounding box center [1175, 752] width 157 height 40
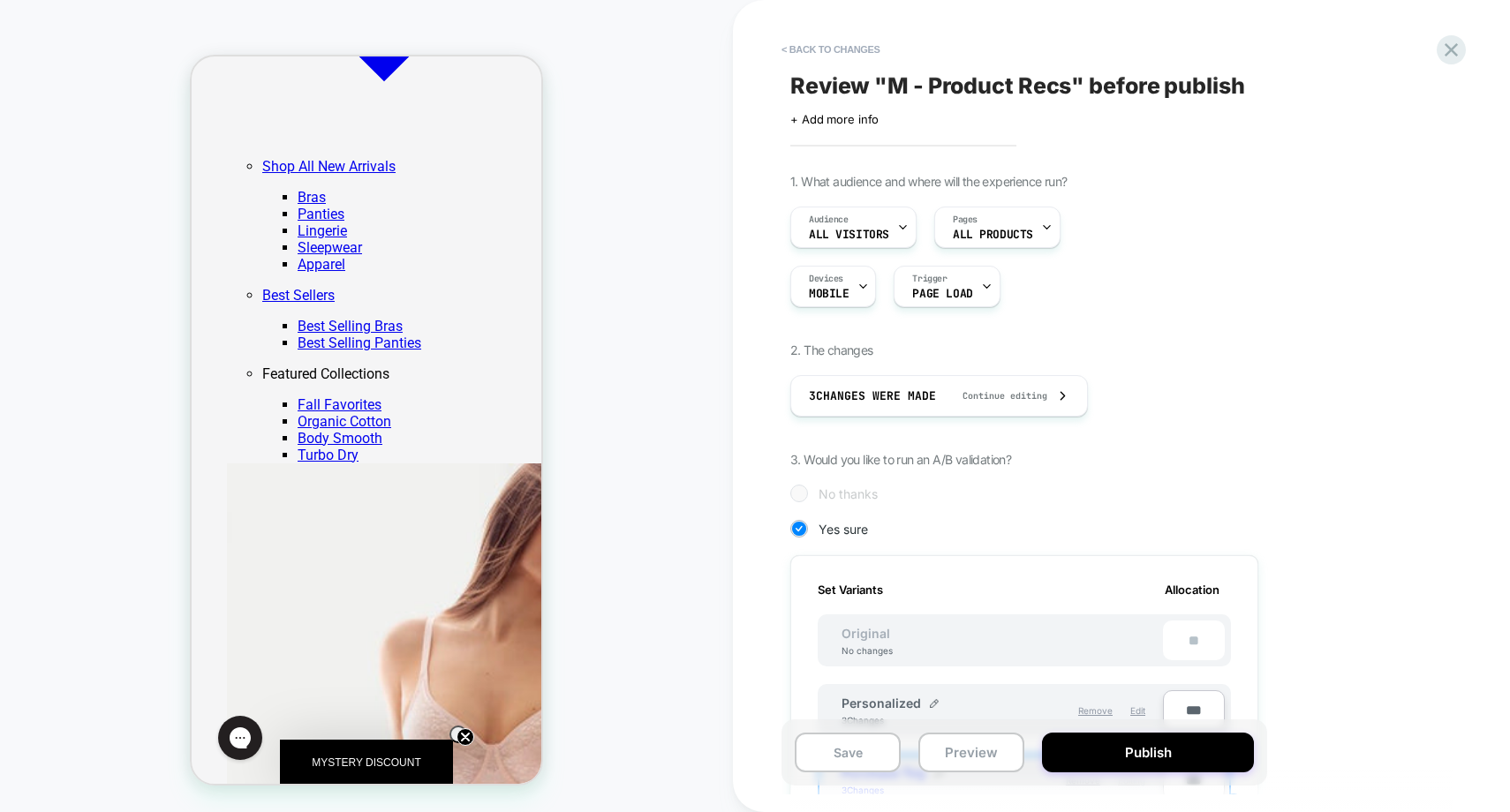
scroll to position [0, 2]
click at [1178, 752] on button "Publish" at bounding box center [1148, 752] width 212 height 40
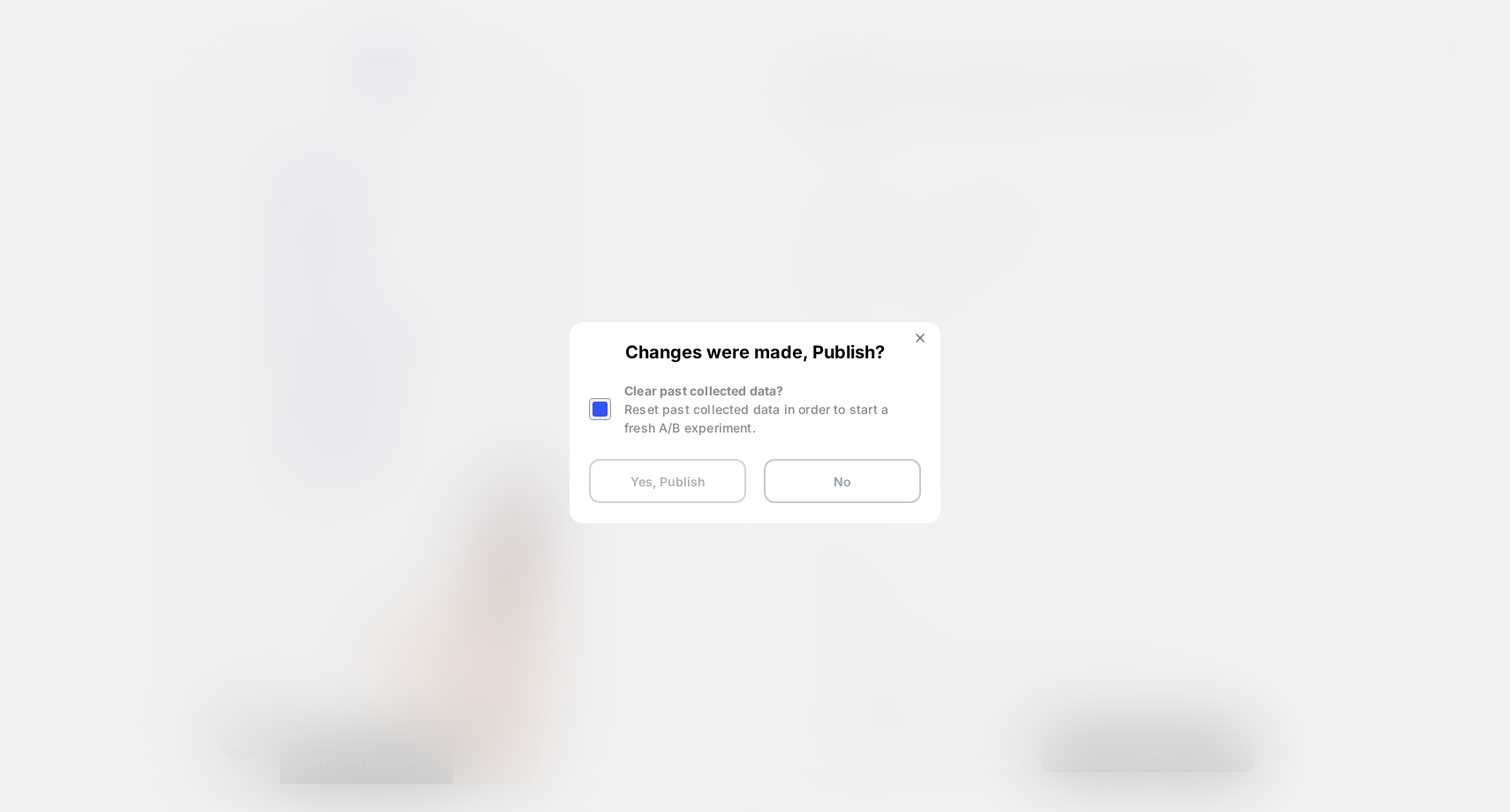
click at [668, 485] on button "Yes, Publish" at bounding box center [667, 481] width 157 height 44
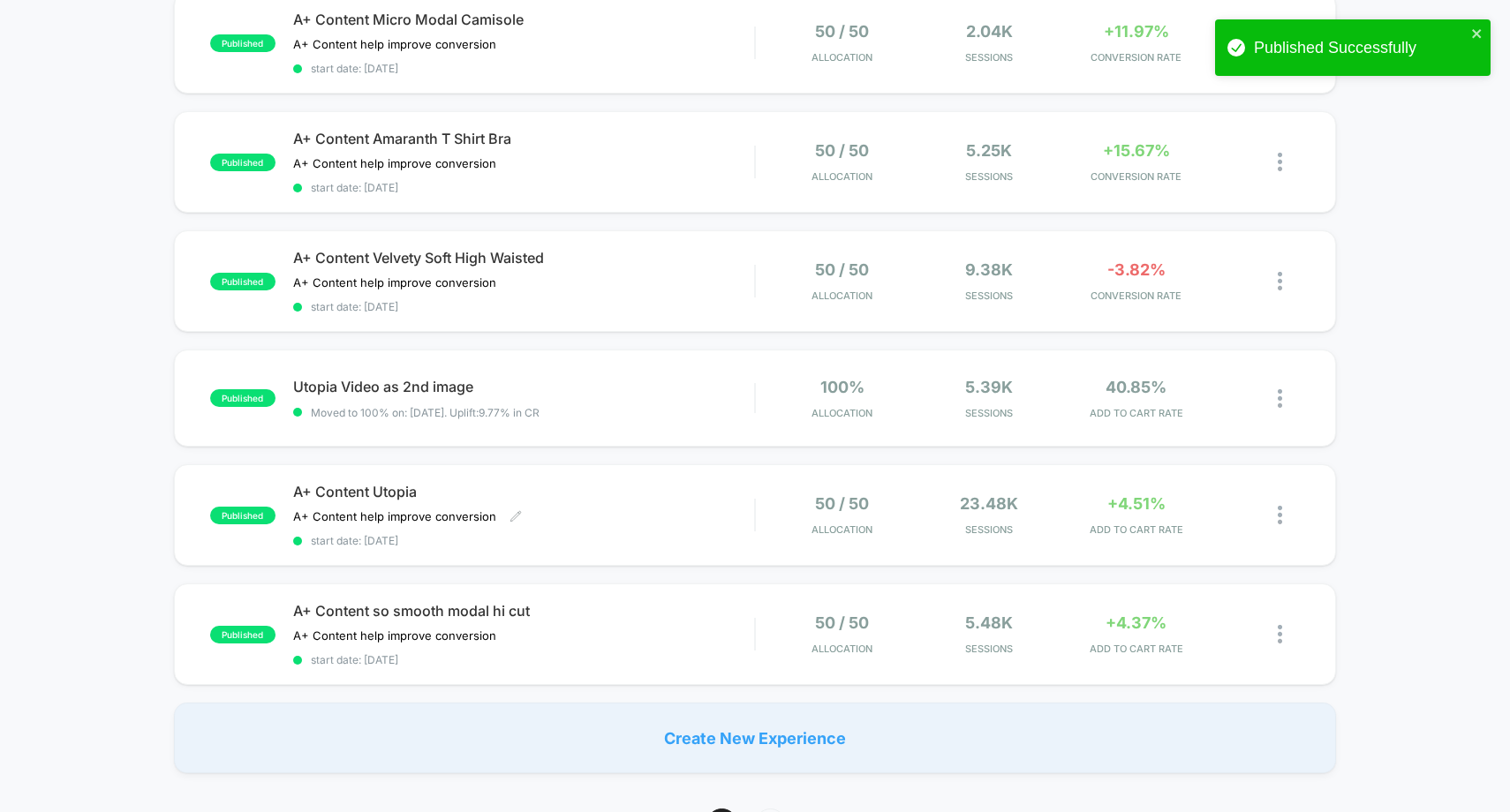
scroll to position [957, 0]
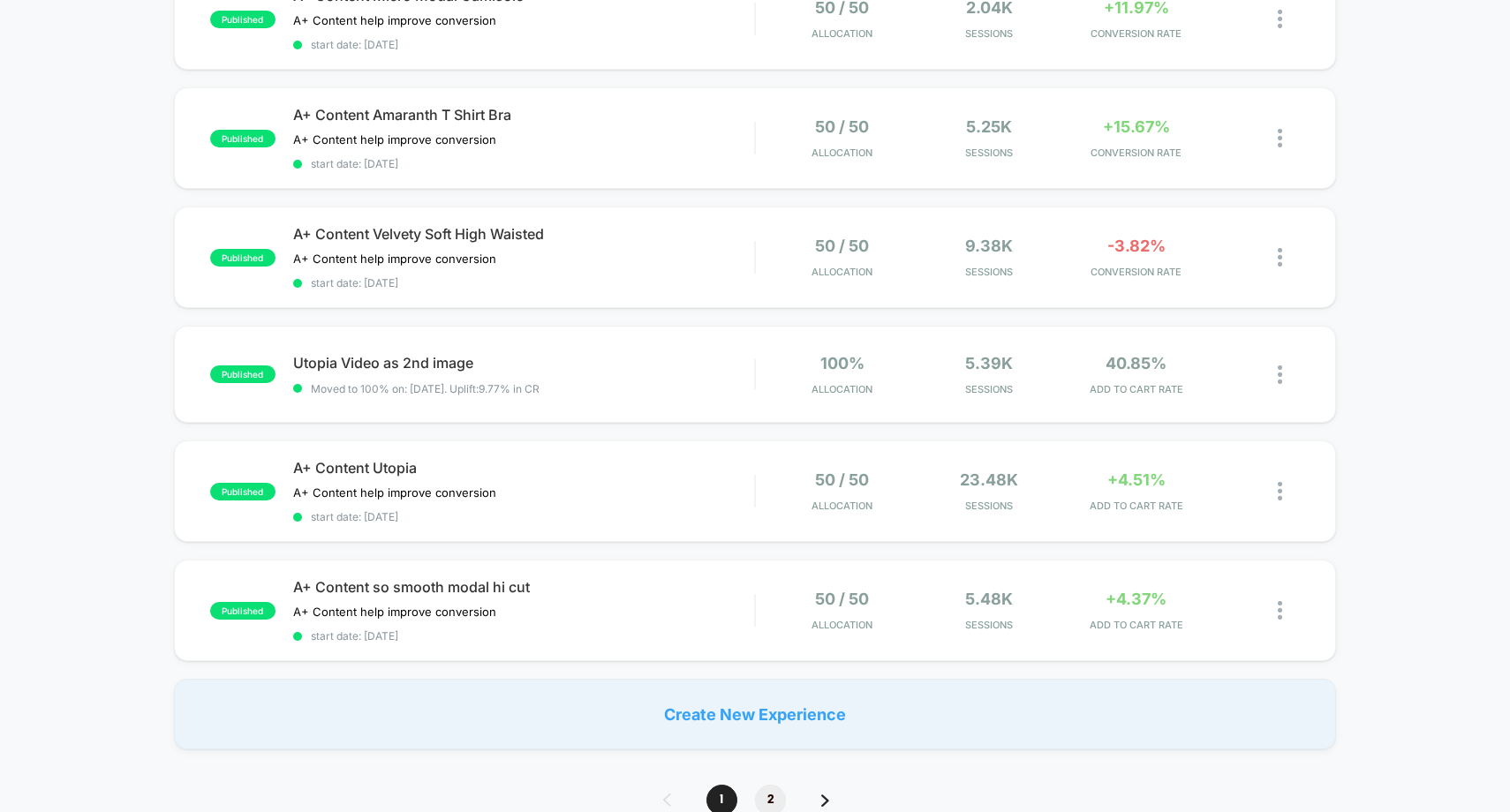
click at [761, 790] on span "2" at bounding box center [771, 800] width 31 height 31
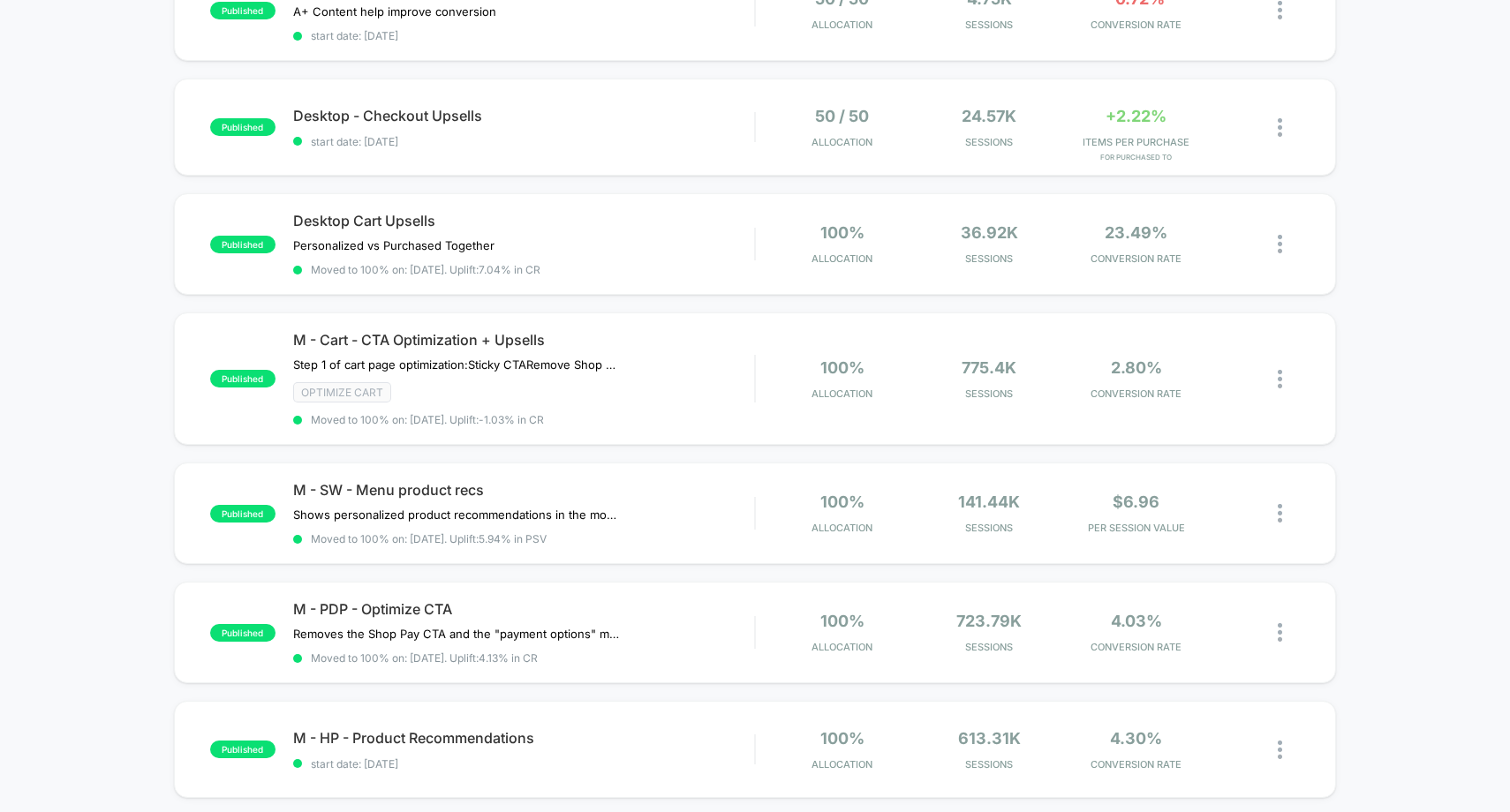
scroll to position [0, 0]
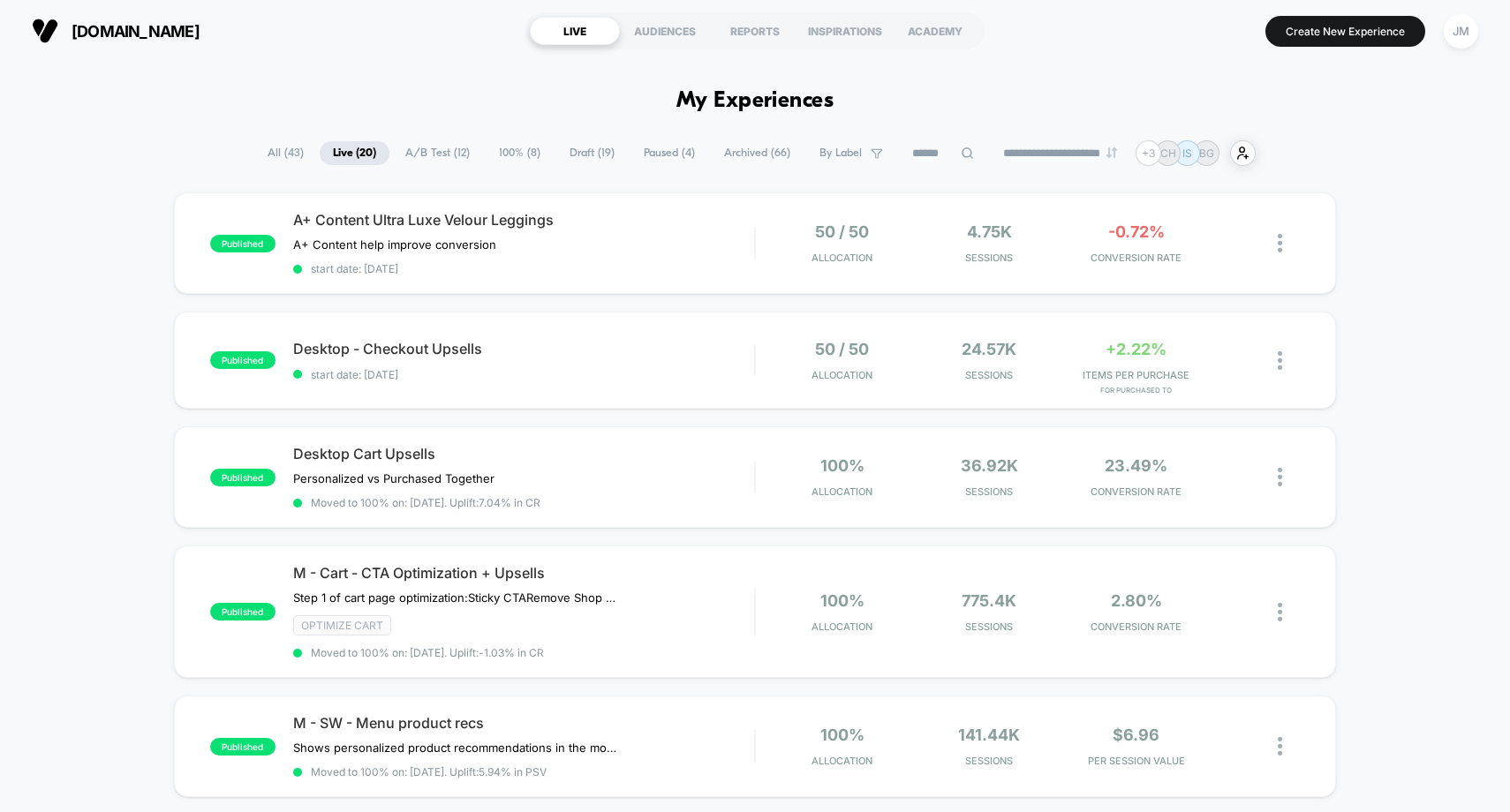
click at [651, 151] on span "Paused ( 4 )" at bounding box center [669, 153] width 78 height 24
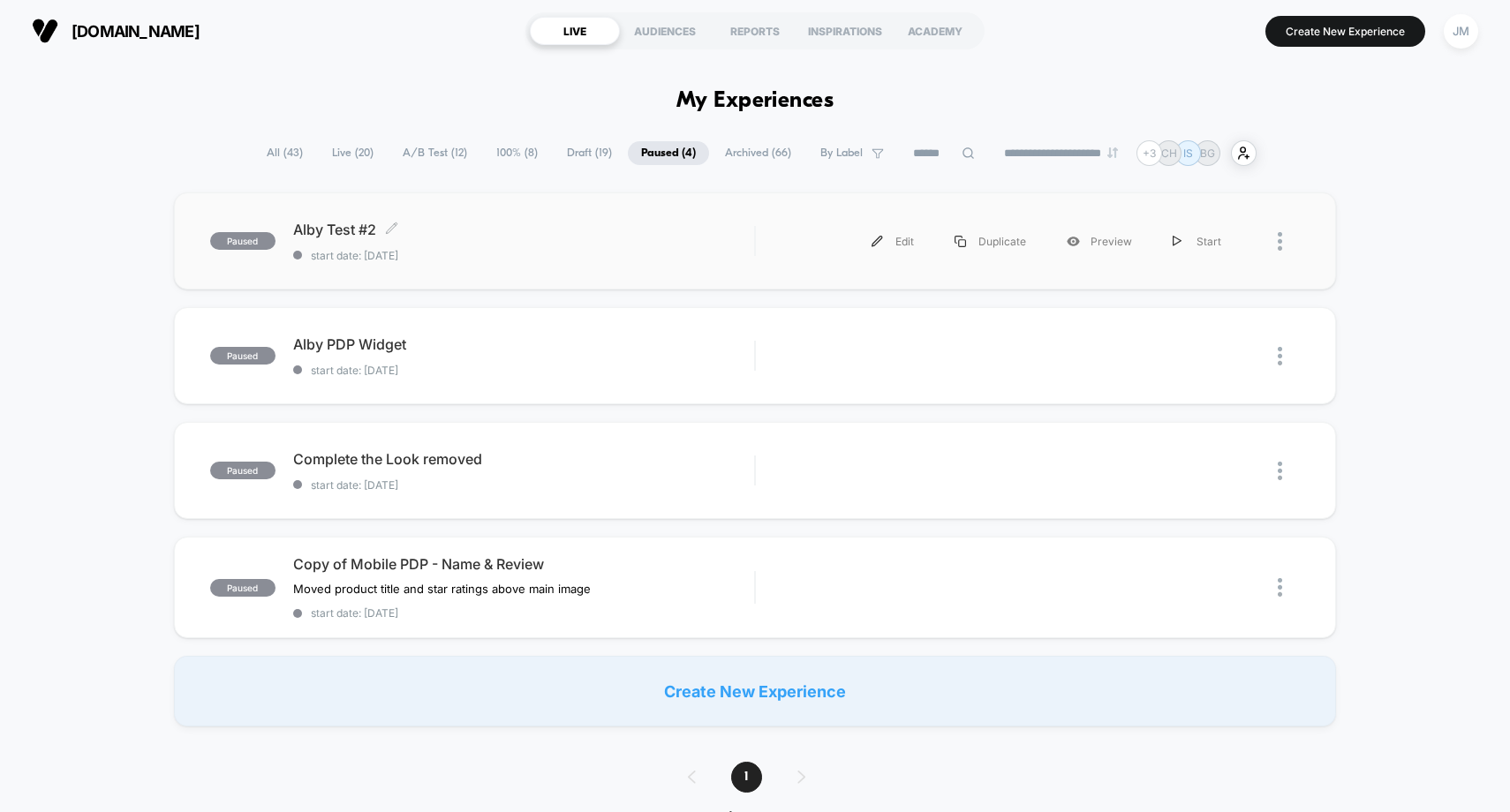
click at [542, 225] on span "Alby Test #2 Click to edit experience details" at bounding box center [524, 229] width 462 height 18
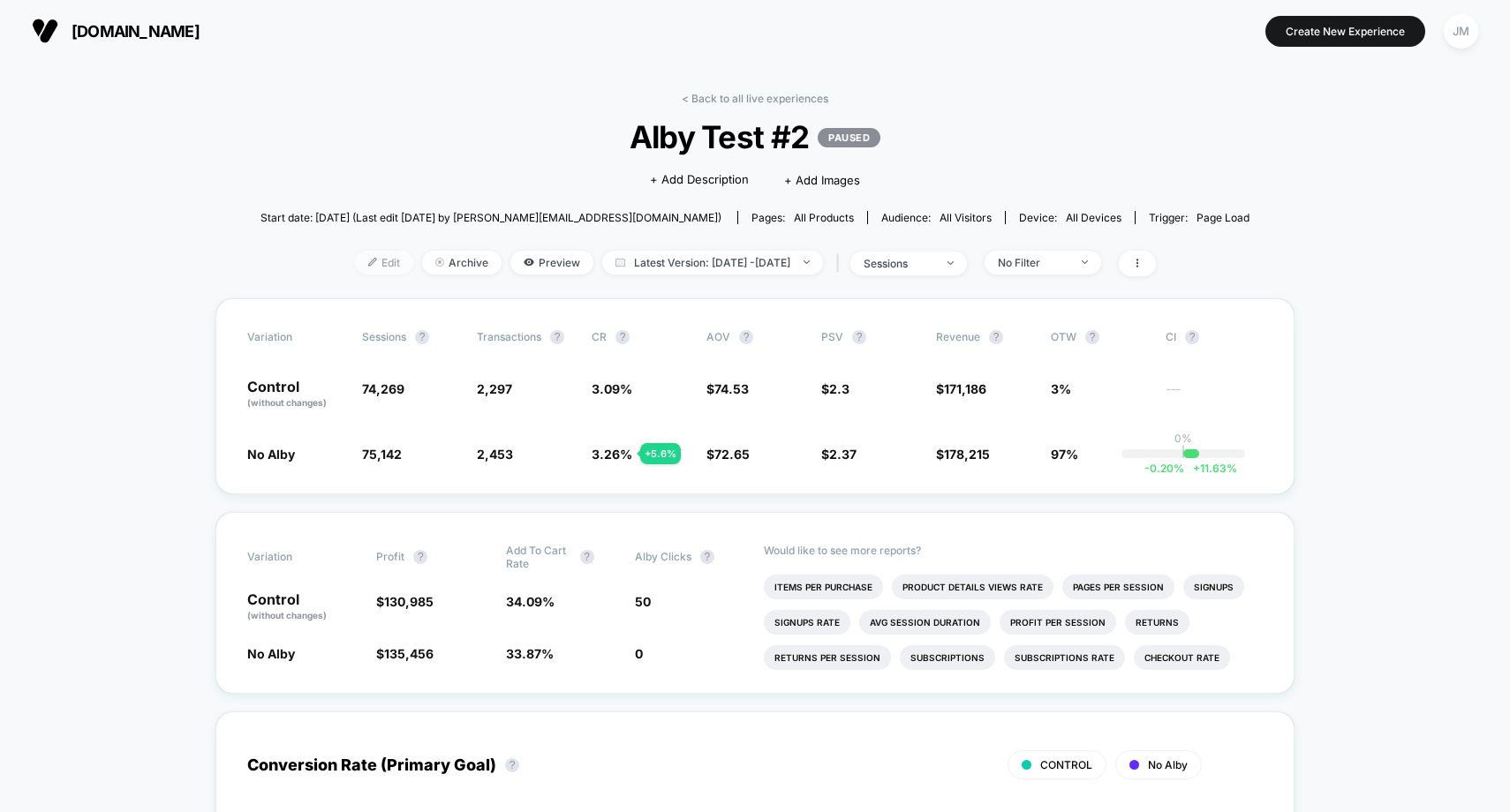
click at [373, 257] on span "Edit" at bounding box center [384, 263] width 58 height 24
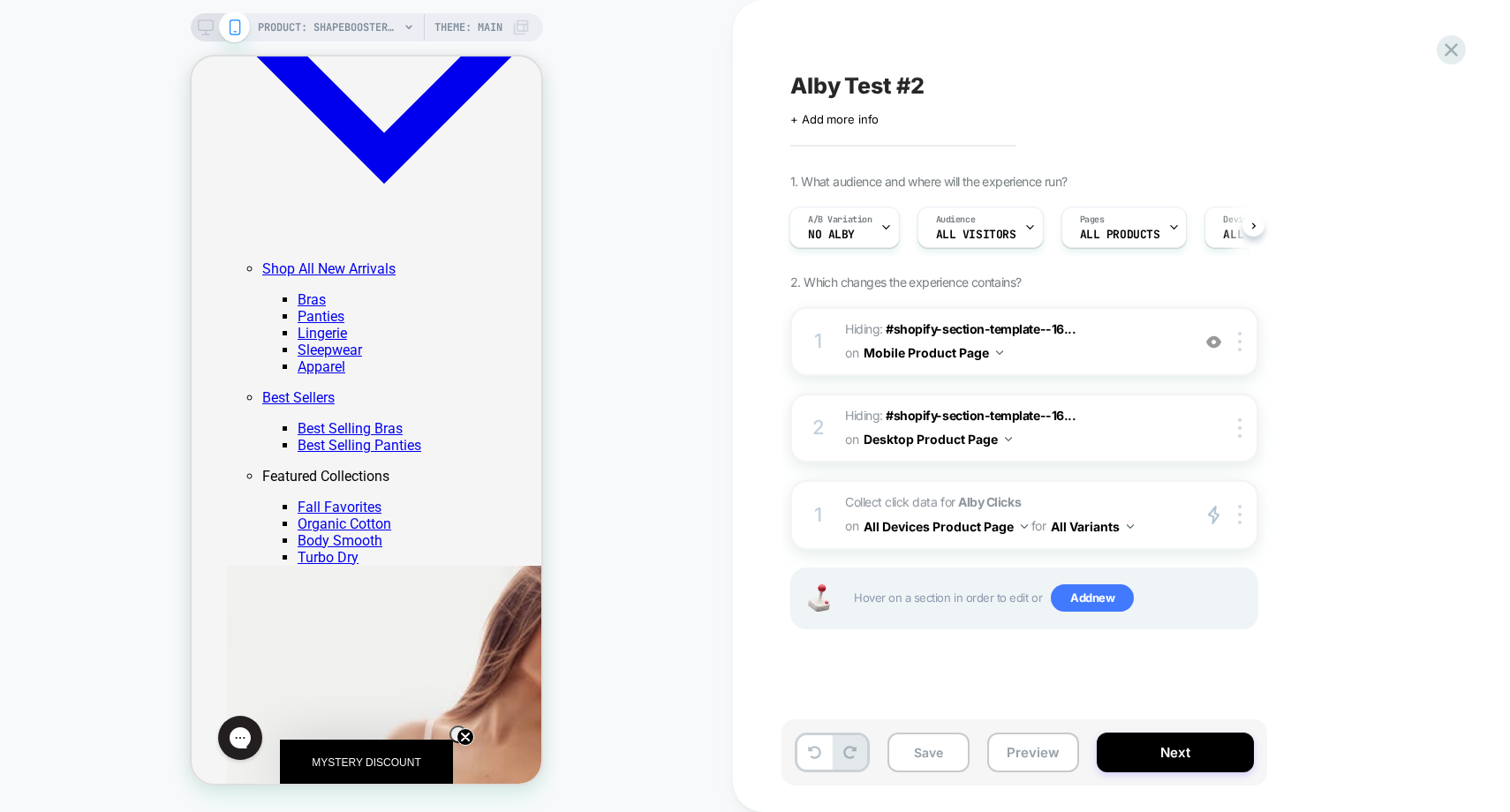
scroll to position [1581, 0]
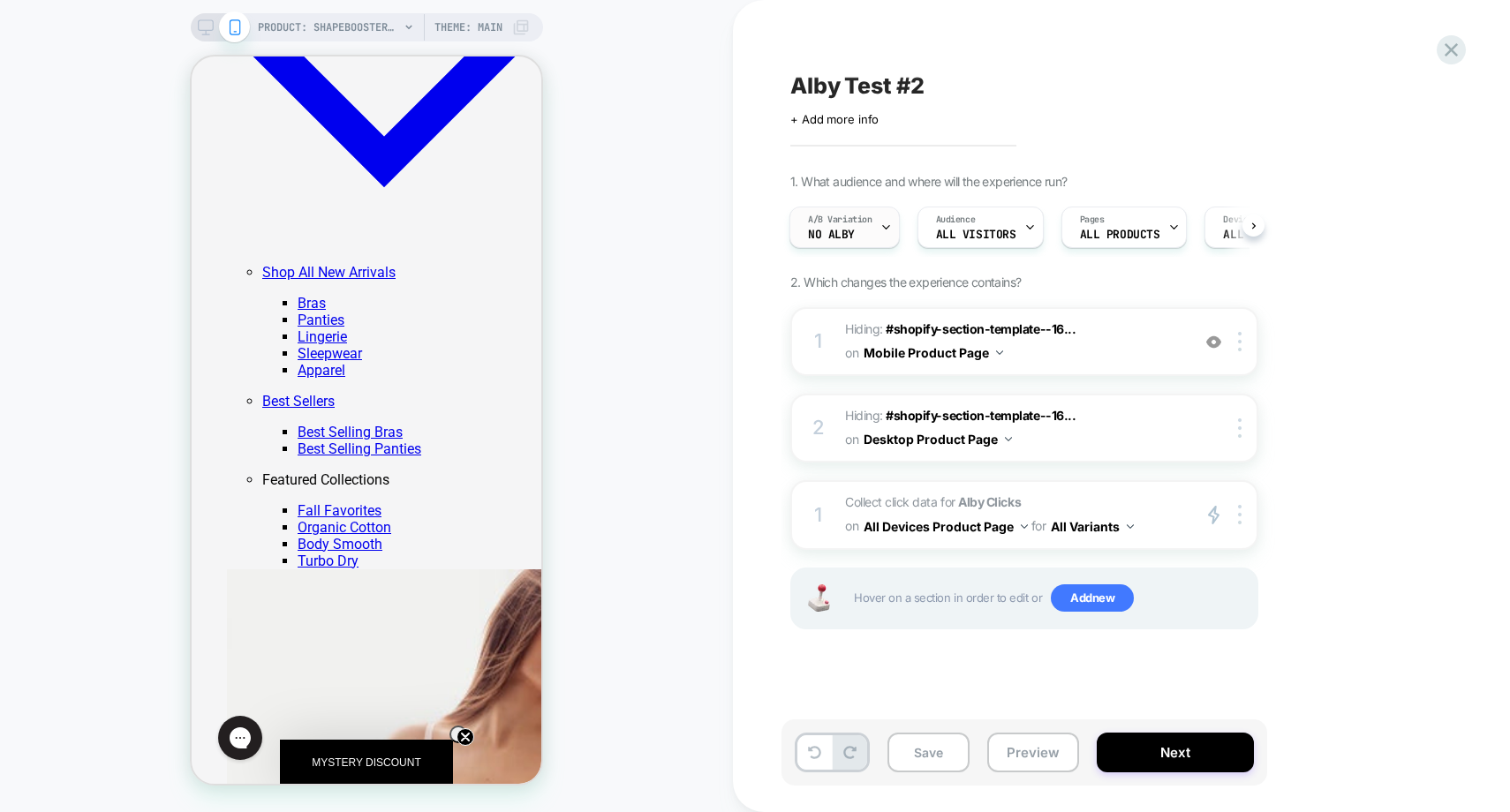
click at [862, 228] on div "A/B Variation No Alby" at bounding box center [841, 228] width 100 height 40
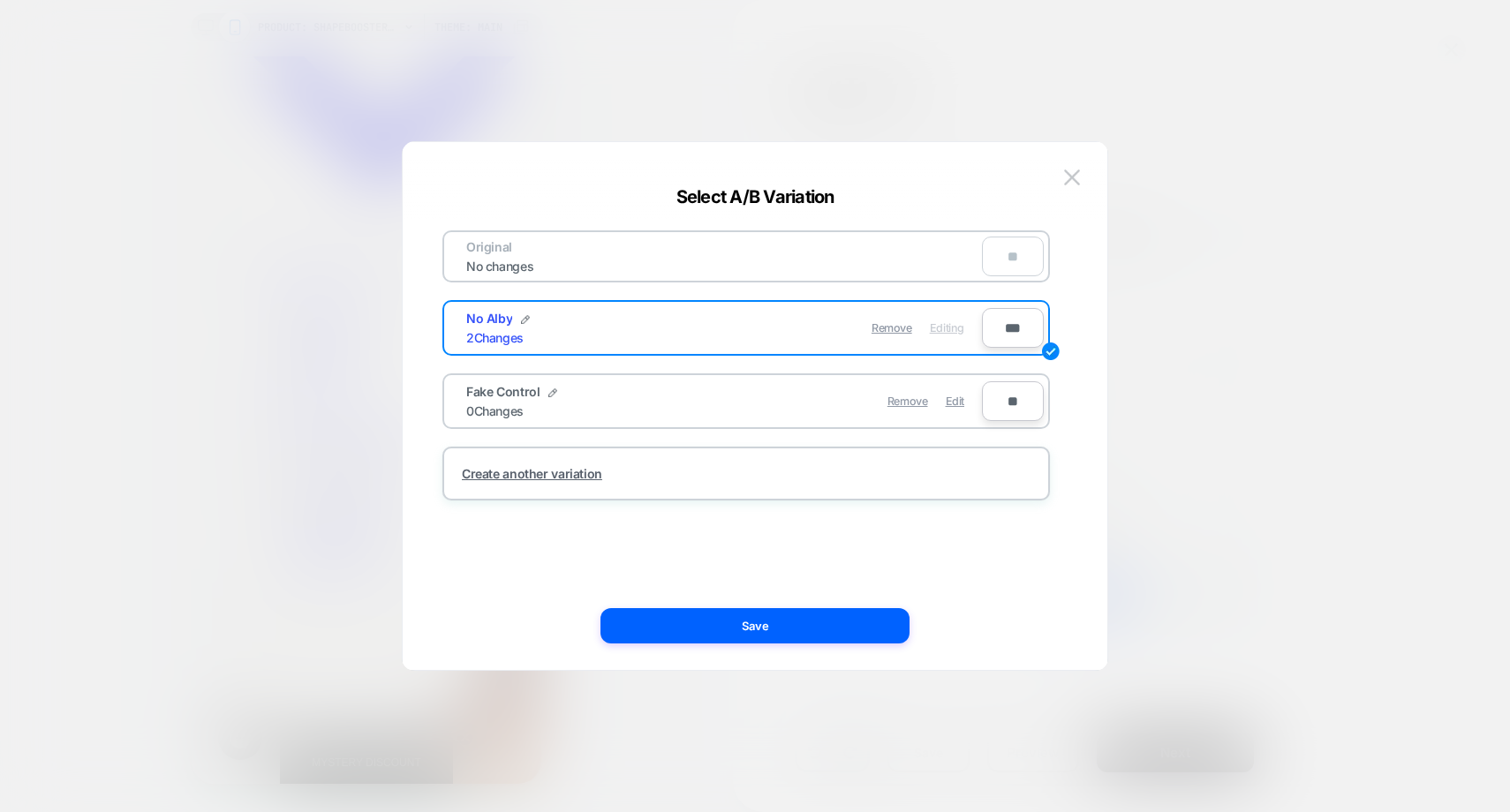
click at [743, 395] on div "Remove Edit" at bounding box center [849, 401] width 249 height 34
click at [842, 254] on div "Original No changes **" at bounding box center [746, 256] width 607 height 52
click at [1004, 257] on div "**" at bounding box center [1013, 256] width 62 height 40
click at [960, 401] on span "Edit" at bounding box center [955, 401] width 19 height 14
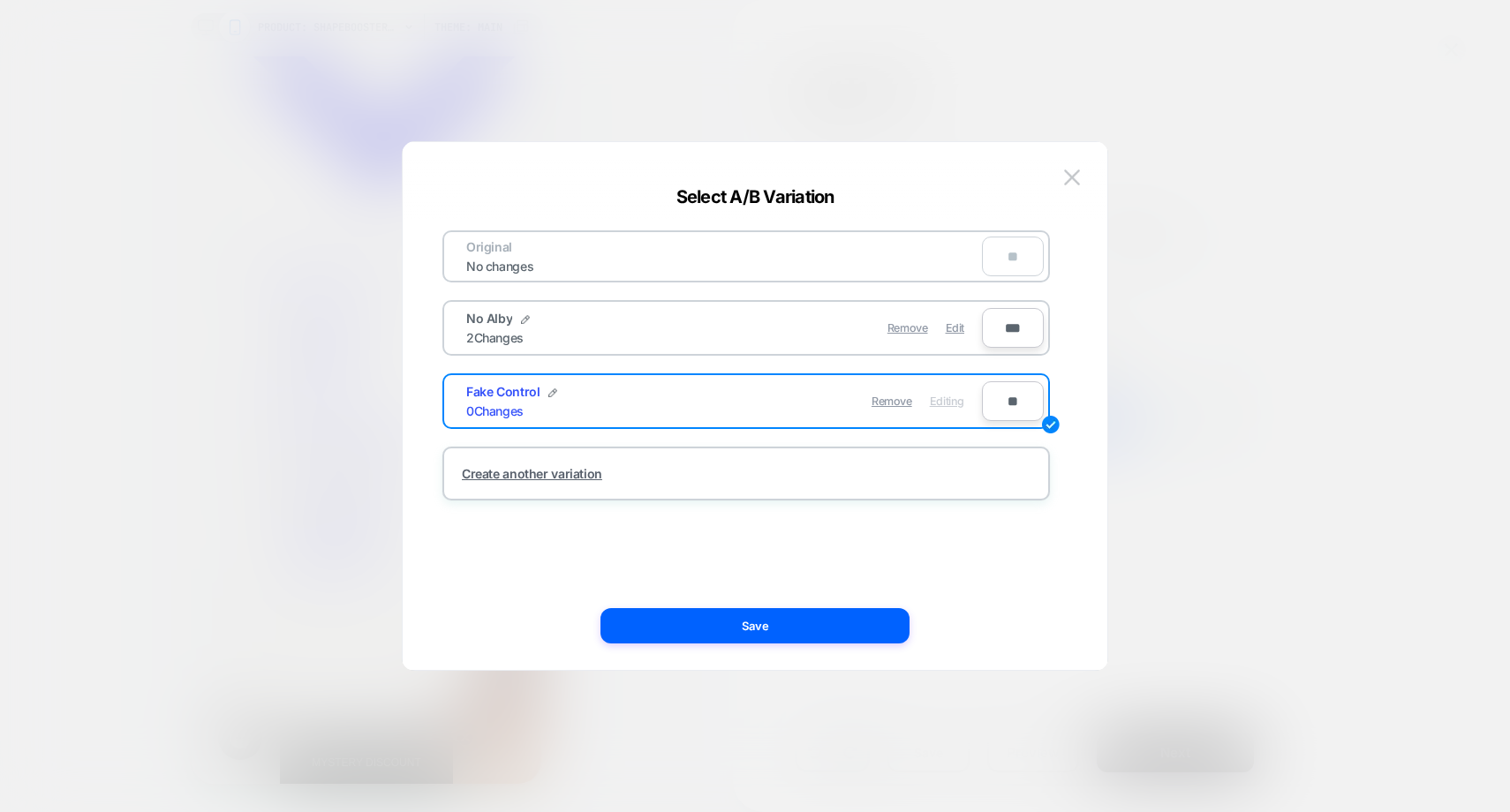
click at [1005, 395] on input "**" at bounding box center [1013, 401] width 62 height 40
type input "*****"
type input "***"
type input "**"
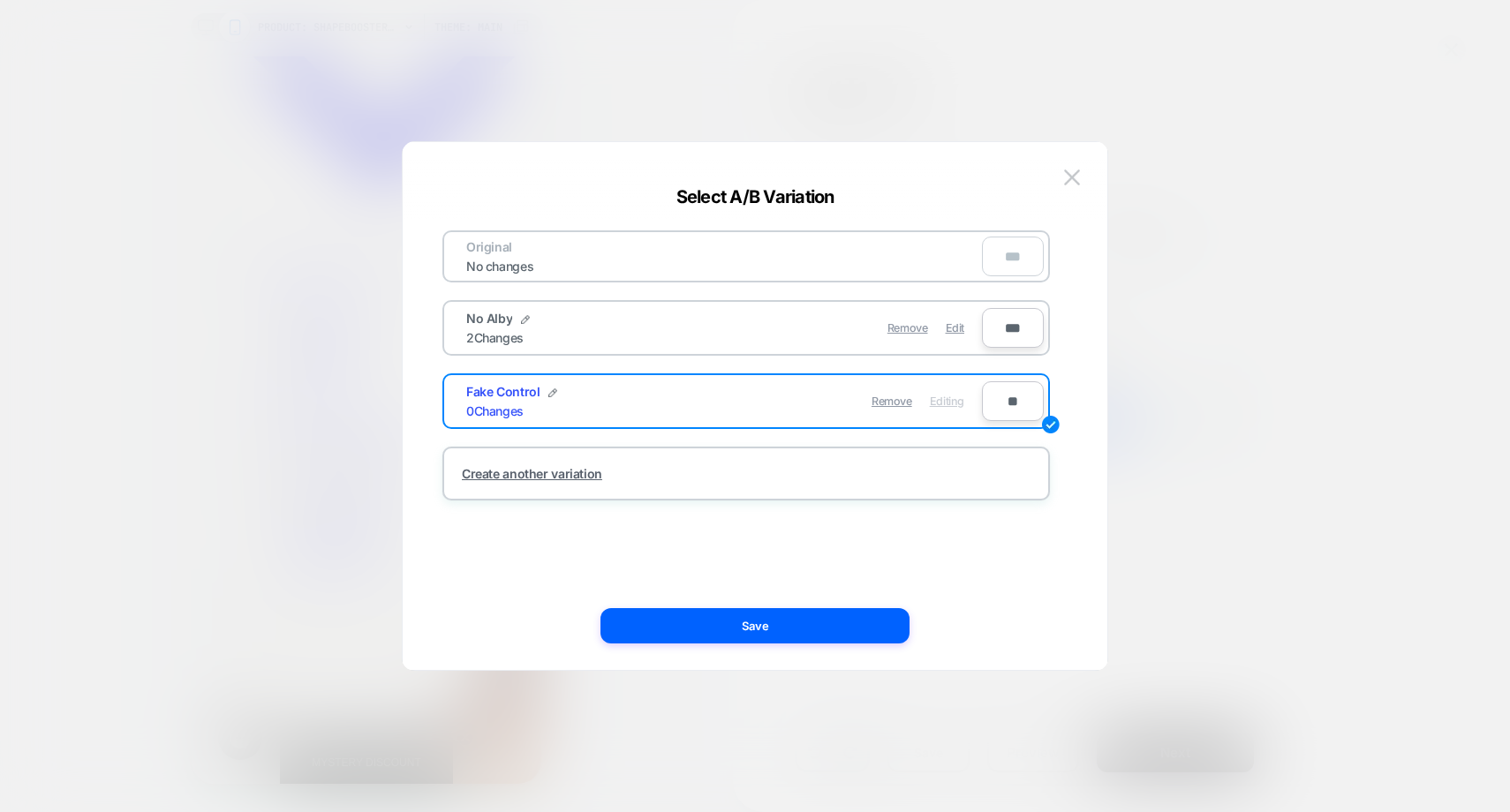
type input "**"
type input "***"
type input "****"
type input "***"
click at [548, 395] on img at bounding box center [552, 392] width 9 height 9
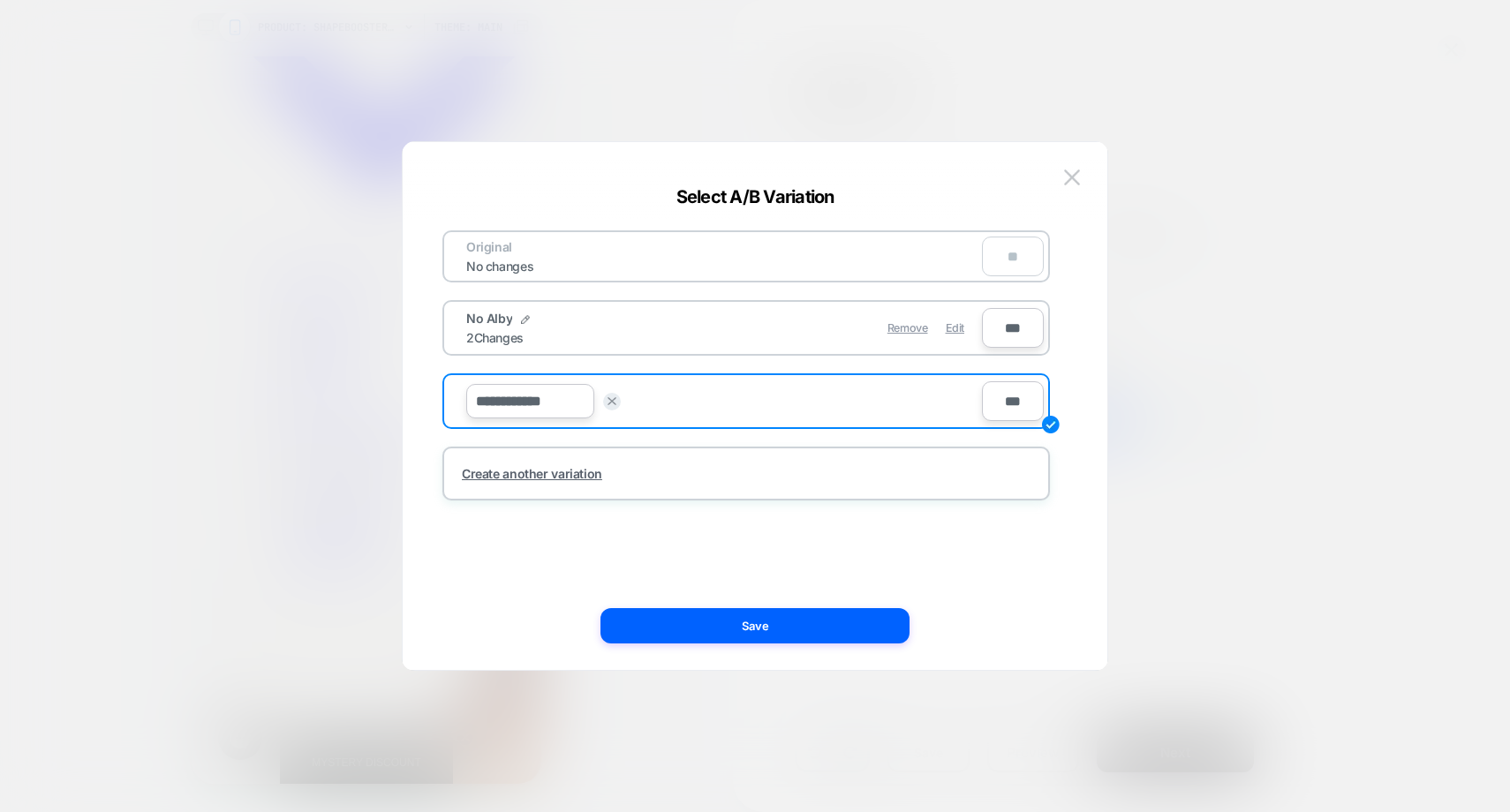
drag, startPoint x: 569, startPoint y: 402, endPoint x: 392, endPoint y: 380, distance: 178.4
click at [782, 257] on div "**********" at bounding box center [1015, 228] width 468 height 59
type input "*****"
type input "*"
type input "*****"
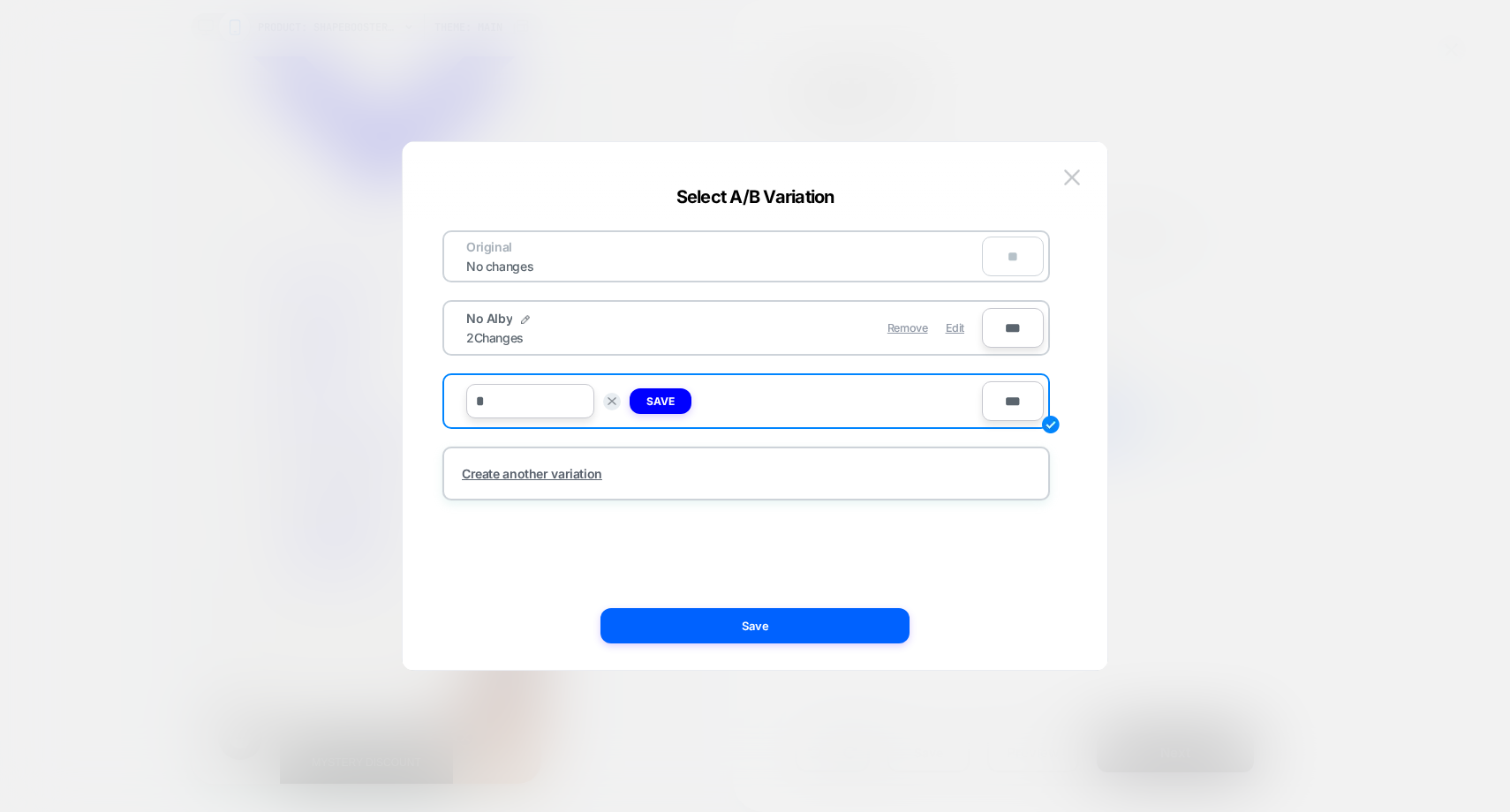
type input "**"
type input "*****"
type input "***"
type input "*****"
type input "****"
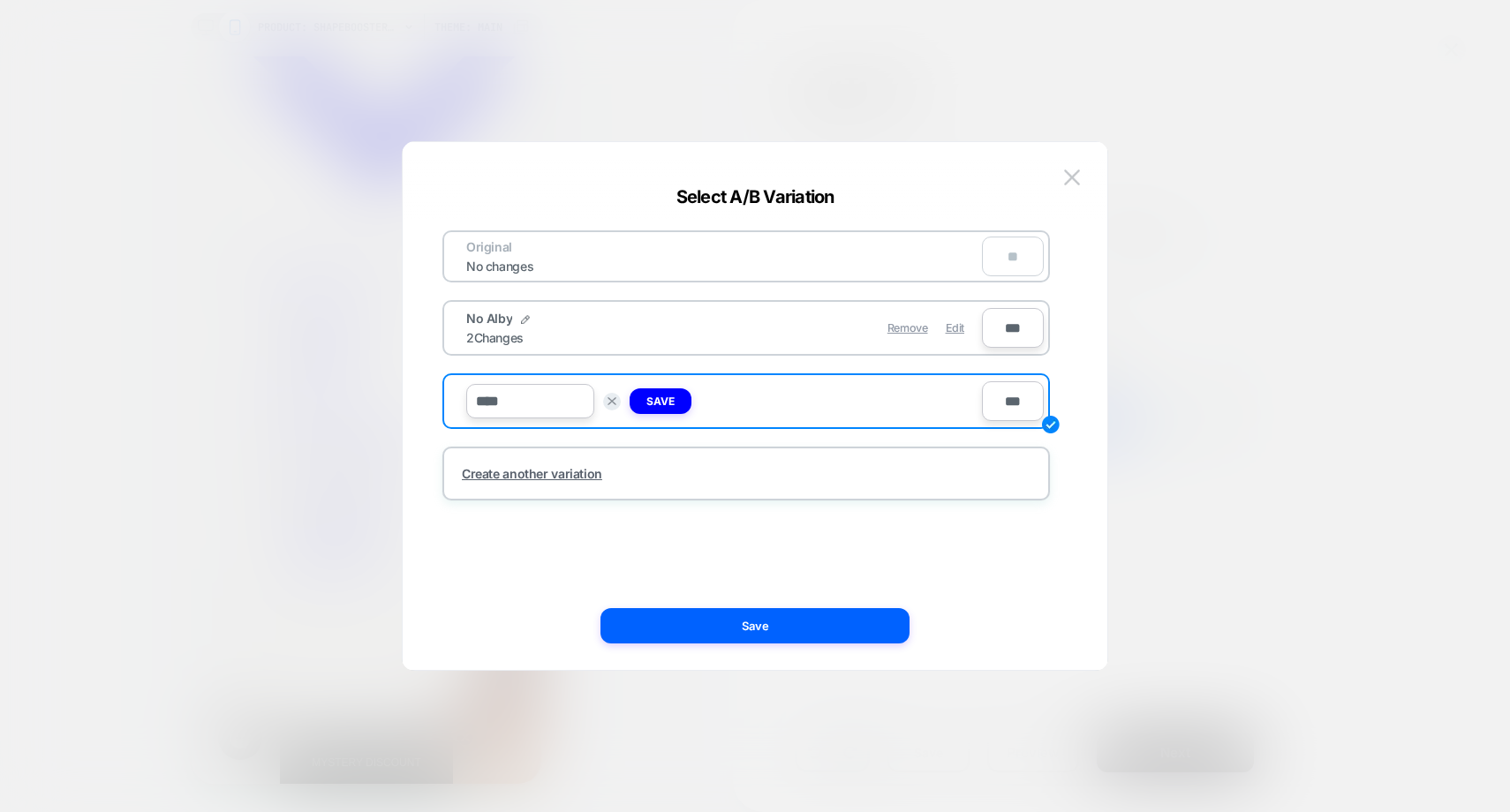
type input "***"
type input "*****"
type input "****"
type input "*"
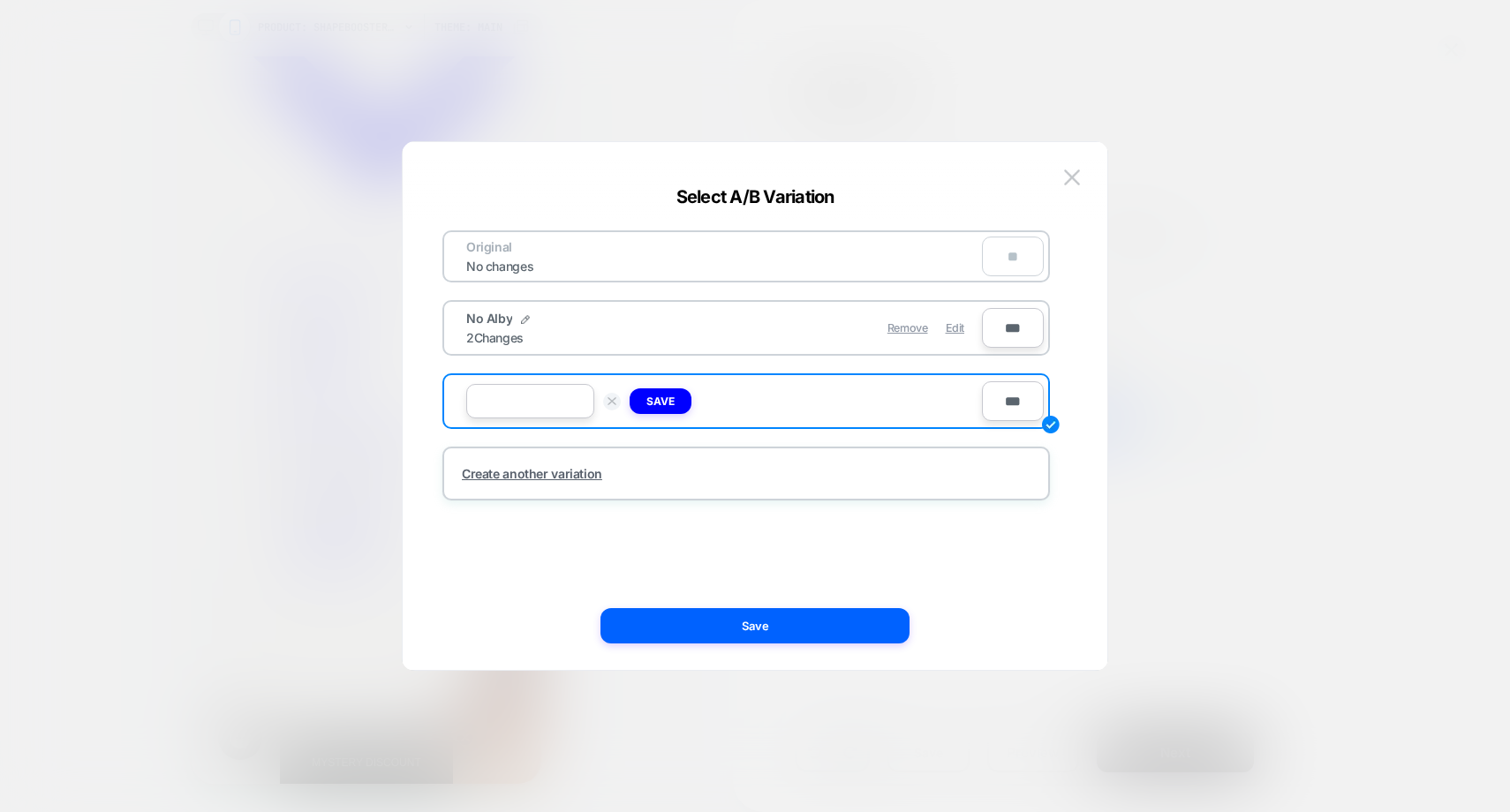
type input "*****"
click at [614, 402] on img at bounding box center [611, 401] width 9 height 9
click at [1071, 175] on img at bounding box center [1072, 177] width 16 height 15
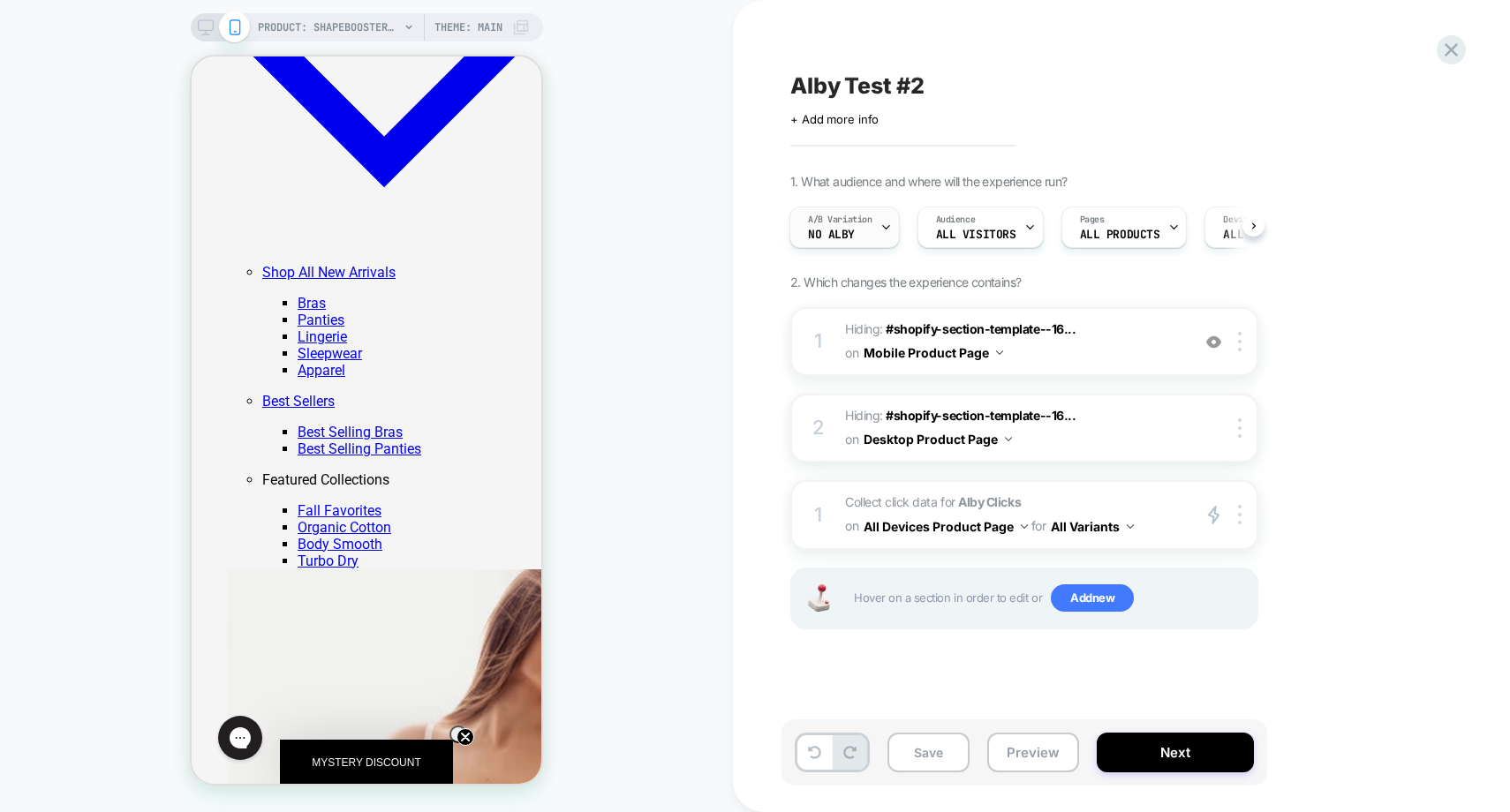
click at [886, 235] on div at bounding box center [886, 228] width 12 height 40
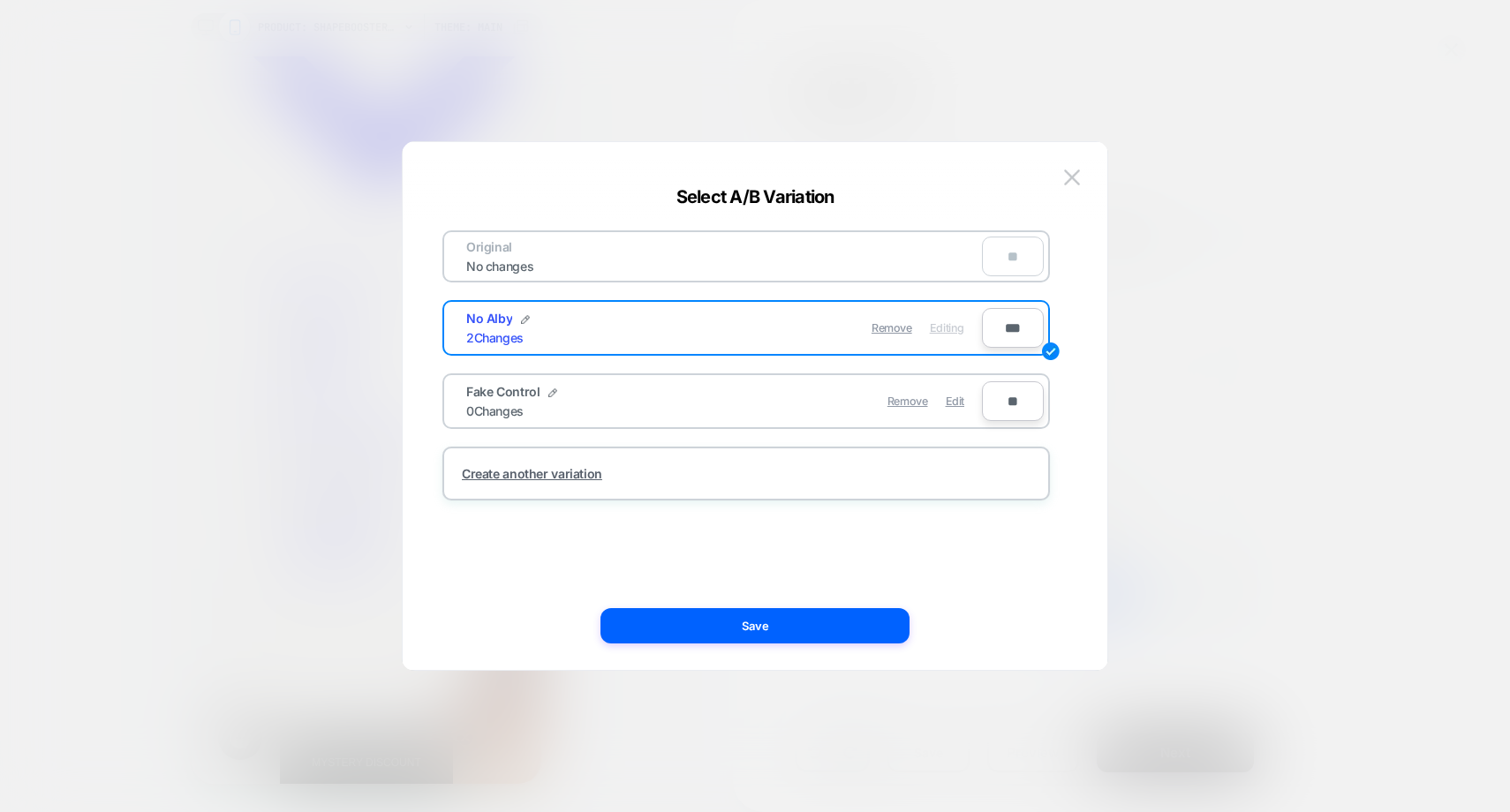
click at [648, 240] on div "Original No changes **" at bounding box center [746, 256] width 607 height 52
click at [499, 279] on div "Original No changes **" at bounding box center [746, 256] width 607 height 52
click at [499, 268] on div "No changes" at bounding box center [499, 266] width 102 height 15
click at [903, 408] on div "Remove" at bounding box center [908, 401] width 40 height 34
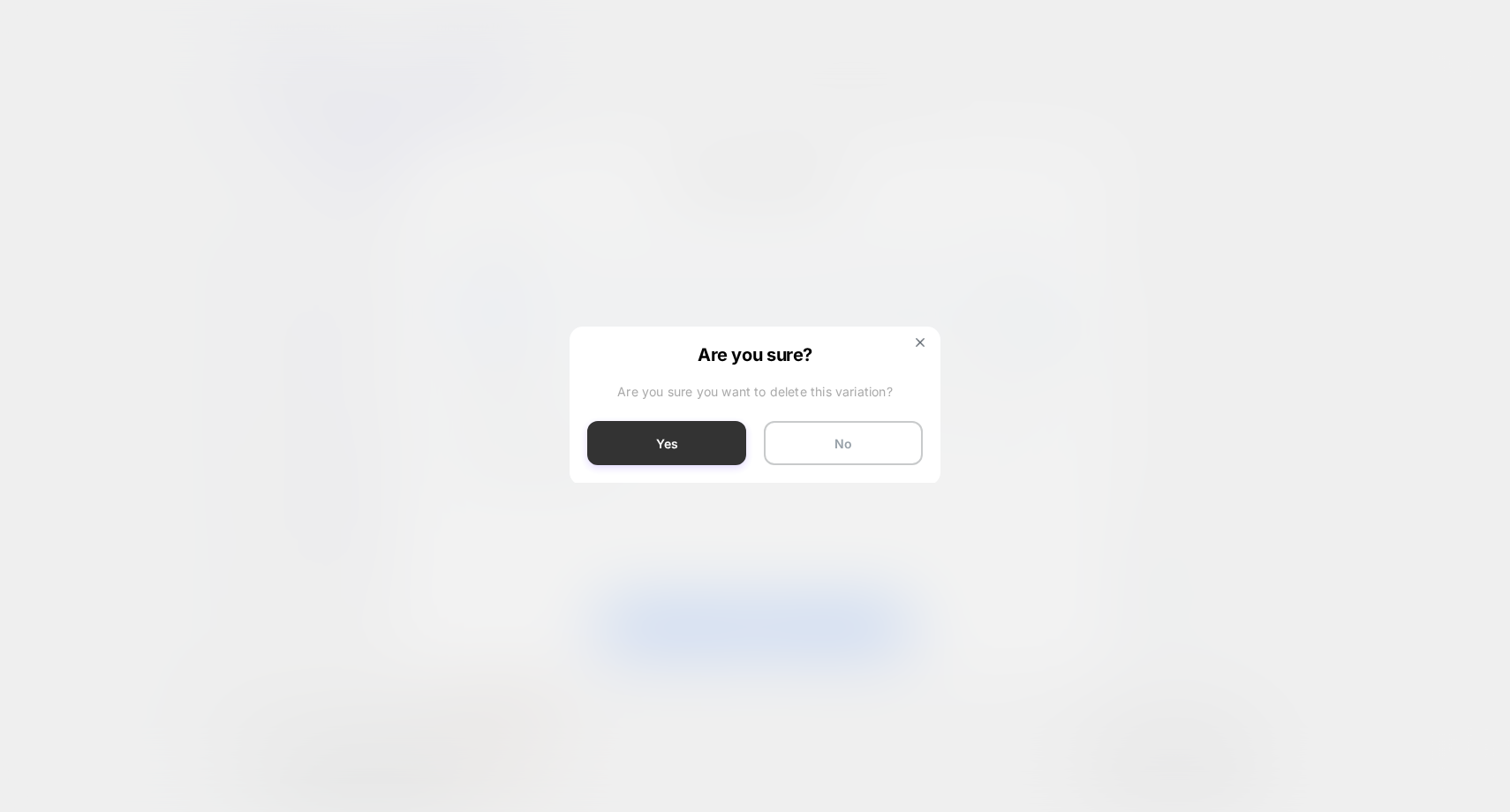
click at [670, 438] on button "Yes" at bounding box center [667, 442] width 159 height 44
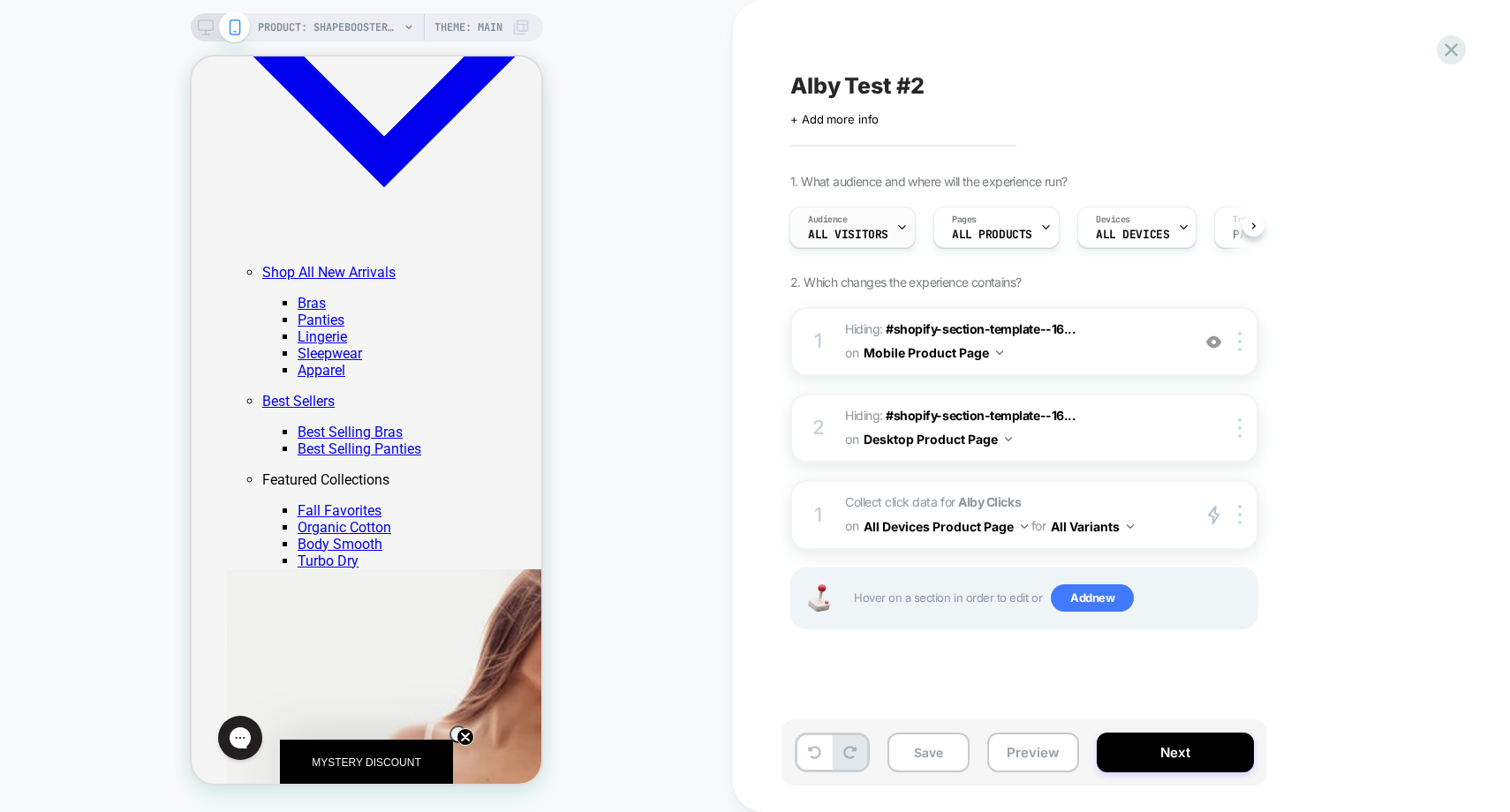
click at [877, 234] on span "All Visitors" at bounding box center [849, 234] width 80 height 13
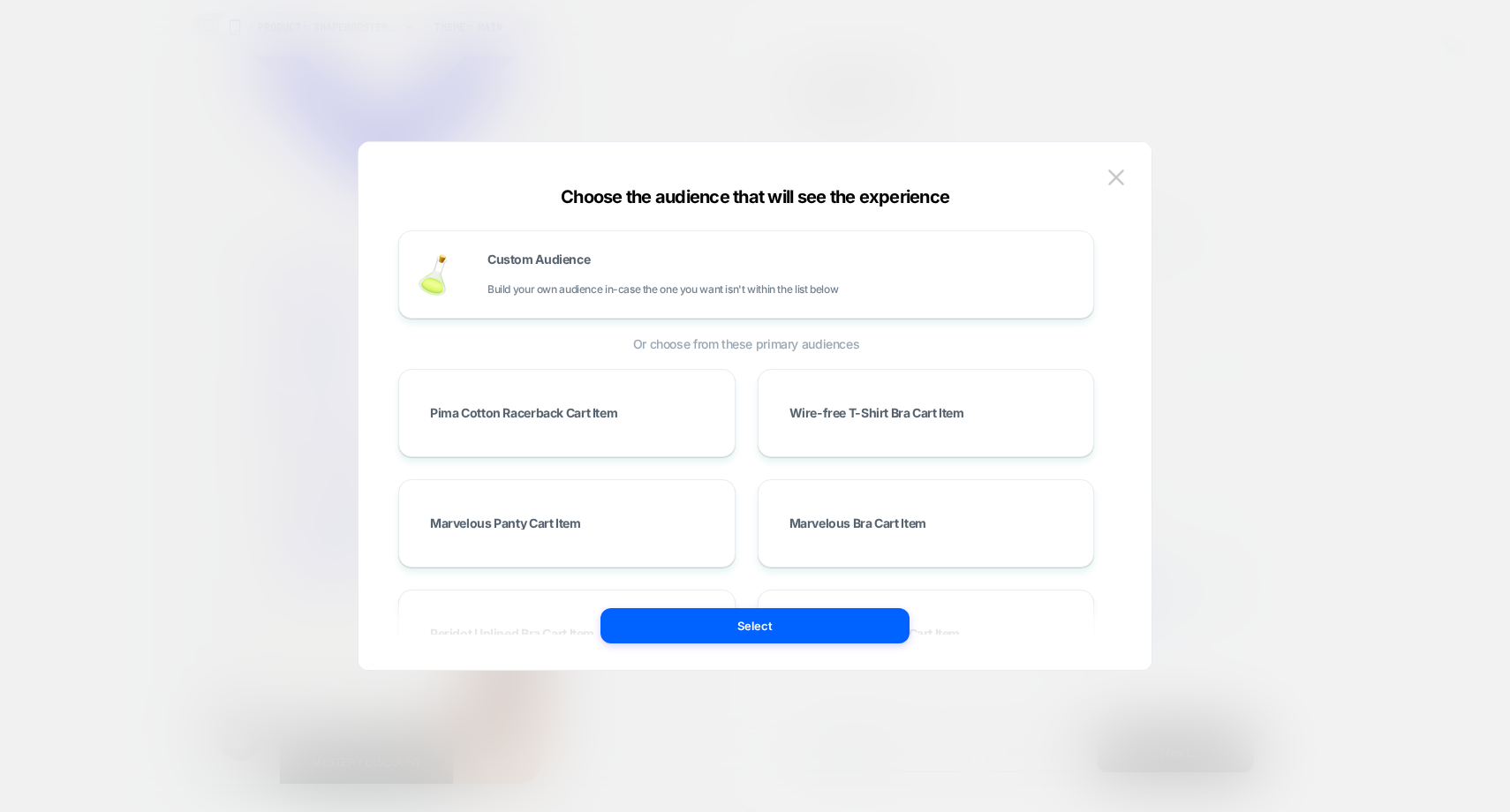
click at [914, 120] on div at bounding box center [755, 406] width 1510 height 812
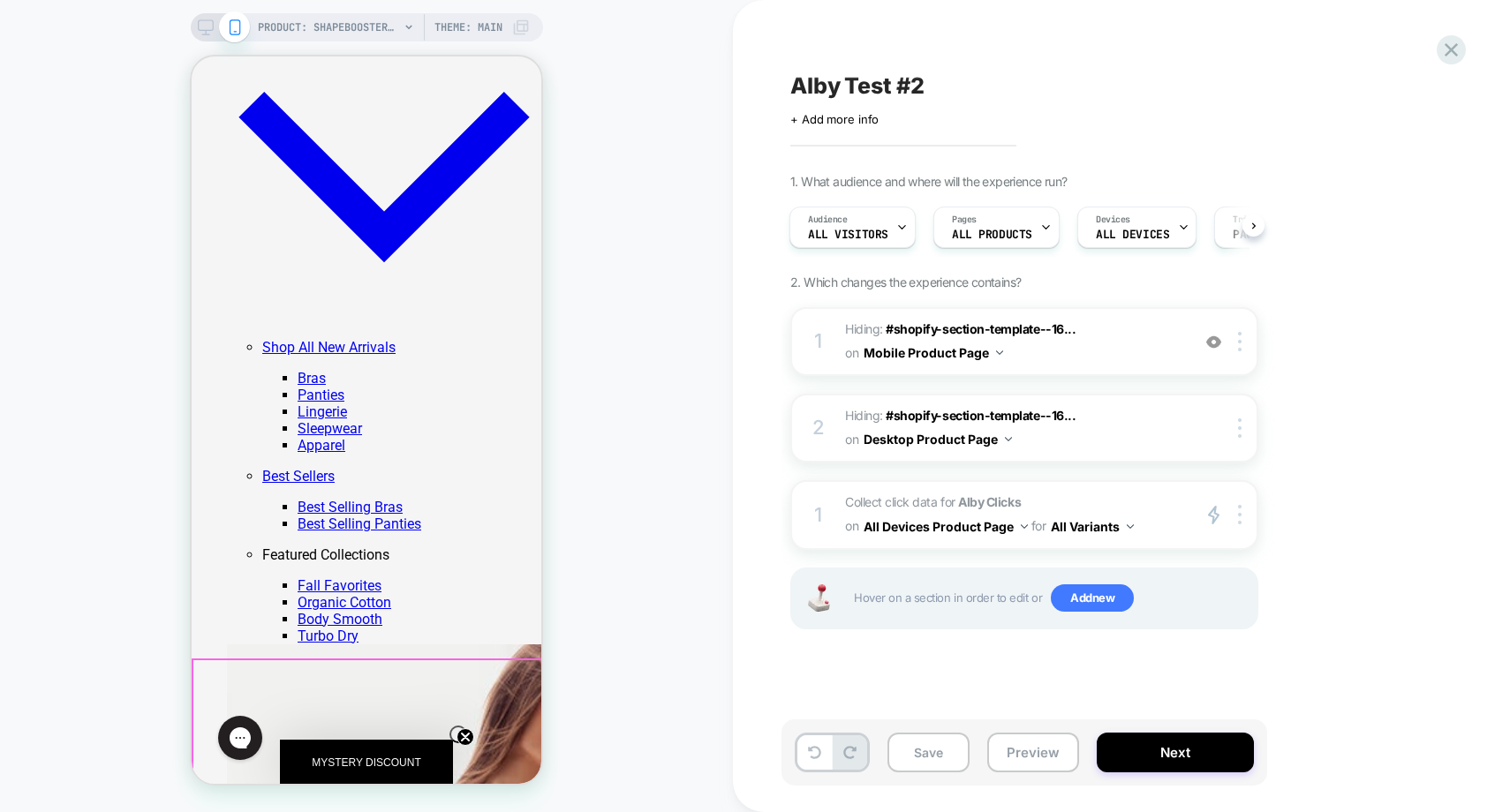
scroll to position [1500, 0]
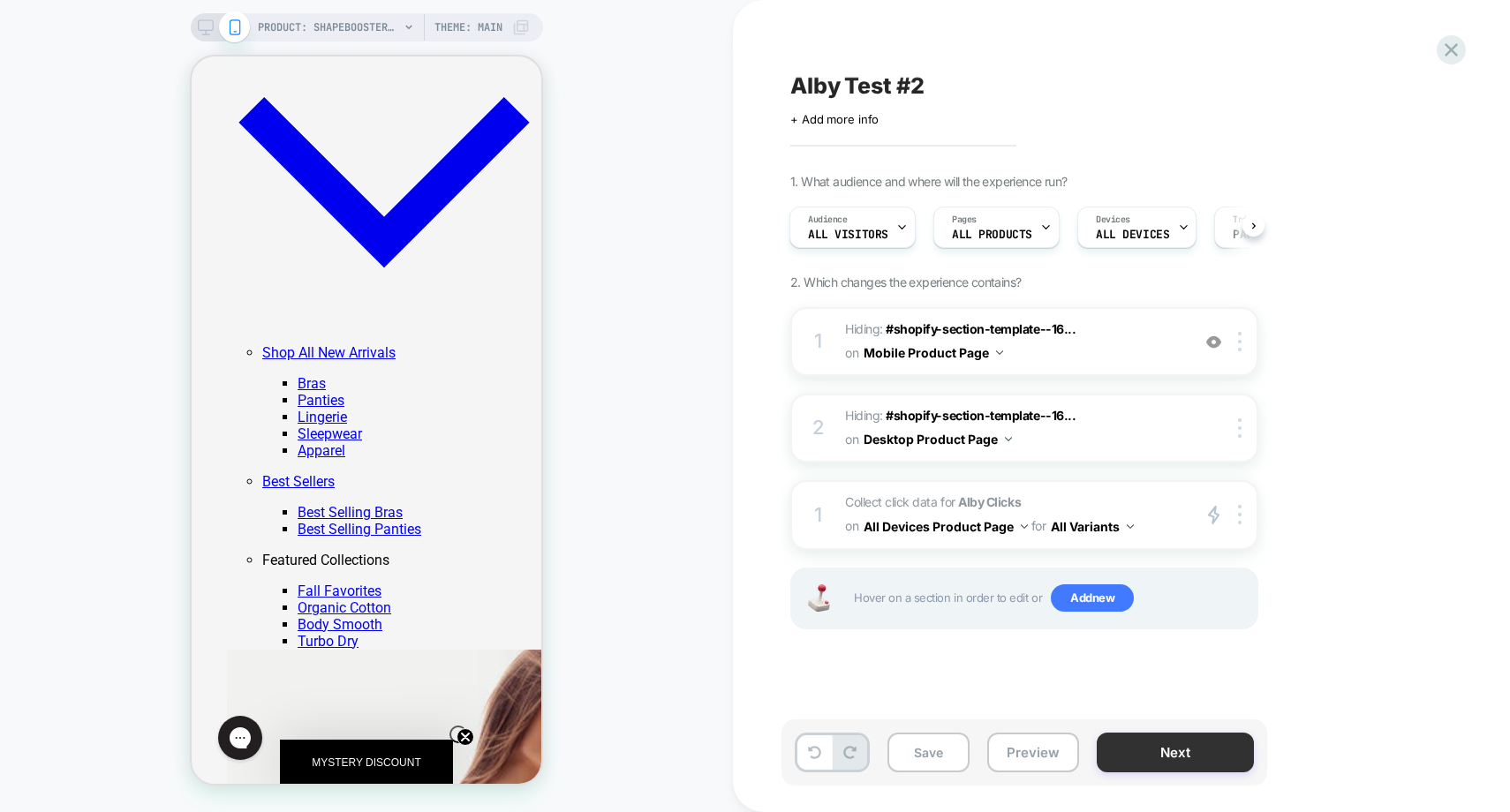
click at [1185, 756] on button "Next" at bounding box center [1175, 752] width 157 height 40
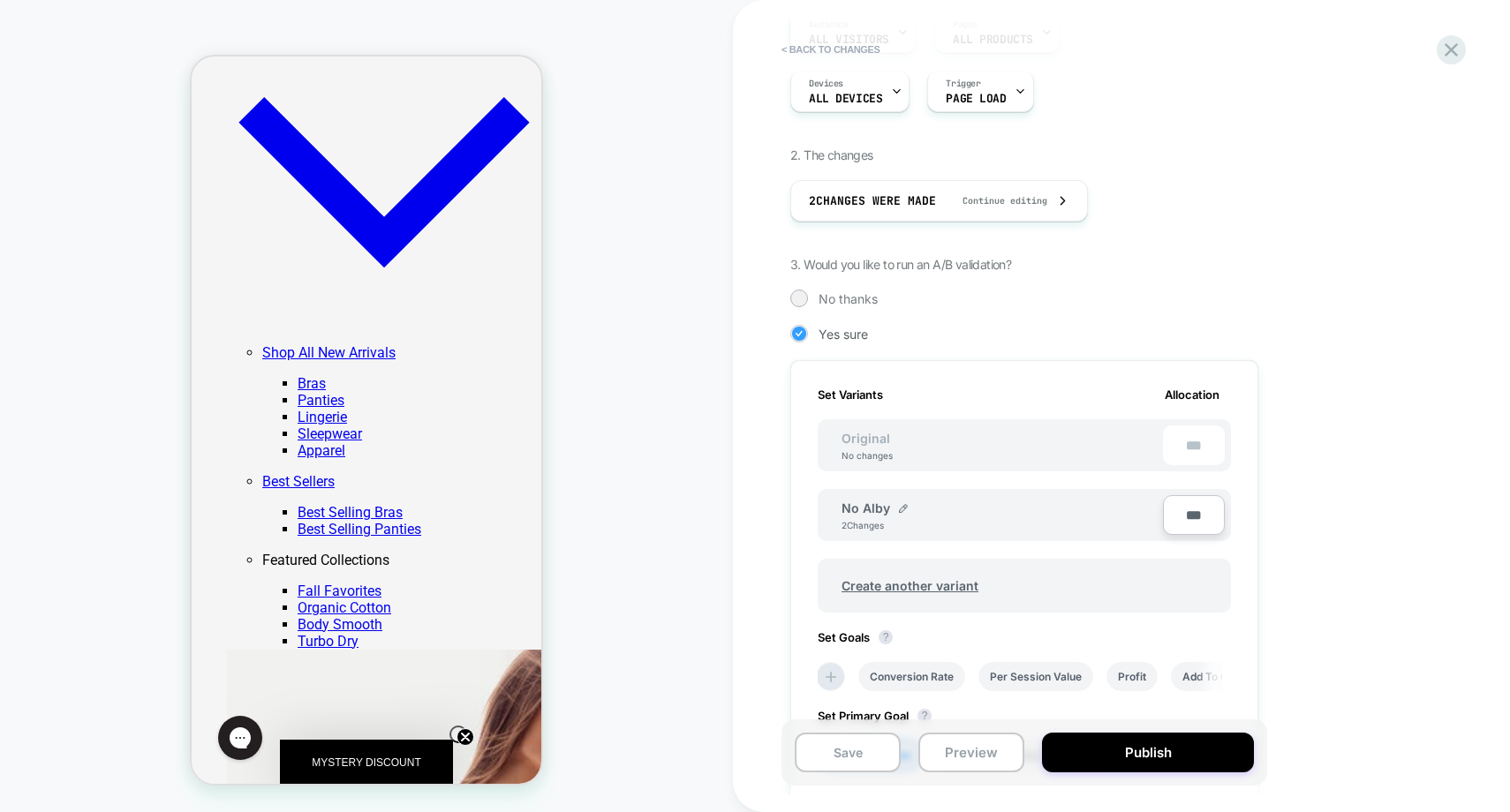
scroll to position [197, 0]
click at [1190, 448] on div "***" at bounding box center [1193, 443] width 62 height 40
click at [935, 453] on div "Original No changes ***" at bounding box center [1024, 443] width 413 height 52
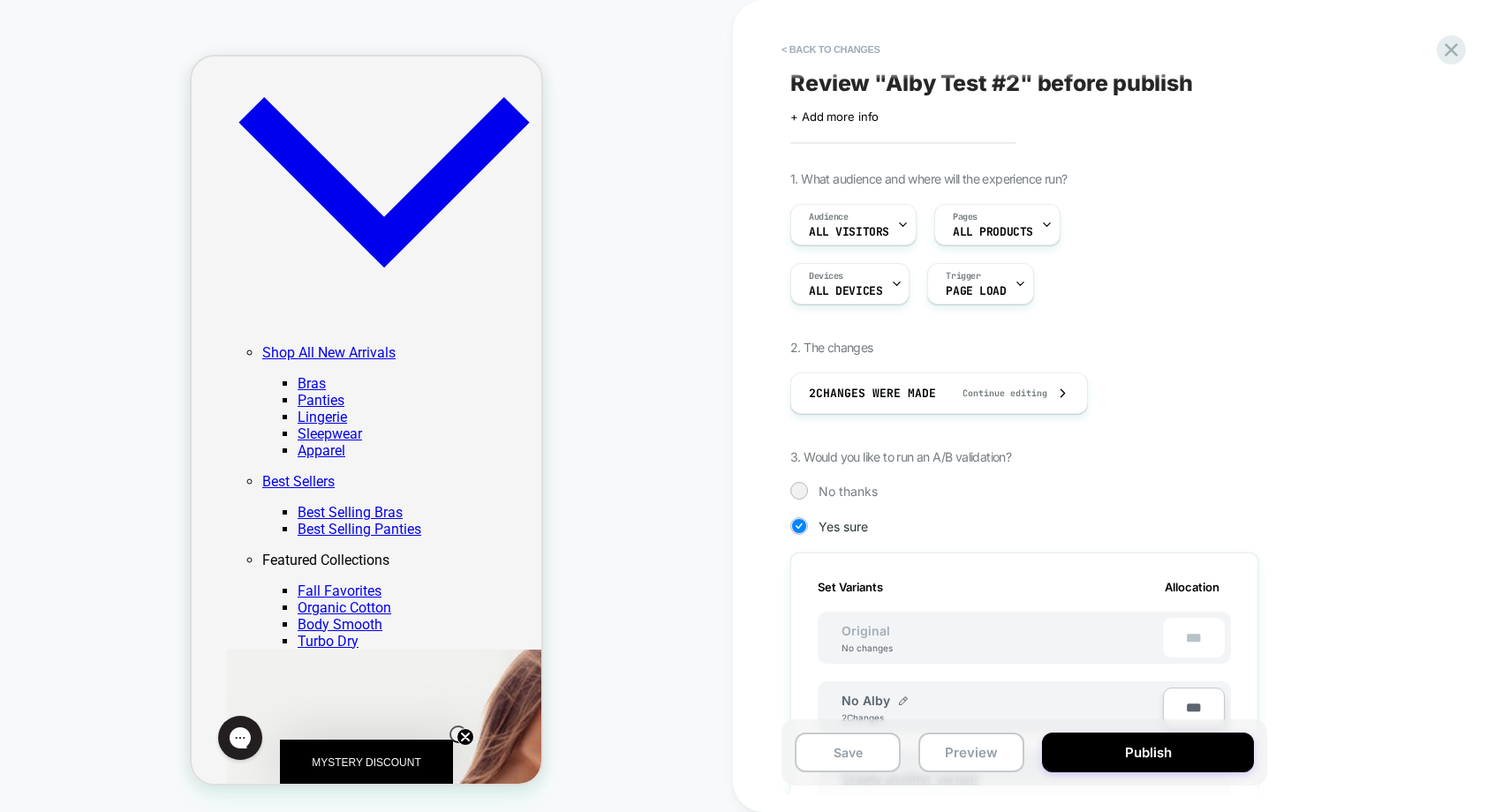
scroll to position [0, 0]
click at [827, 48] on button "< Back to changes" at bounding box center [831, 49] width 117 height 28
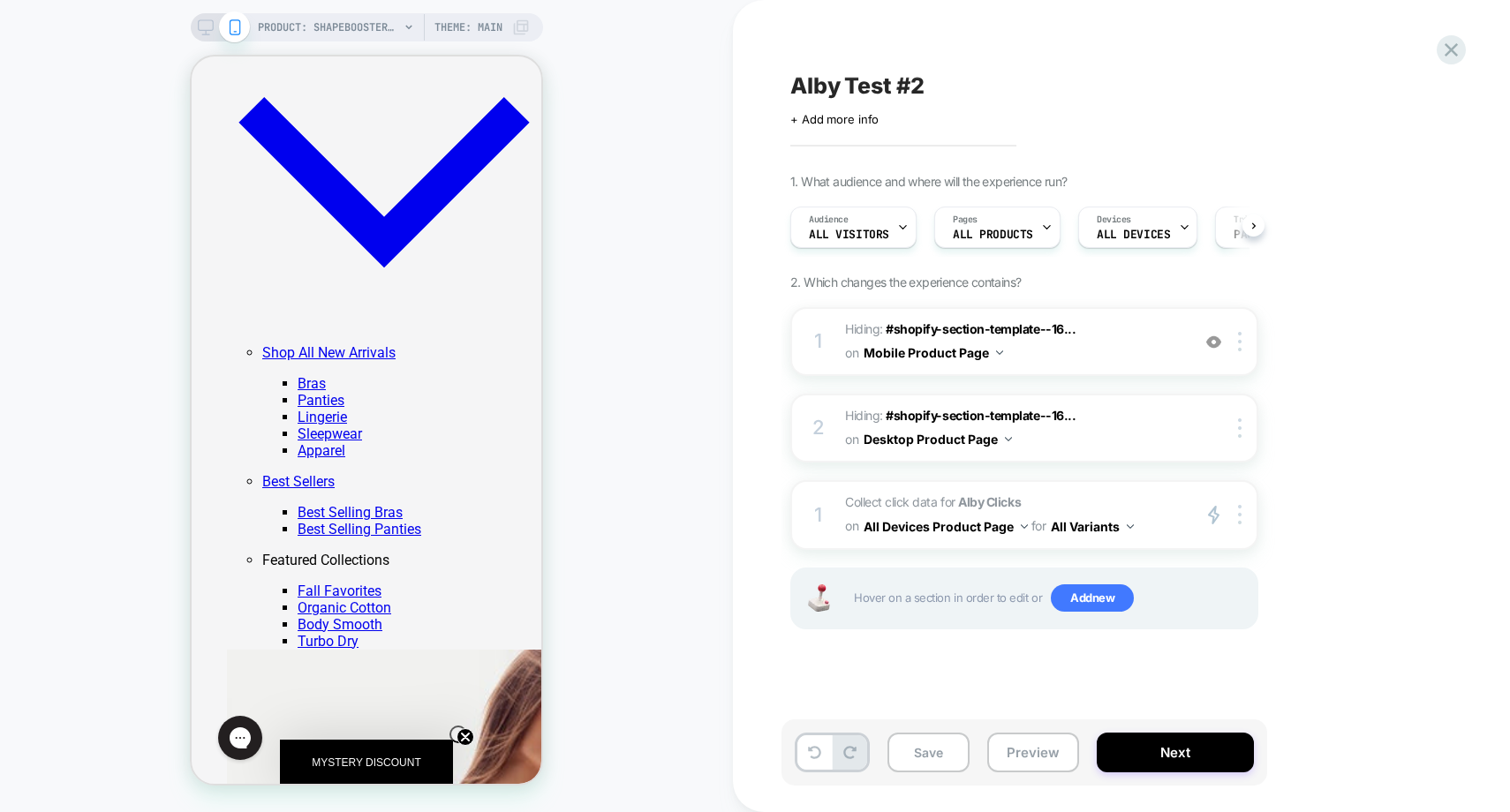
scroll to position [0, 1]
click at [868, 226] on div "Audience All Visitors" at bounding box center [849, 228] width 116 height 40
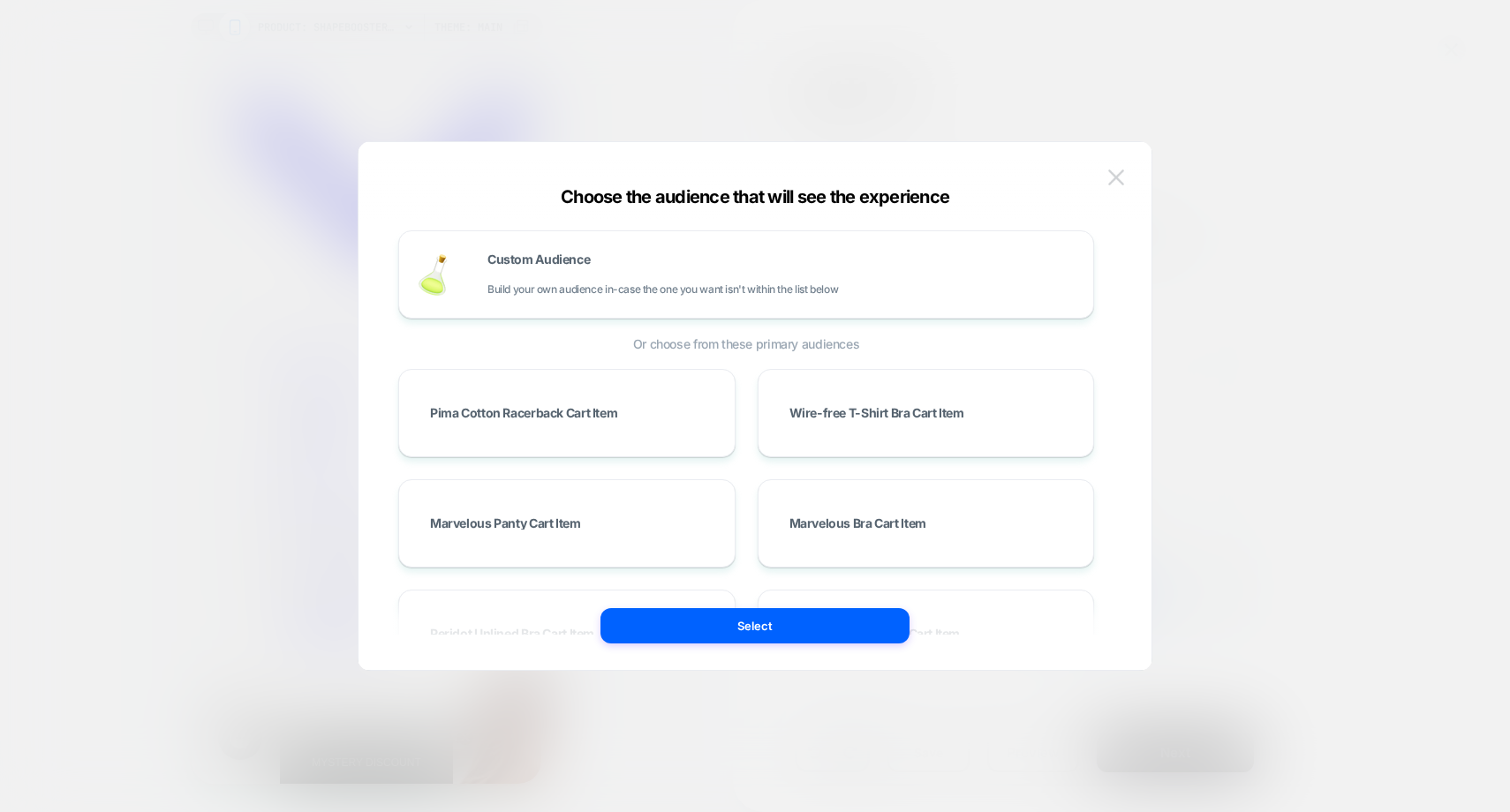
click at [1111, 177] on img at bounding box center [1117, 177] width 16 height 15
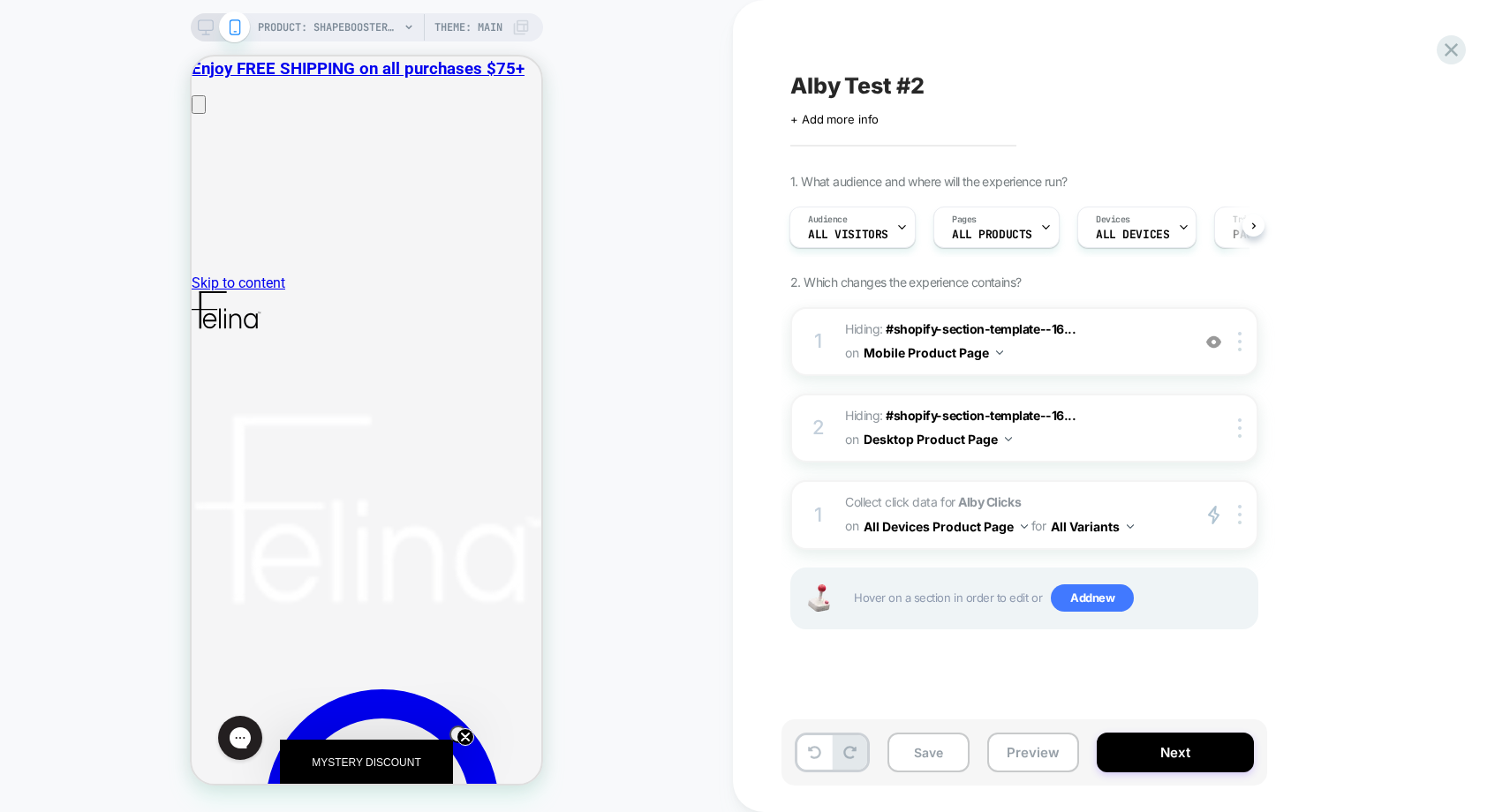
scroll to position [5, 0]
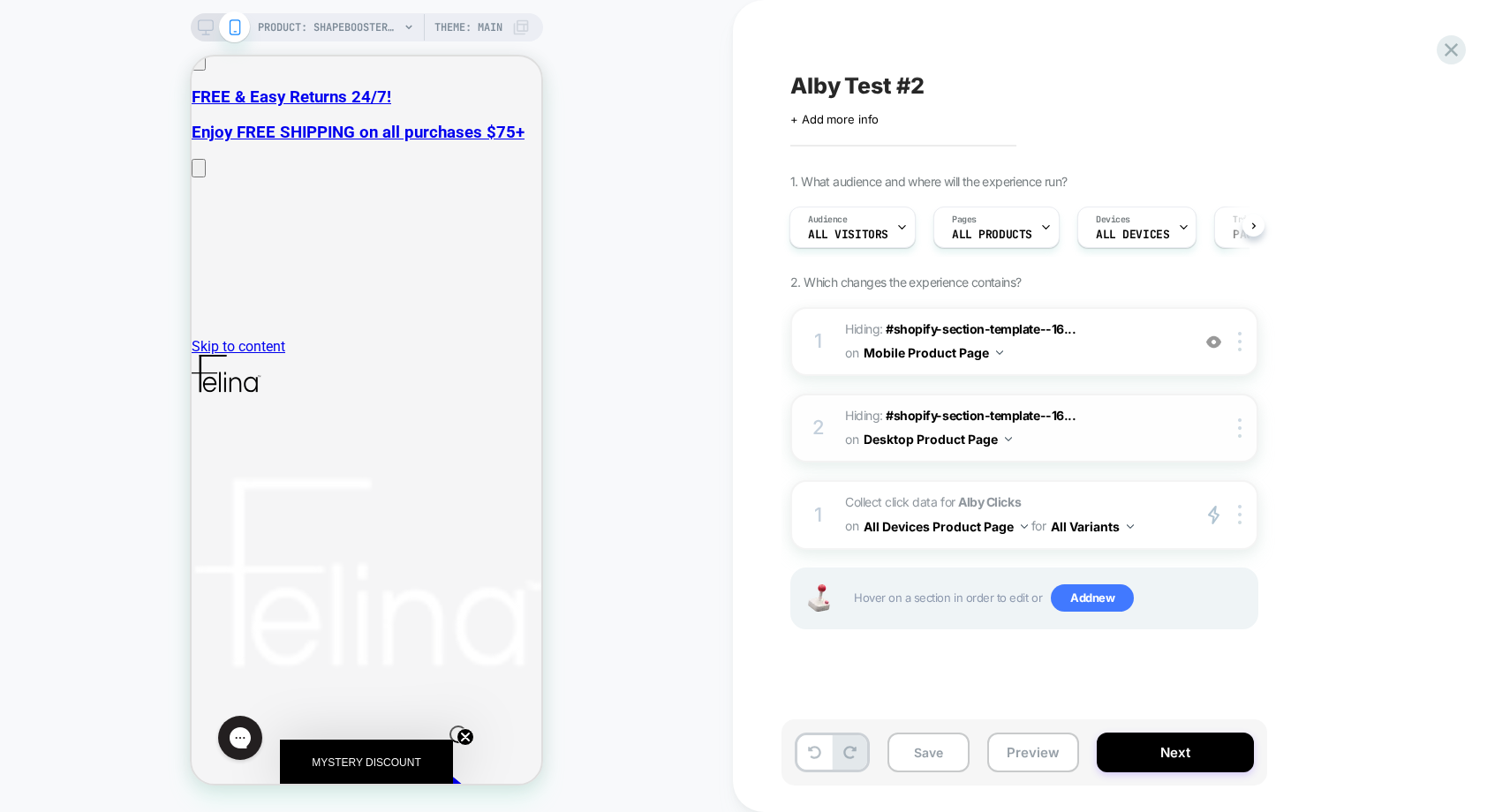
click at [1031, 435] on span "Hiding : #shopify-section-template--16... #shopify-section-template--1691755449…" at bounding box center [1013, 428] width 337 height 48
click at [1216, 343] on img at bounding box center [1214, 341] width 15 height 15
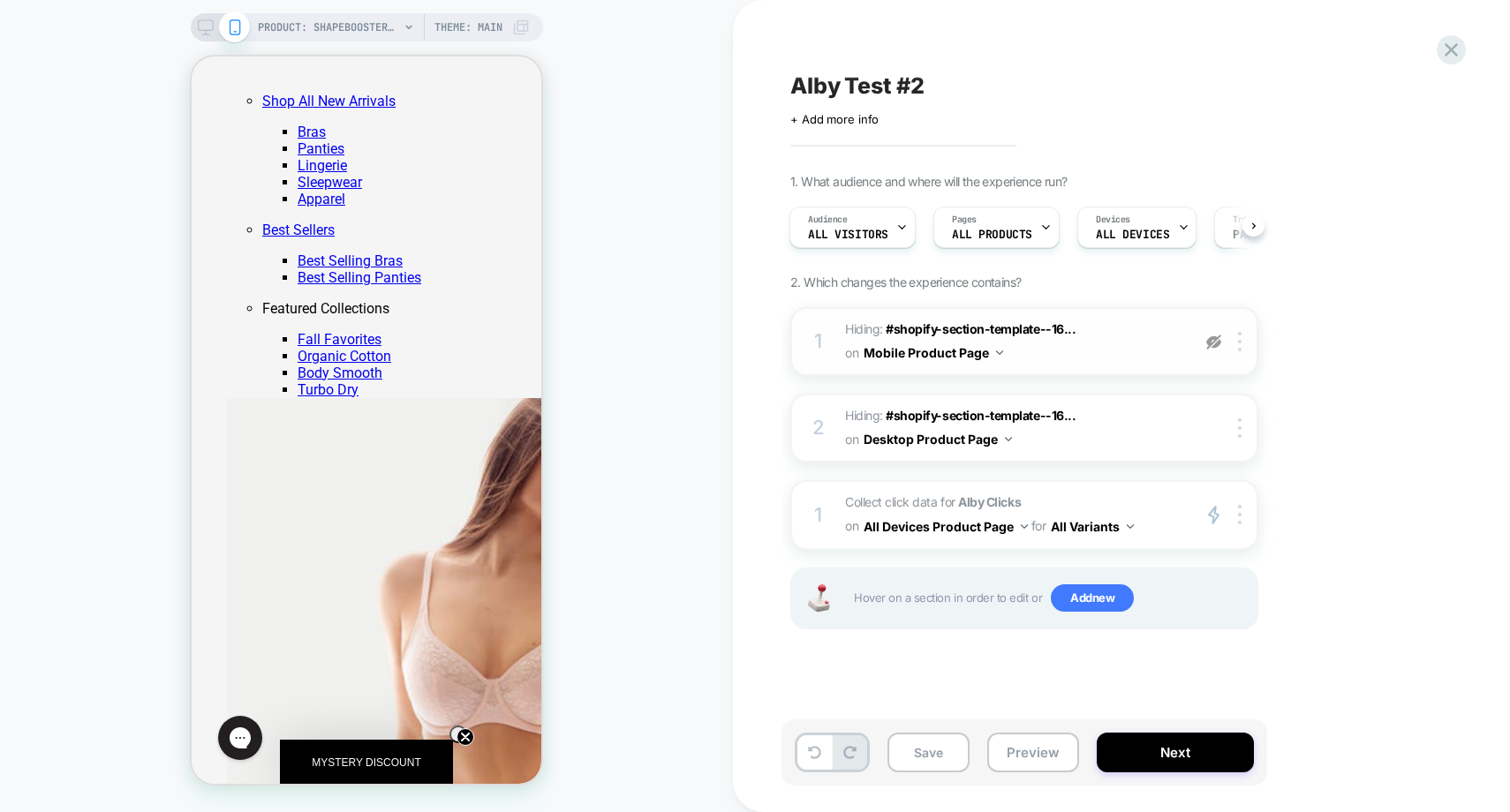
scroll to position [1755, 0]
click at [1214, 344] on img at bounding box center [1214, 341] width 15 height 15
type input "*****"
click at [201, 25] on icon at bounding box center [206, 27] width 16 height 16
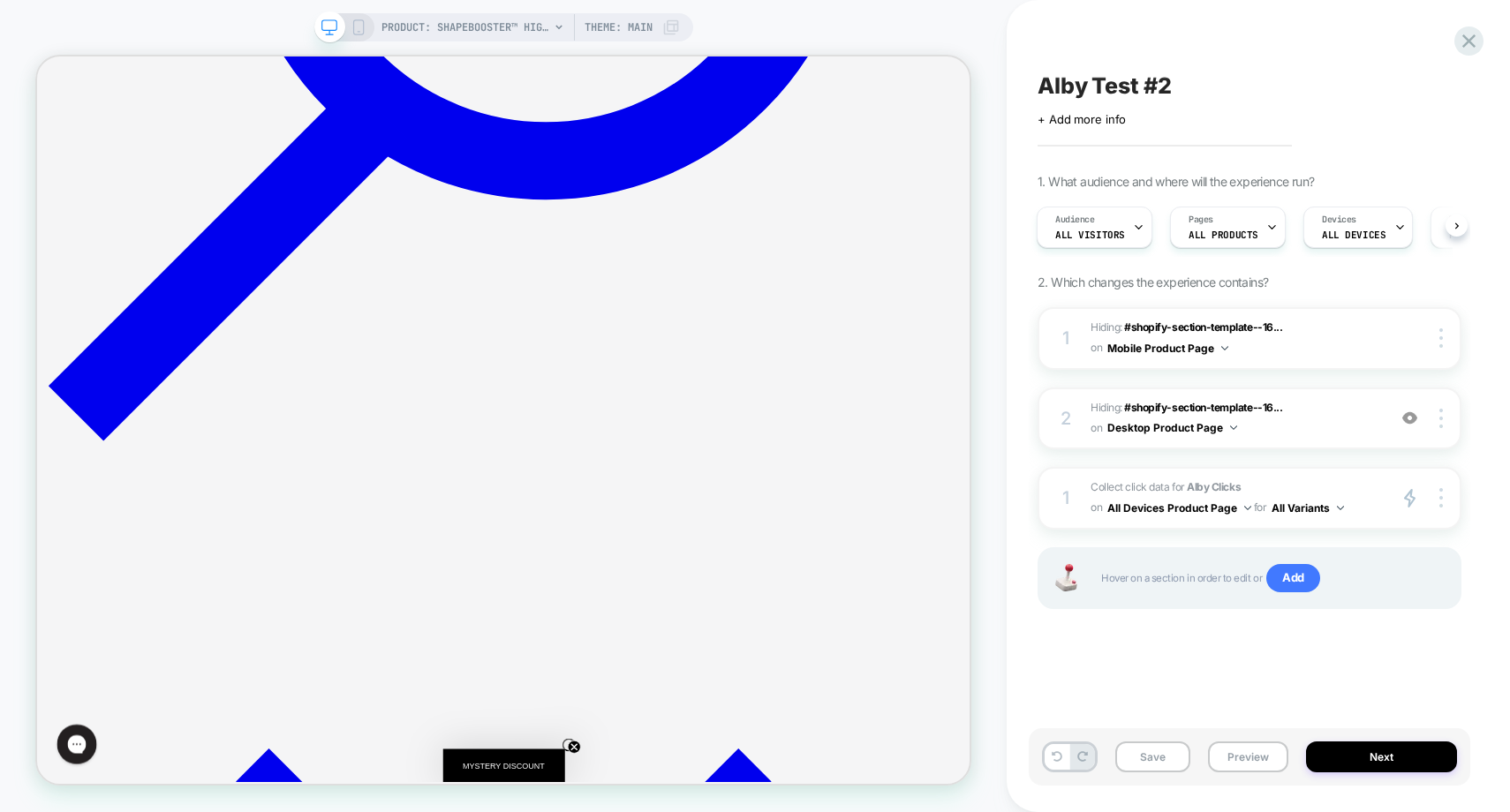
scroll to position [1340, 0]
click at [1411, 420] on img at bounding box center [1409, 418] width 15 height 15
click at [1378, 753] on button "Next" at bounding box center [1381, 757] width 151 height 31
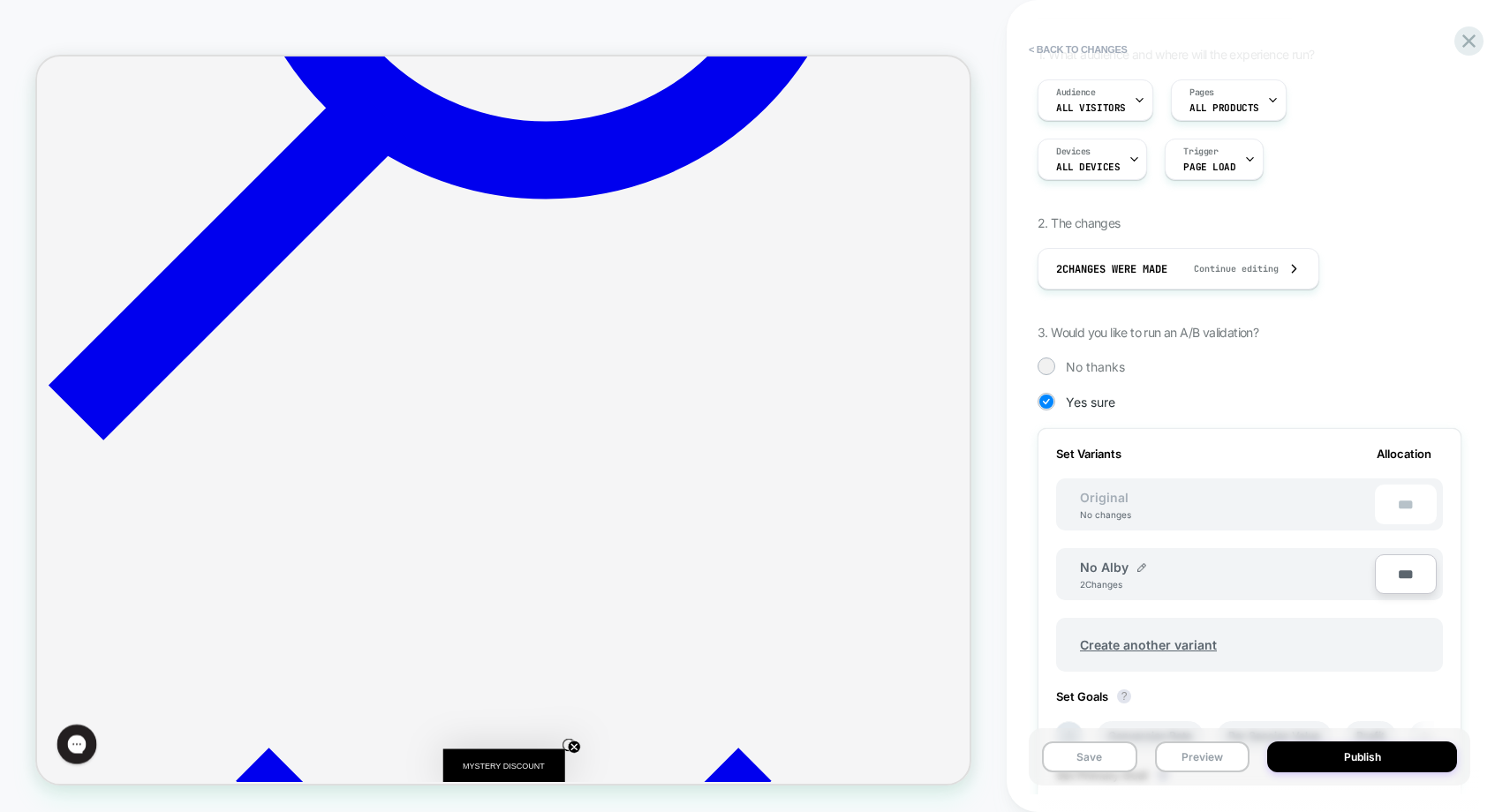
scroll to position [442, 0]
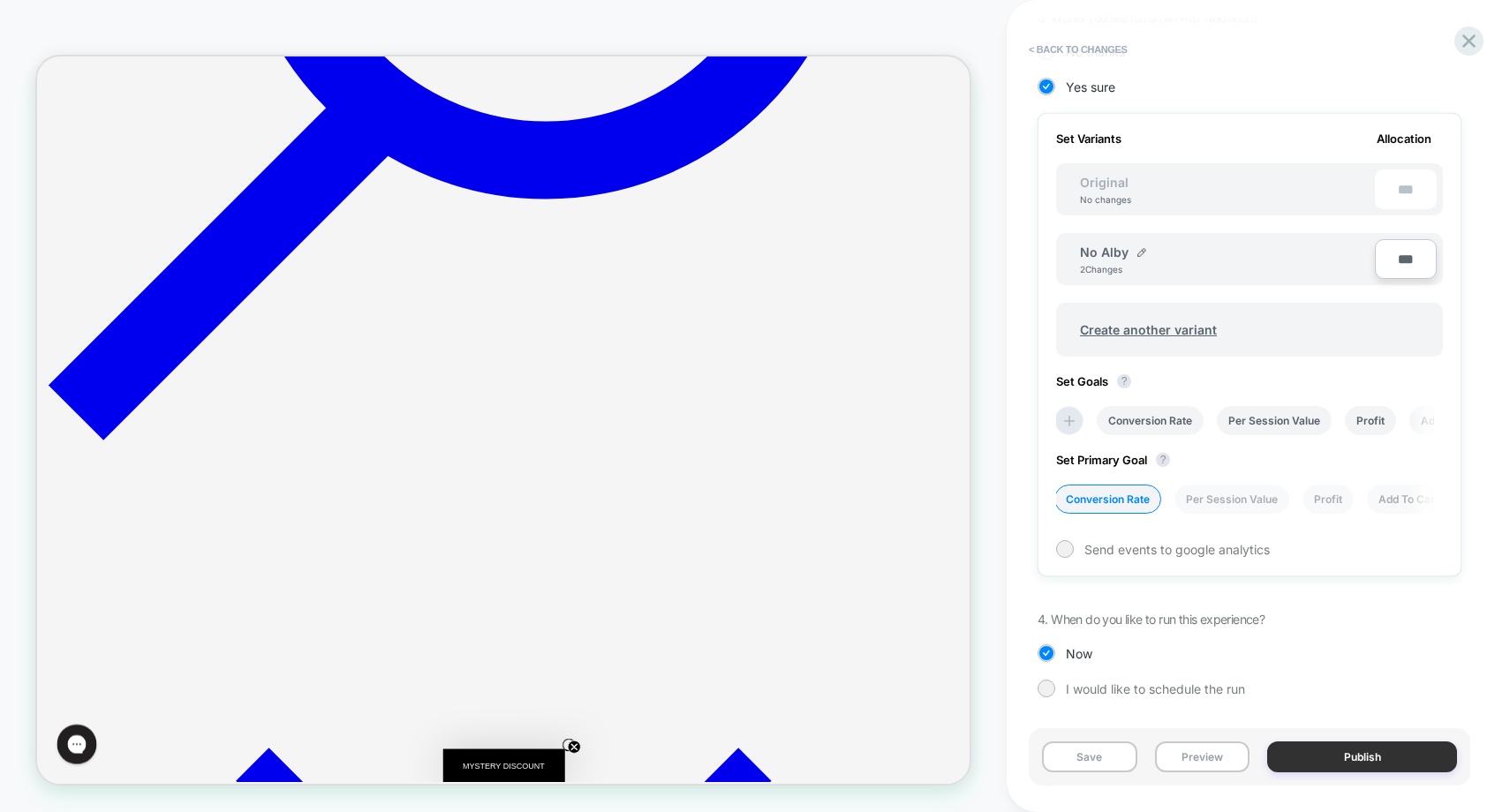
click at [1348, 755] on button "Publish" at bounding box center [1363, 757] width 190 height 31
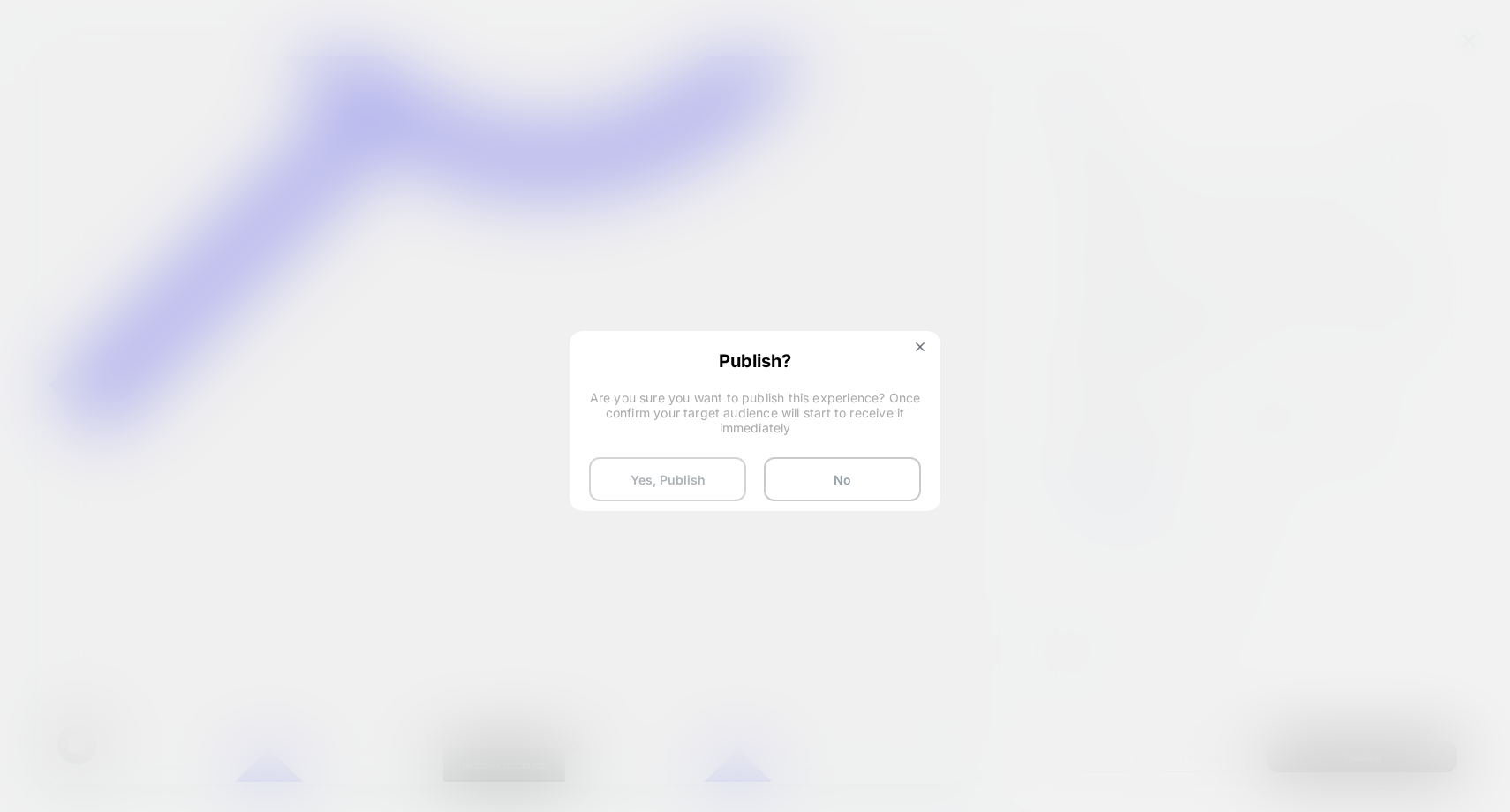
click at [679, 480] on button "Yes, Publish" at bounding box center [667, 479] width 157 height 44
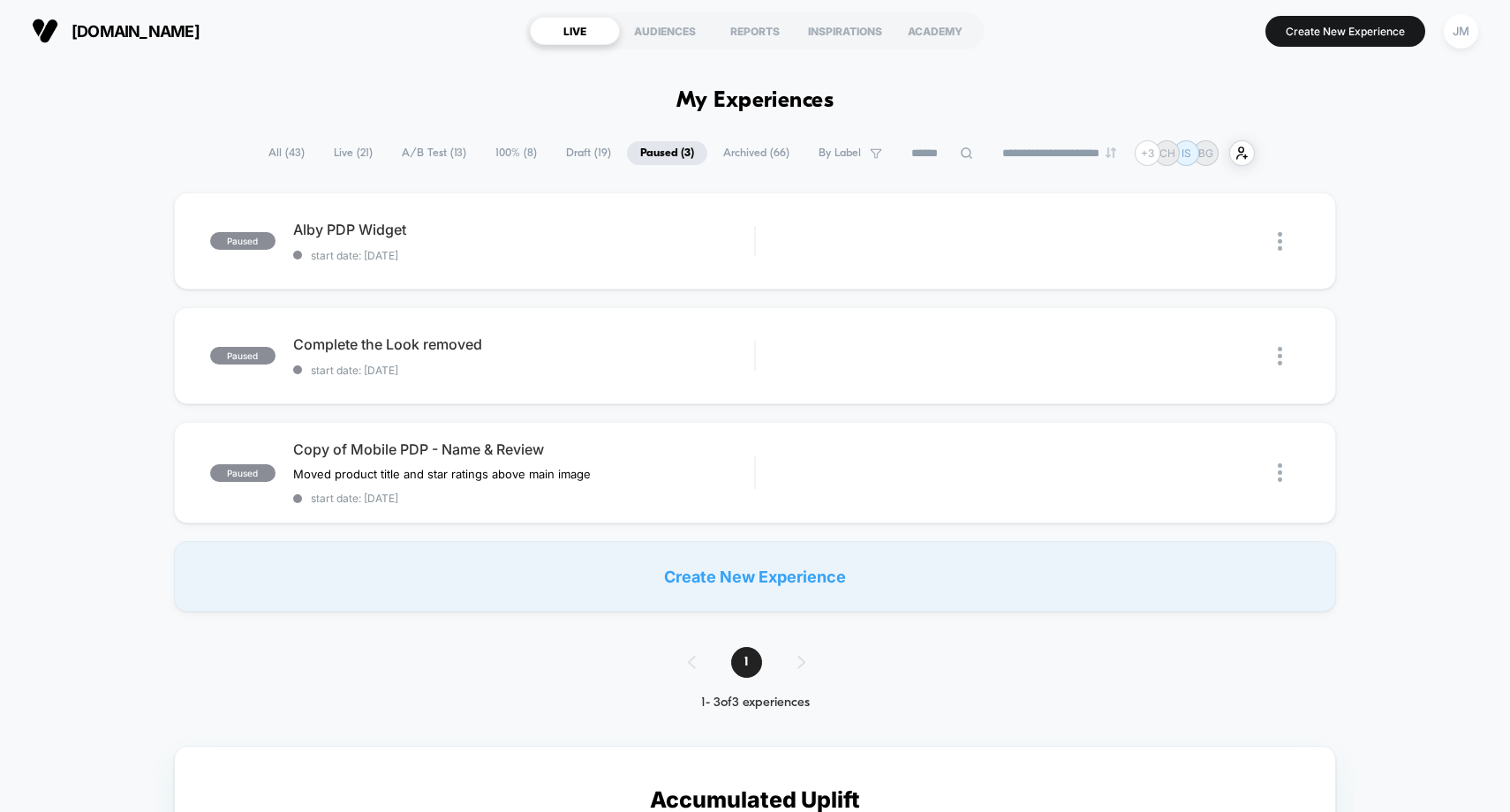
click at [334, 153] on span "Live ( 21 )" at bounding box center [353, 153] width 66 height 24
